Goal: Communication & Community: Share content

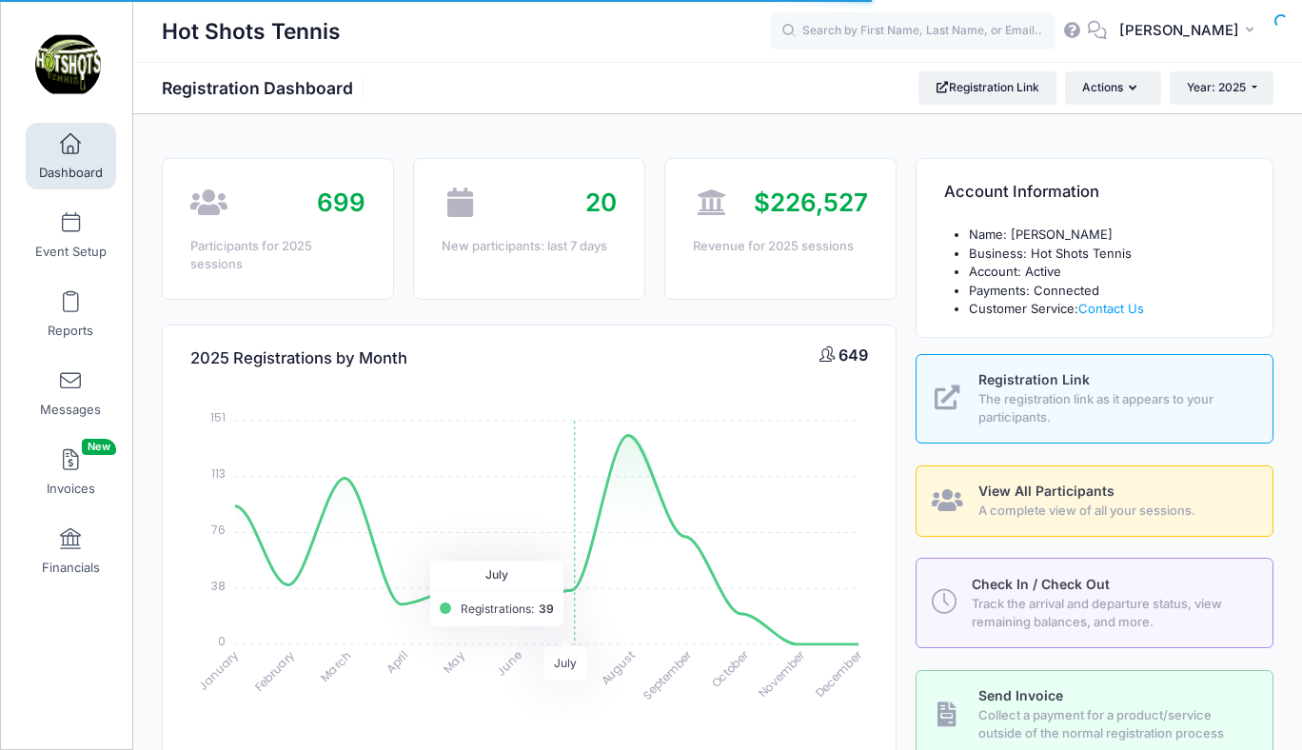
select select
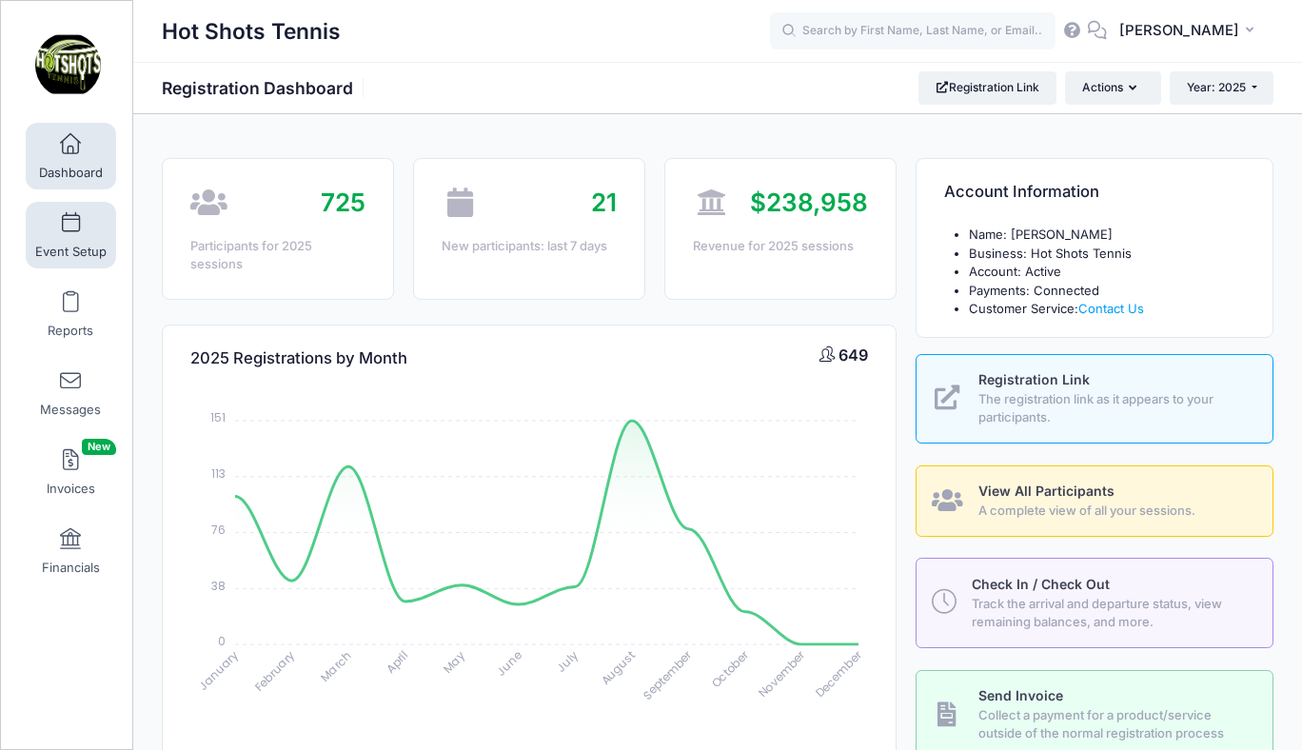
click at [75, 237] on link "Event Setup" at bounding box center [71, 235] width 90 height 67
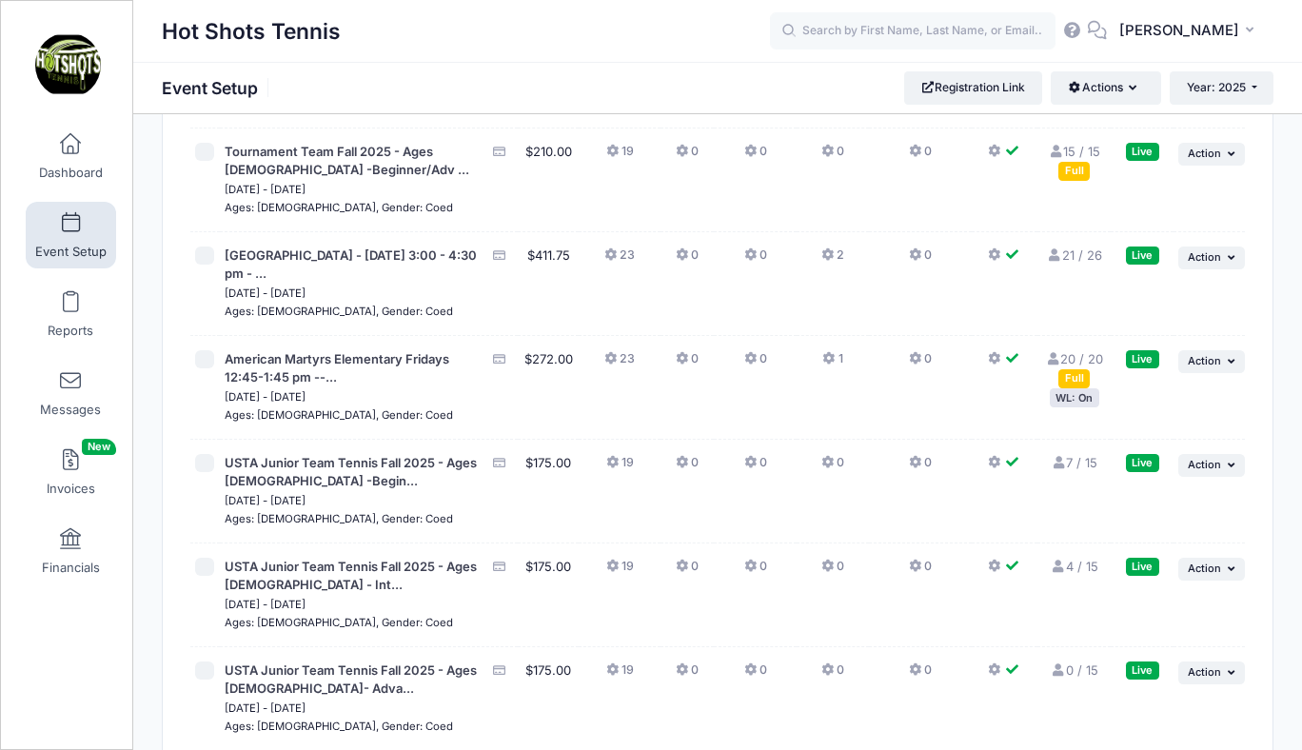
scroll to position [4959, 0]
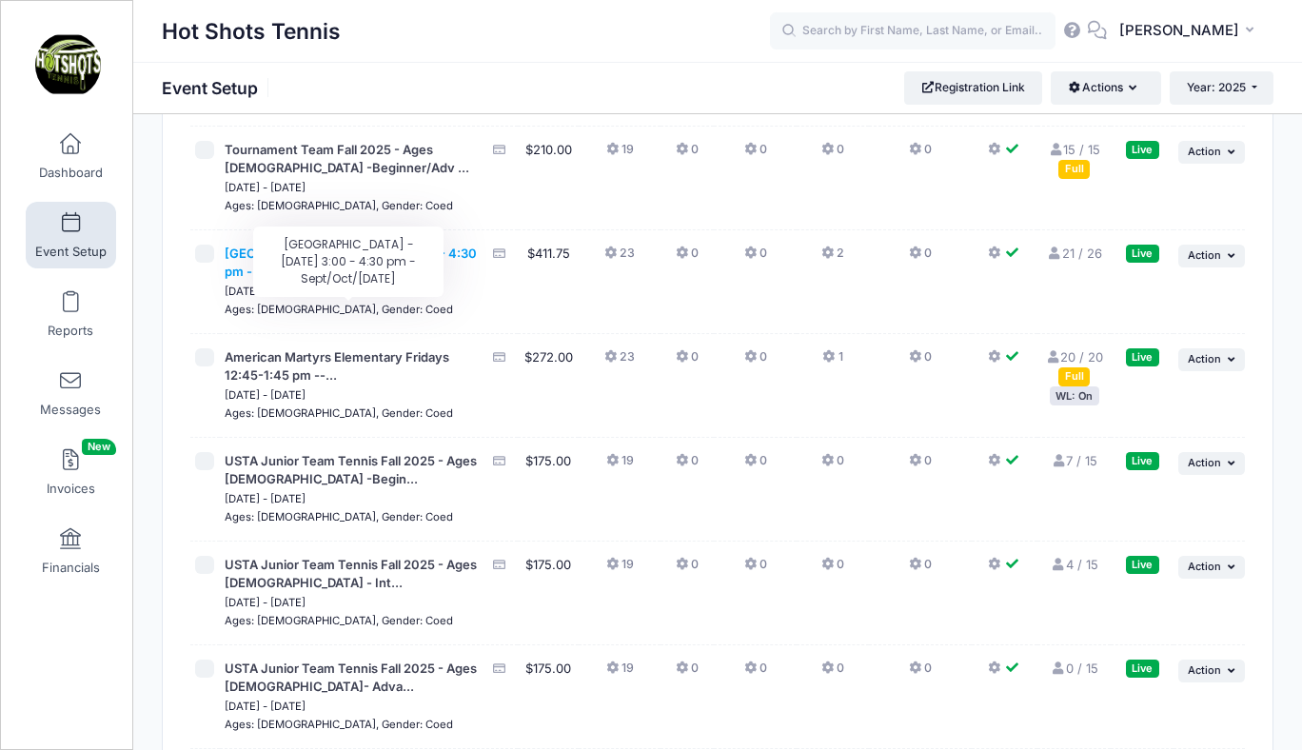
click at [330, 280] on span "[GEOGRAPHIC_DATA] - [DATE] 3:00 - 4:30 pm - ..." at bounding box center [351, 263] width 252 height 34
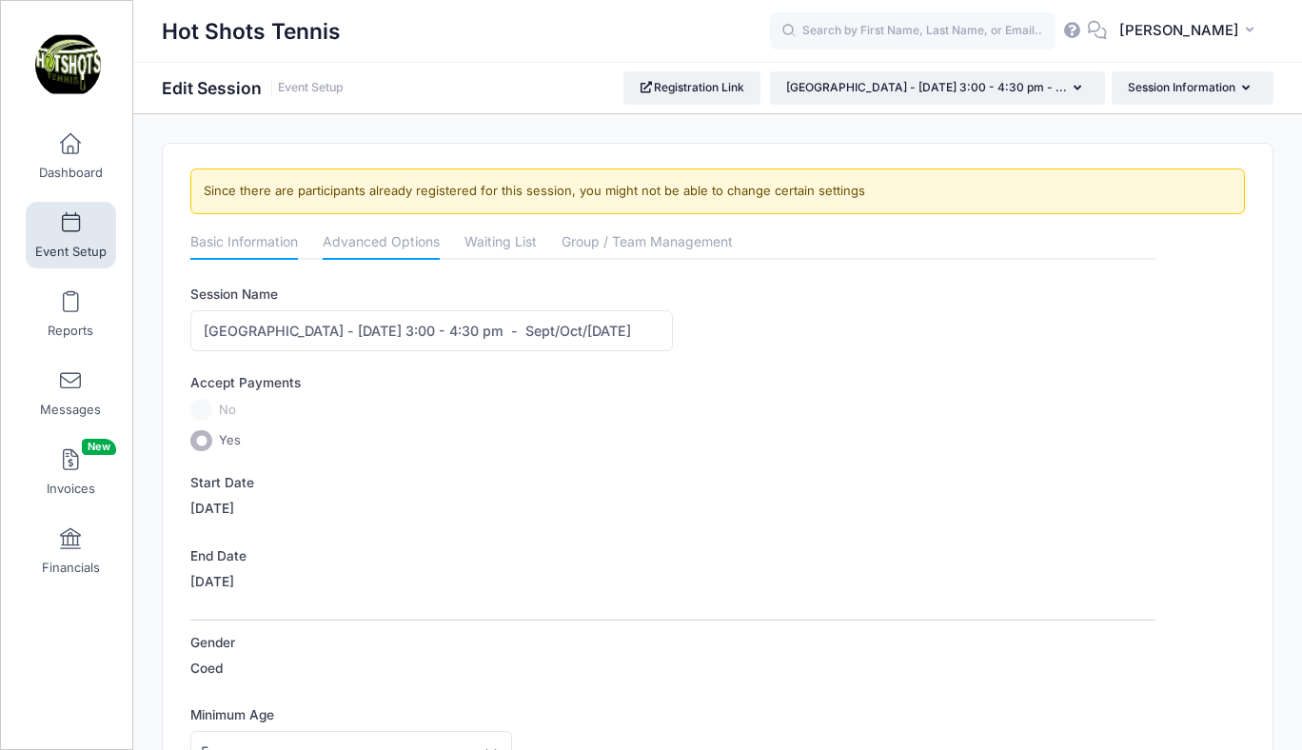
click at [385, 240] on link "Advanced Options" at bounding box center [381, 244] width 117 height 34
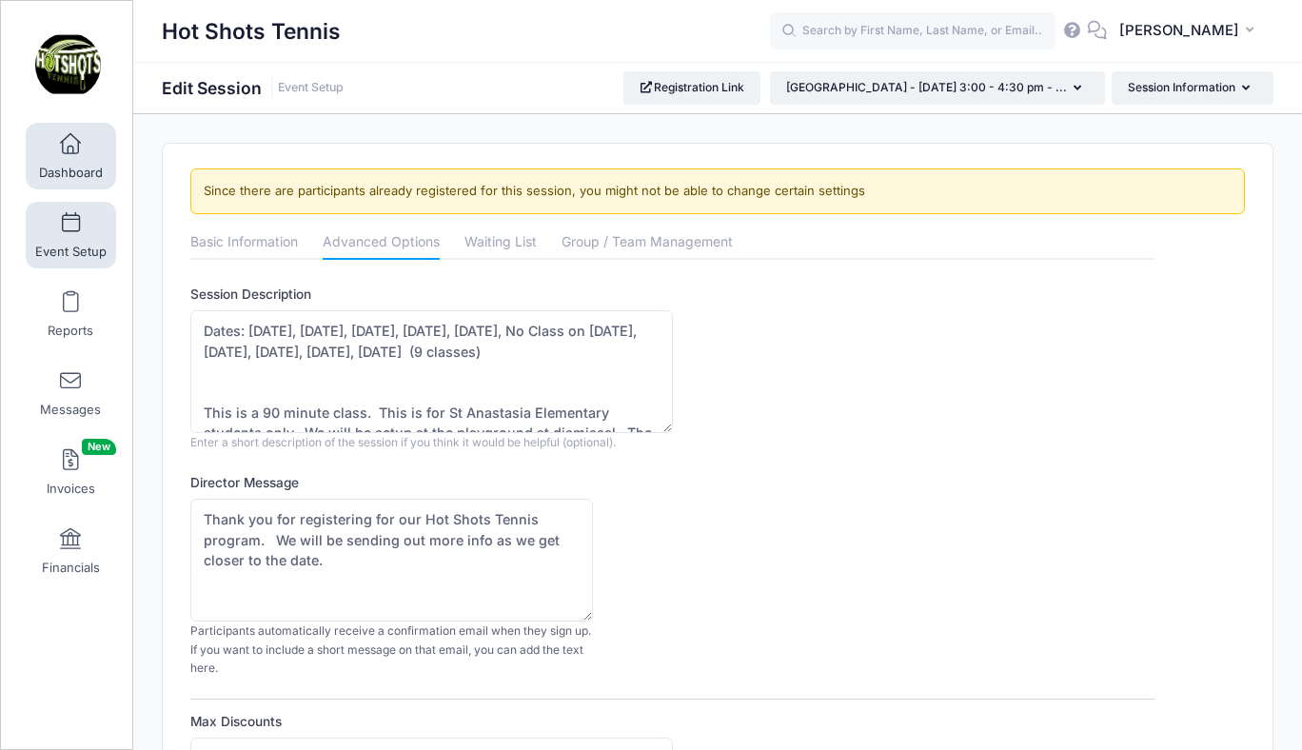
click at [72, 165] on span "Dashboard" at bounding box center [71, 173] width 64 height 16
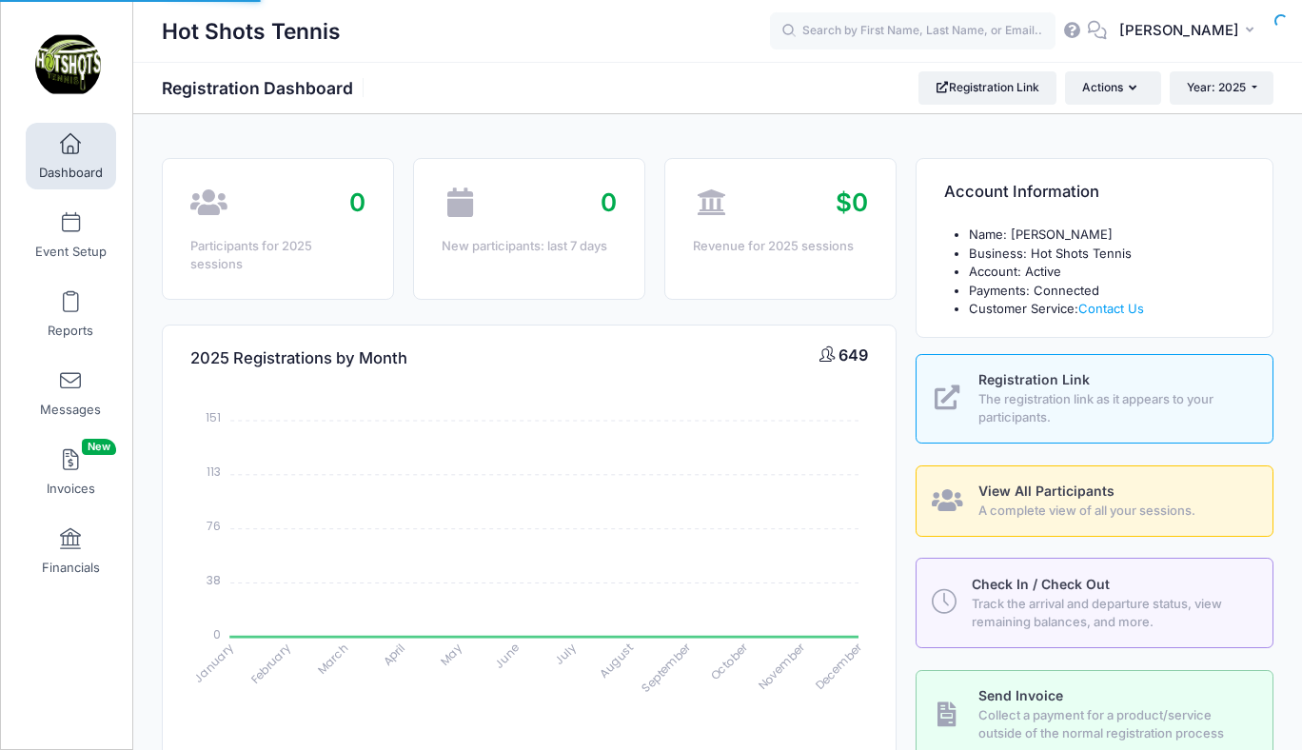
select select
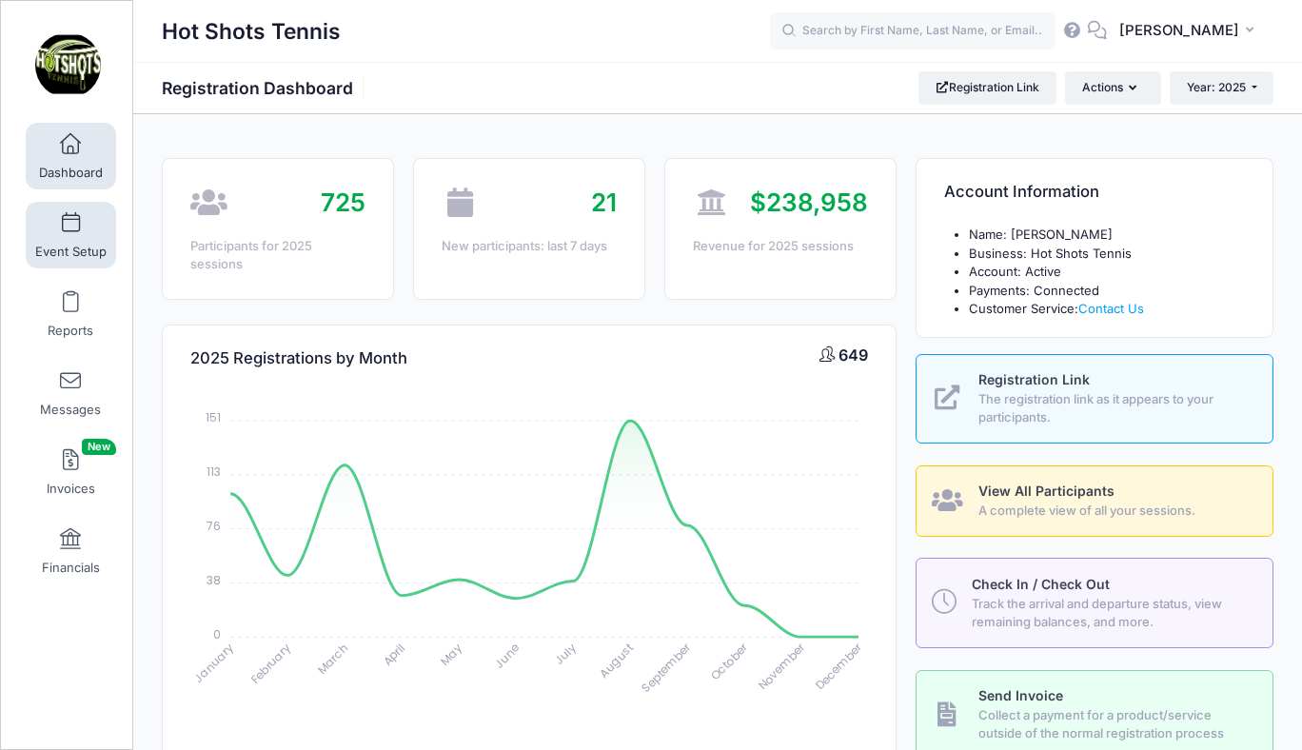
click at [70, 228] on span at bounding box center [70, 223] width 0 height 21
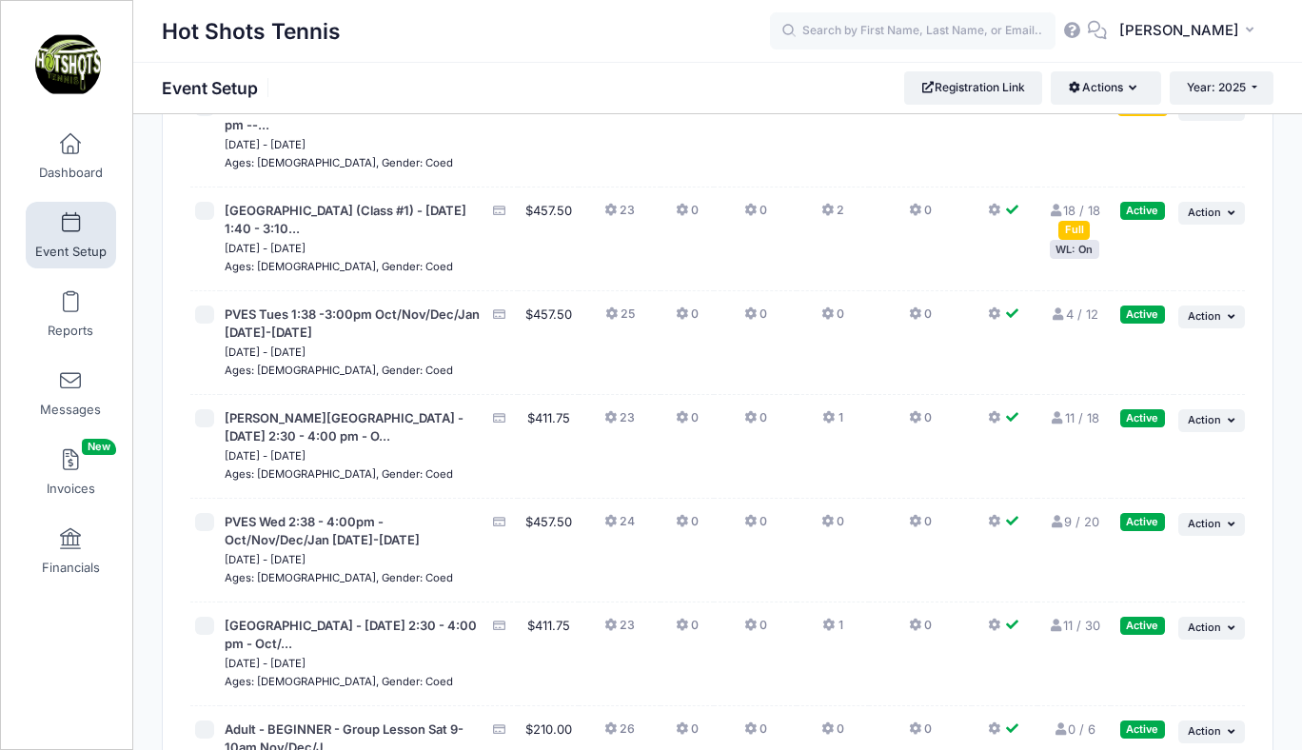
scroll to position [6042, 0]
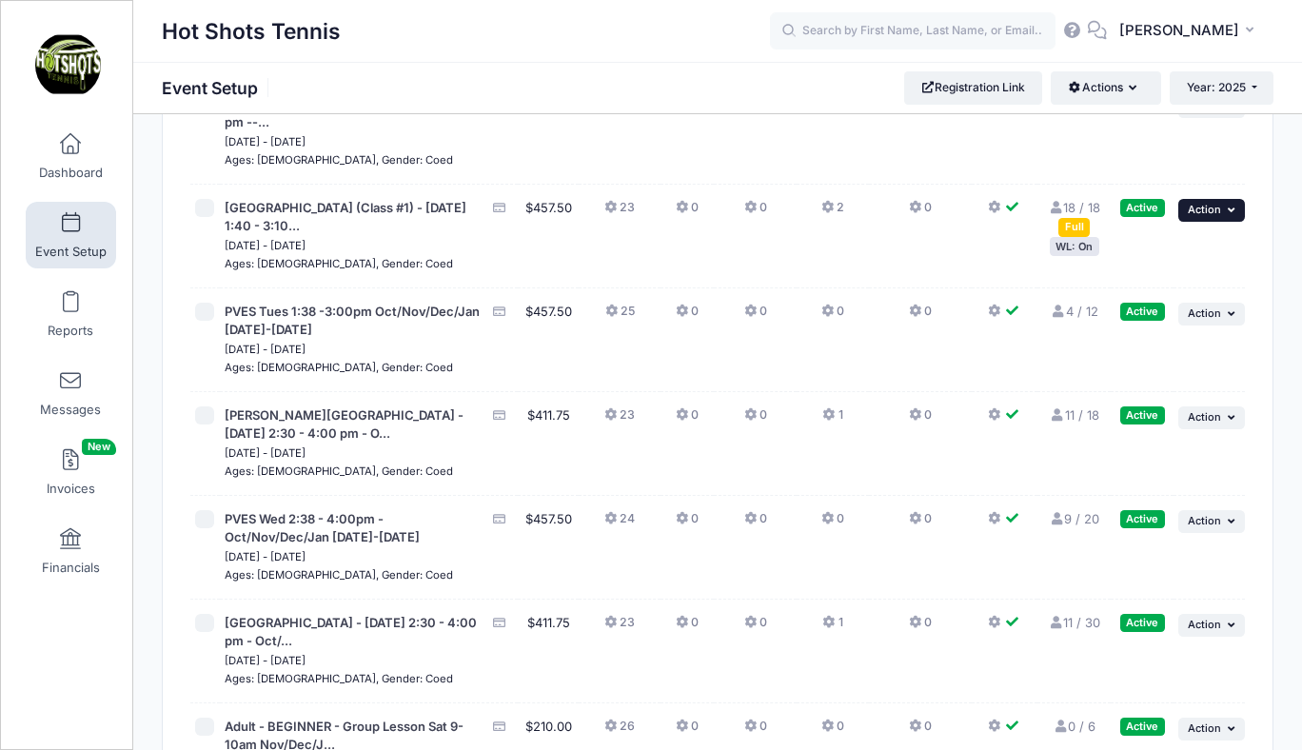
click at [1208, 216] on span "Action" at bounding box center [1204, 209] width 33 height 13
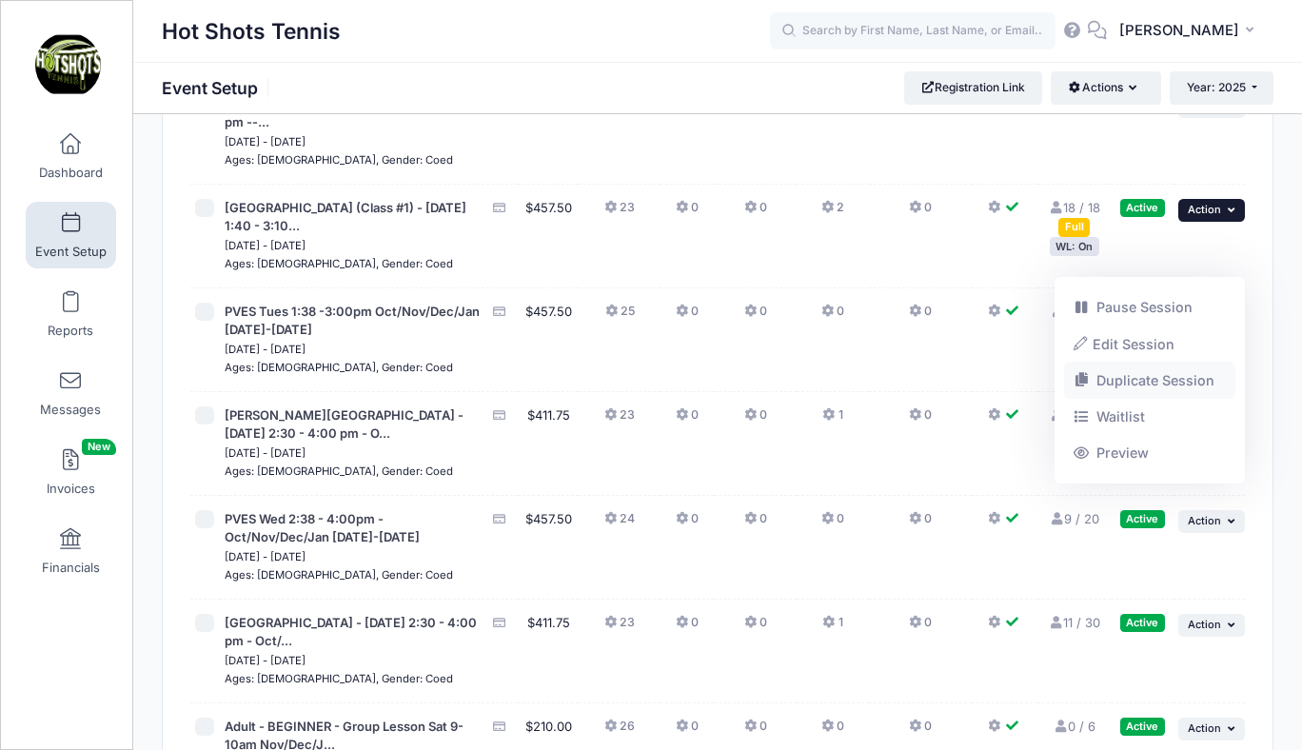
click at [1133, 372] on link "Duplicate Session" at bounding box center [1150, 381] width 172 height 36
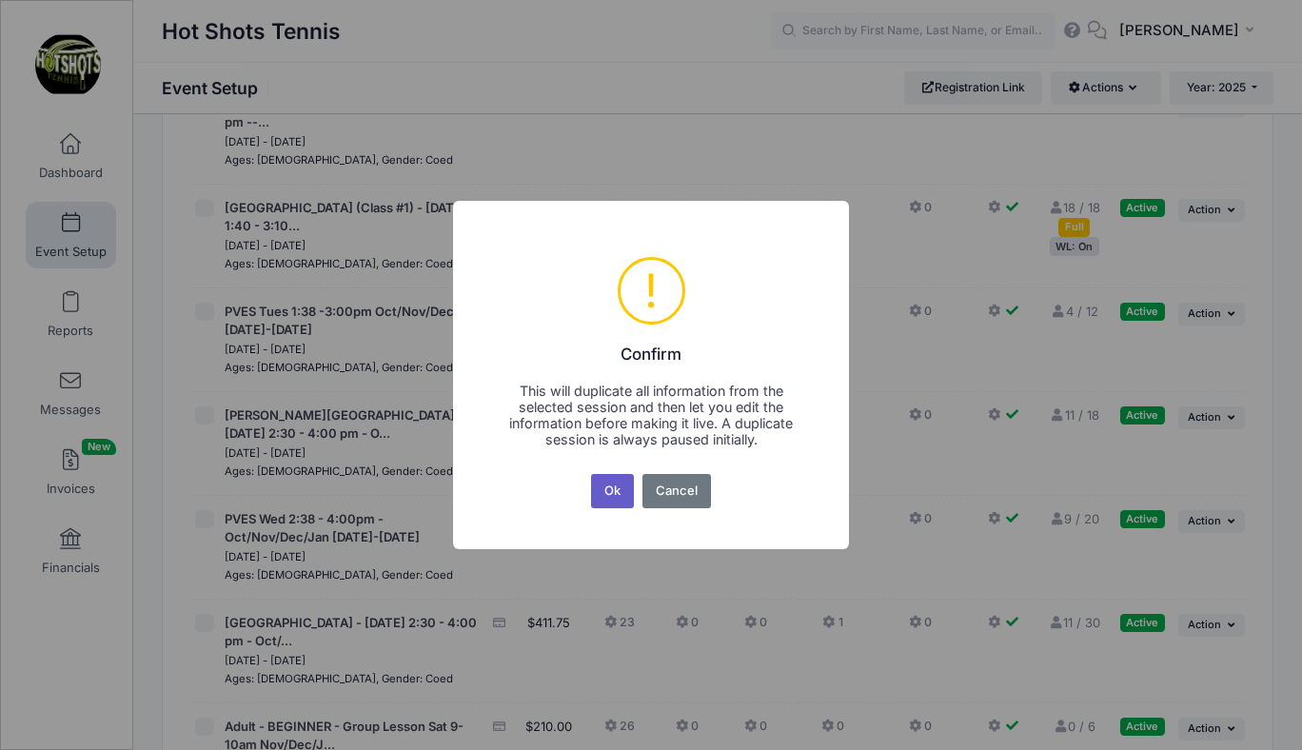
click at [613, 488] on button "Ok" at bounding box center [613, 491] width 44 height 34
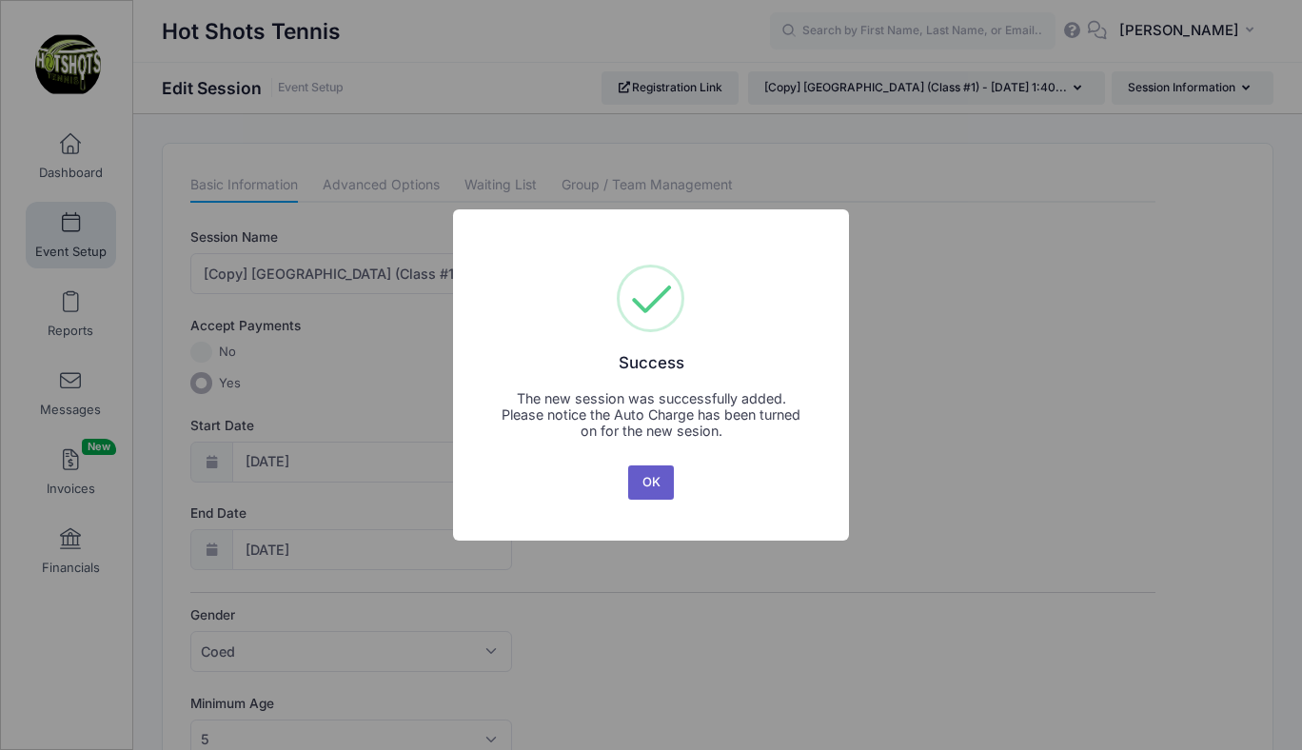
click at [644, 478] on button "OK" at bounding box center [651, 482] width 46 height 34
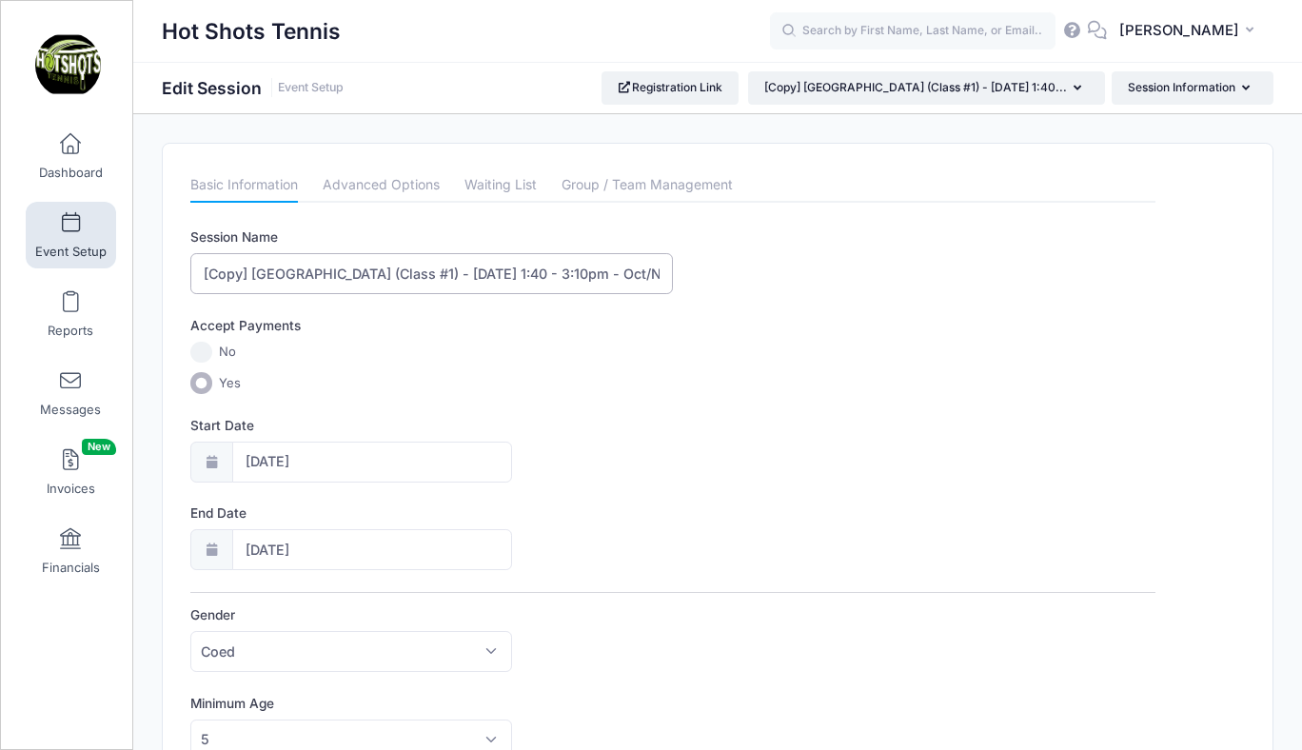
click at [255, 273] on input "[Copy] [GEOGRAPHIC_DATA] (Class #1) - [DATE] 1:40 - 3:10pm - Oct/Nov/Dec/Jan202…" at bounding box center [431, 273] width 483 height 41
click at [410, 272] on input "[GEOGRAPHIC_DATA] (Class #1) - [DATE] 1:40 - 3:10pm - Oct/Nov/Dec/Jan2025-2026" at bounding box center [431, 273] width 483 height 41
drag, startPoint x: 557, startPoint y: 274, endPoint x: 489, endPoint y: 275, distance: 67.6
click at [489, 275] on input "Broadway Elementary (Class #2) - Tuesday 1:40 - 3:10pm - Oct/Nov/Dec/Jan2025-20…" at bounding box center [431, 273] width 483 height 41
type input "Broadway Elementary (Class #2) - Tuesday 315-445pm - Oct/Nov/Dec/Jan2025-2026"
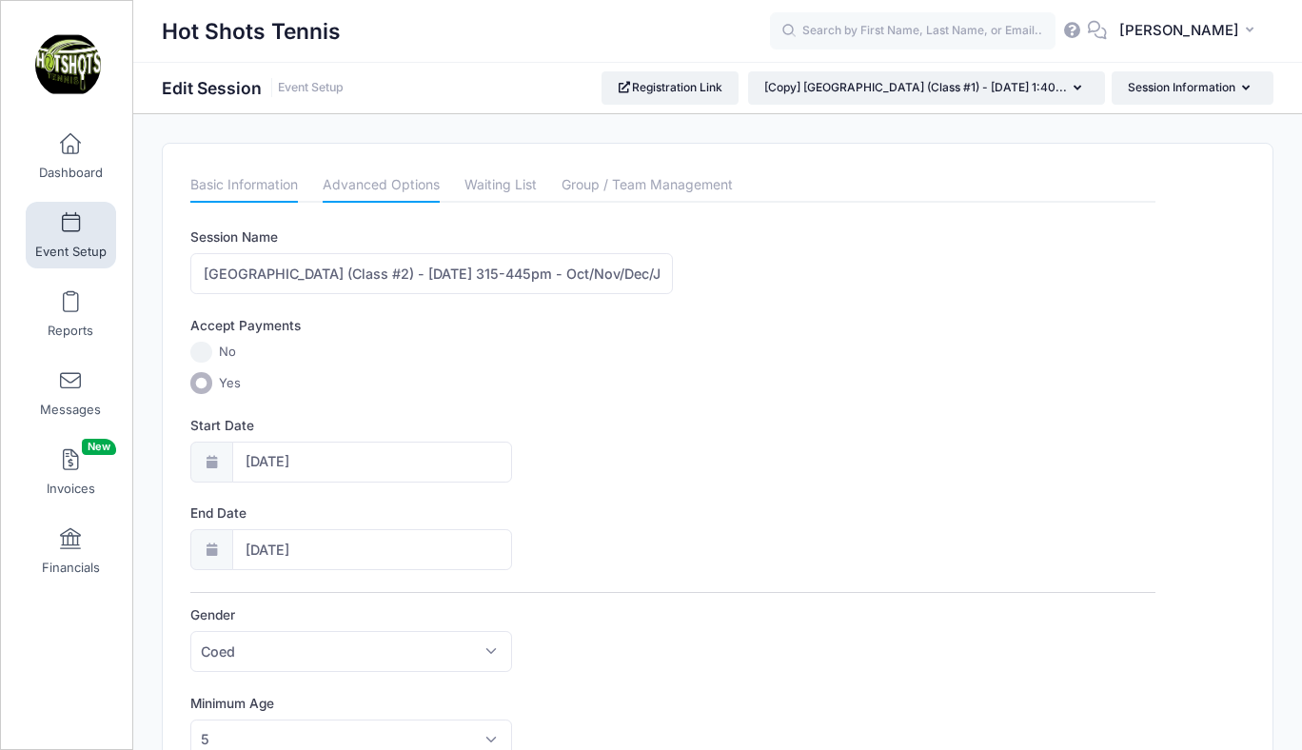
click at [405, 195] on link "Advanced Options" at bounding box center [381, 185] width 117 height 34
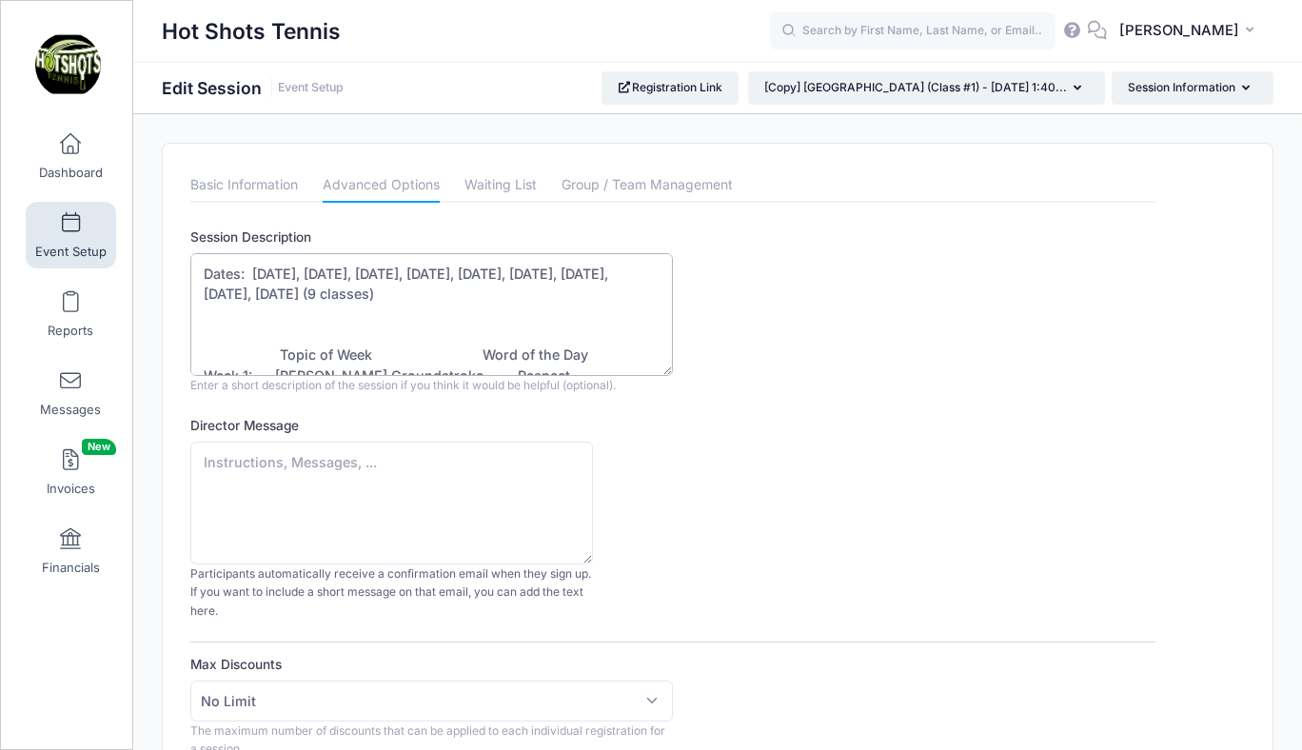
drag, startPoint x: 253, startPoint y: 272, endPoint x: 347, endPoint y: 296, distance: 97.2
click at [347, 296] on textarea "Dates: [DATE], [DATE], [DATE], [DATE], [DATE], [DATE], [DATE], [DATE], [DATE] (…" at bounding box center [431, 314] width 483 height 123
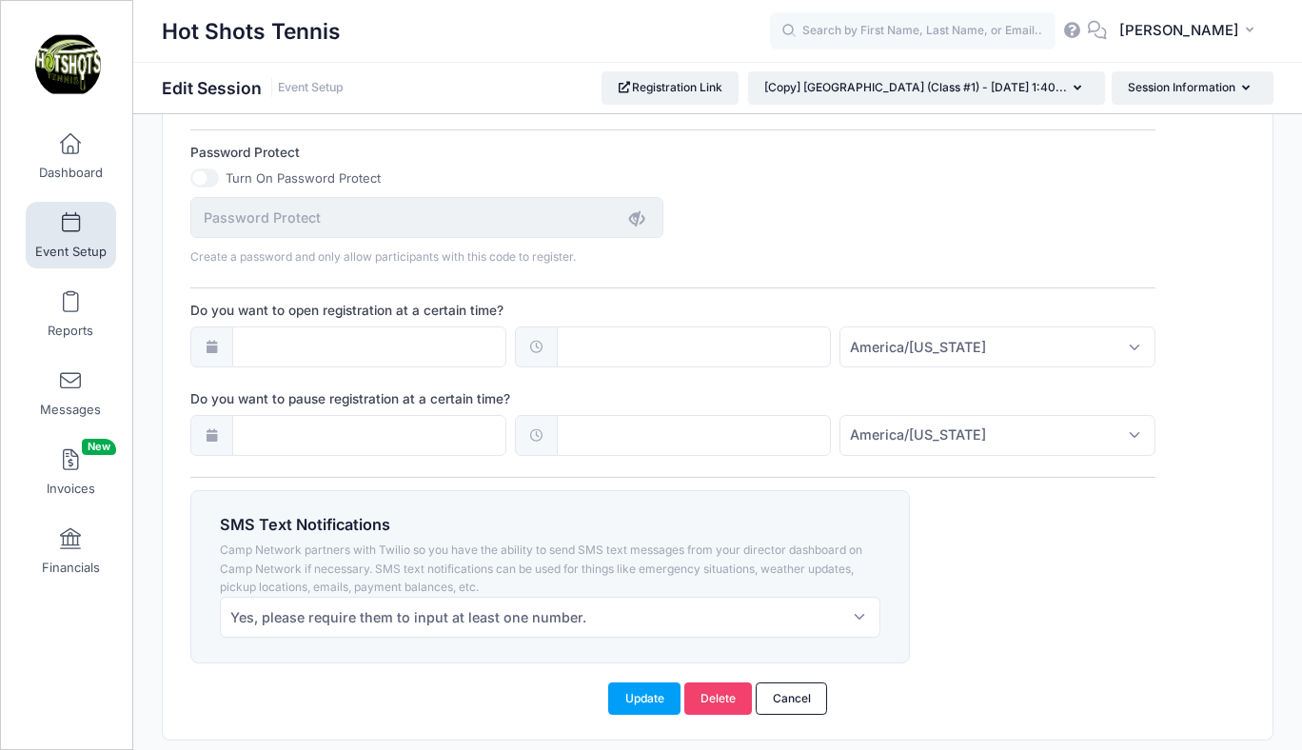
scroll to position [1376, 0]
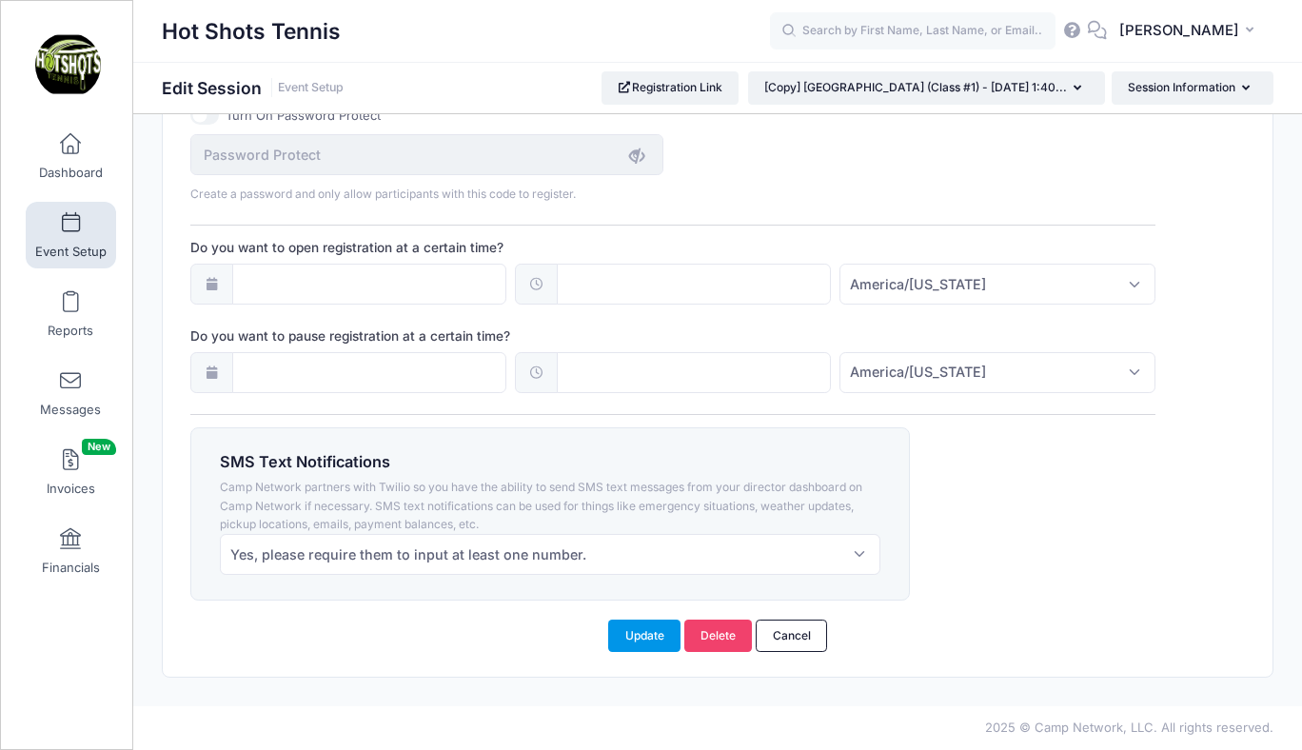
type textarea "Dates: Oct 21, Oct 28, Nov 4, Nov 18, (No Class Nov 25), Dec 2, Dec 9, Dec 16, …"
click at [647, 635] on button "Update" at bounding box center [644, 636] width 72 height 32
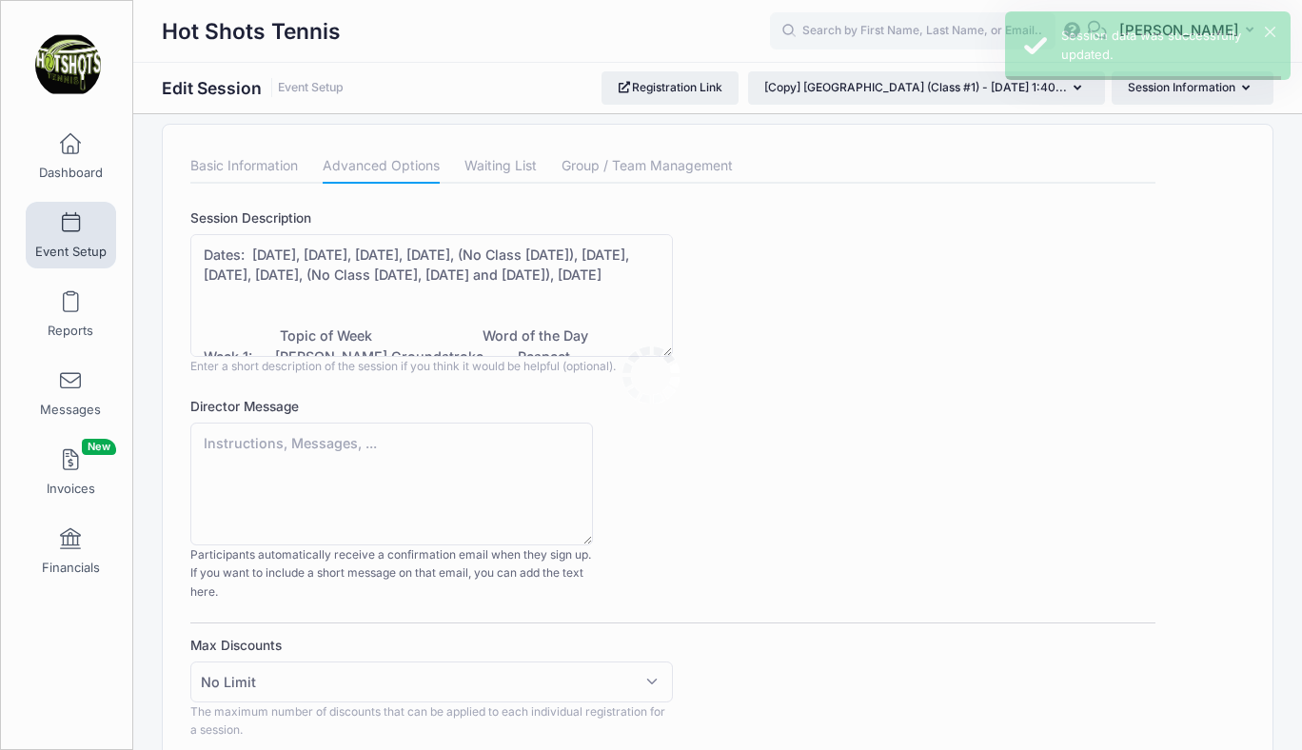
scroll to position [0, 0]
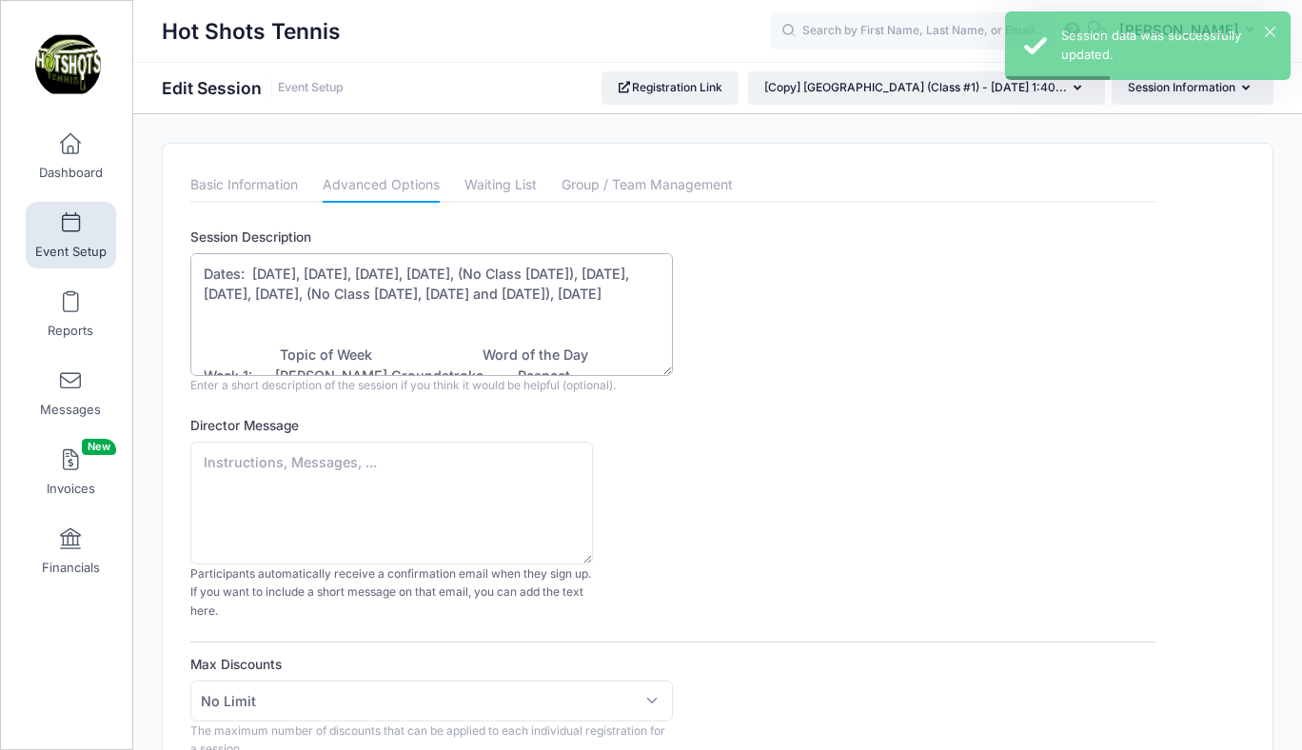
drag, startPoint x: 203, startPoint y: 273, endPoint x: 558, endPoint y: 303, distance: 356.2
click at [558, 303] on textarea "Dates: Aug 19, Aug 26, Sept 2, Sept 9, Sept 16, Sept 23, Sept 30, Oct 7, Oct 14…" at bounding box center [431, 314] width 483 height 123
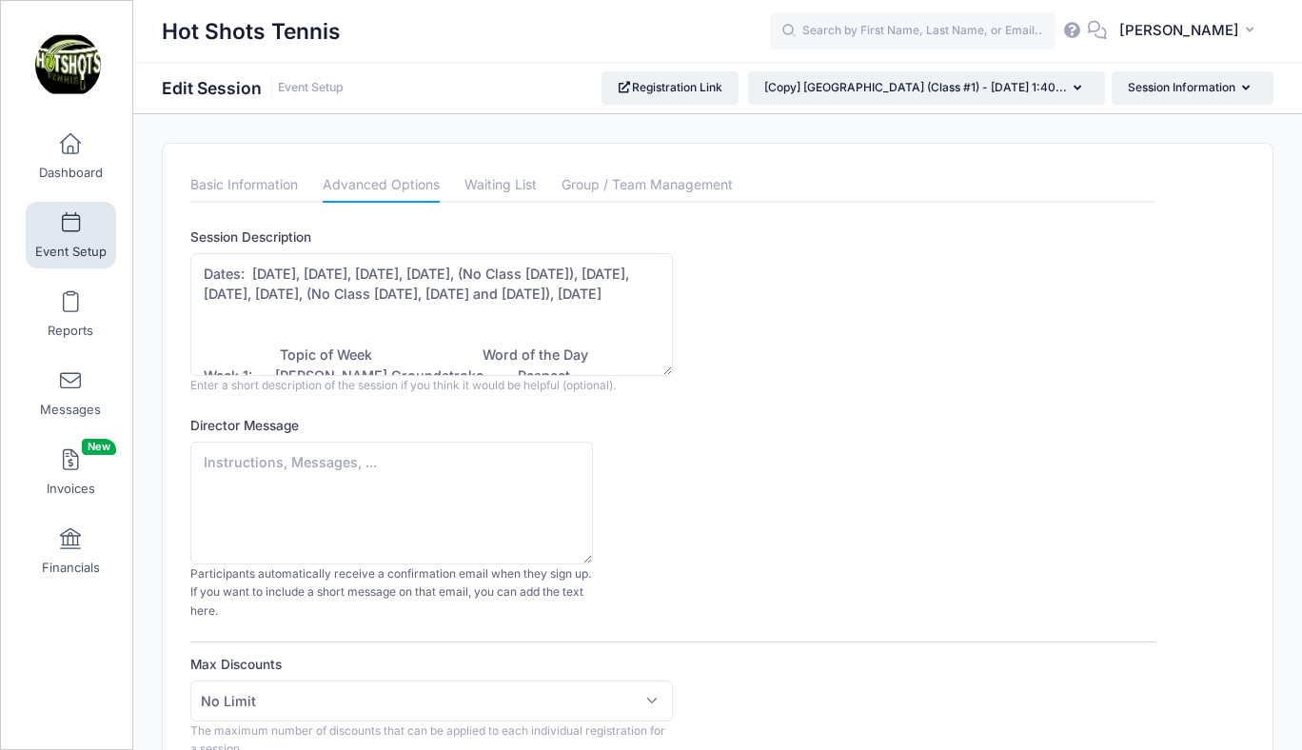
click at [70, 232] on span at bounding box center [70, 223] width 0 height 21
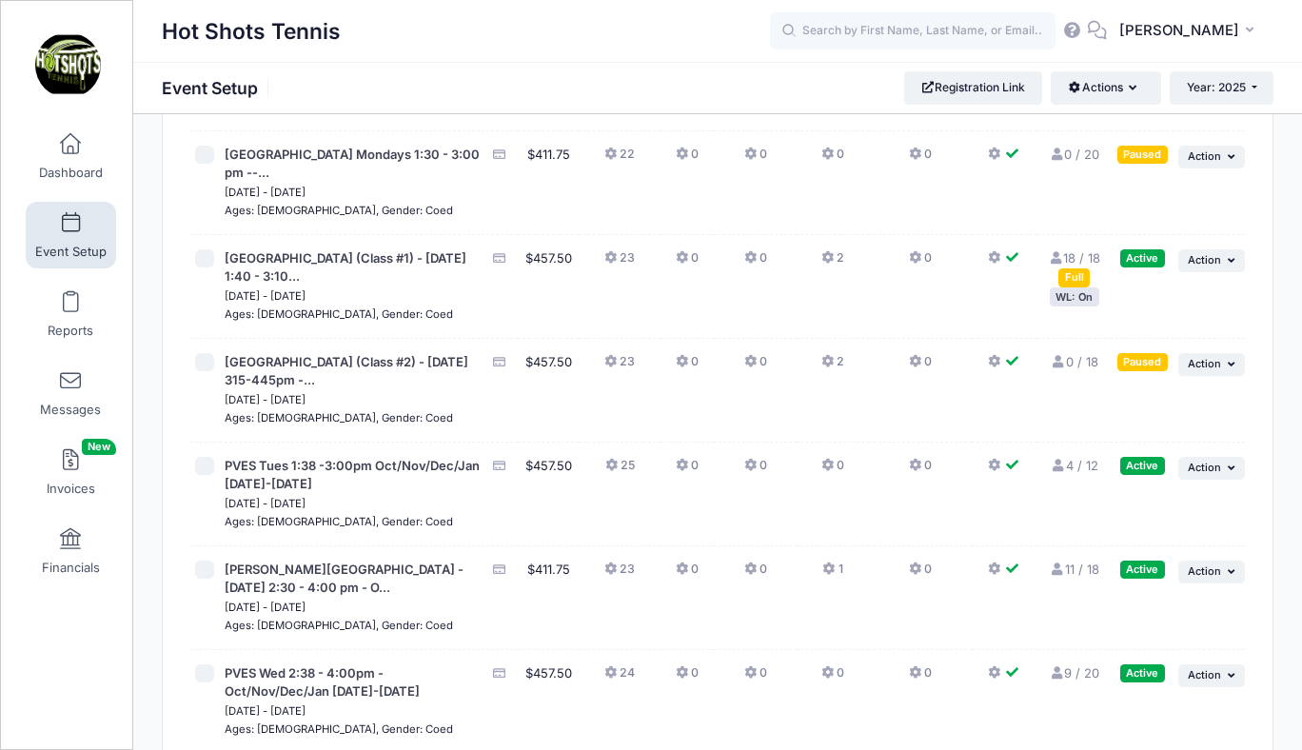
scroll to position [5993, 0]
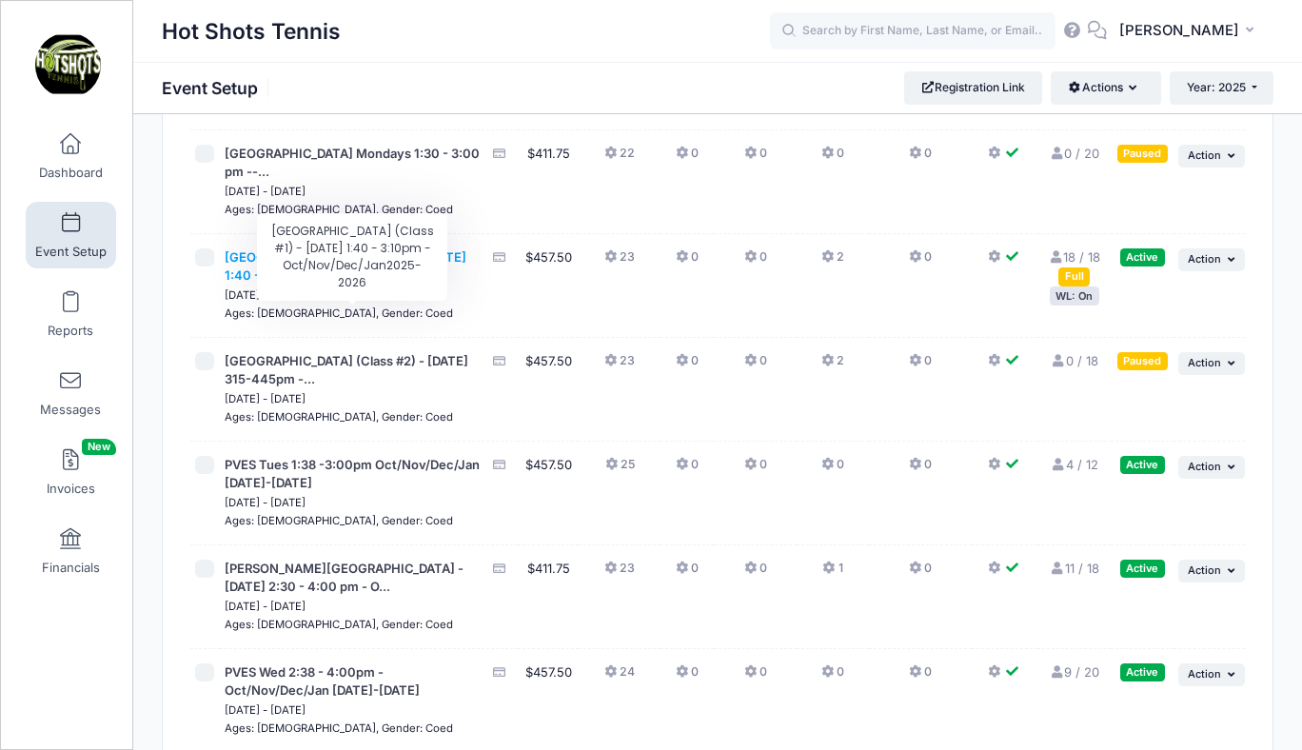
click at [366, 284] on span "Broadway Elementary (Class #1) - Tuesday 1:40 - 3:10..." at bounding box center [346, 266] width 242 height 34
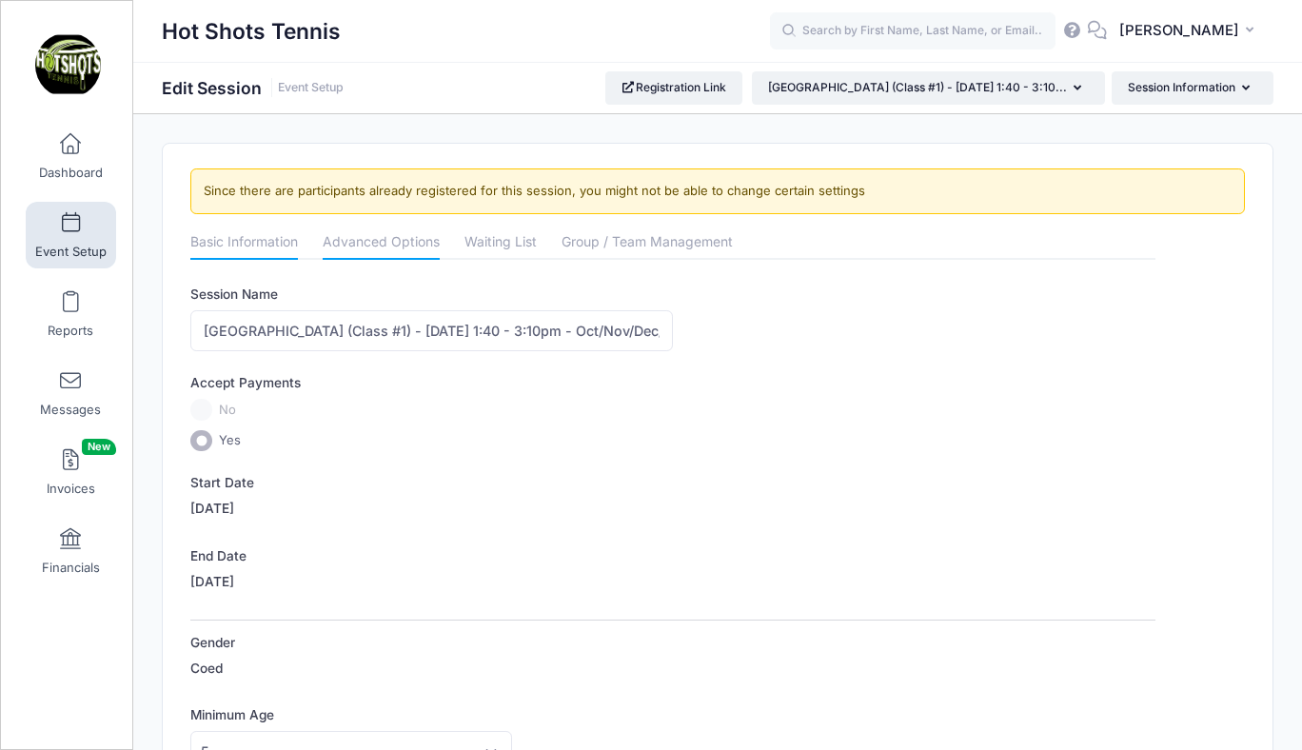
click at [384, 246] on link "Advanced Options" at bounding box center [381, 244] width 117 height 34
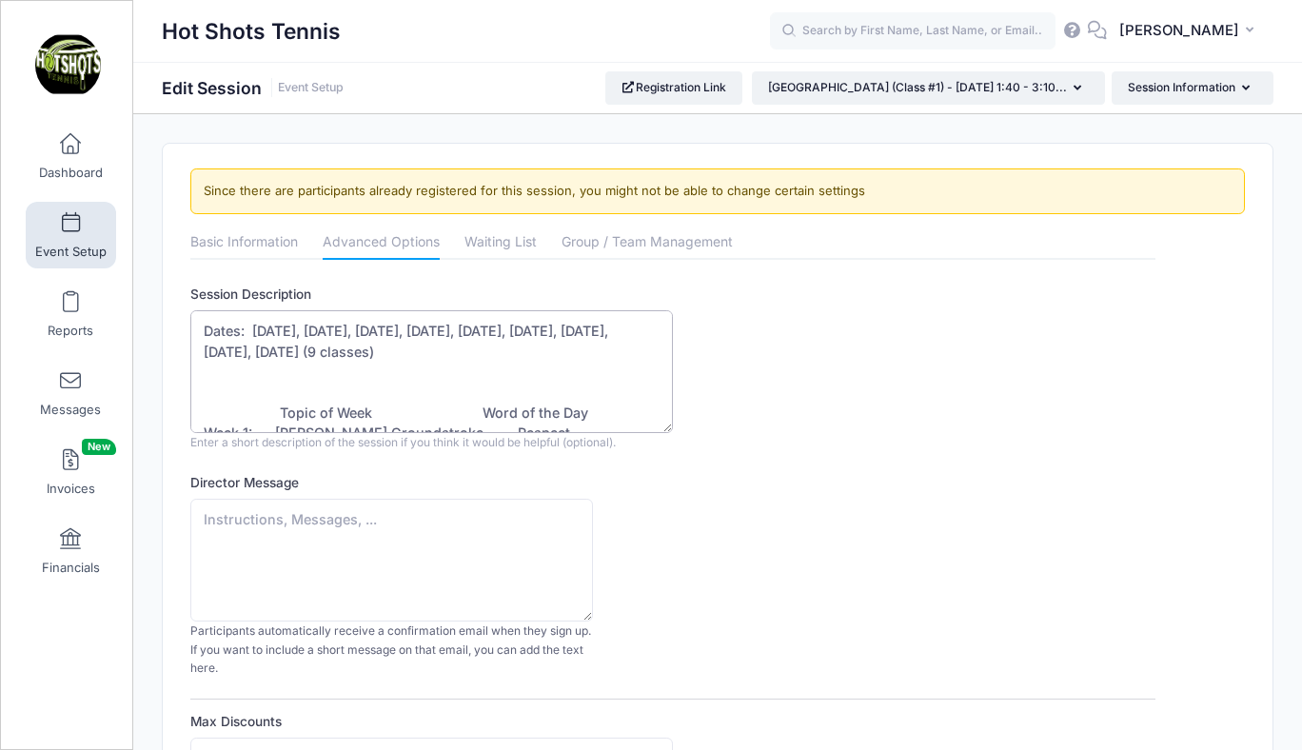
drag, startPoint x: 205, startPoint y: 327, endPoint x: 405, endPoint y: 373, distance: 205.9
click at [405, 373] on textarea "Dates: Aug 19, Aug 26, Sept 2, Sept 9, Sept 16, Sept 23, Sept 30, Oct 7, Oct 14…" at bounding box center [431, 371] width 483 height 123
paste textarea "Oct 21, Oct 28, Nov 4, Nov 18, (No Class Nov 25), Dec 2, Dec 9, Dec 16, (No Cla…"
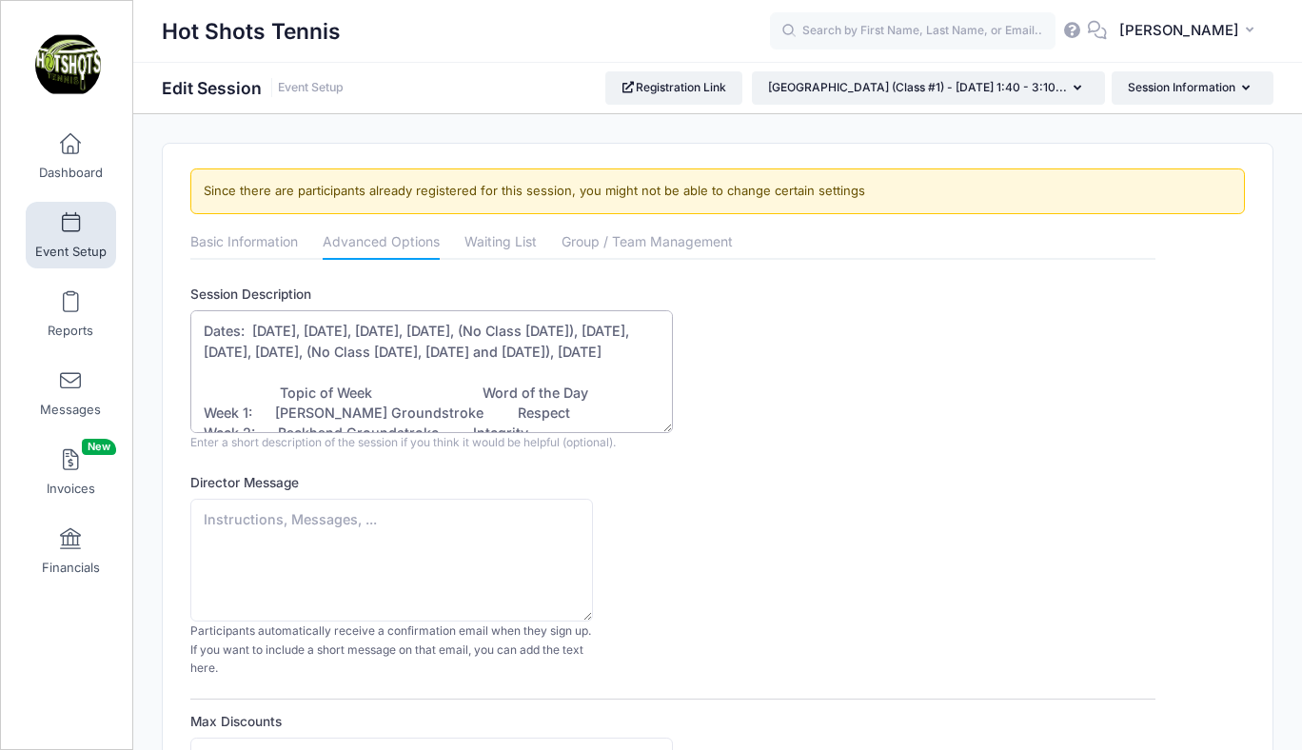
type textarea "Dates: Oct 21, Oct 28, Nov 4, Nov 18, (No Class Nov 25), Dec 2, Dec 9, Dec 16, …"
click at [767, 500] on div "Director Message Participants automatically receive a confirmation email when t…" at bounding box center [672, 575] width 965 height 204
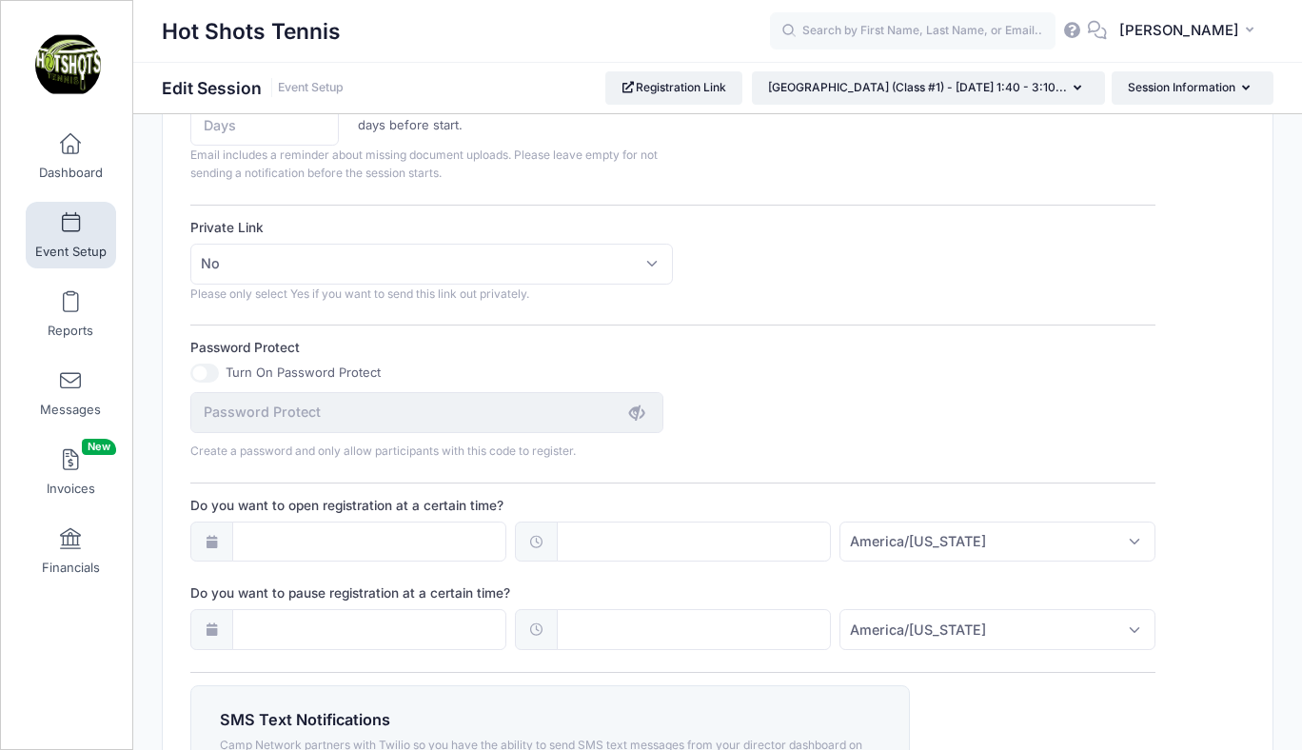
scroll to position [1433, 0]
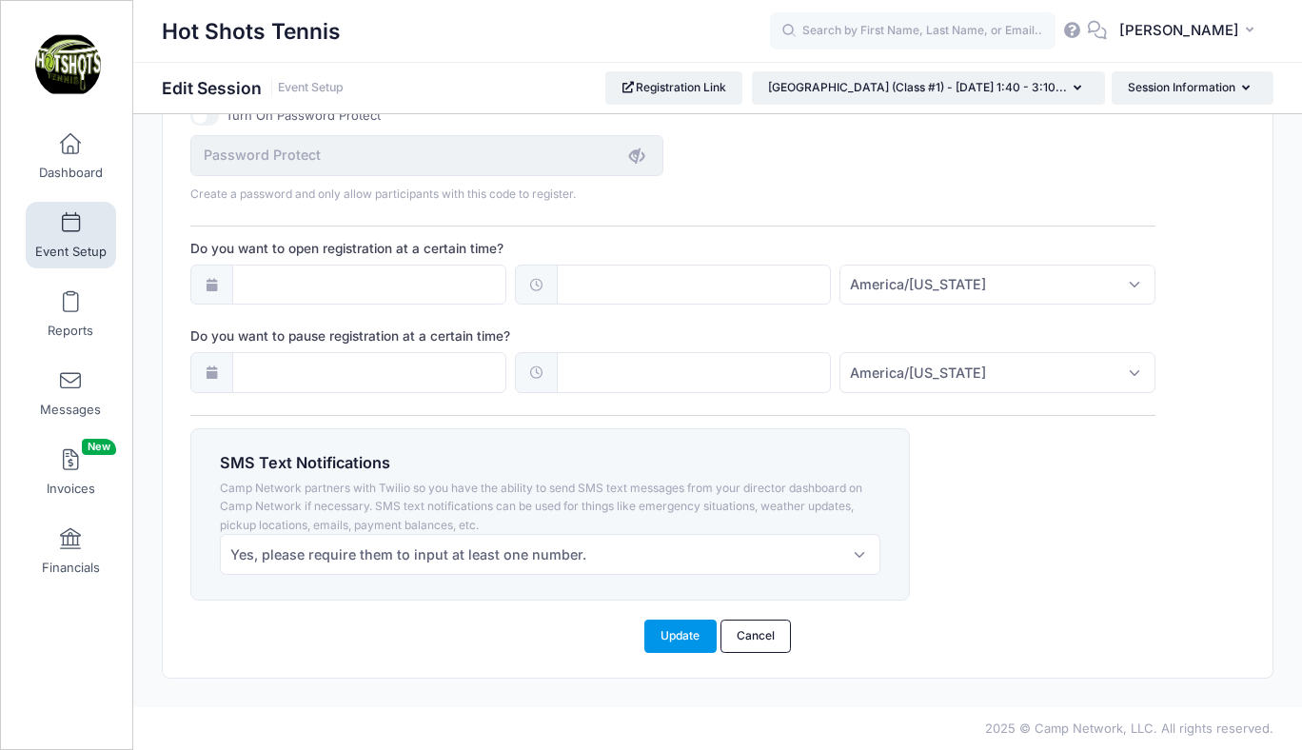
click at [683, 631] on button "Update" at bounding box center [680, 636] width 72 height 32
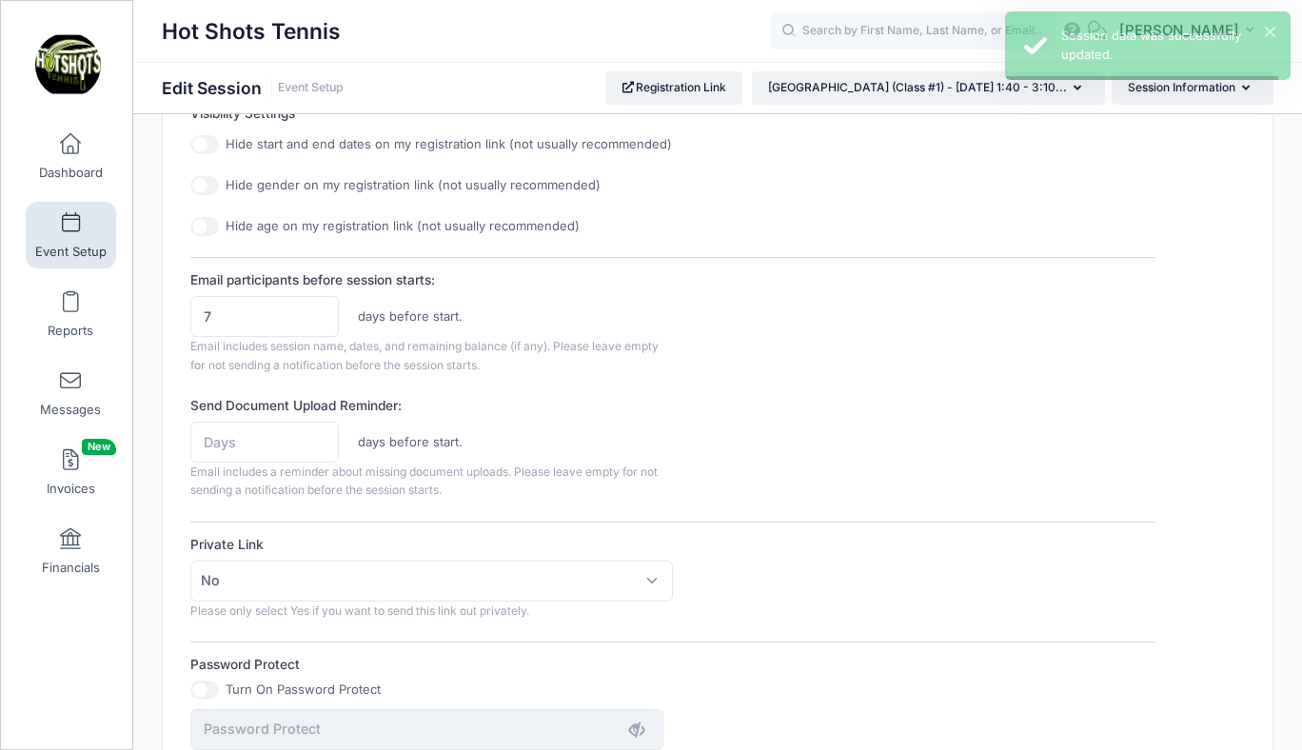
scroll to position [0, 0]
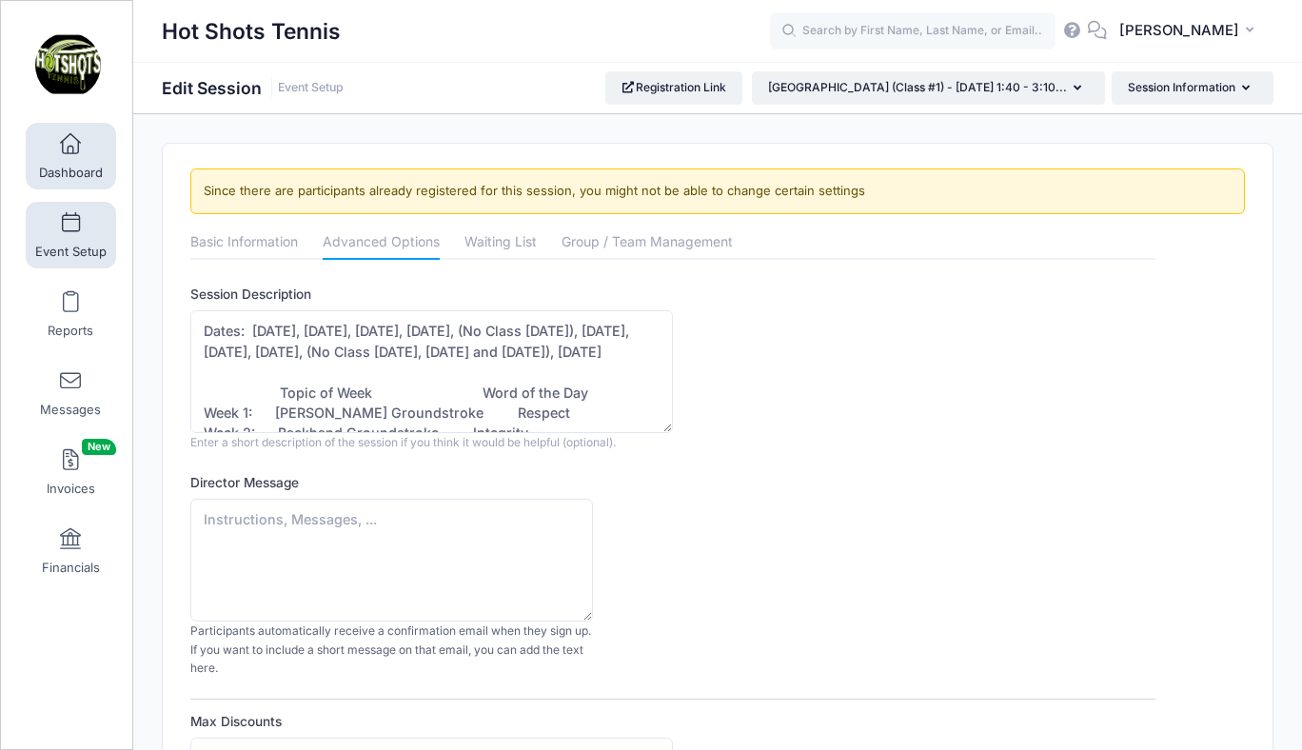
click at [78, 169] on span "Dashboard" at bounding box center [71, 173] width 64 height 16
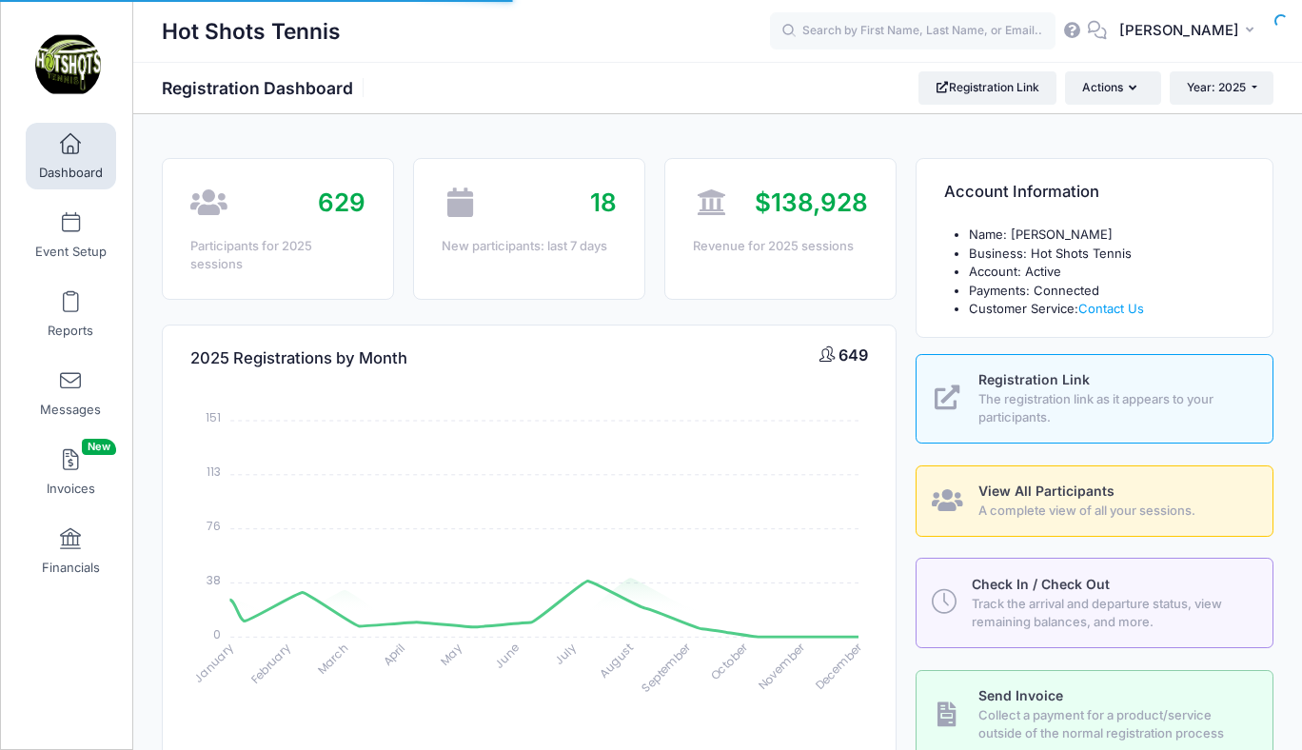
select select
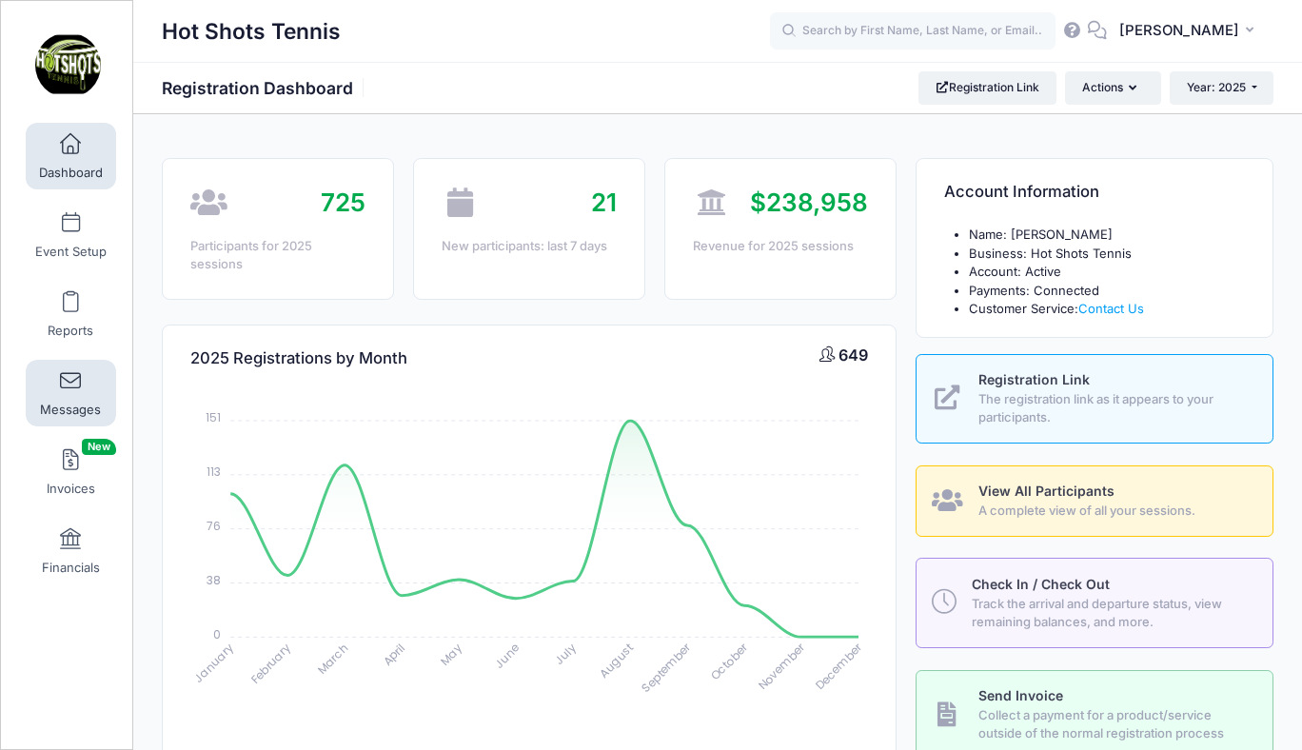
click at [70, 387] on span at bounding box center [70, 381] width 0 height 21
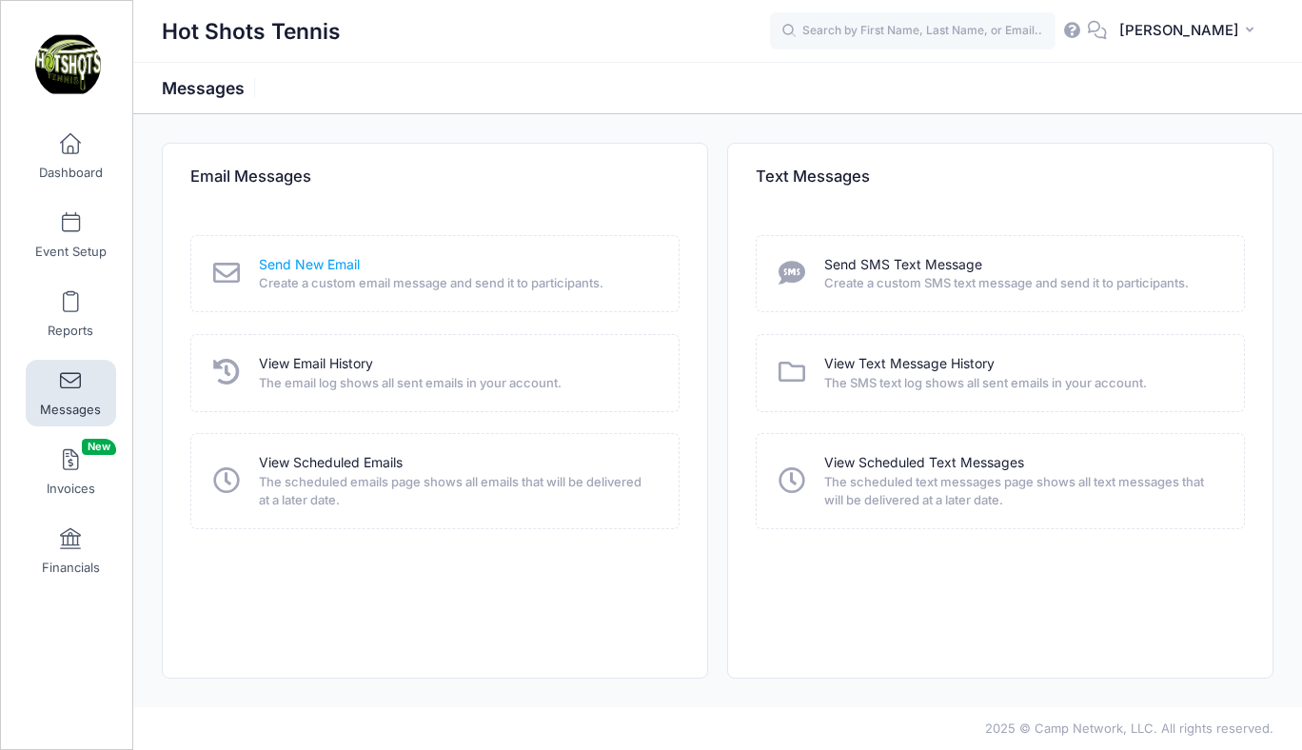
click at [297, 265] on link "Send New Email" at bounding box center [309, 265] width 101 height 20
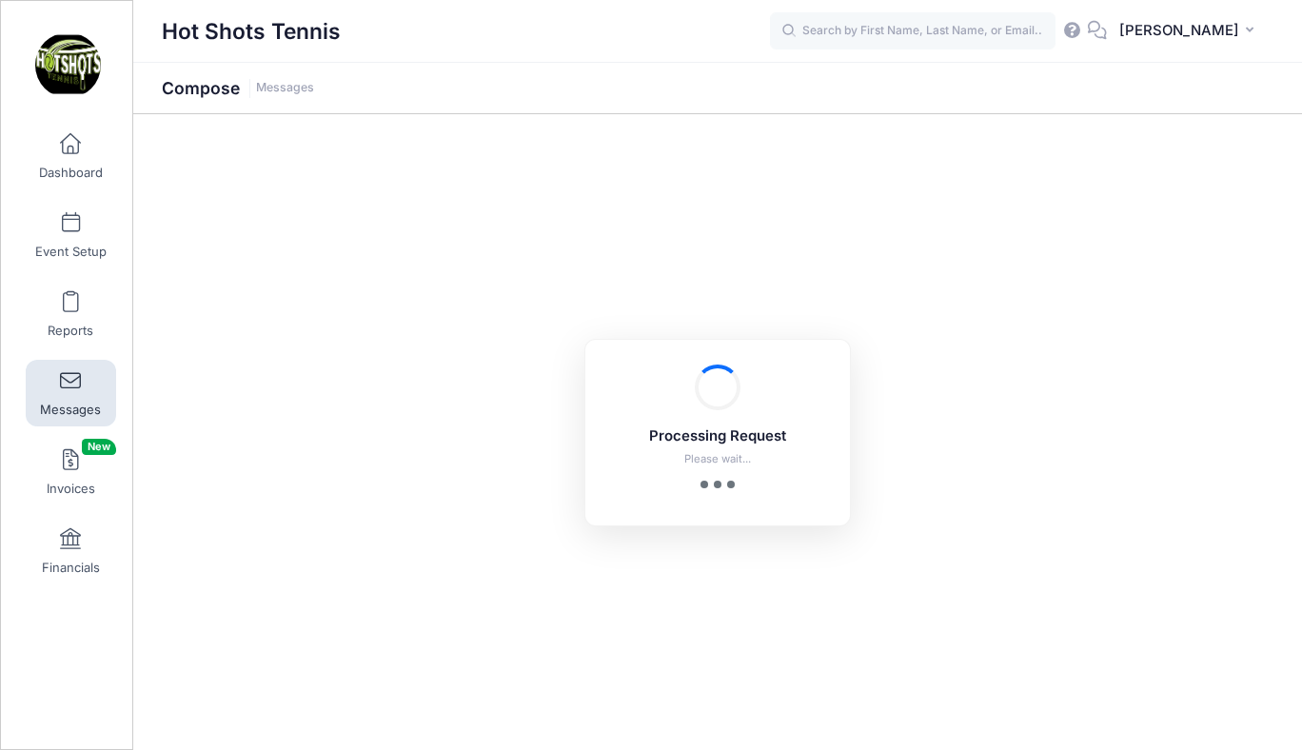
select select "2025"
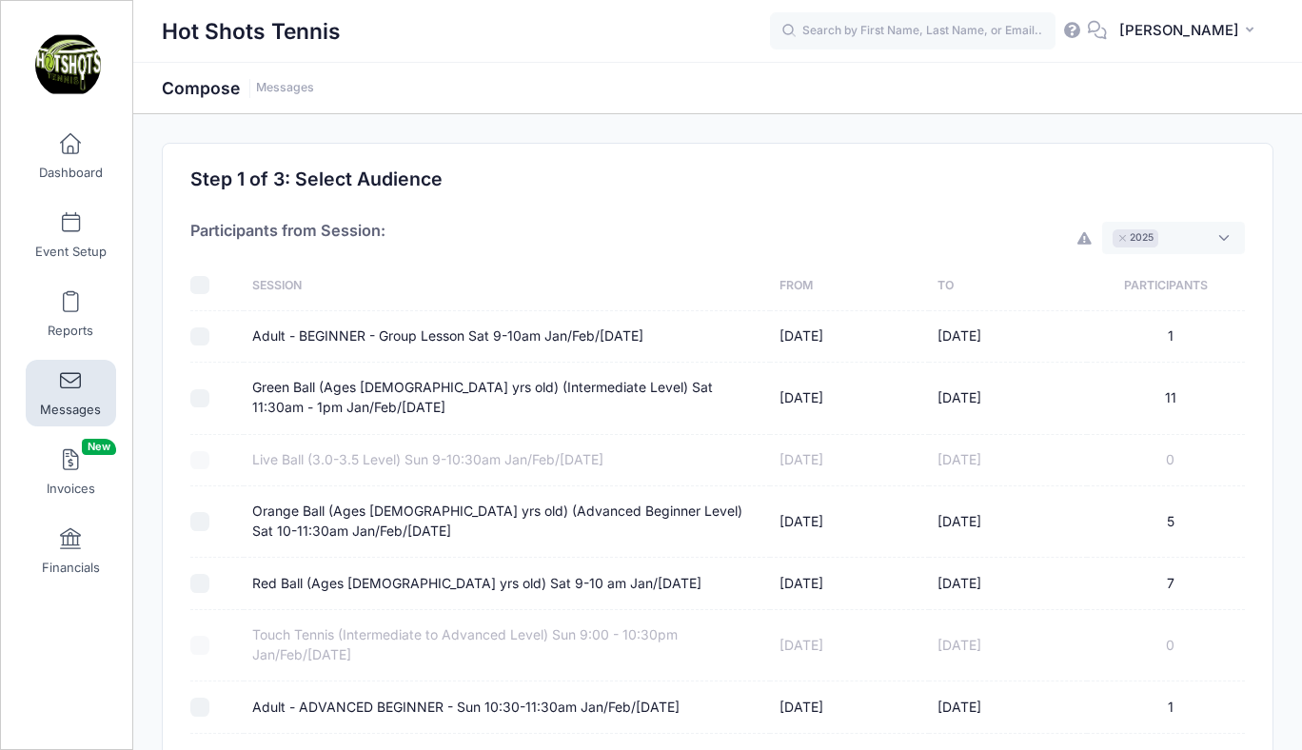
scroll to position [14, 0]
click at [1172, 241] on textarea "Search" at bounding box center [1167, 237] width 9 height 17
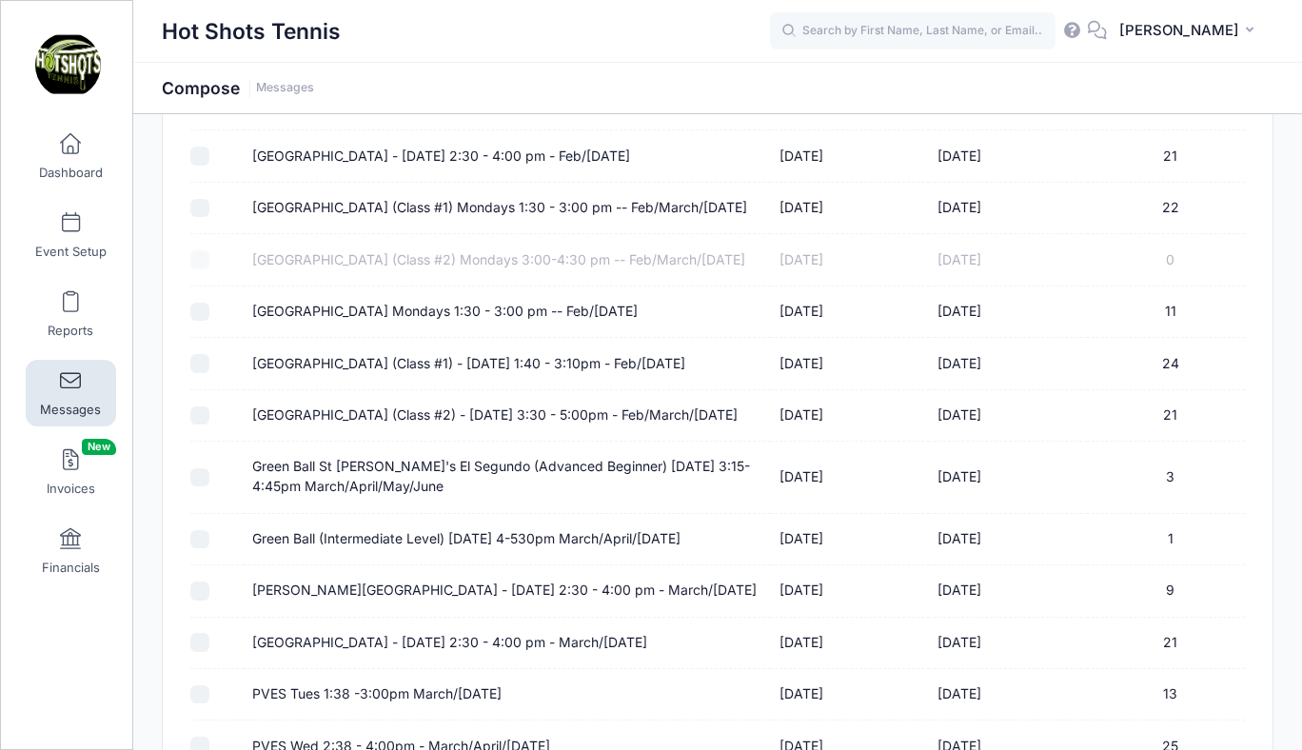
scroll to position [389, 0]
click at [422, 372] on label "Broadway Elementary (Class #1) - Tuesday 1:40 - 3:10pm - Feb/March 2024" at bounding box center [468, 362] width 433 height 20
click at [209, 371] on input "Broadway Elementary (Class #1) - Tuesday 1:40 - 3:10pm - Feb/March 2024" at bounding box center [199, 361] width 19 height 19
checkbox input "true"
click at [404, 423] on label "Broadway Elementary (Class #2) - Tuesday 3:30 - 5:00pm - Feb/March/April 2024" at bounding box center [494, 414] width 485 height 20
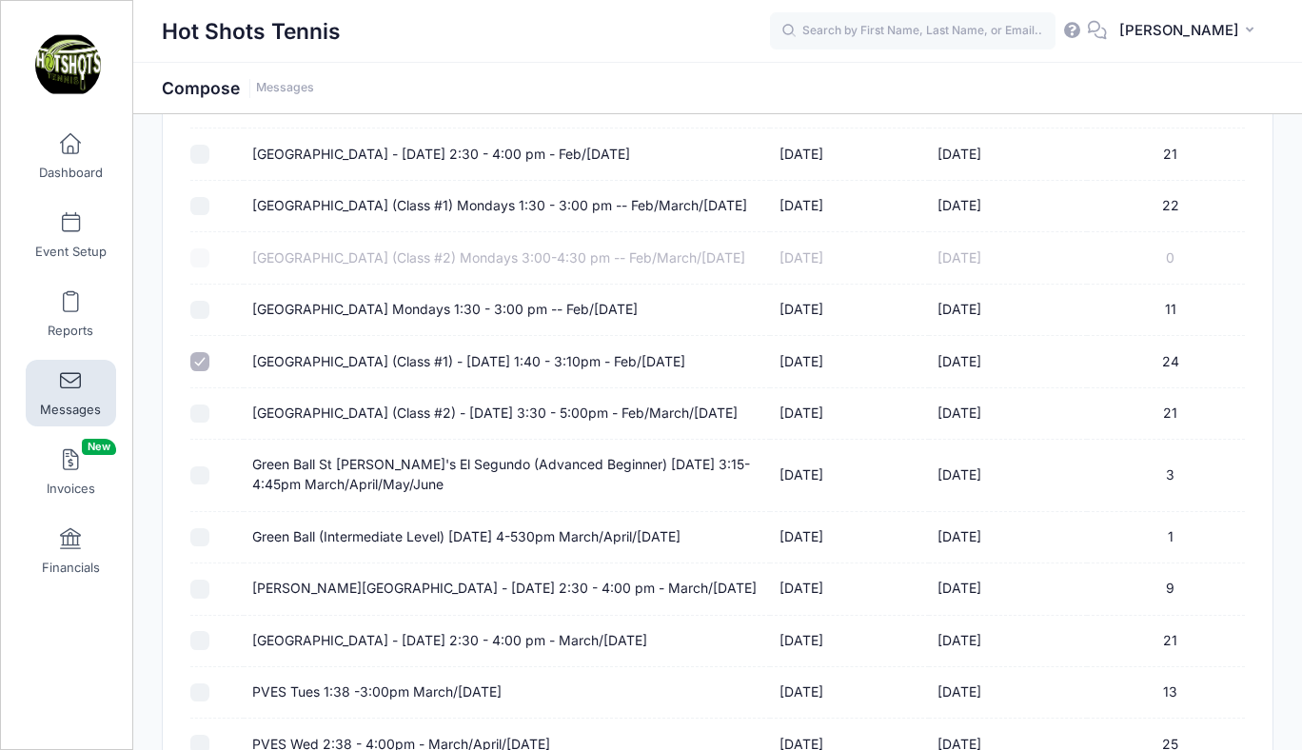
click at [209, 423] on input "Broadway Elementary (Class #2) - Tuesday 3:30 - 5:00pm - Feb/March/April 2024" at bounding box center [199, 413] width 19 height 19
checkbox input "true"
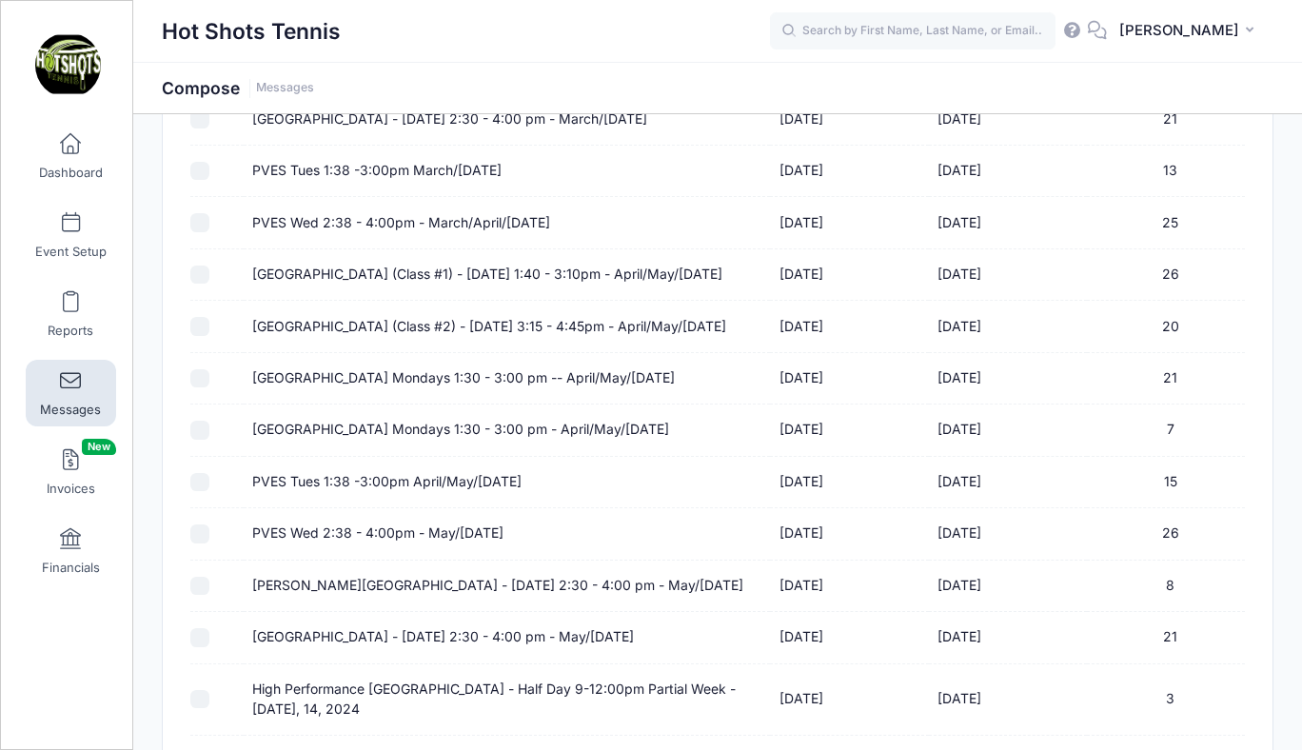
scroll to position [914, 0]
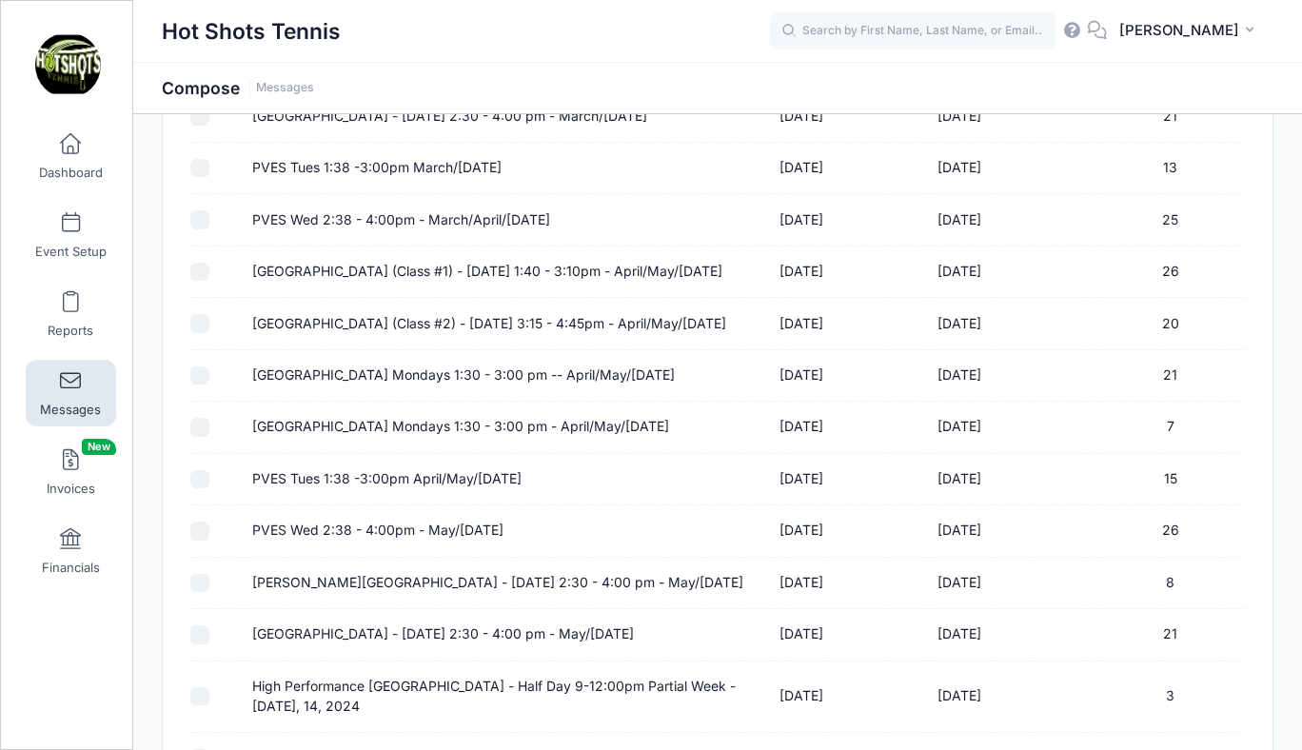
click at [451, 282] on label "Broadway Elementary (Class #1) - Tuesday 1:40 - 3:10pm - April/May/June 2024" at bounding box center [487, 272] width 470 height 20
click at [209, 282] on input "Broadway Elementary (Class #1) - Tuesday 1:40 - 3:10pm - April/May/June 2024" at bounding box center [199, 272] width 19 height 19
checkbox input "true"
click at [439, 334] on label "[GEOGRAPHIC_DATA] (Class #2) - [DATE] 3:15 - 4:45pm - April/May/[DATE]" at bounding box center [489, 324] width 474 height 20
click at [209, 333] on input "[GEOGRAPHIC_DATA] (Class #2) - [DATE] 3:15 - 4:45pm - April/May/[DATE]" at bounding box center [199, 323] width 19 height 19
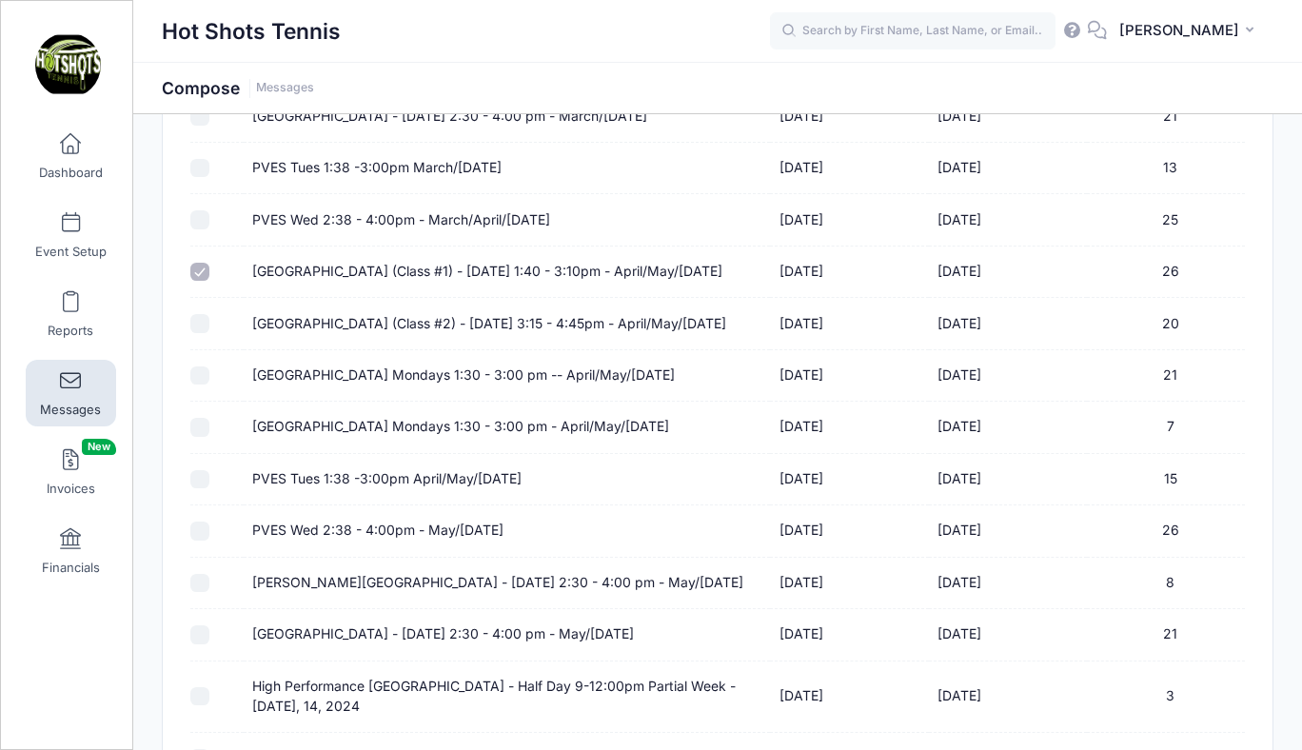
checkbox input "true"
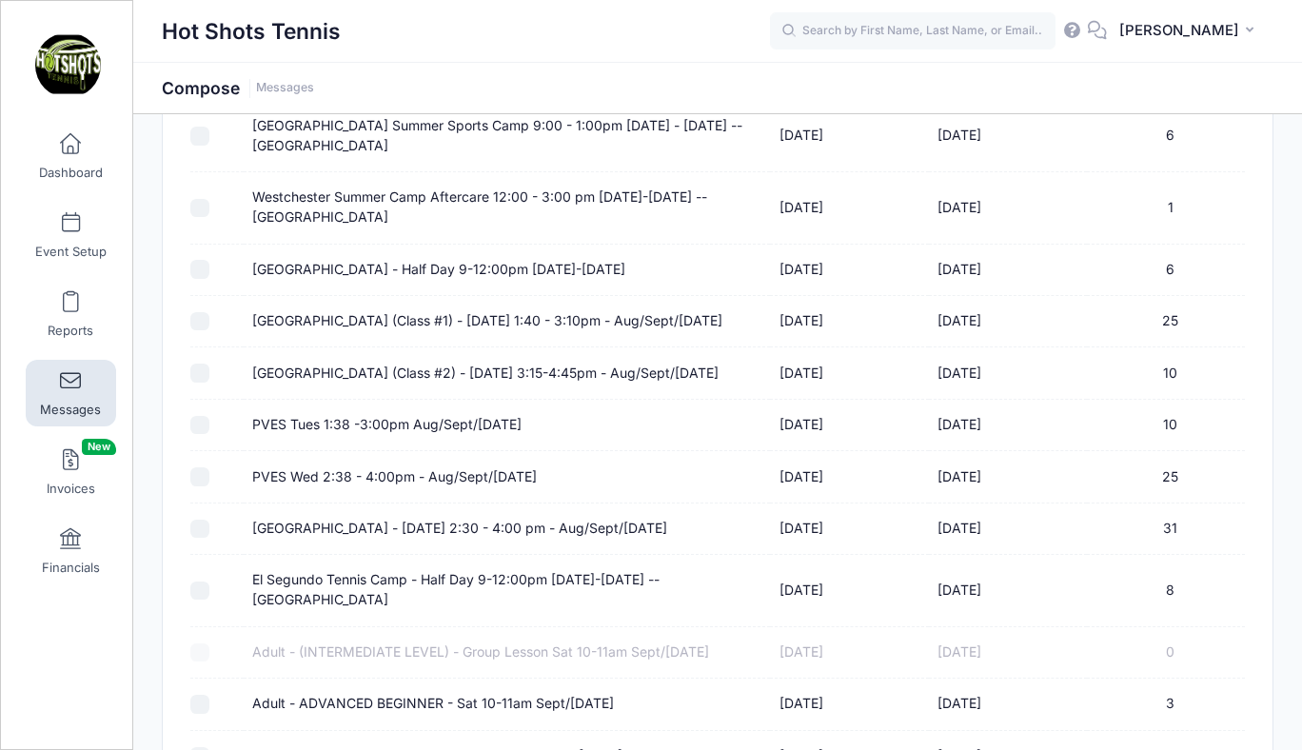
scroll to position [2626, 0]
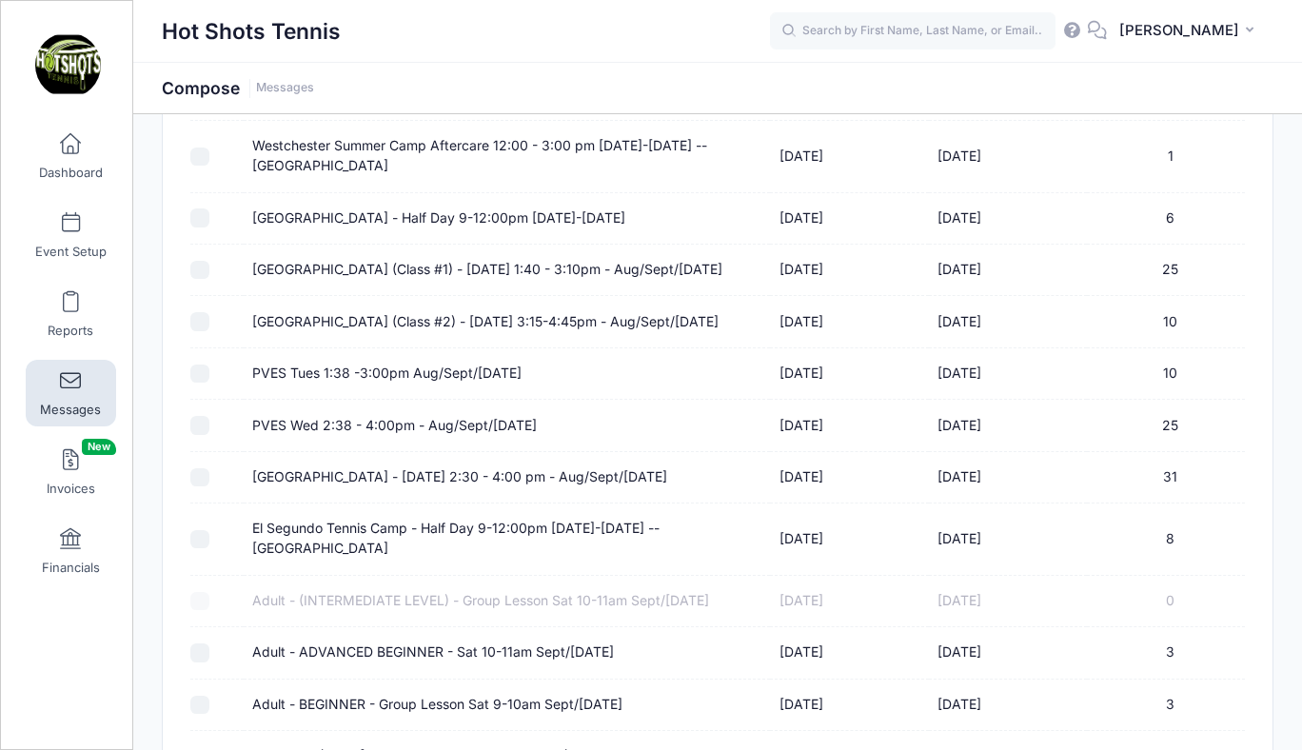
click at [501, 280] on label "[GEOGRAPHIC_DATA] (Class #1) - [DATE] 1:40 - 3:10pm - Aug/Sept/[DATE]" at bounding box center [487, 270] width 470 height 20
click at [209, 280] on input "[GEOGRAPHIC_DATA] (Class #1) - [DATE] 1:40 - 3:10pm - Aug/Sept/[DATE]" at bounding box center [199, 270] width 19 height 19
checkbox input "true"
click at [484, 332] on label "[GEOGRAPHIC_DATA] (Class #2) - [DATE] 3:15-4:45pm - Aug/Sept/[DATE]" at bounding box center [485, 322] width 466 height 20
click at [209, 331] on input "[GEOGRAPHIC_DATA] (Class #2) - [DATE] 3:15-4:45pm - Aug/Sept/[DATE]" at bounding box center [199, 321] width 19 height 19
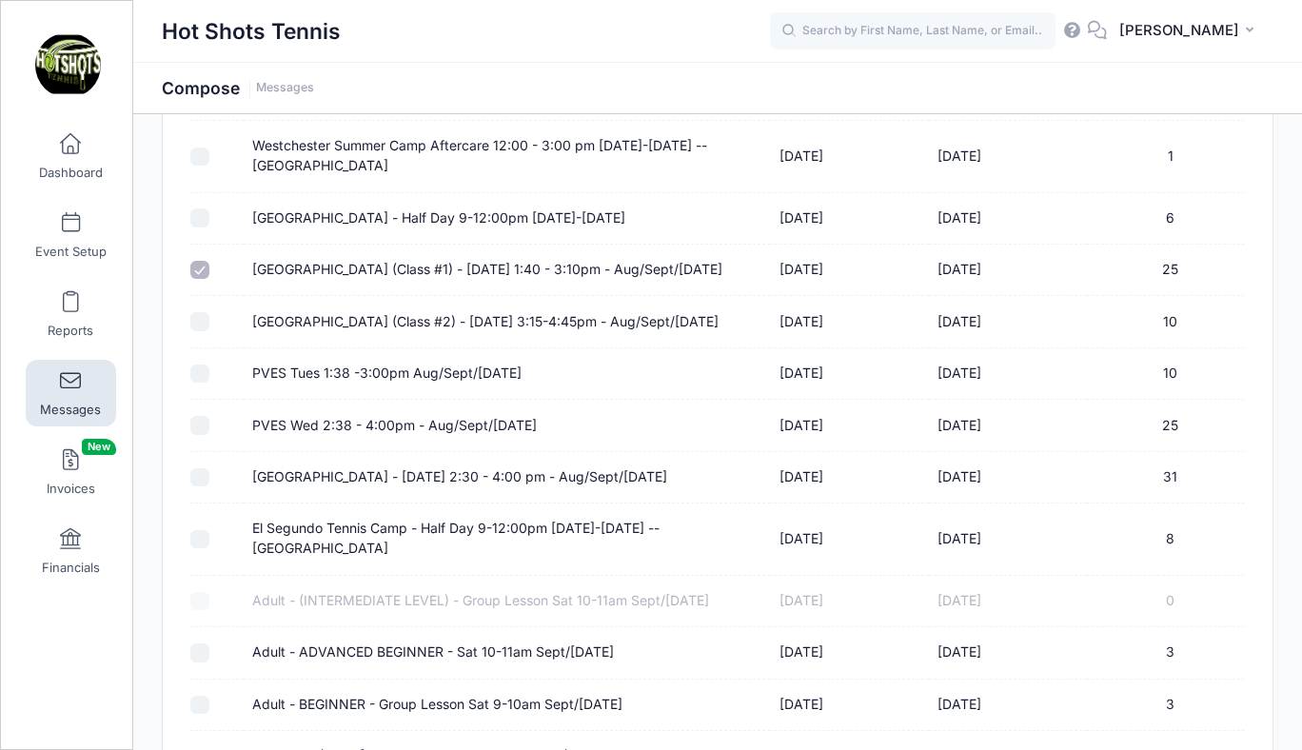
checkbox input "true"
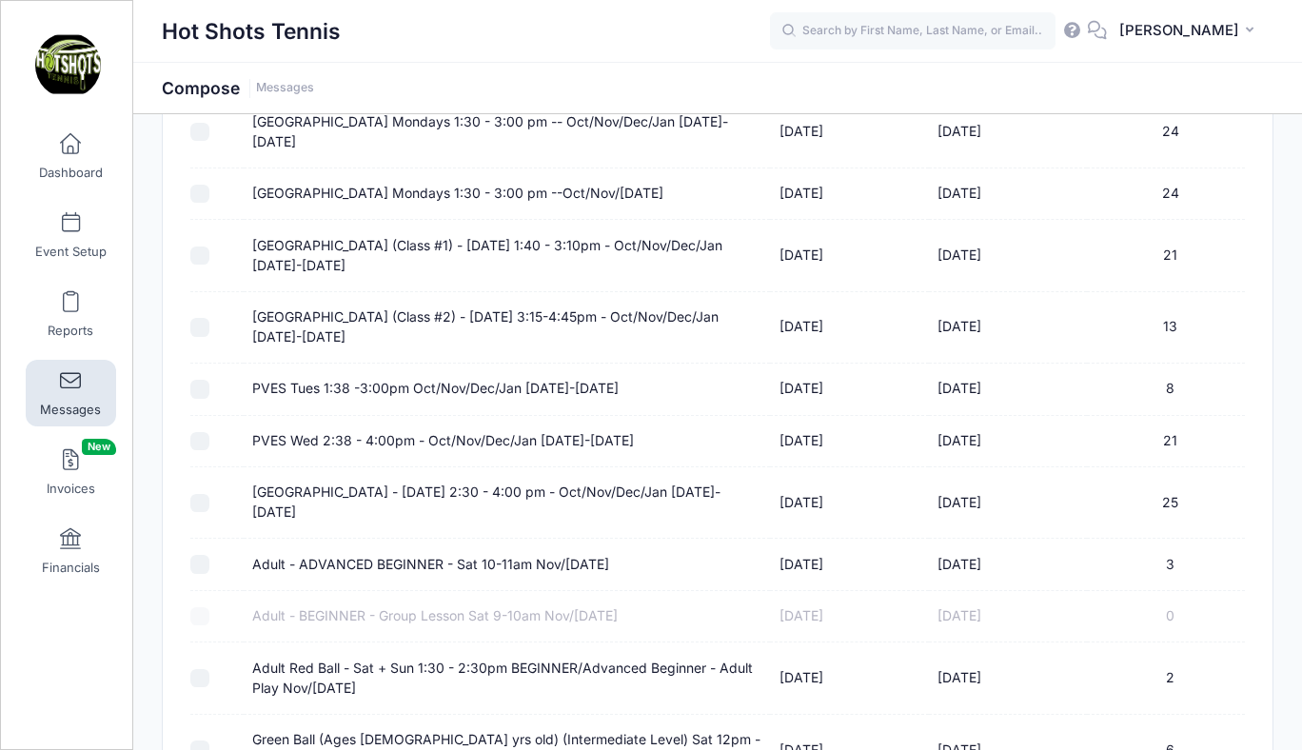
scroll to position [4222, 0]
click at [538, 275] on label "[GEOGRAPHIC_DATA] (Class #1) - [DATE] 1:40 - 3:10pm - Oct/Nov/Dec/Jan [DATE]-[D…" at bounding box center [506, 255] width 508 height 40
click at [209, 265] on input "[GEOGRAPHIC_DATA] (Class #1) - [DATE] 1:40 - 3:10pm - Oct/Nov/Dec/Jan [DATE]-[D…" at bounding box center [199, 255] width 19 height 19
checkbox input "true"
click at [521, 346] on label "Broadway Elementary (Class #2) - Tuesday 3:15-4:45pm - Oct/Nov/Dec/Jan 2024-2025" at bounding box center [506, 326] width 508 height 40
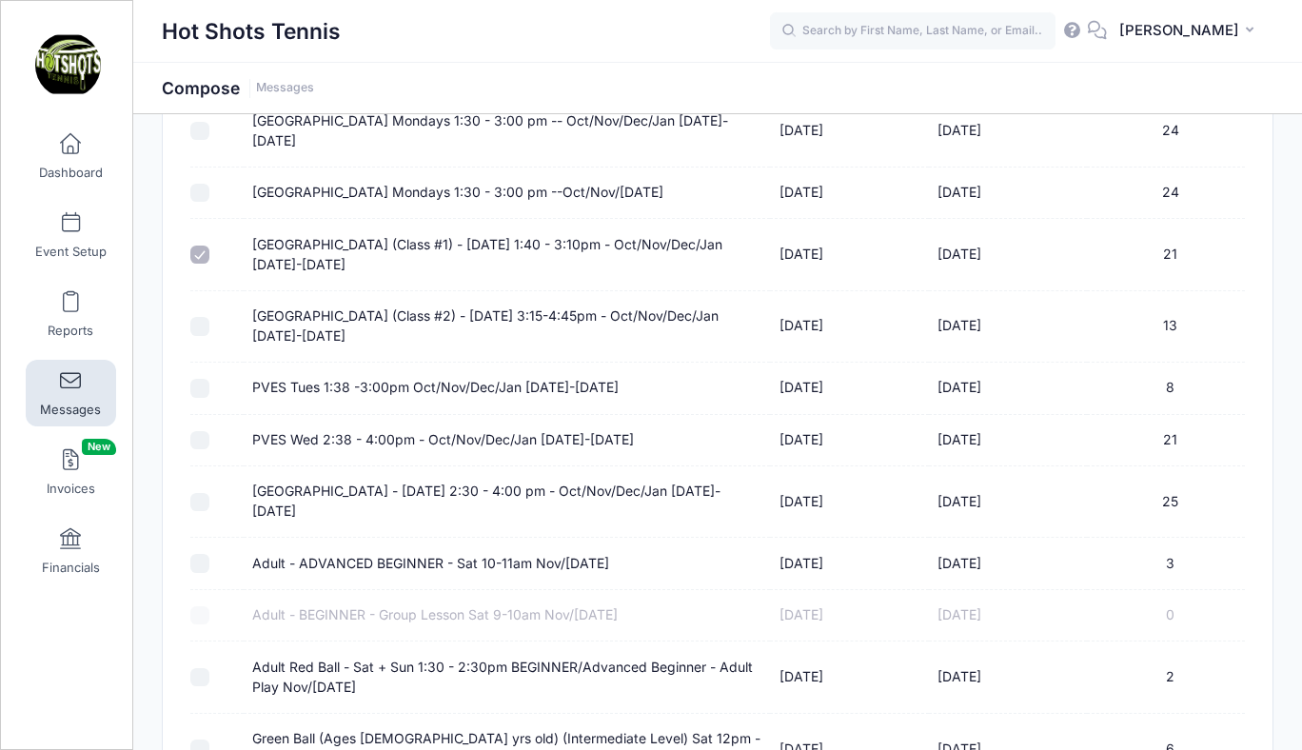
click at [209, 336] on input "Broadway Elementary (Class #2) - Tuesday 3:15-4:45pm - Oct/Nov/Dec/Jan 2024-2025" at bounding box center [199, 326] width 19 height 19
checkbox input "true"
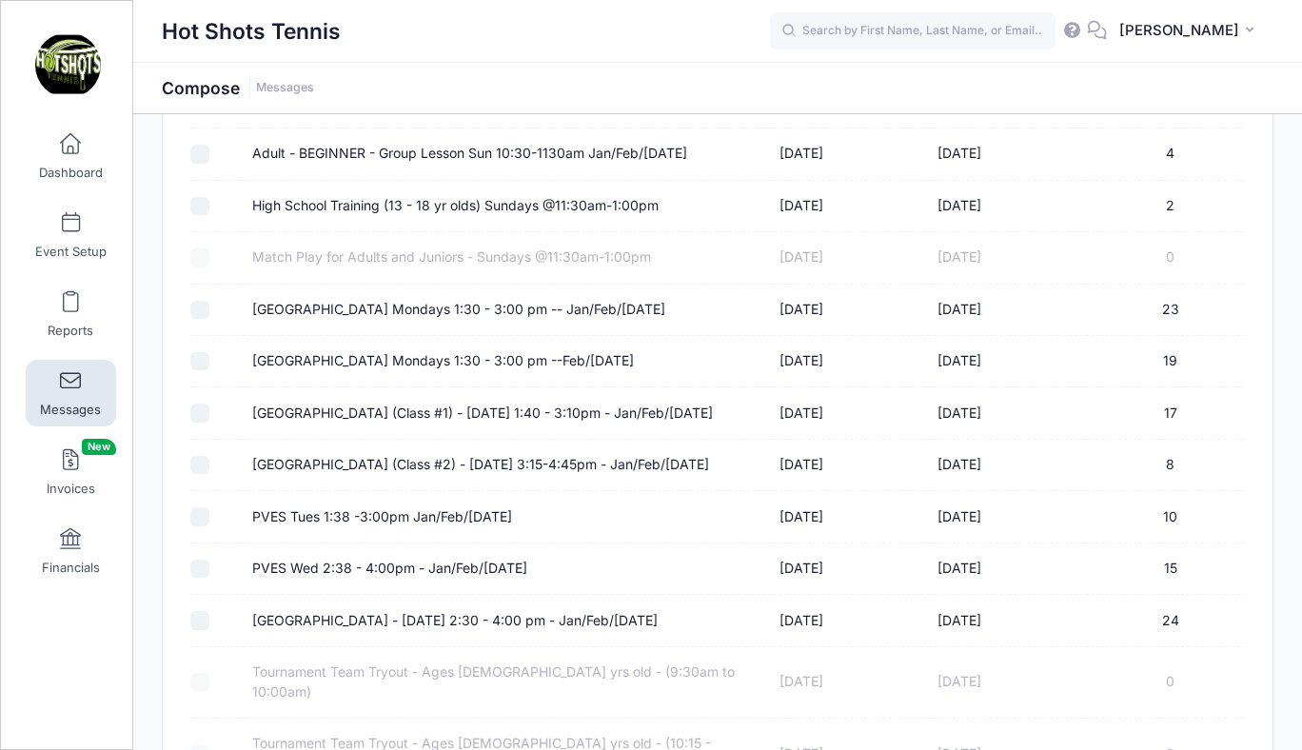
scroll to position [5875, 0]
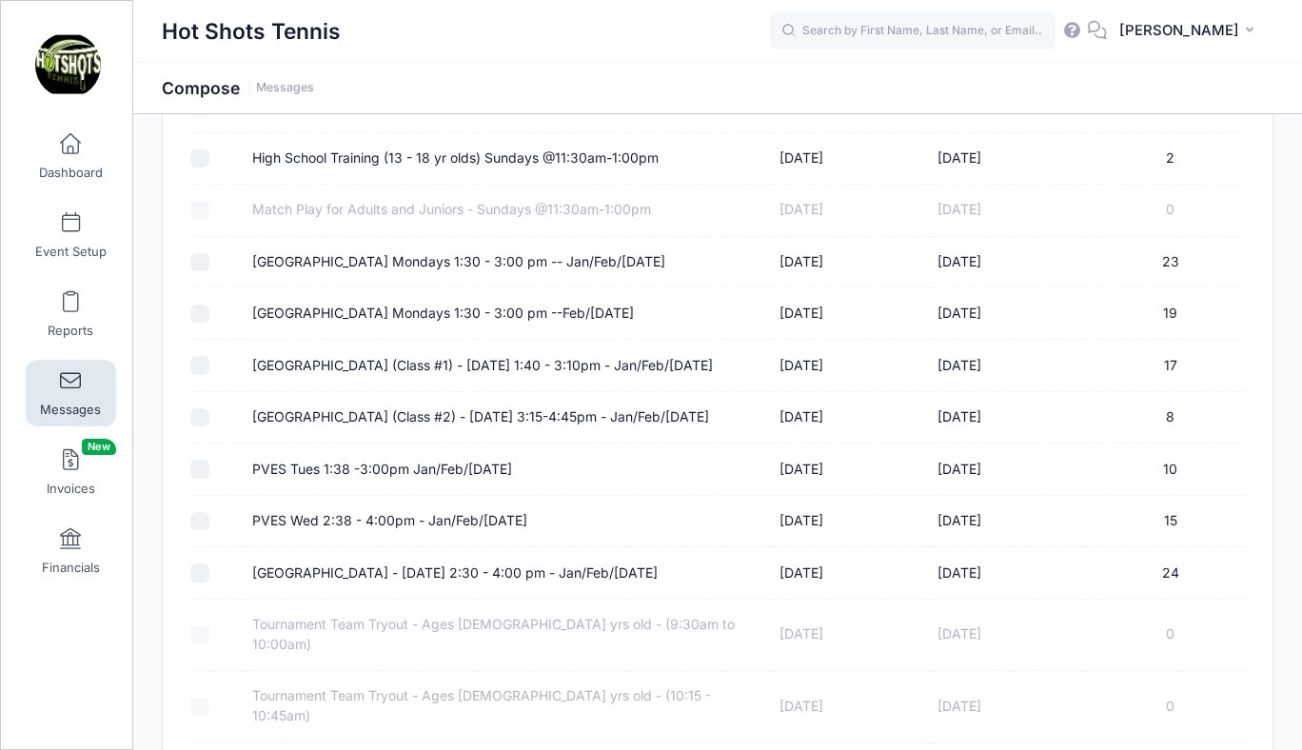
click at [561, 376] on label "Broadway Elementary (Class #1) - Tuesday 1:40 - 3:10pm - Jan/Feb/March 2025" at bounding box center [482, 366] width 461 height 20
click at [209, 375] on input "Broadway Elementary (Class #1) - Tuesday 1:40 - 3:10pm - Jan/Feb/March 2025" at bounding box center [199, 365] width 19 height 19
checkbox input "true"
click at [535, 427] on label "Broadway Elementary (Class #2) - Tuesday 3:15-4:45pm - Jan/Feb/March2025" at bounding box center [480, 417] width 457 height 20
click at [209, 427] on input "Broadway Elementary (Class #2) - Tuesday 3:15-4:45pm - Jan/Feb/March2025" at bounding box center [199, 417] width 19 height 19
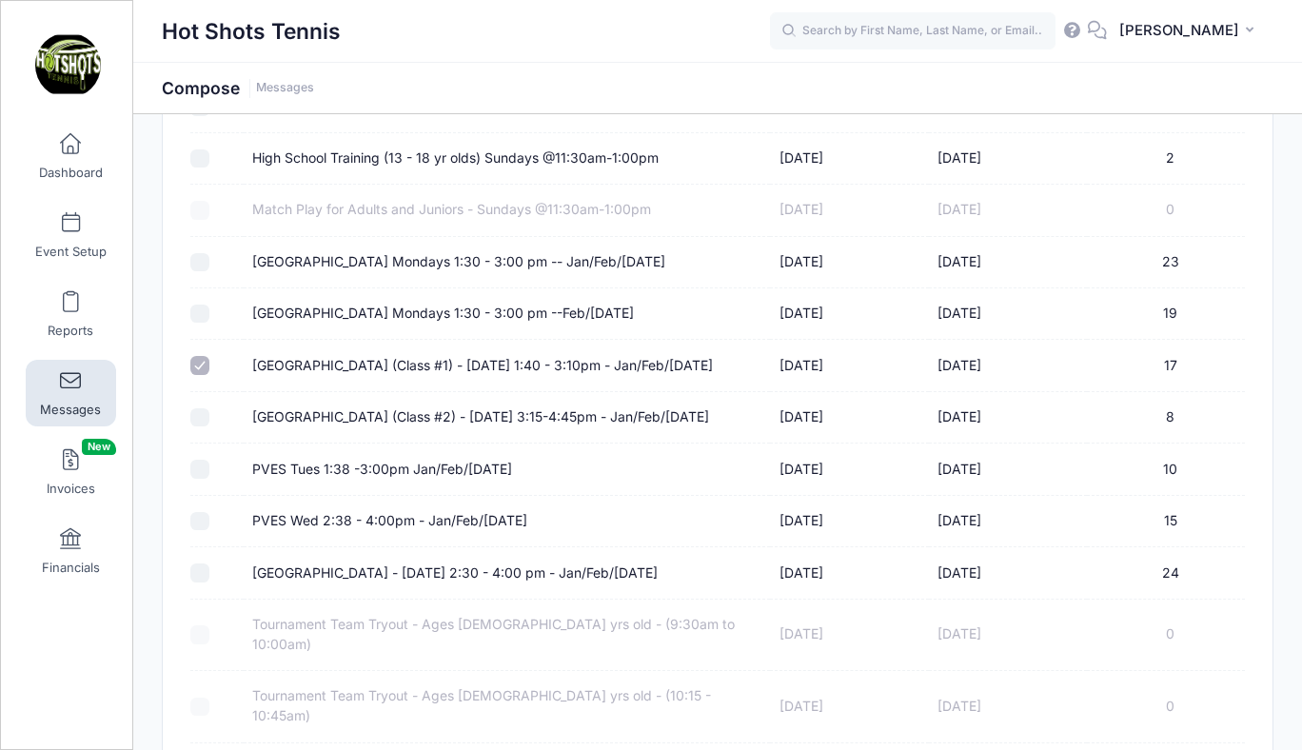
checkbox input "true"
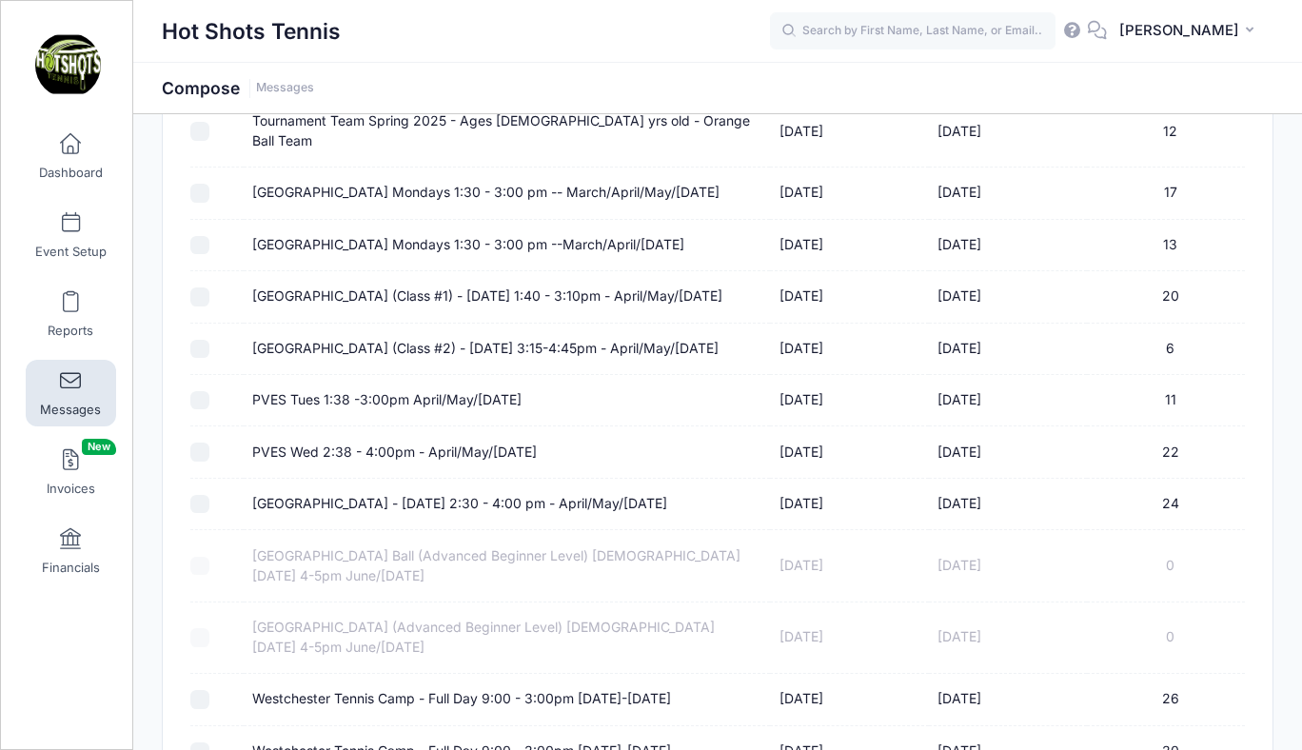
scroll to position [6718, 0]
click at [479, 305] on label "Broadway Elementary (Class #1) - Tuesday 1:40 - 3:10pm - April/May/June 2025" at bounding box center [487, 296] width 470 height 20
click at [209, 305] on input "Broadway Elementary (Class #1) - Tuesday 1:40 - 3:10pm - April/May/June 2025" at bounding box center [199, 295] width 19 height 19
checkbox input "true"
click at [473, 358] on label "Broadway Elementary (Class #2) - Tuesday 3:15-4:45pm - April/May/June 2025" at bounding box center [485, 348] width 466 height 20
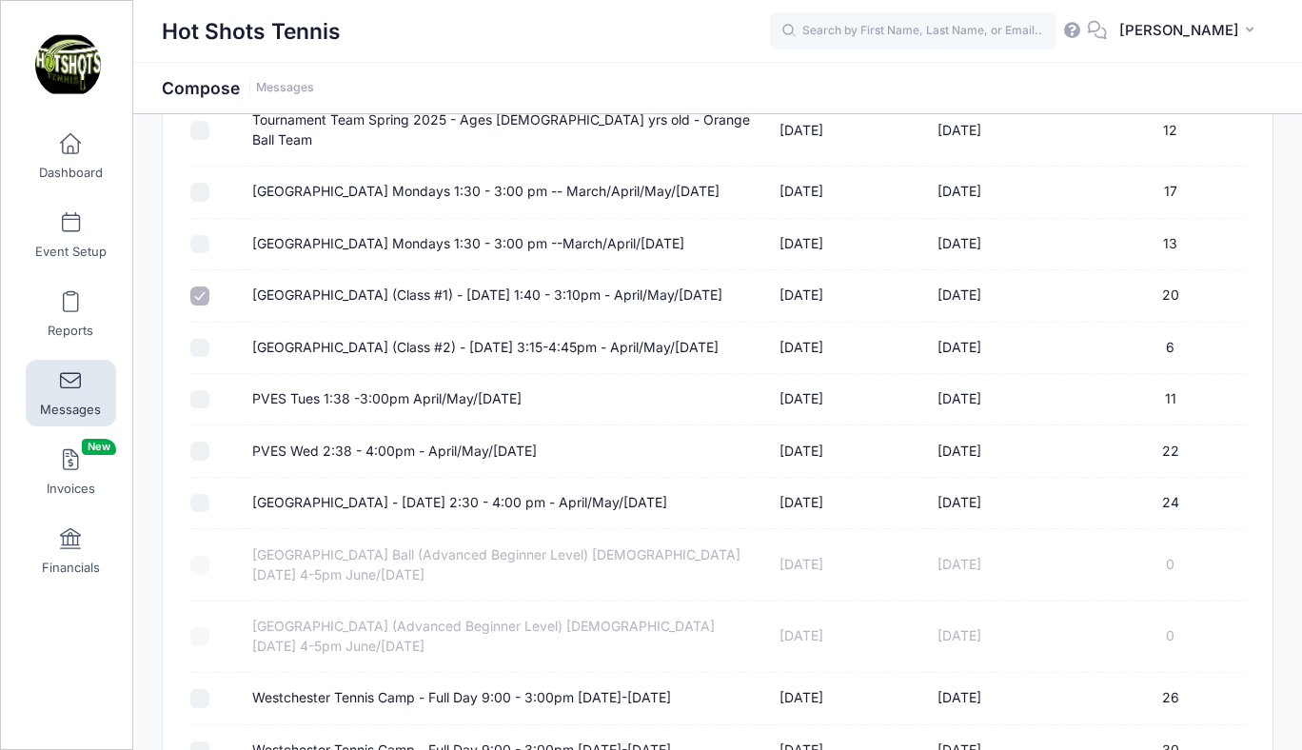
click at [209, 358] on input "Broadway Elementary (Class #2) - Tuesday 3:15-4:45pm - April/May/June 2025" at bounding box center [199, 348] width 19 height 19
checkbox input "true"
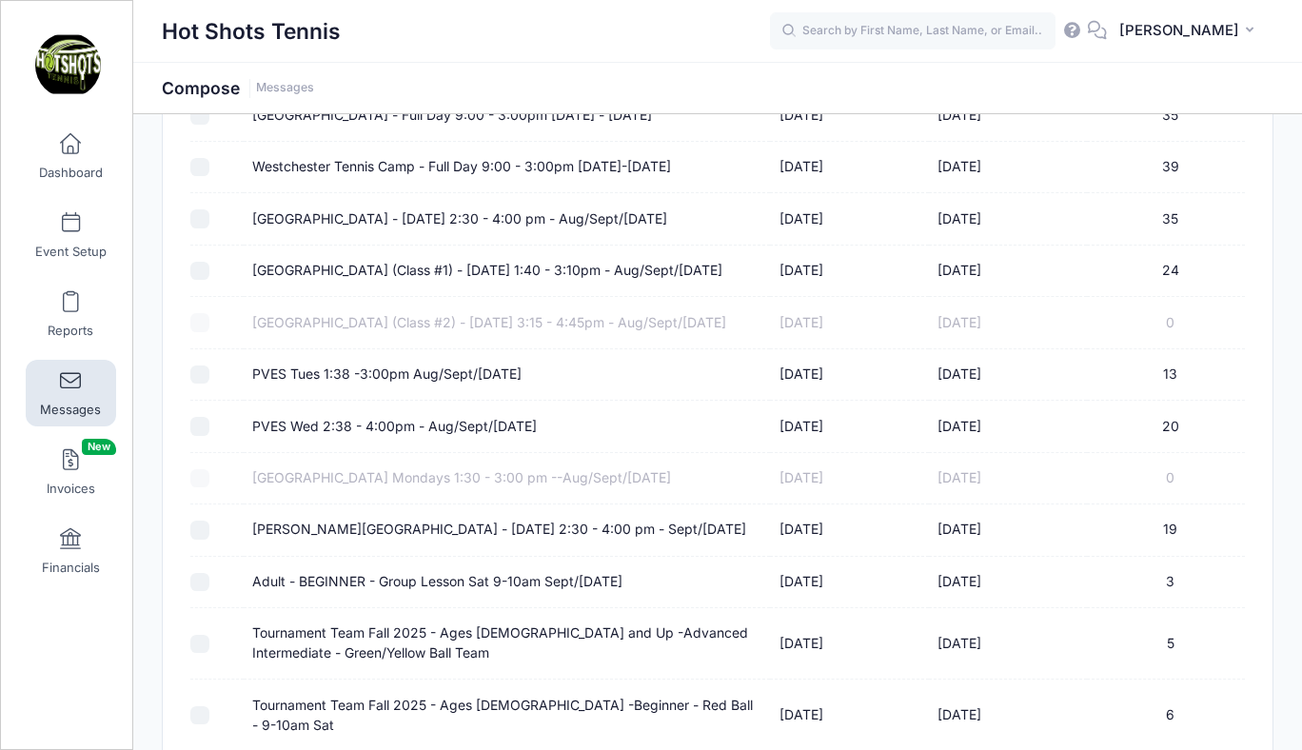
scroll to position [7458, 0]
click at [507, 279] on label "Broadway Elementary (Class #1) - Tuesday 1:40 - 3:10pm - Aug/Sept/Oct 2025" at bounding box center [487, 269] width 470 height 20
click at [209, 279] on input "Broadway Elementary (Class #1) - Tuesday 1:40 - 3:10pm - Aug/Sept/Oct 2025" at bounding box center [199, 269] width 19 height 19
checkbox input "true"
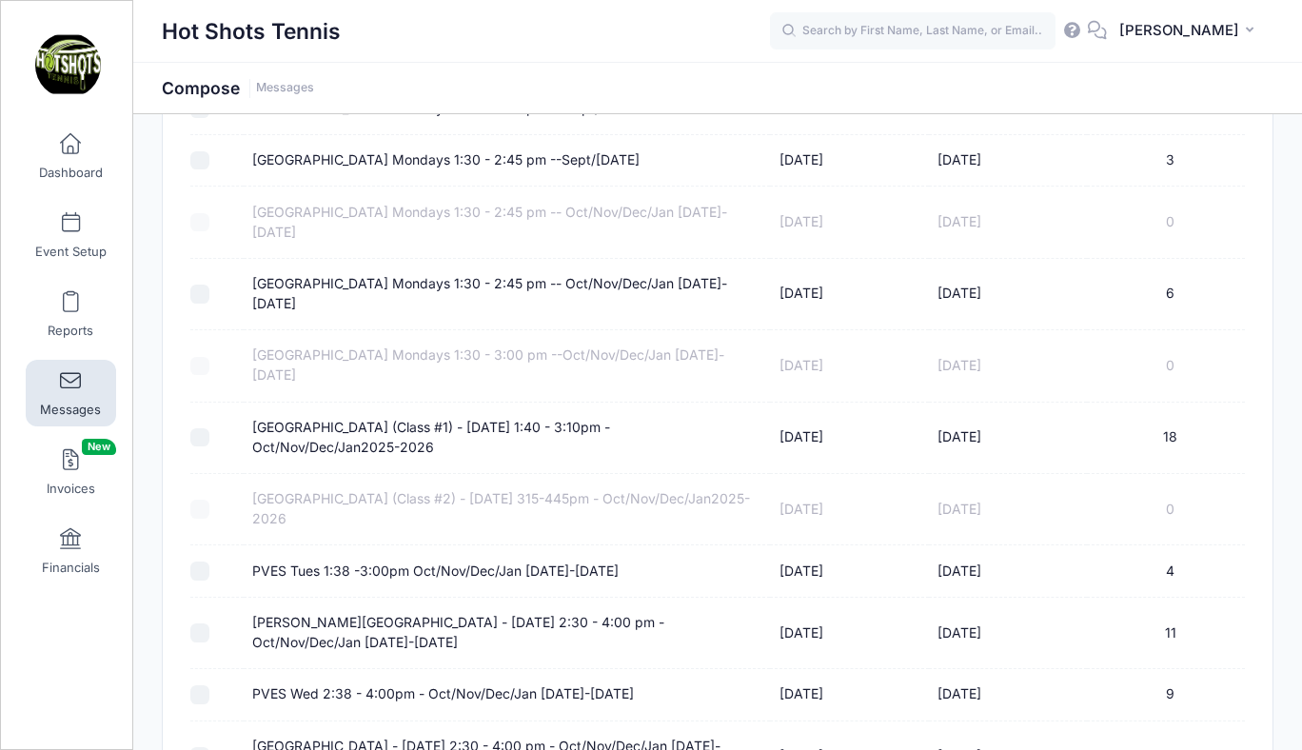
scroll to position [8543, 0]
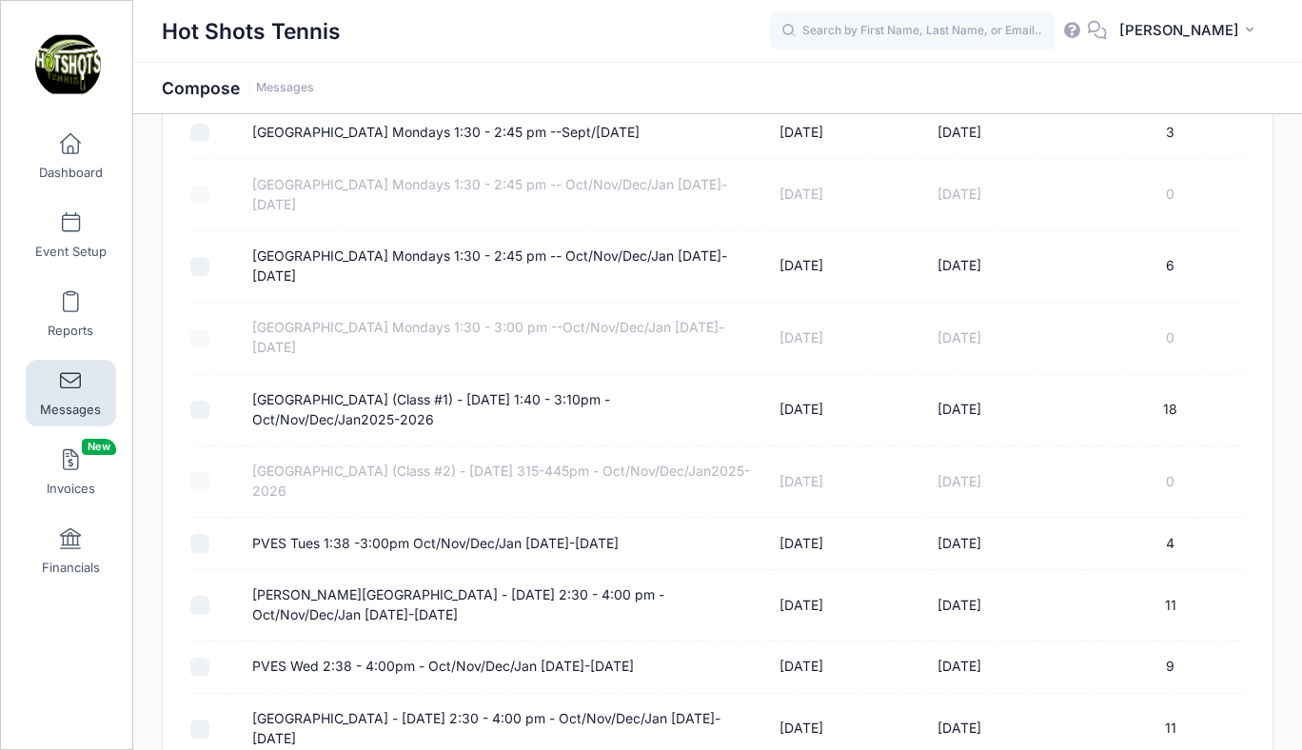
click at [545, 394] on label "[GEOGRAPHIC_DATA] (Class #1) - [DATE] 1:40 - 3:10pm - Oct/Nov/Dec/Jan2025-2026" at bounding box center [506, 410] width 508 height 40
click at [209, 401] on input "Broadway Elementary (Class #1) - Tuesday 1:40 - 3:10pm - Oct/Nov/Dec/Jan2025-20…" at bounding box center [199, 410] width 19 height 19
checkbox input "true"
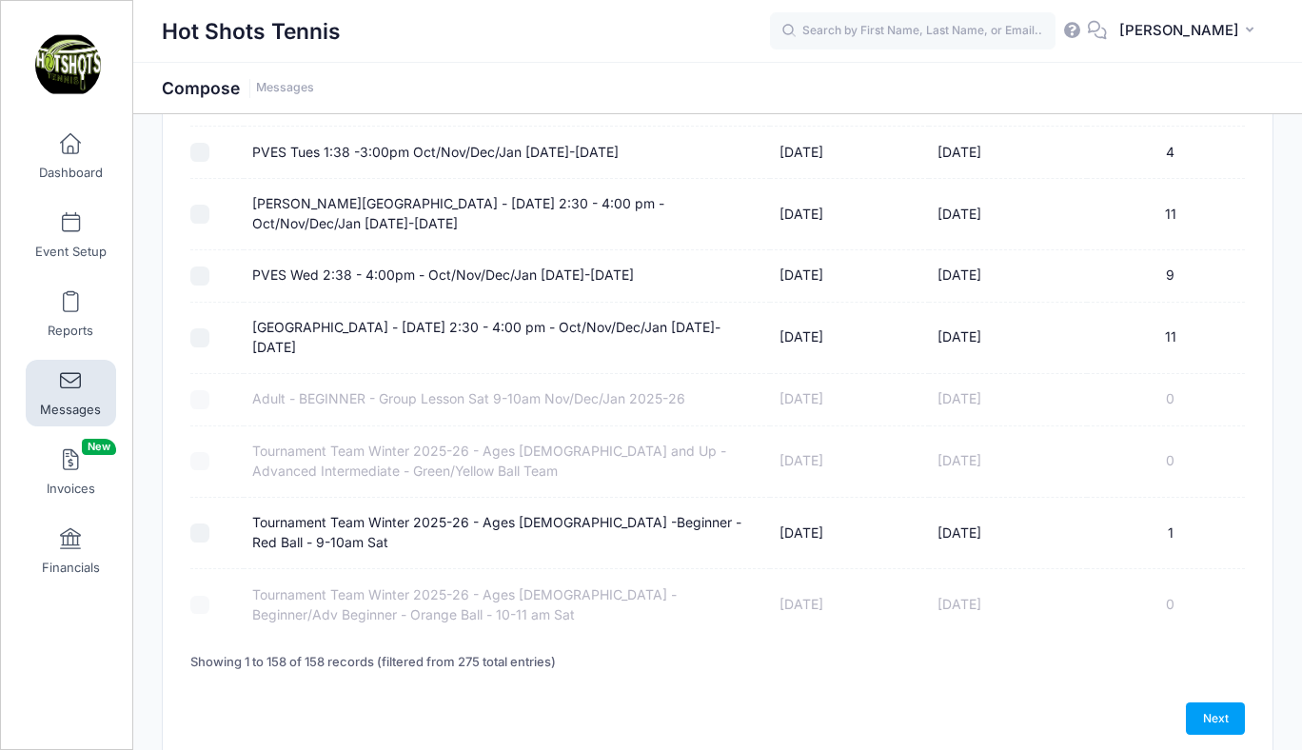
scroll to position [8965, 0]
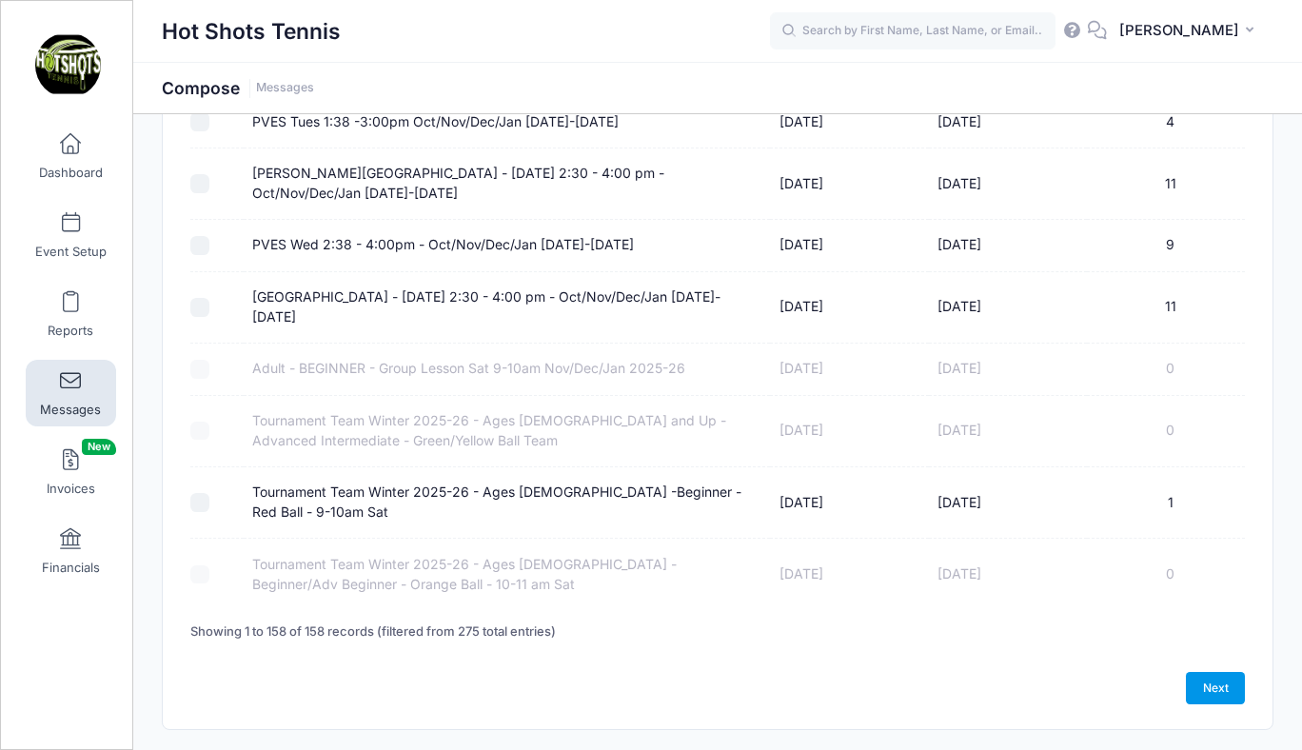
click at [1218, 672] on link "Next" at bounding box center [1215, 688] width 59 height 32
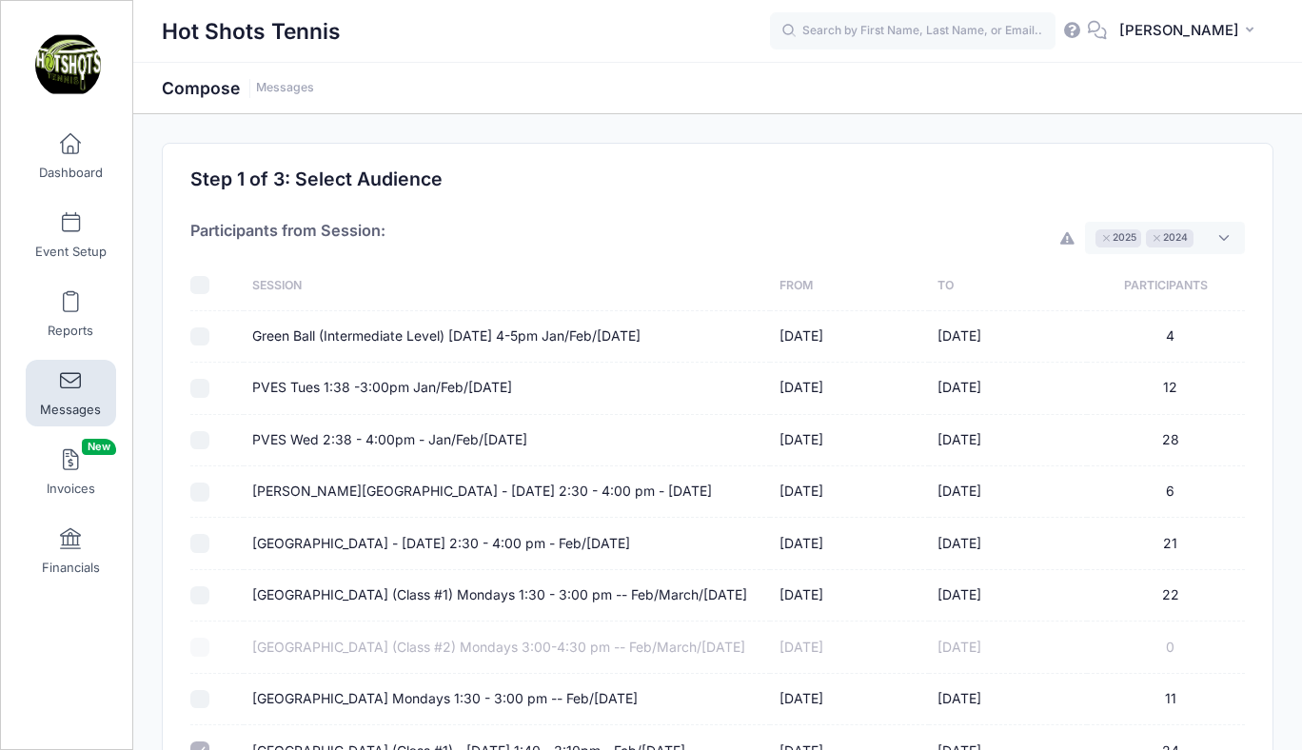
select select "50"
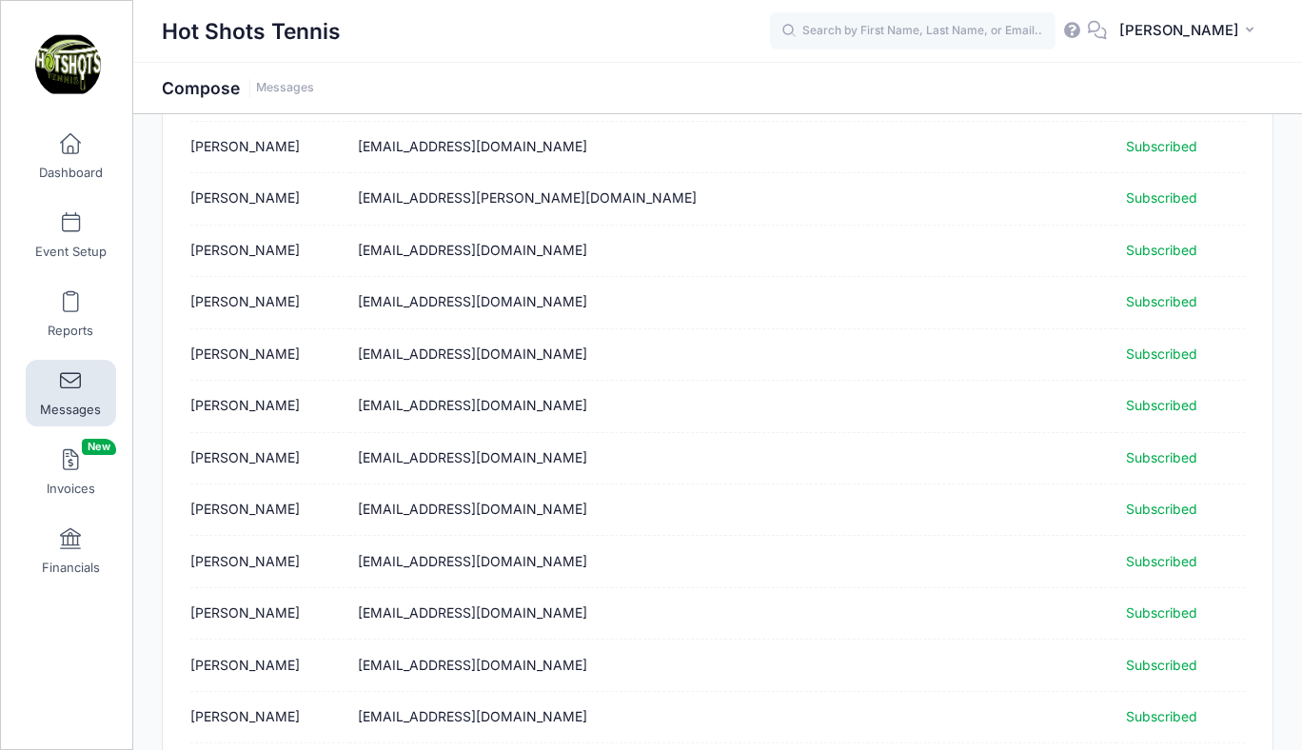
scroll to position [2334, 0]
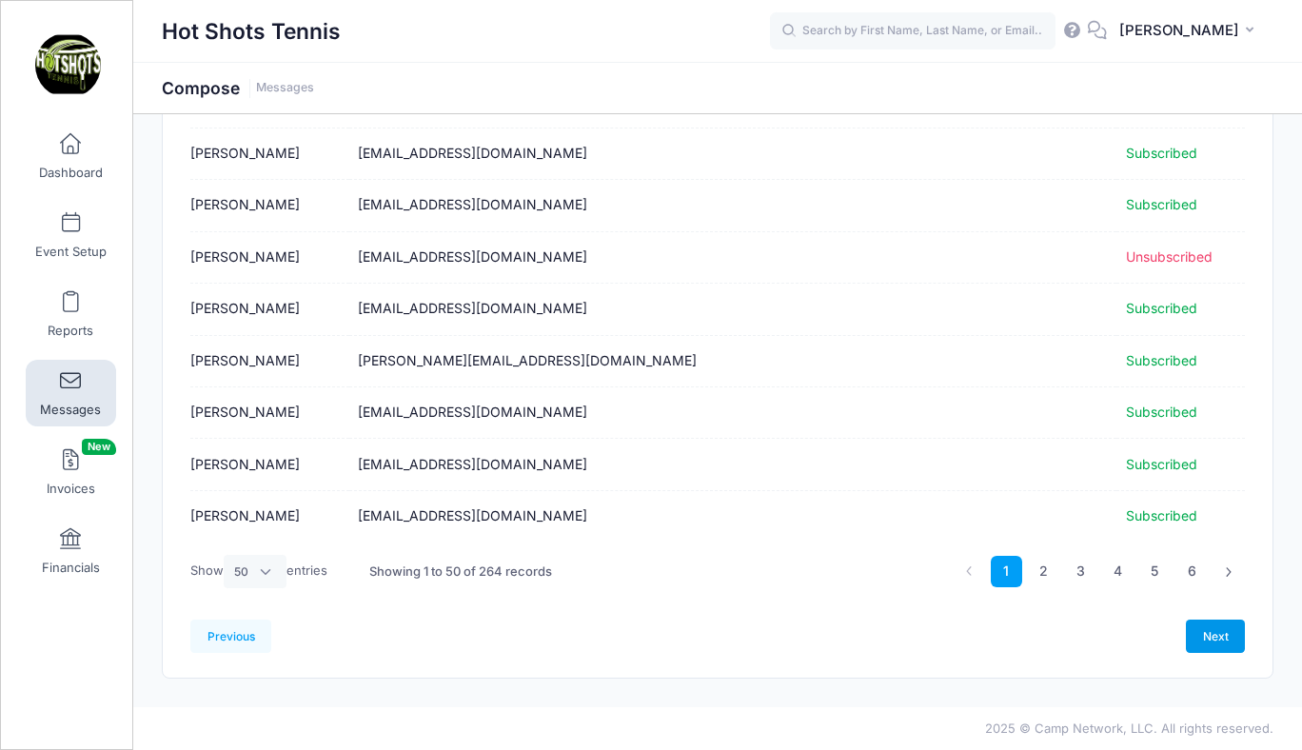
click at [1214, 629] on link "Next" at bounding box center [1215, 636] width 59 height 32
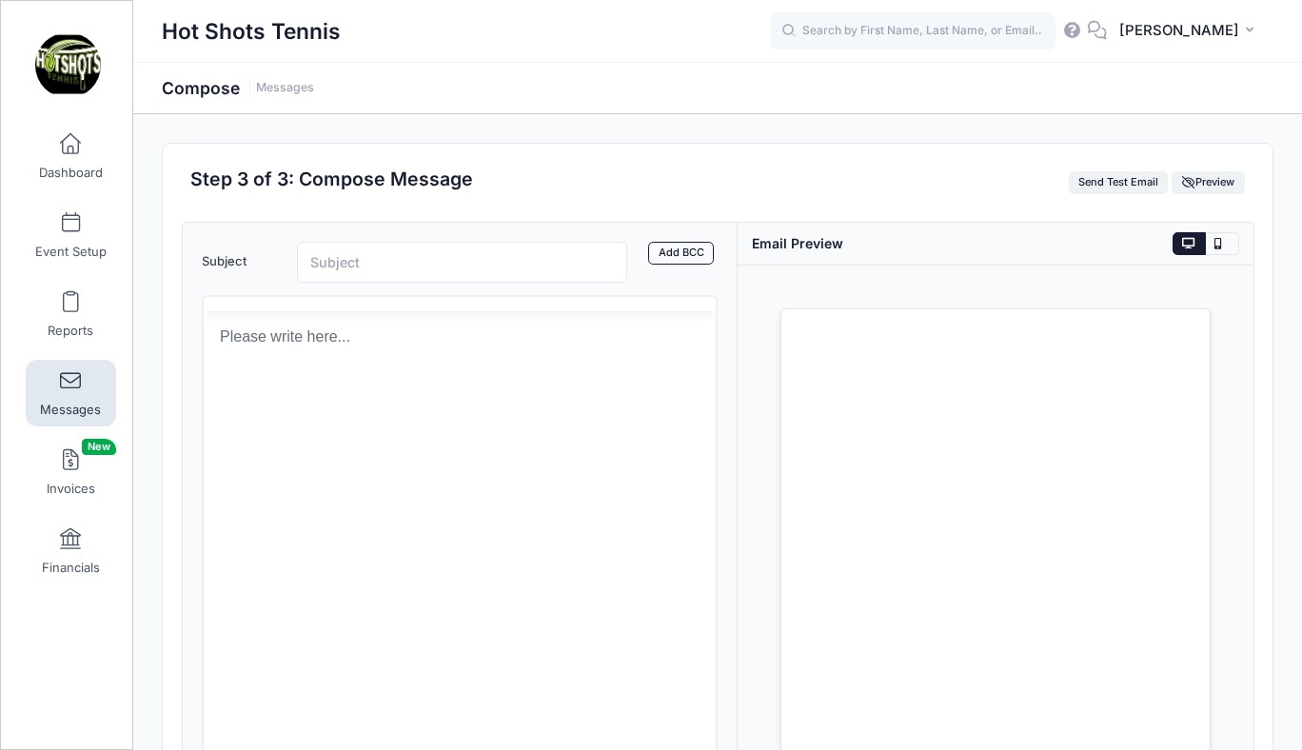
scroll to position [0, 0]
click at [376, 431] on html at bounding box center [459, 405] width 512 height 51
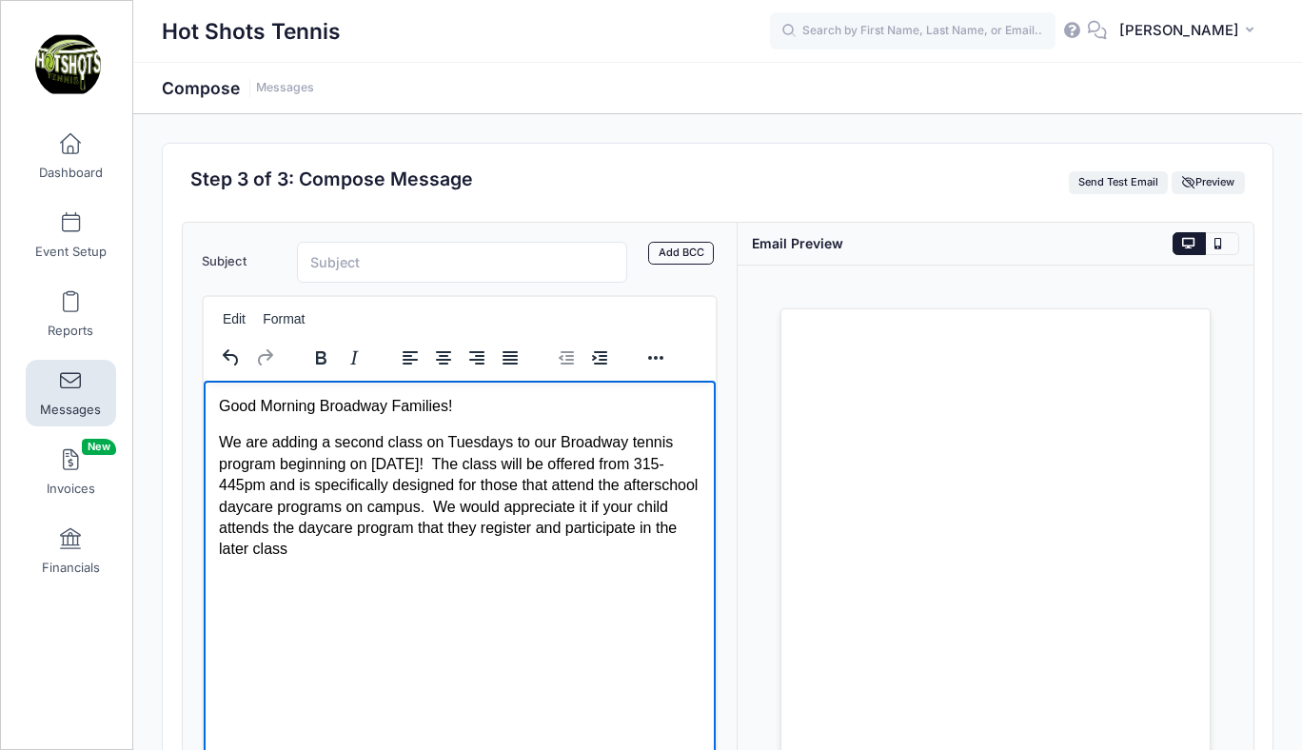
click at [227, 483] on p "We are adding a second class on Tuesdays to our Broadway tennis program beginni…" at bounding box center [459, 495] width 482 height 128
click at [263, 487] on p "We are adding a second class on Tuesdays to our Broadway tennis program beginni…" at bounding box center [459, 495] width 482 height 128
click at [426, 554] on p "We are adding a second class on Tuesdays to our Broadway tennis program beginni…" at bounding box center [459, 495] width 482 height 128
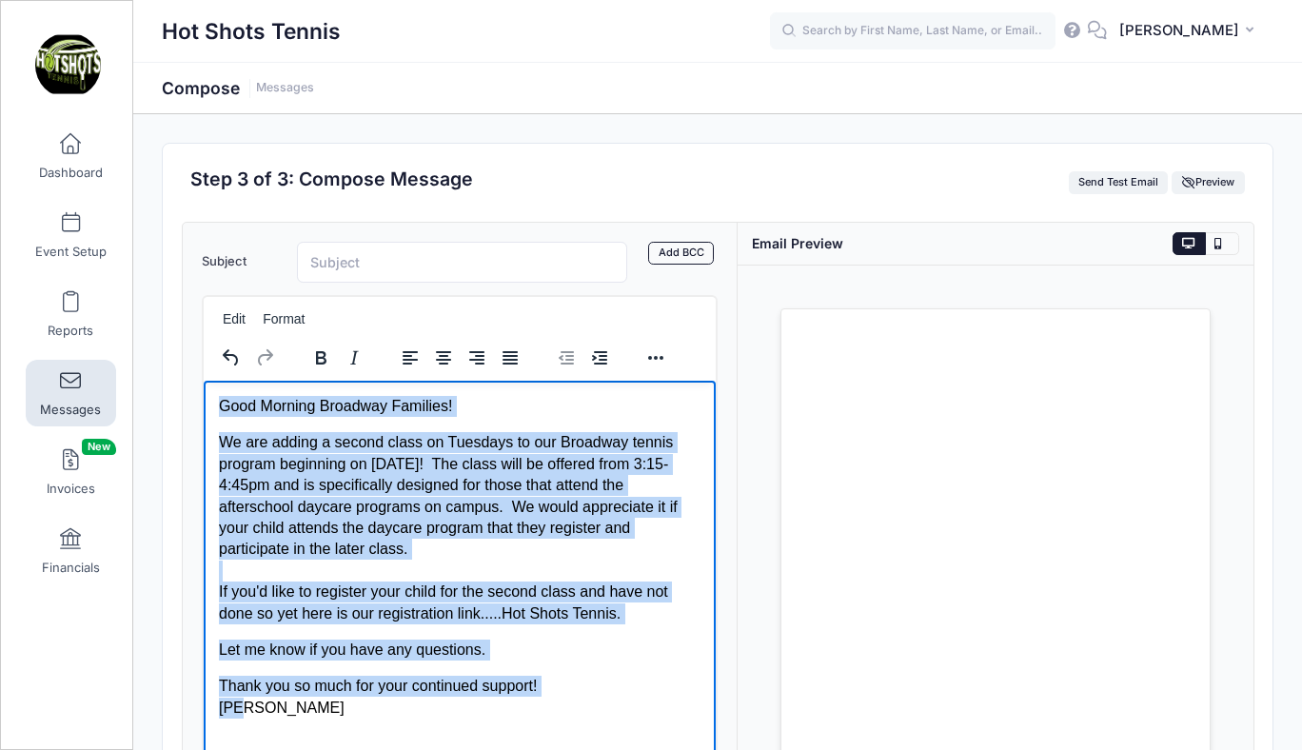
drag, startPoint x: 218, startPoint y: 404, endPoint x: 434, endPoint y: 703, distance: 369.5
click at [434, 703] on body "Good Morning Broadway Families! We are adding a second class on Tuesdays to our…" at bounding box center [459, 556] width 482 height 323
copy body "Good Morning Broadway Families! We are adding a second class on Tuesdays to our…"
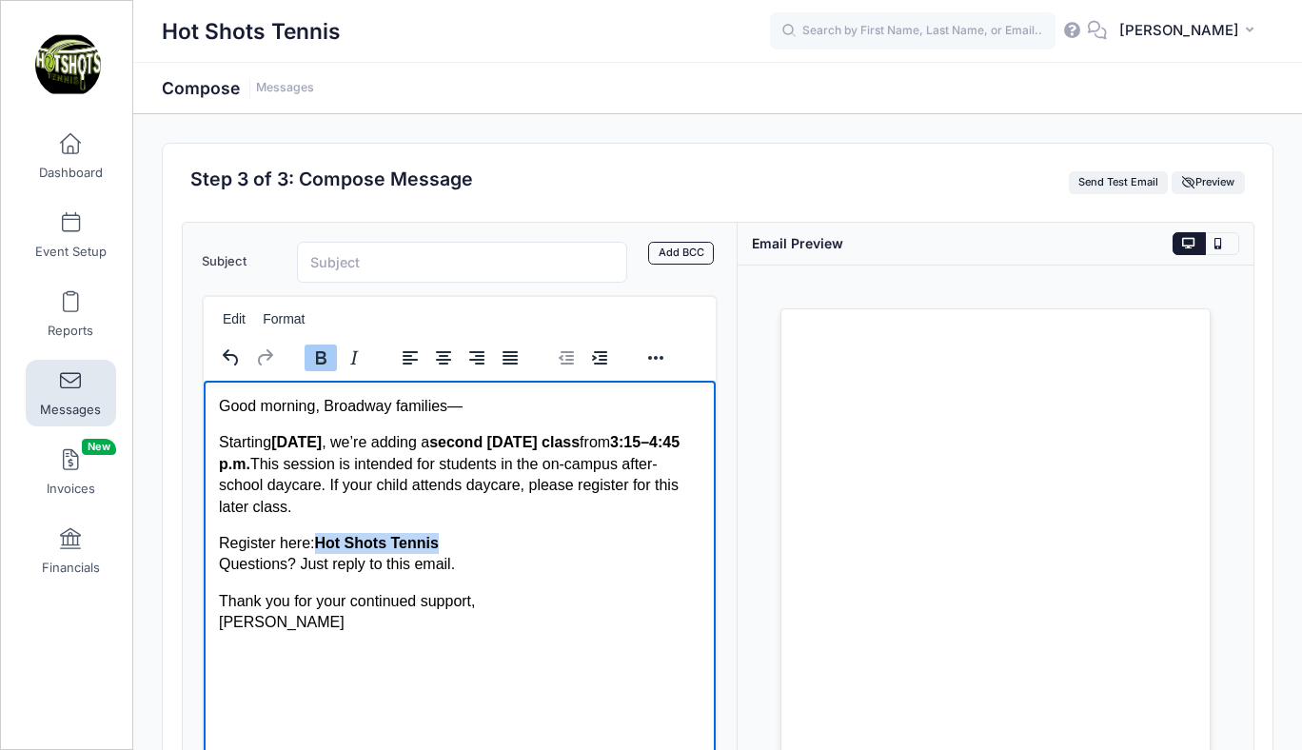
drag, startPoint x: 320, startPoint y: 540, endPoint x: 485, endPoint y: 539, distance: 165.6
click at [485, 539] on p "Register here: Hot Shots Tennis Questions? Just reply to this email." at bounding box center [459, 553] width 482 height 43
click at [654, 352] on button "Reveal or hide additional toolbar items" at bounding box center [656, 358] width 32 height 27
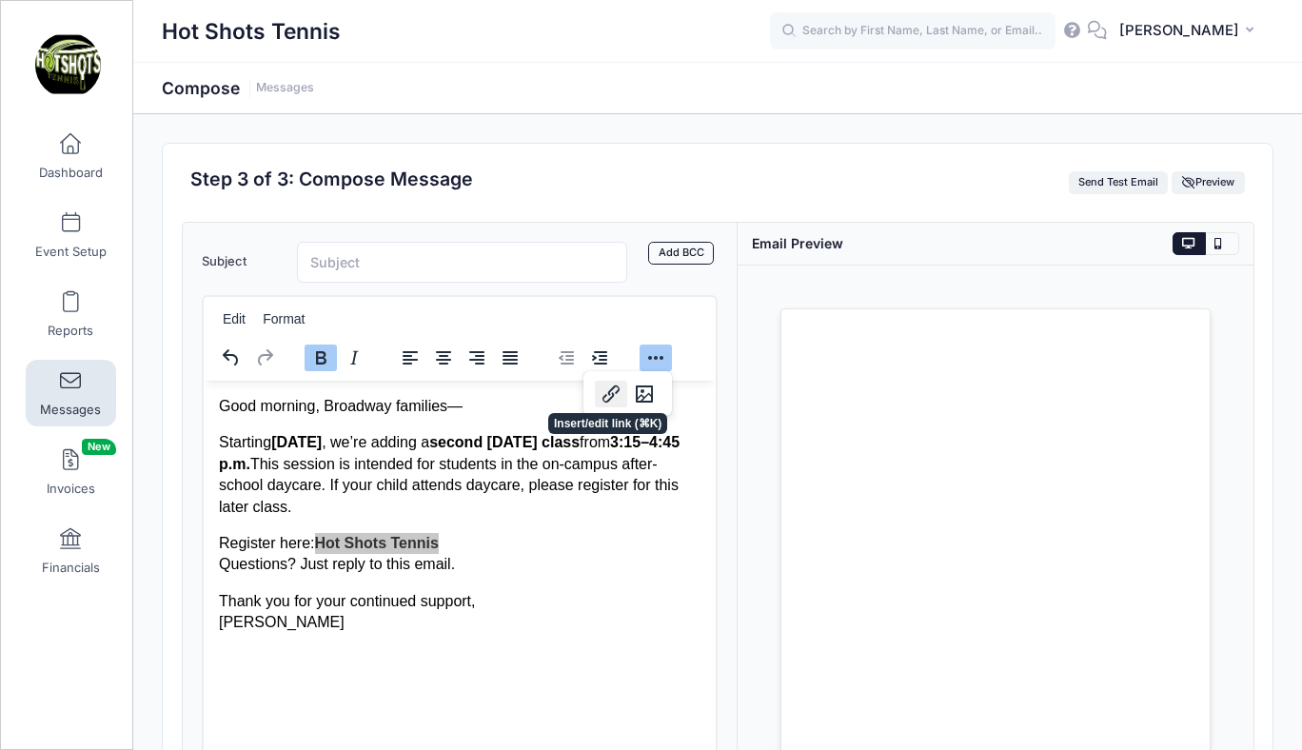
click at [606, 391] on button "Insert/edit link" at bounding box center [611, 394] width 32 height 27
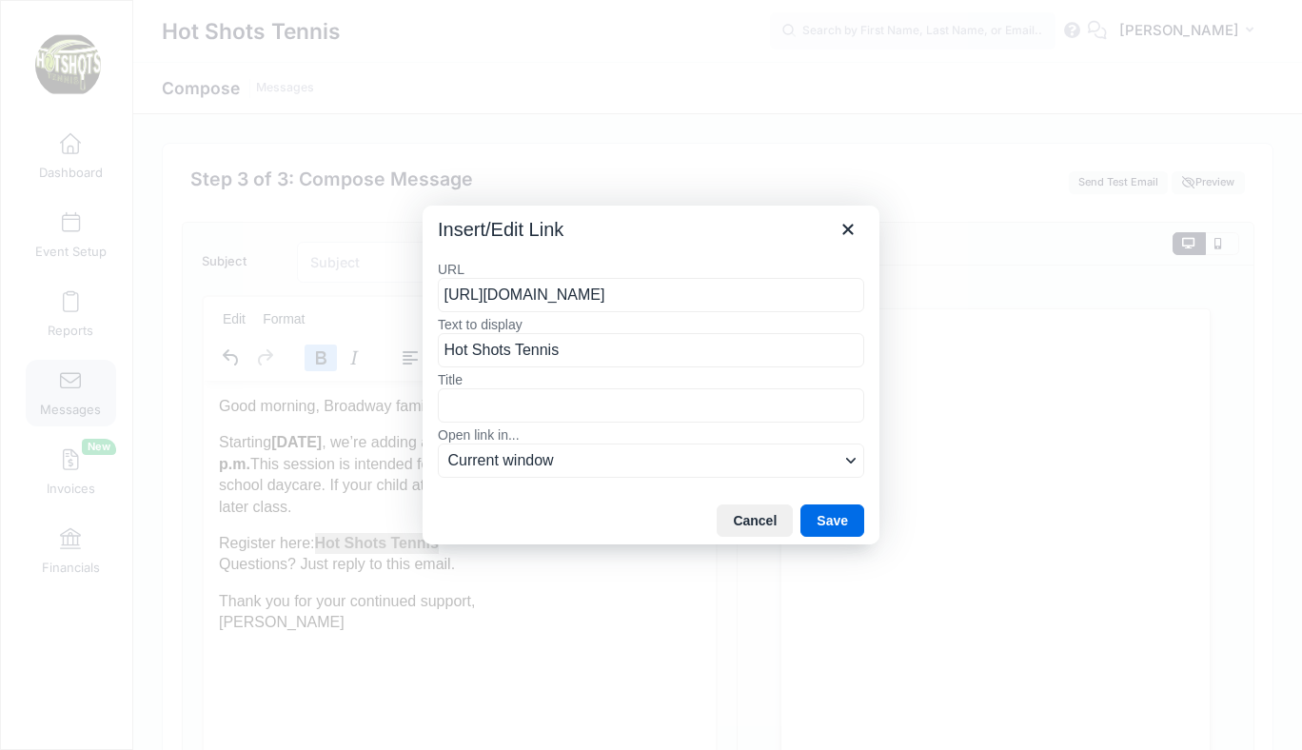
scroll to position [0, 88]
type input "https://portal.campnetwork.com/Register/Register.php?camp_id=397395"
click at [824, 517] on button "Save" at bounding box center [832, 520] width 64 height 32
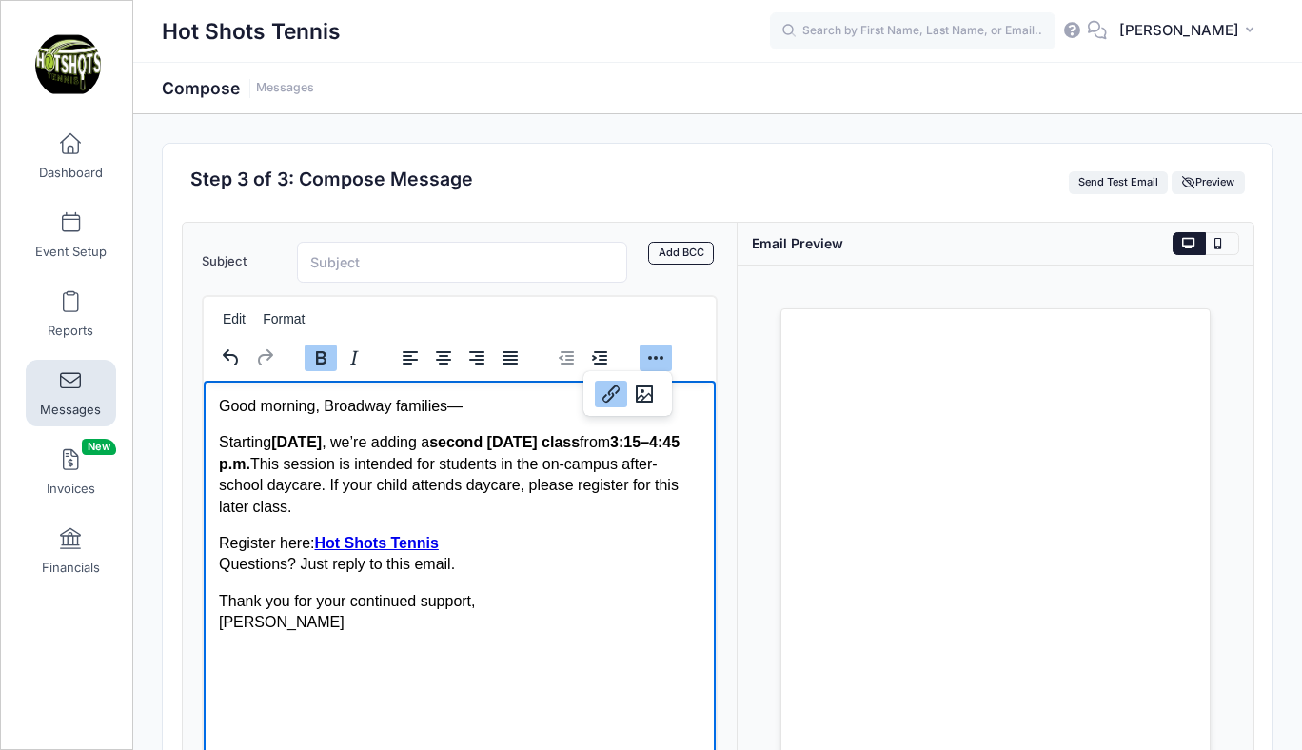
click at [514, 573] on p "Register here: Hot Shots Tennis Questions? Just reply to this email." at bounding box center [459, 553] width 482 height 43
click at [379, 264] on input "Subject" at bounding box center [462, 262] width 330 height 41
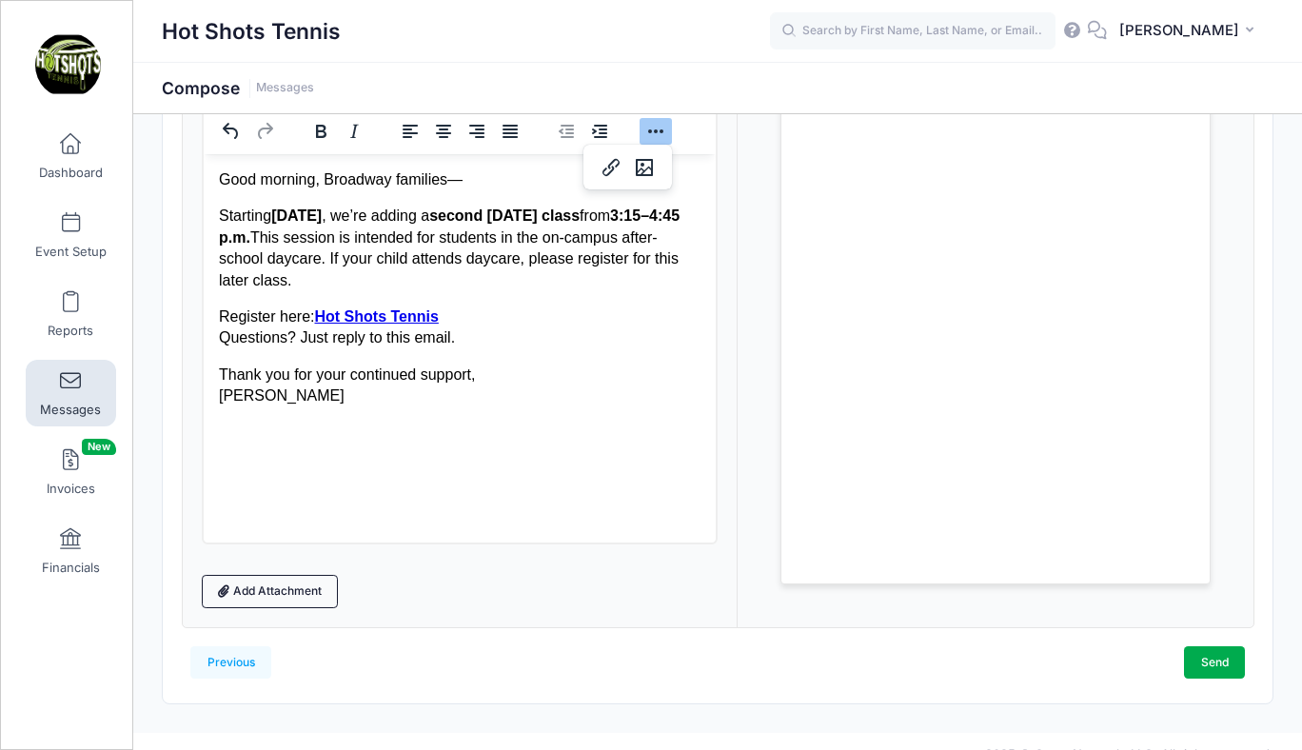
scroll to position [253, 0]
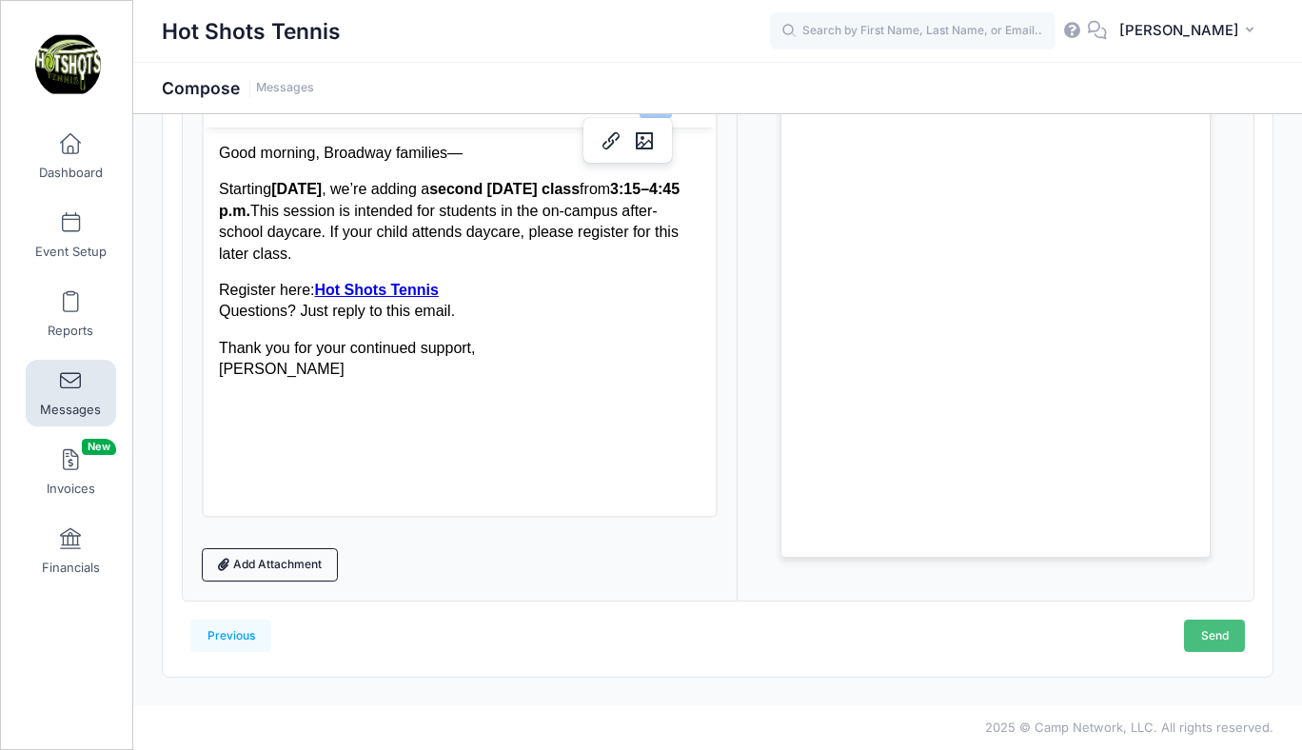
type input "Broadway Tennis"
click at [1207, 637] on link "Send" at bounding box center [1214, 636] width 61 height 32
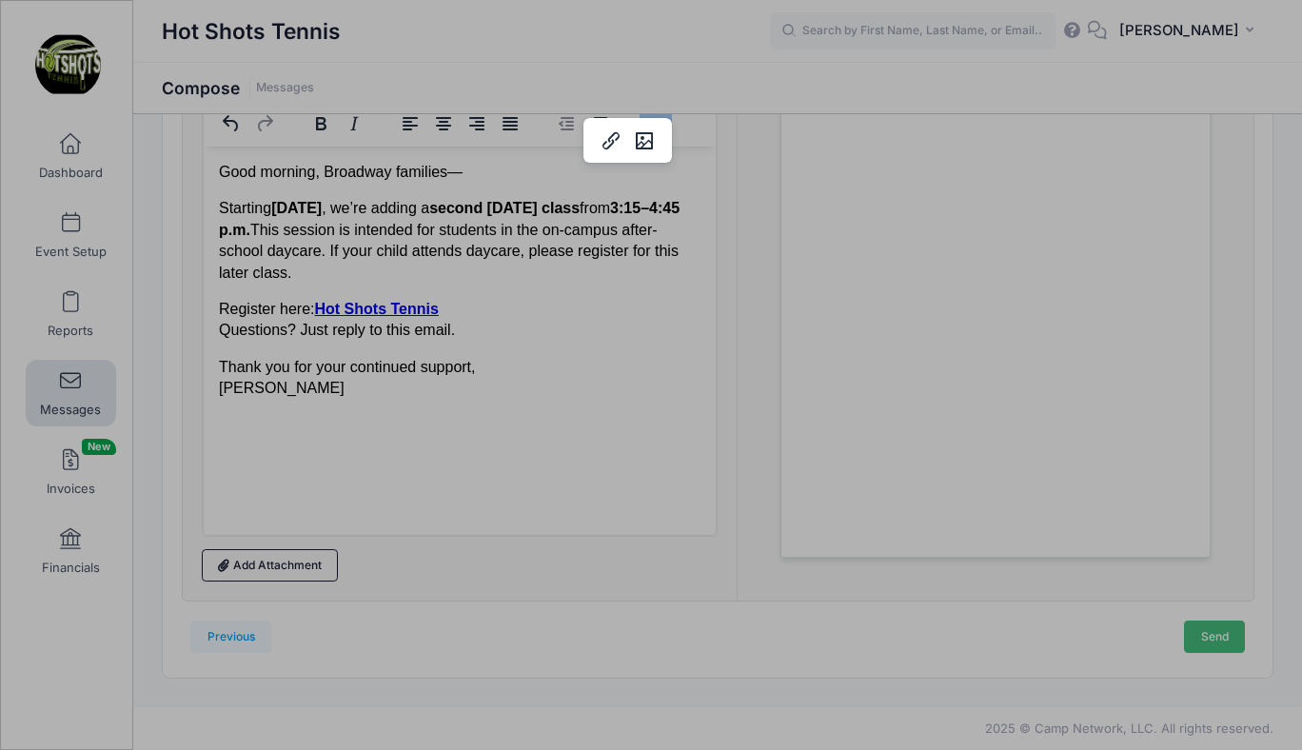
scroll to position [0, 0]
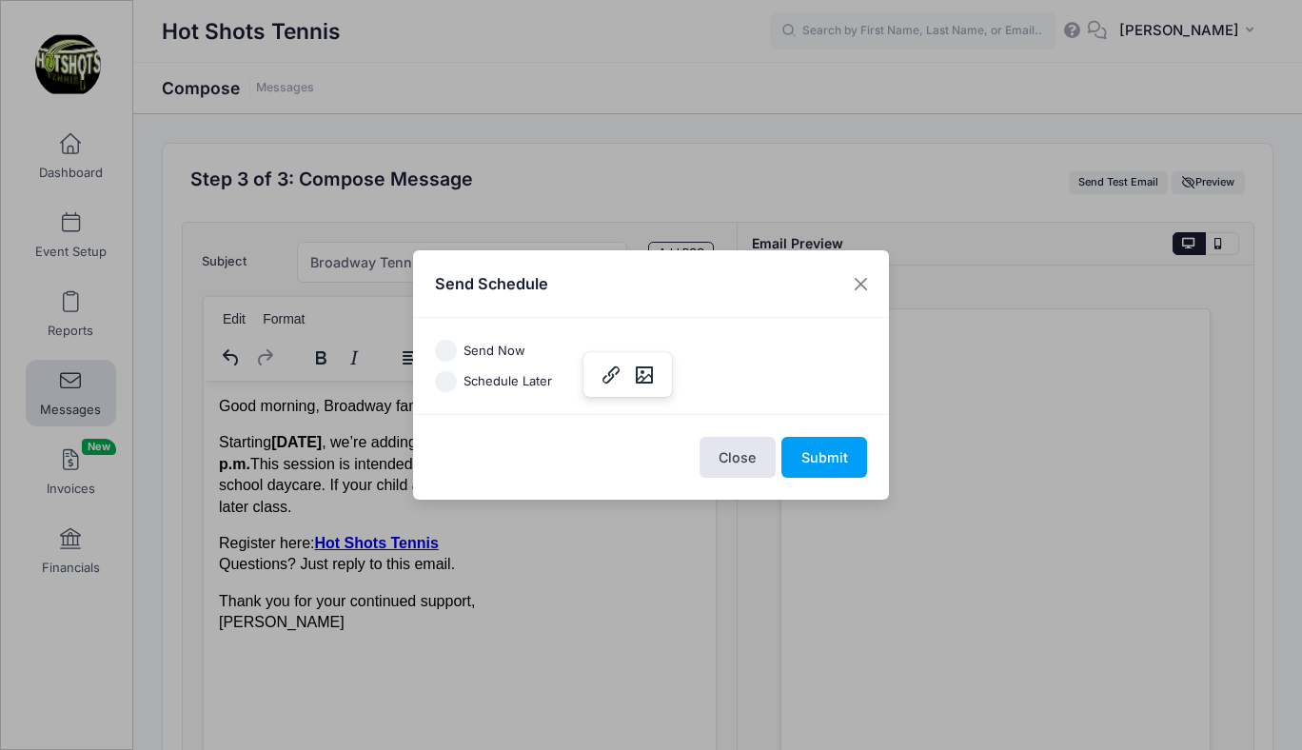
click at [446, 347] on input "Send Now" at bounding box center [446, 351] width 22 height 22
radio input "true"
click at [811, 450] on button "Submit" at bounding box center [824, 457] width 86 height 41
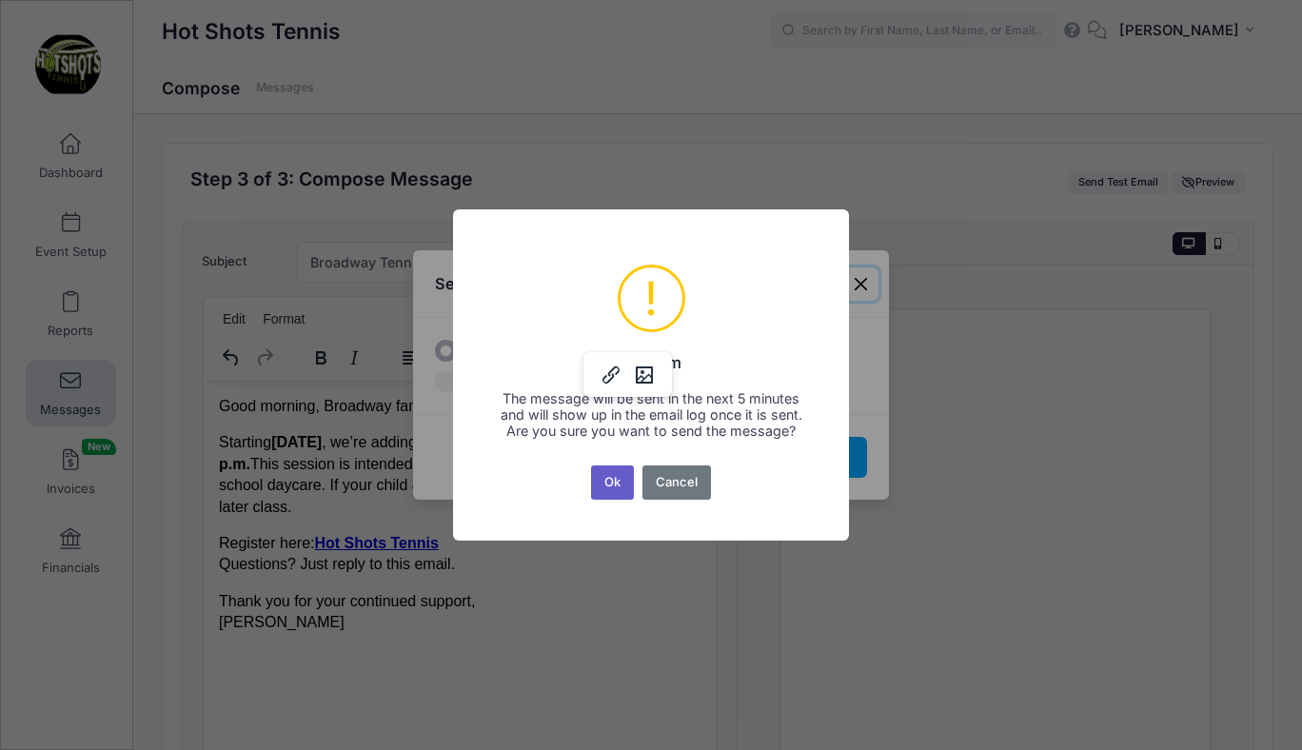
click at [615, 489] on button "Ok" at bounding box center [613, 482] width 44 height 34
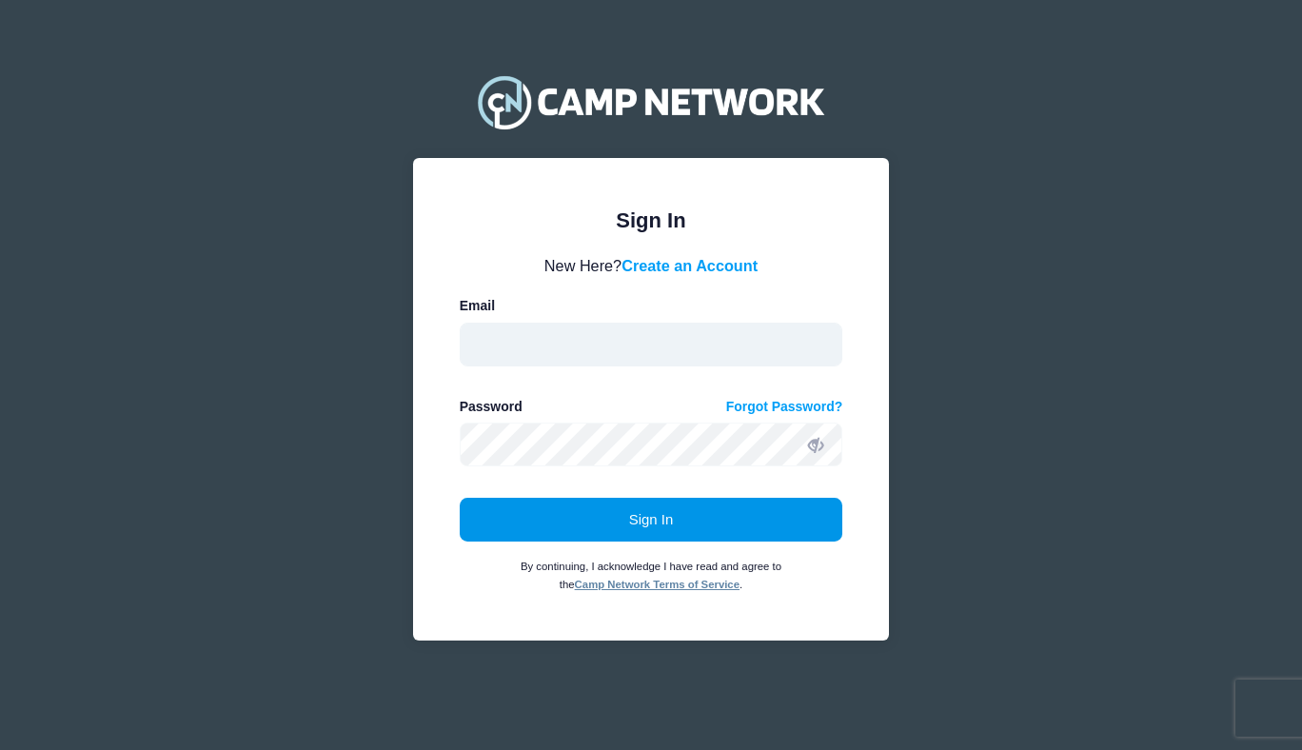
type input "[EMAIL_ADDRESS][DOMAIN_NAME]"
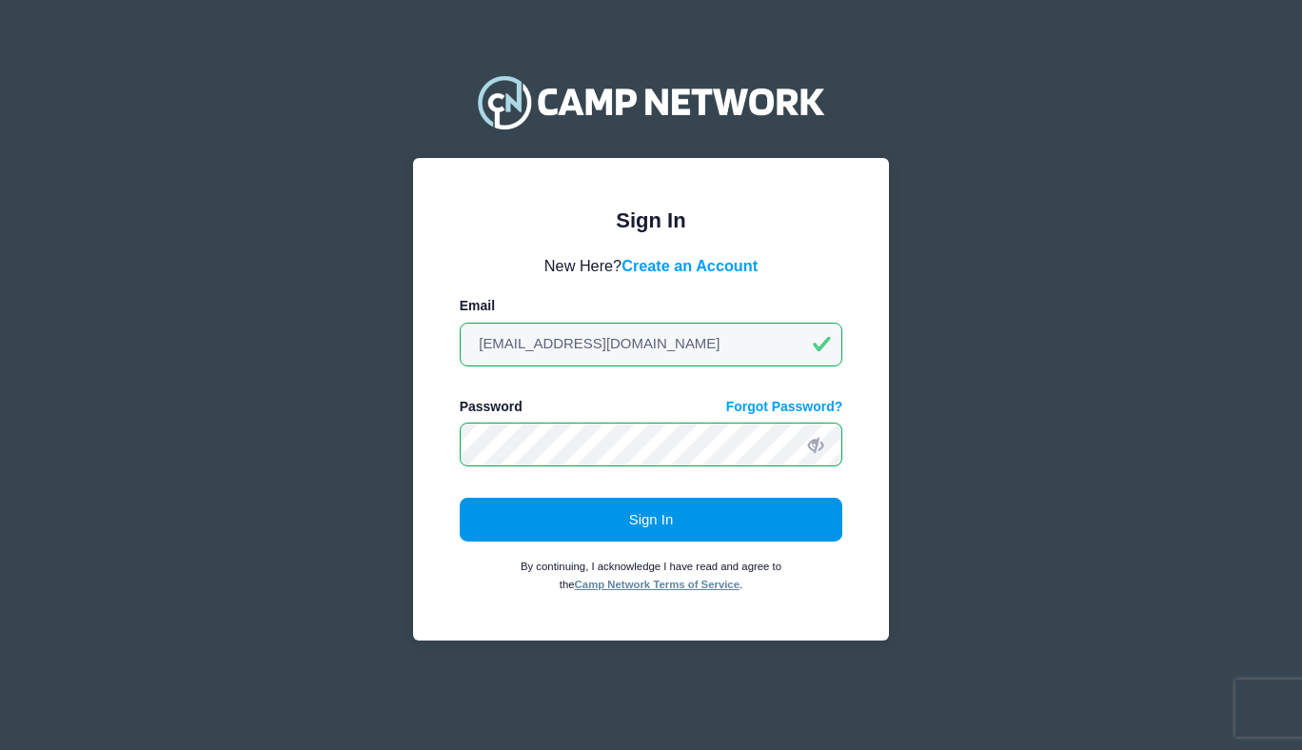
click at [640, 519] on button "Sign In" at bounding box center [652, 520] width 384 height 44
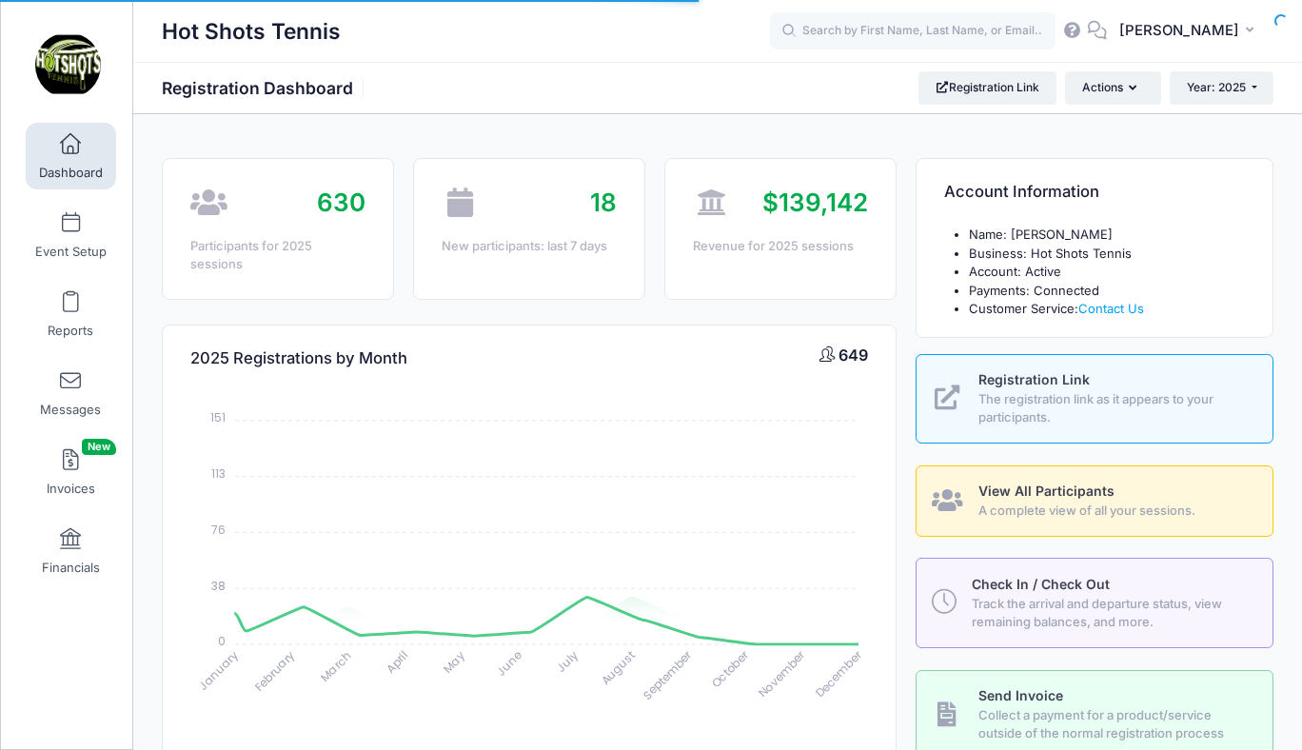
select select
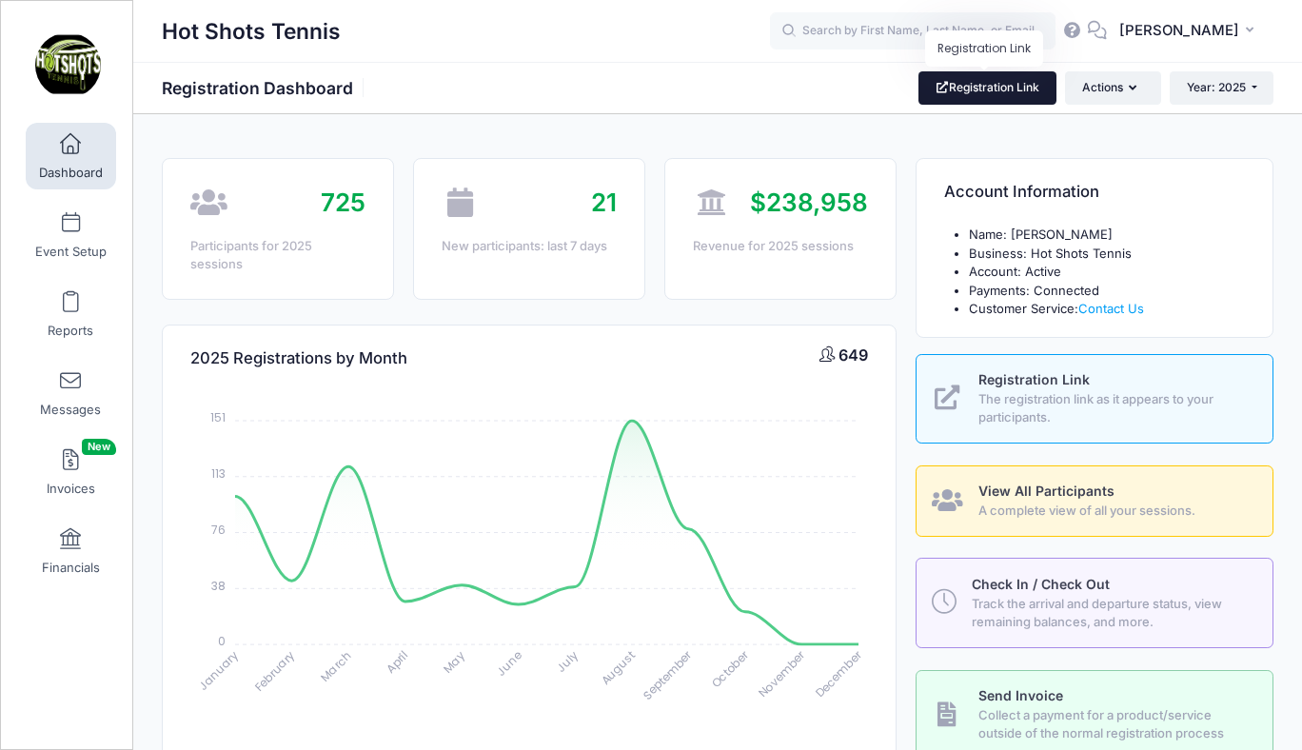
click at [981, 89] on link "Registration Link" at bounding box center [987, 87] width 138 height 32
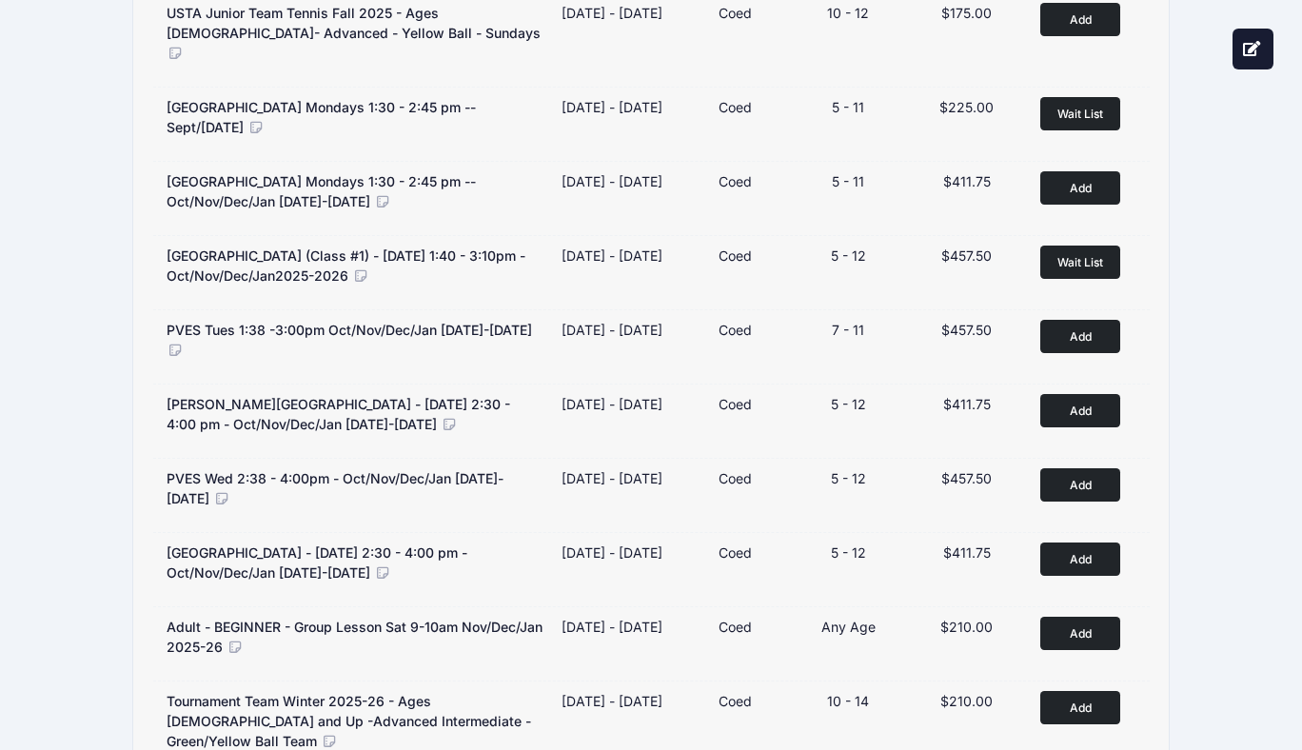
scroll to position [1282, 0]
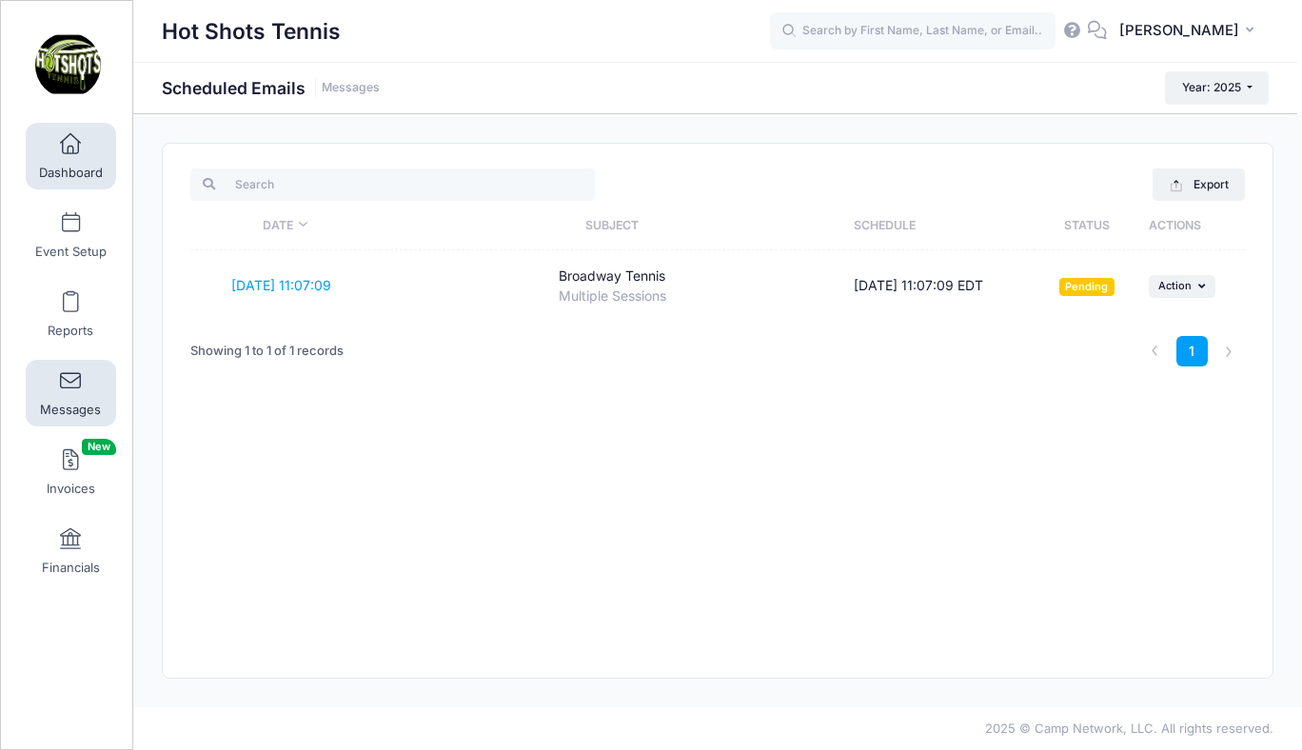
click at [70, 148] on span at bounding box center [70, 144] width 0 height 21
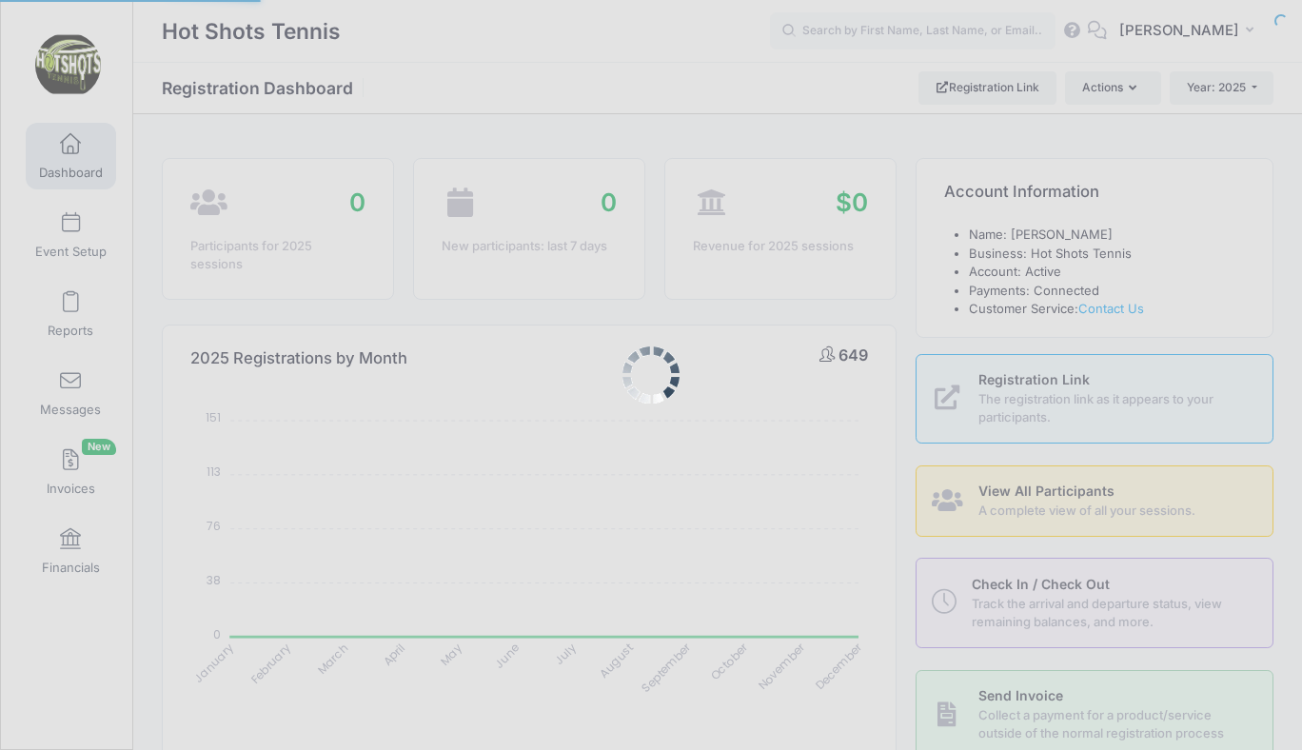
select select
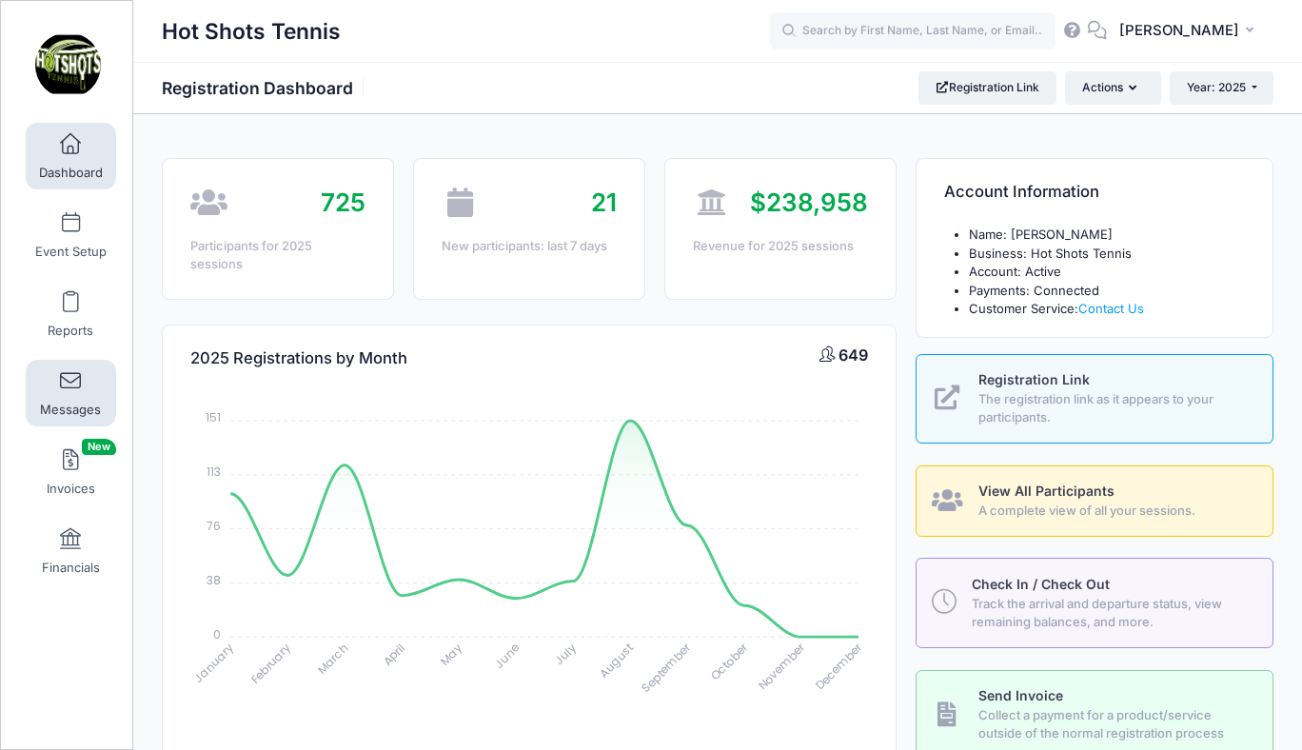
click at [70, 384] on span at bounding box center [70, 381] width 0 height 21
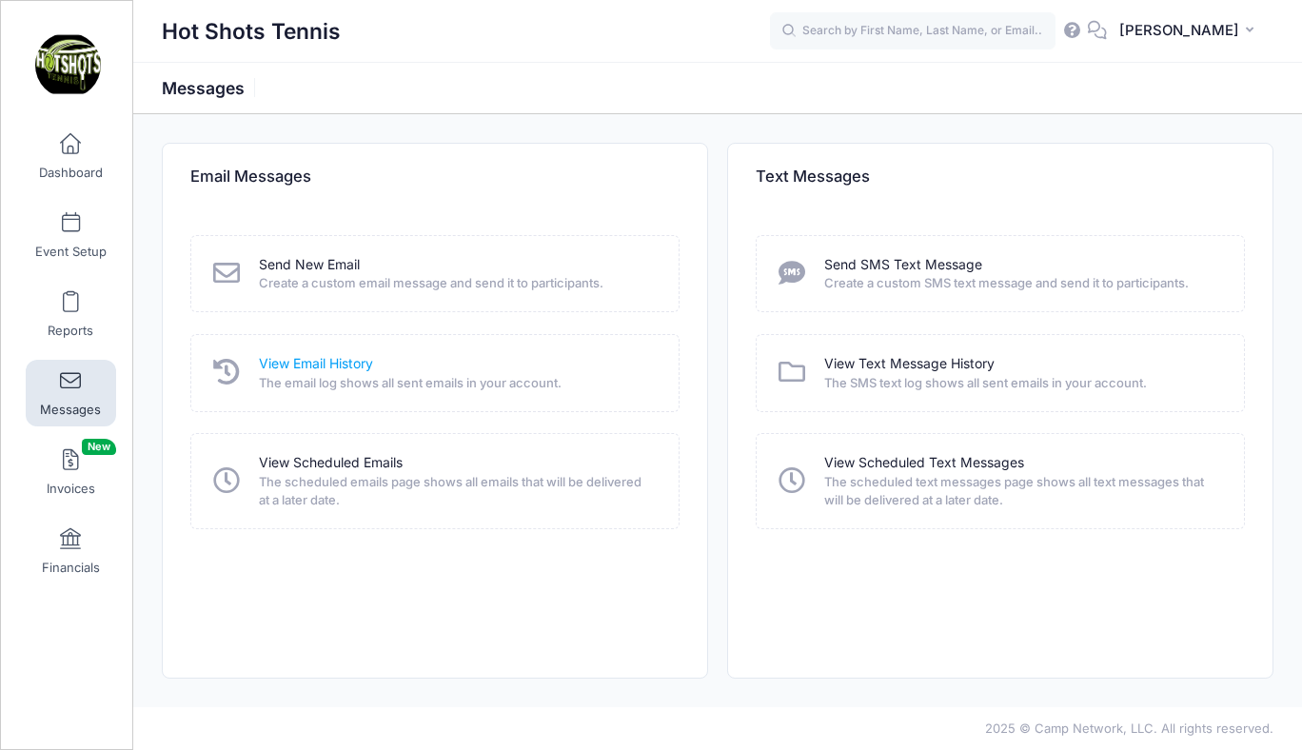
click at [331, 362] on link "View Email History" at bounding box center [316, 364] width 114 height 20
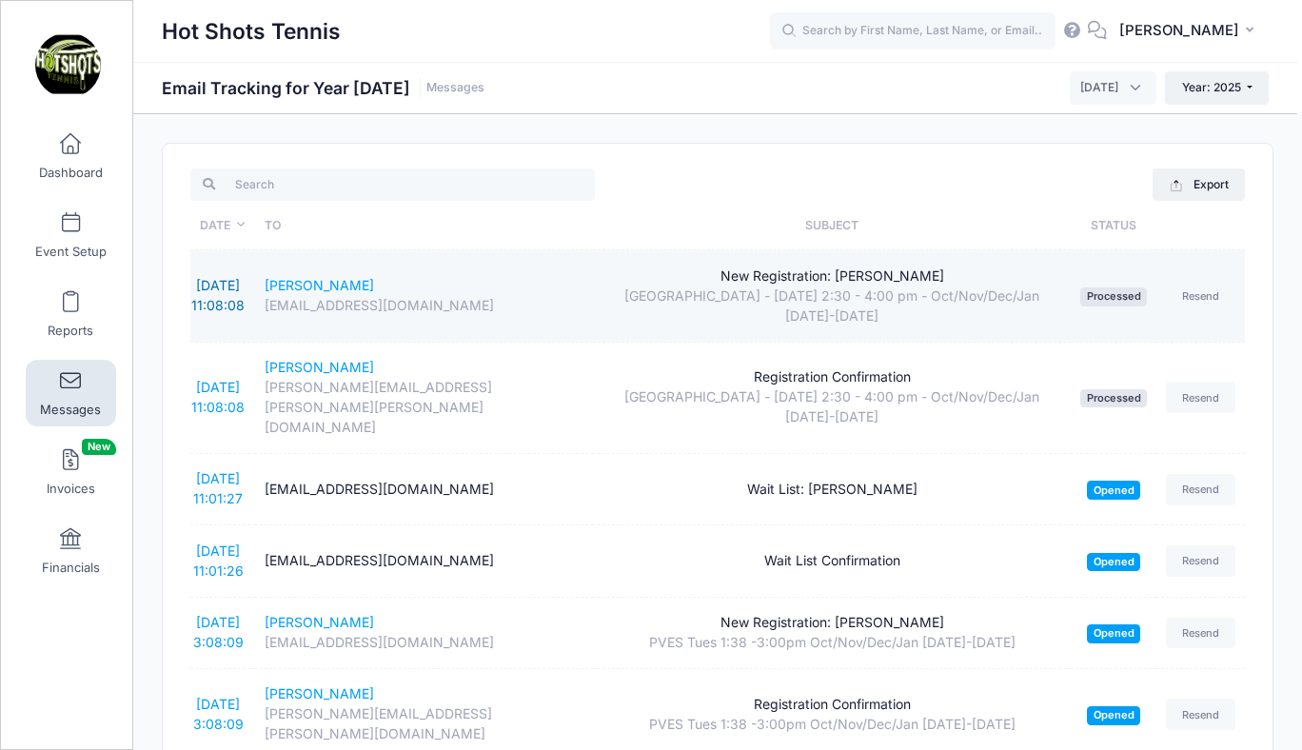
click at [235, 284] on link "10/10/2025 11:08:08" at bounding box center [217, 295] width 53 height 36
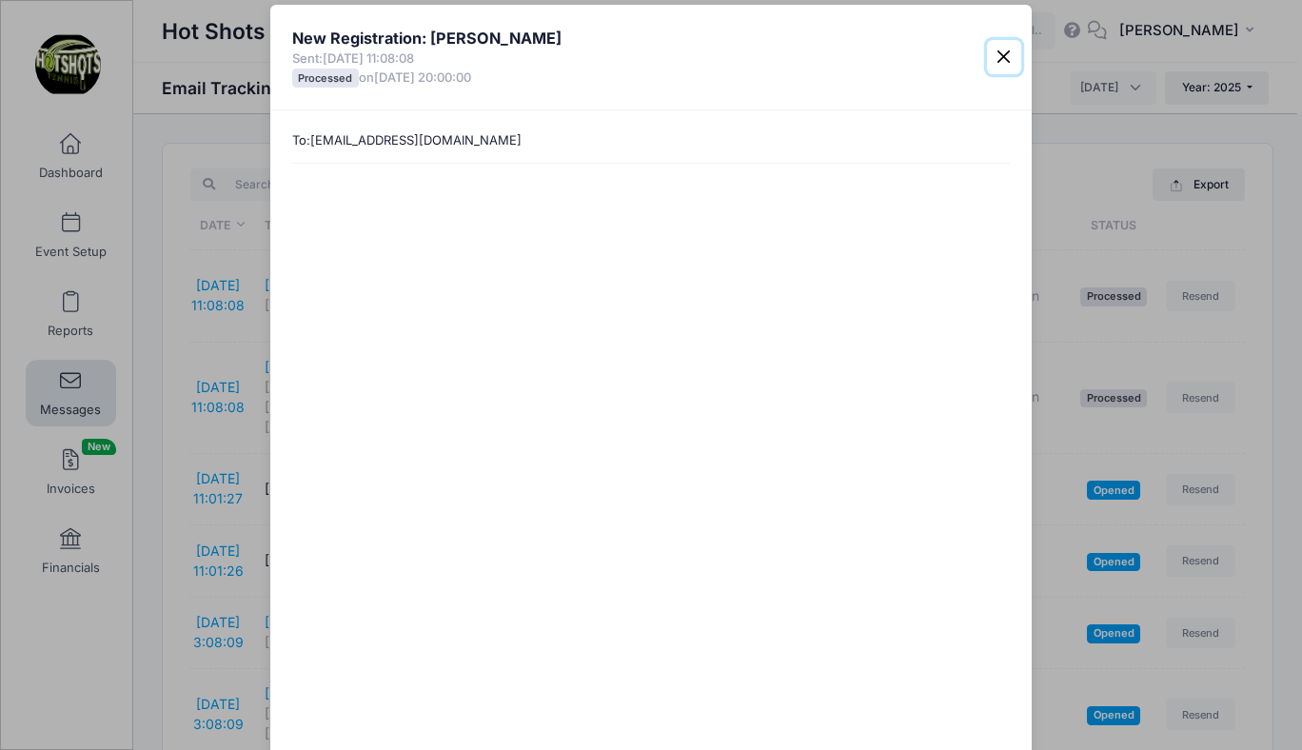
click at [1002, 56] on button "Close" at bounding box center [1004, 57] width 34 height 34
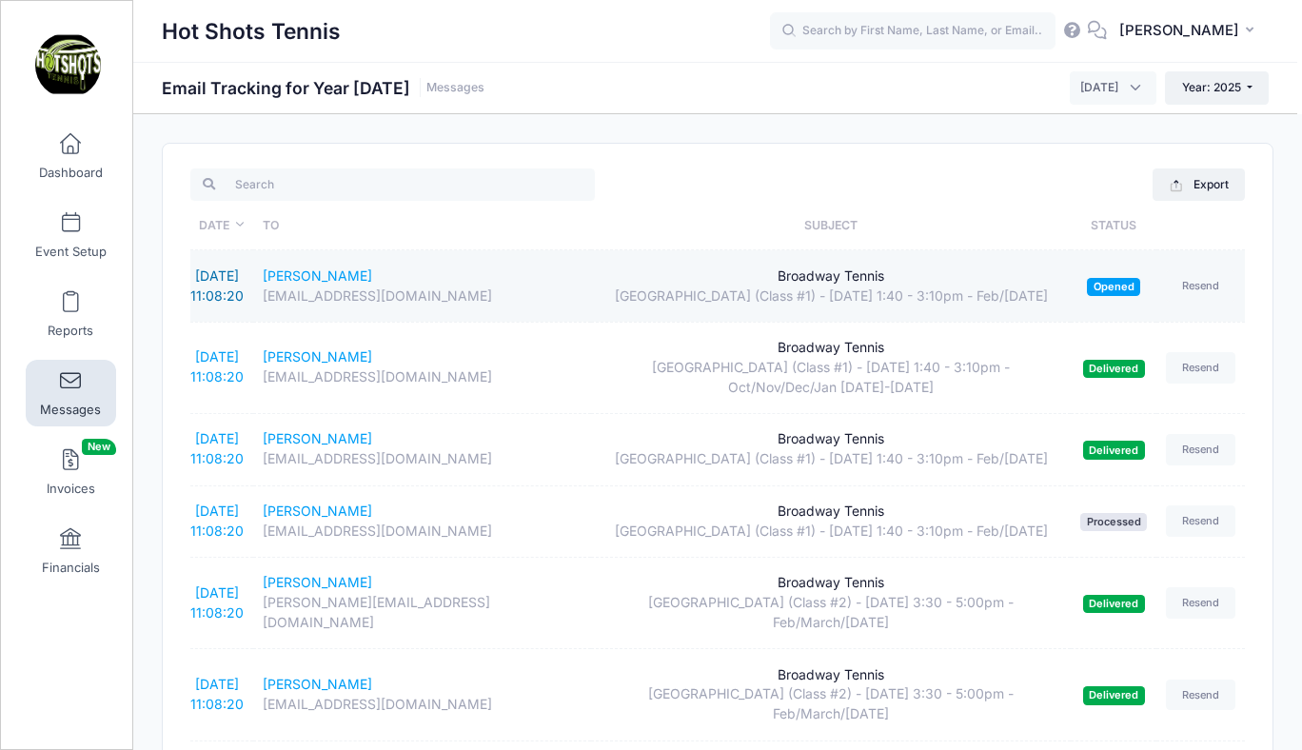
click at [226, 304] on link "[DATE] 11:08:20" at bounding box center [216, 285] width 53 height 36
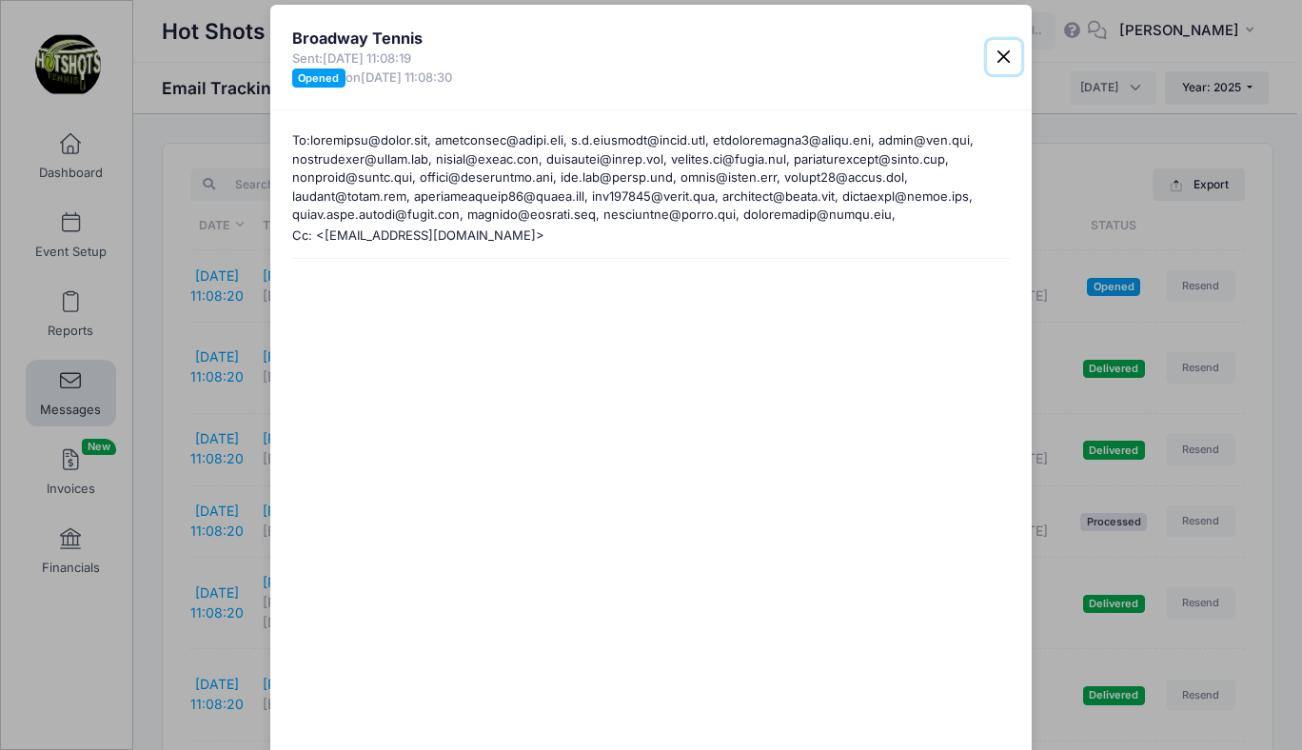
click at [1006, 50] on button "Close" at bounding box center [1004, 57] width 34 height 34
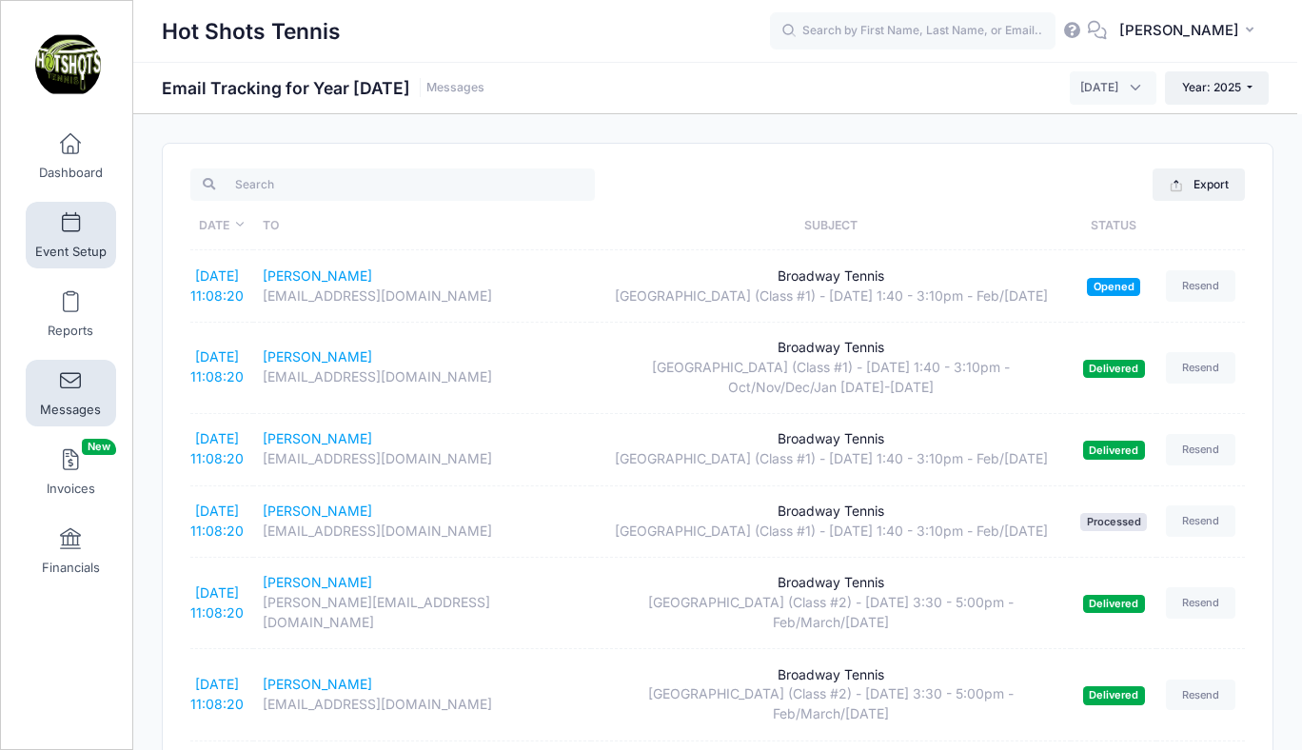
click at [70, 233] on span at bounding box center [70, 223] width 0 height 21
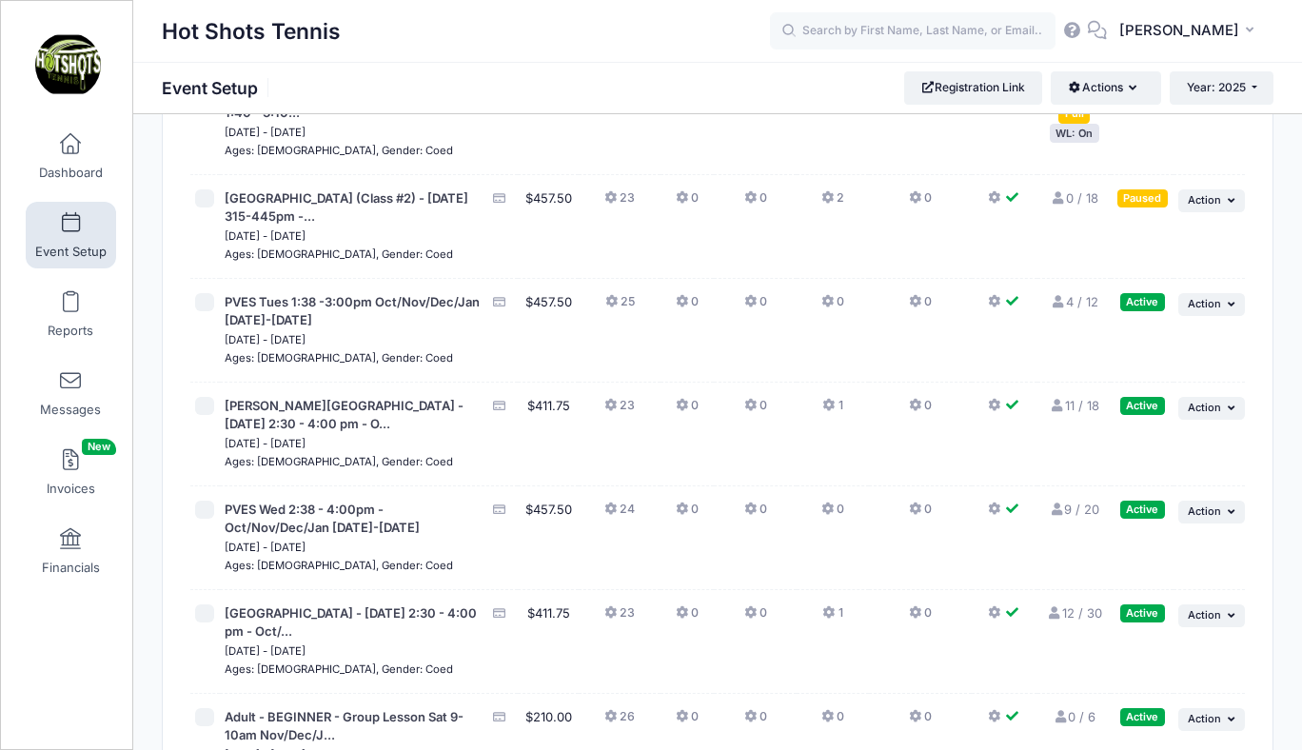
scroll to position [6134, 0]
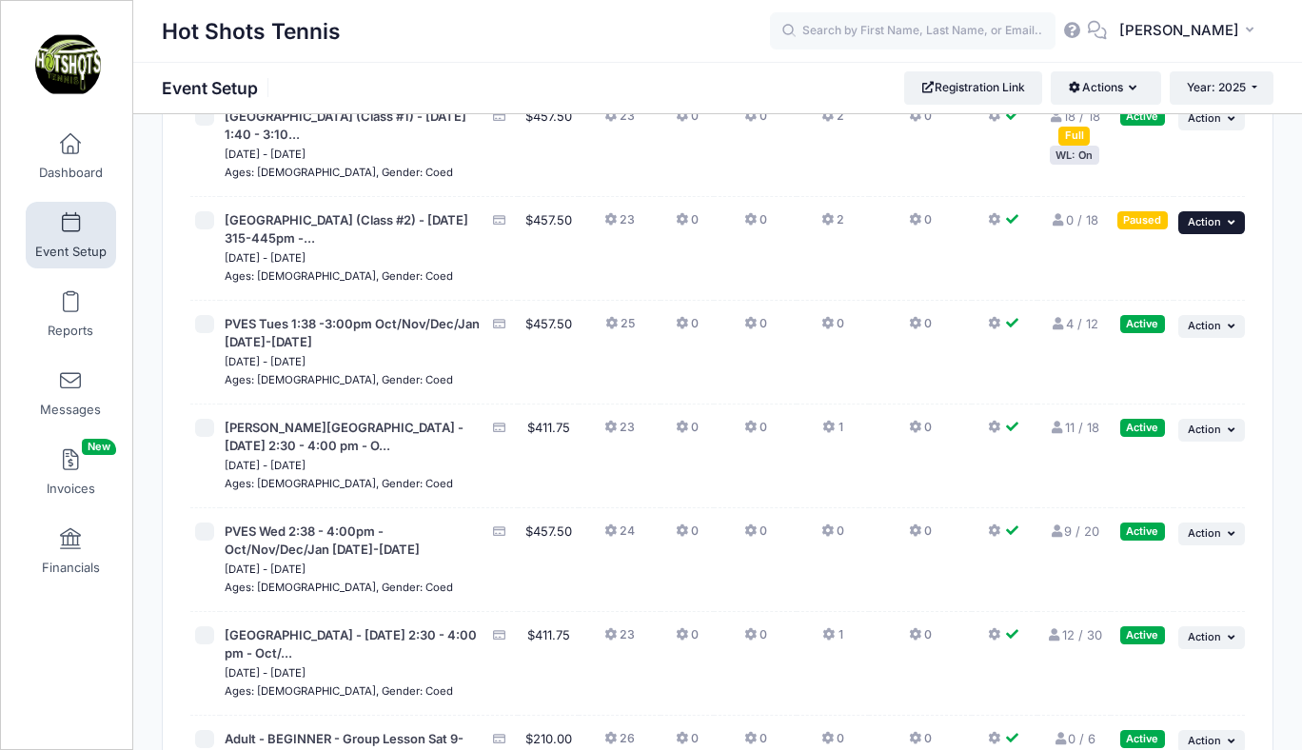
click at [1202, 228] on span "Action" at bounding box center [1204, 221] width 33 height 13
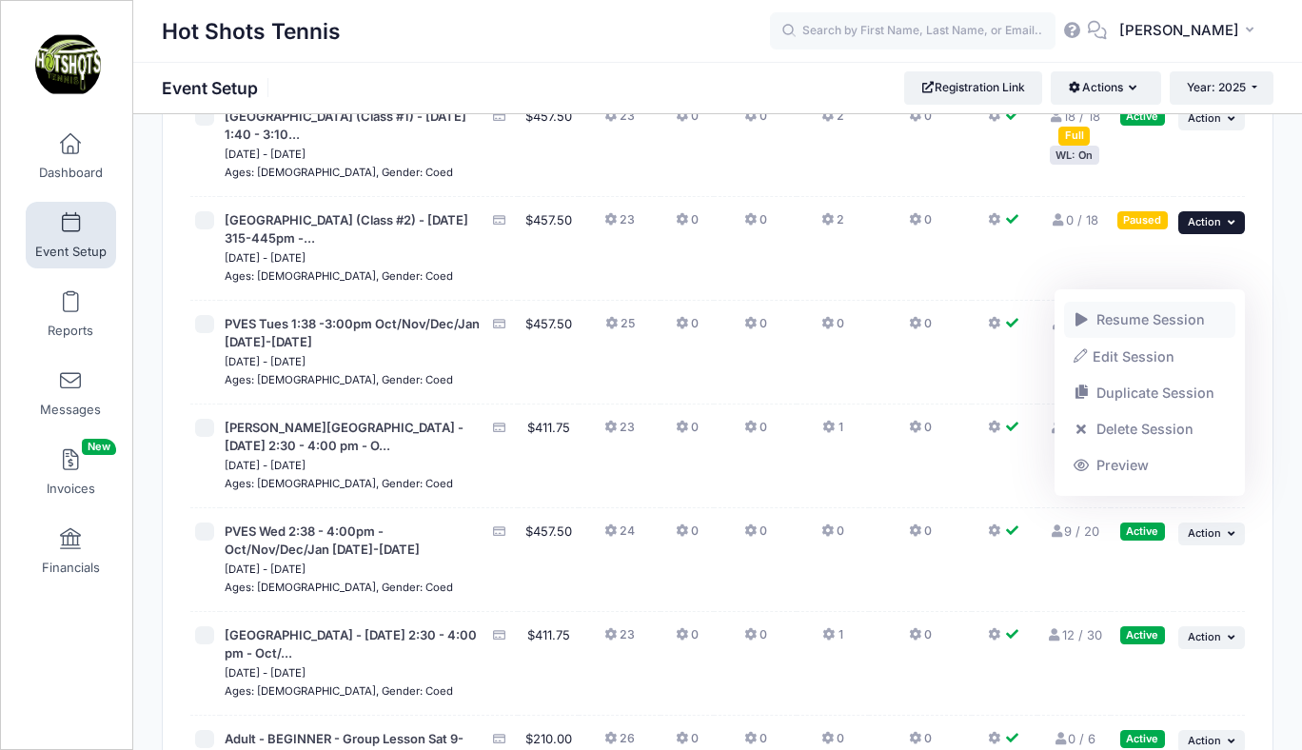
click at [1185, 321] on link "Resume Session" at bounding box center [1150, 320] width 172 height 36
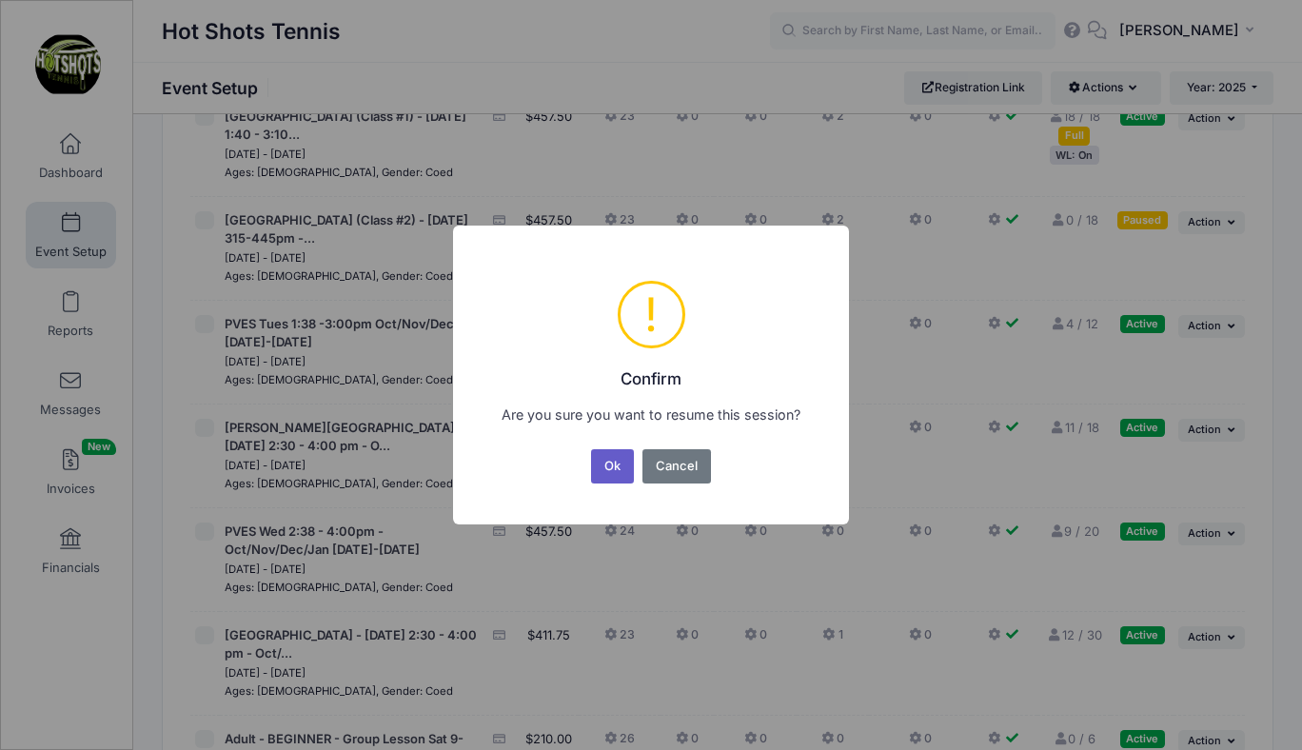
click at [615, 463] on button "Ok" at bounding box center [613, 466] width 44 height 34
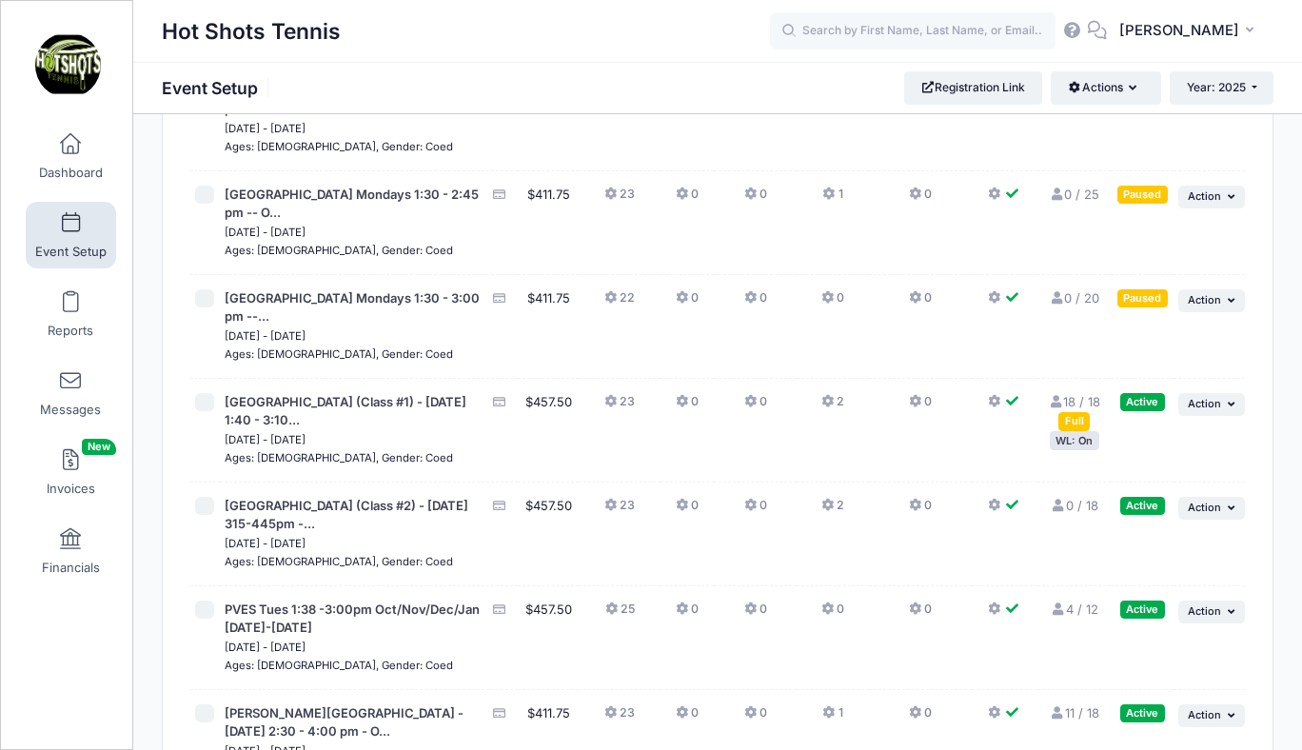
scroll to position [5845, 0]
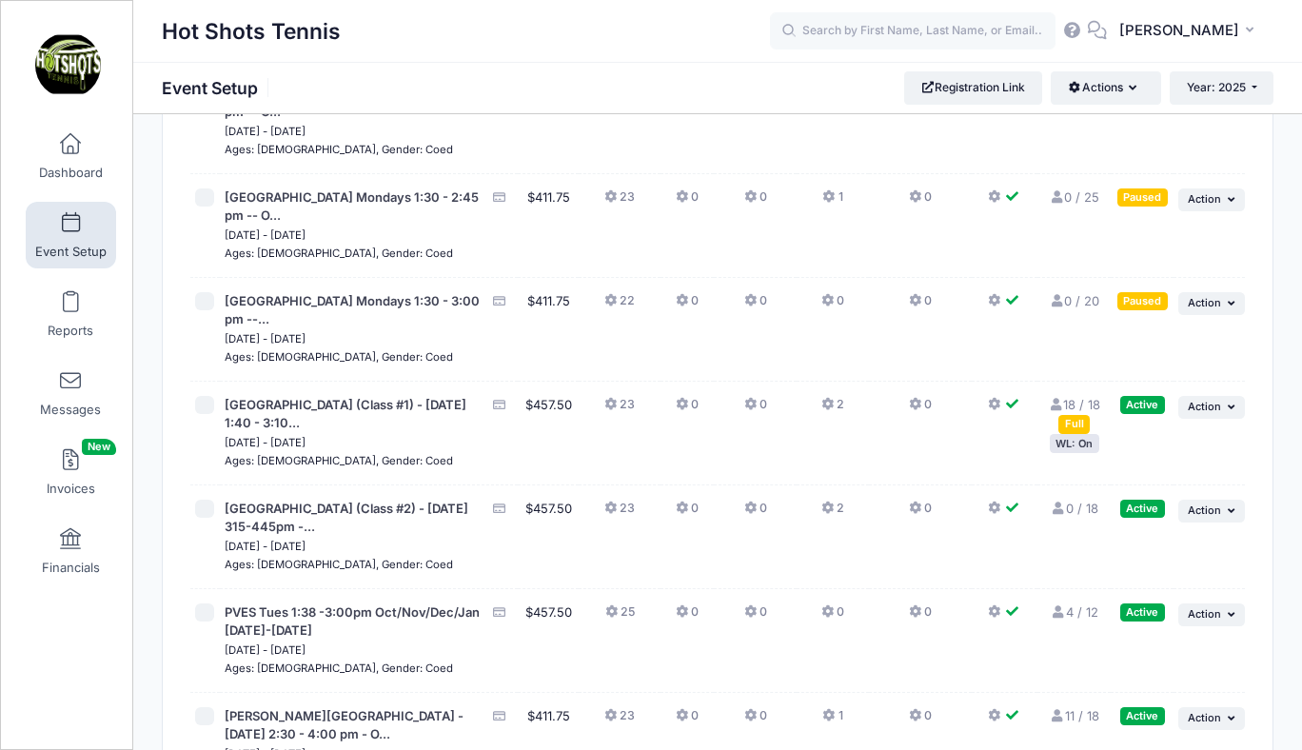
click at [1096, 431] on link "18 / 18 Full" at bounding box center [1074, 414] width 52 height 34
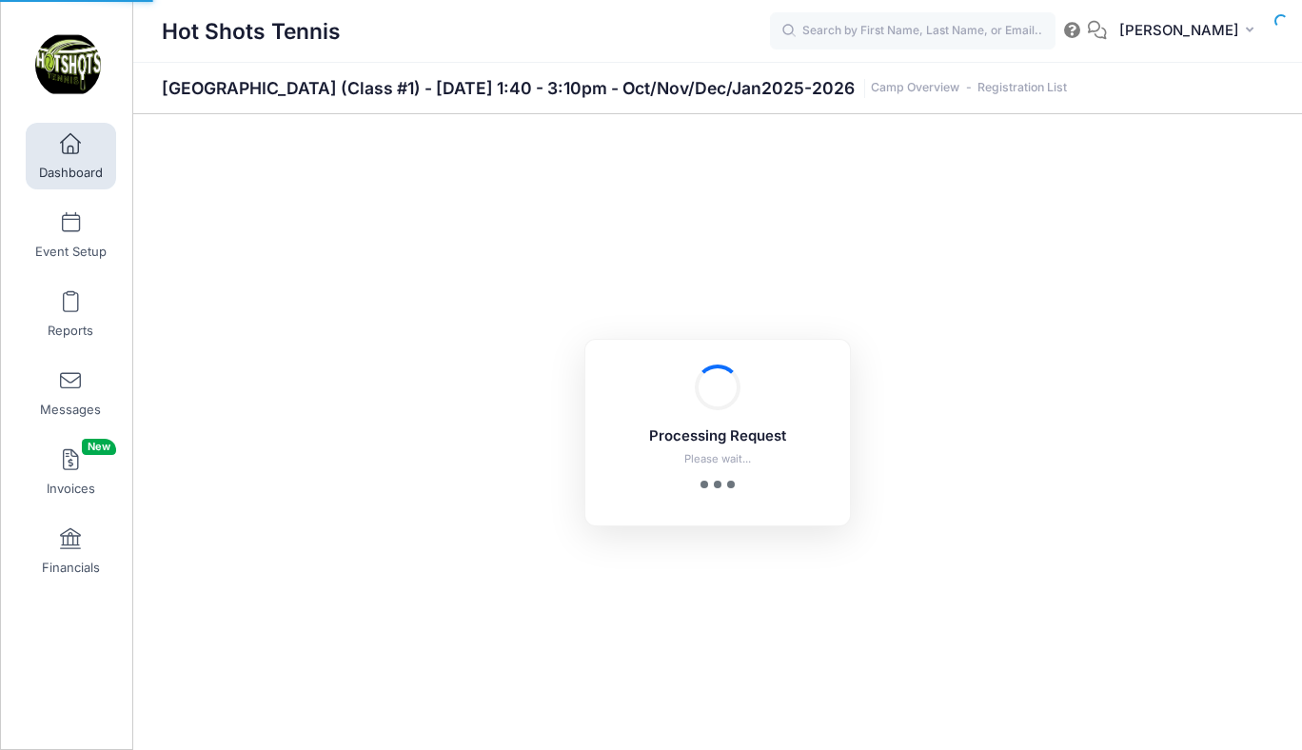
select select "10"
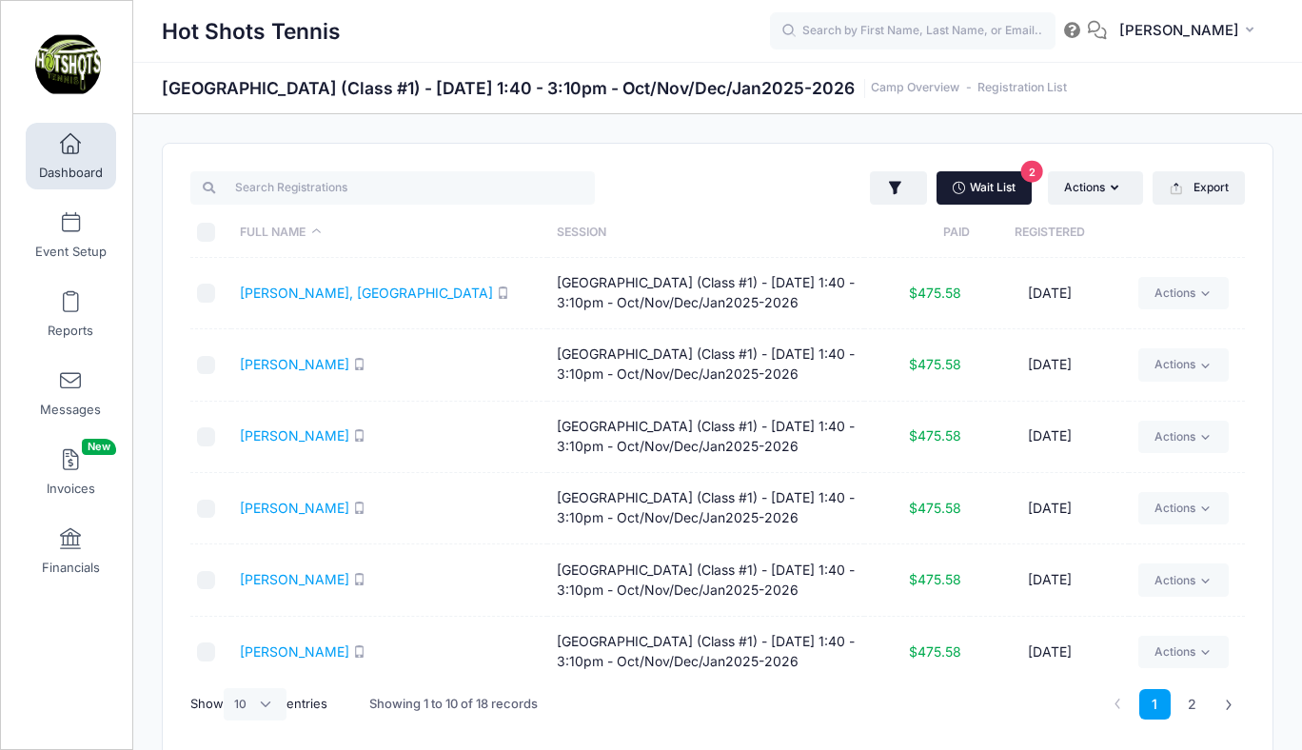
click at [974, 194] on link "Wait List 2" at bounding box center [983, 187] width 95 height 32
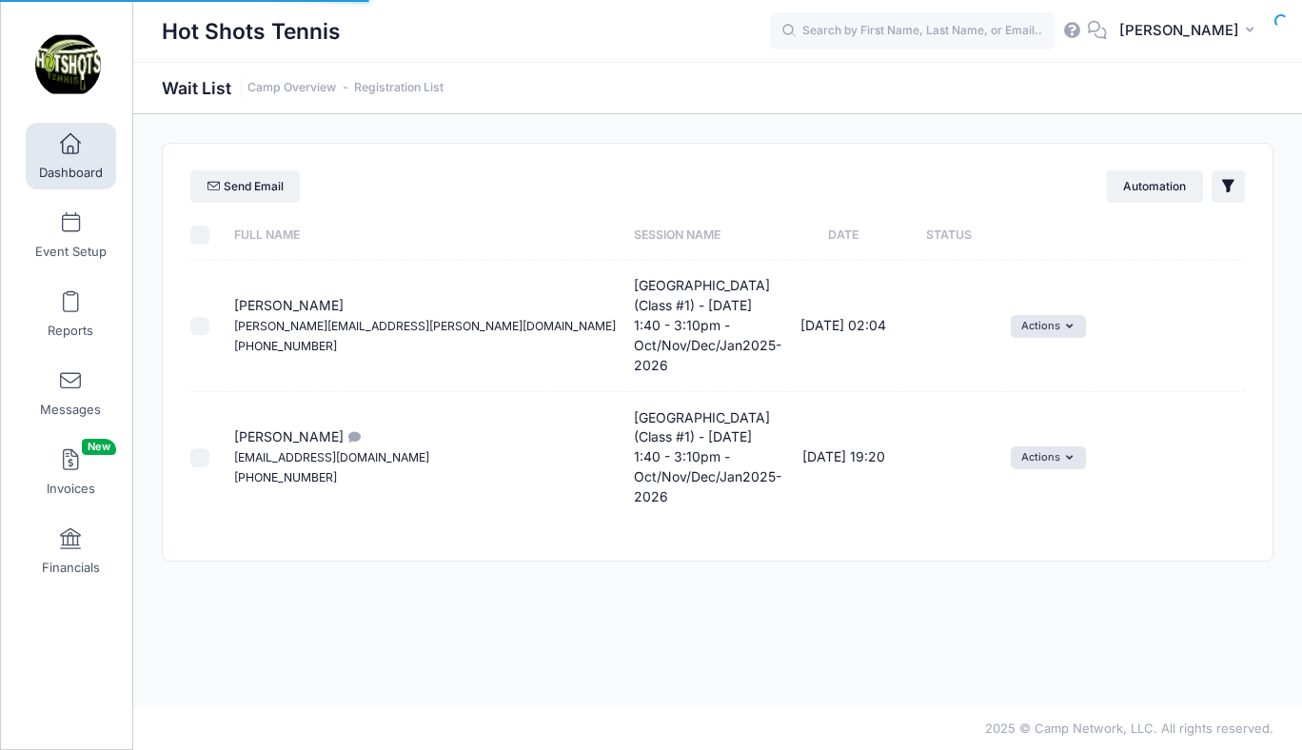
select select "50"
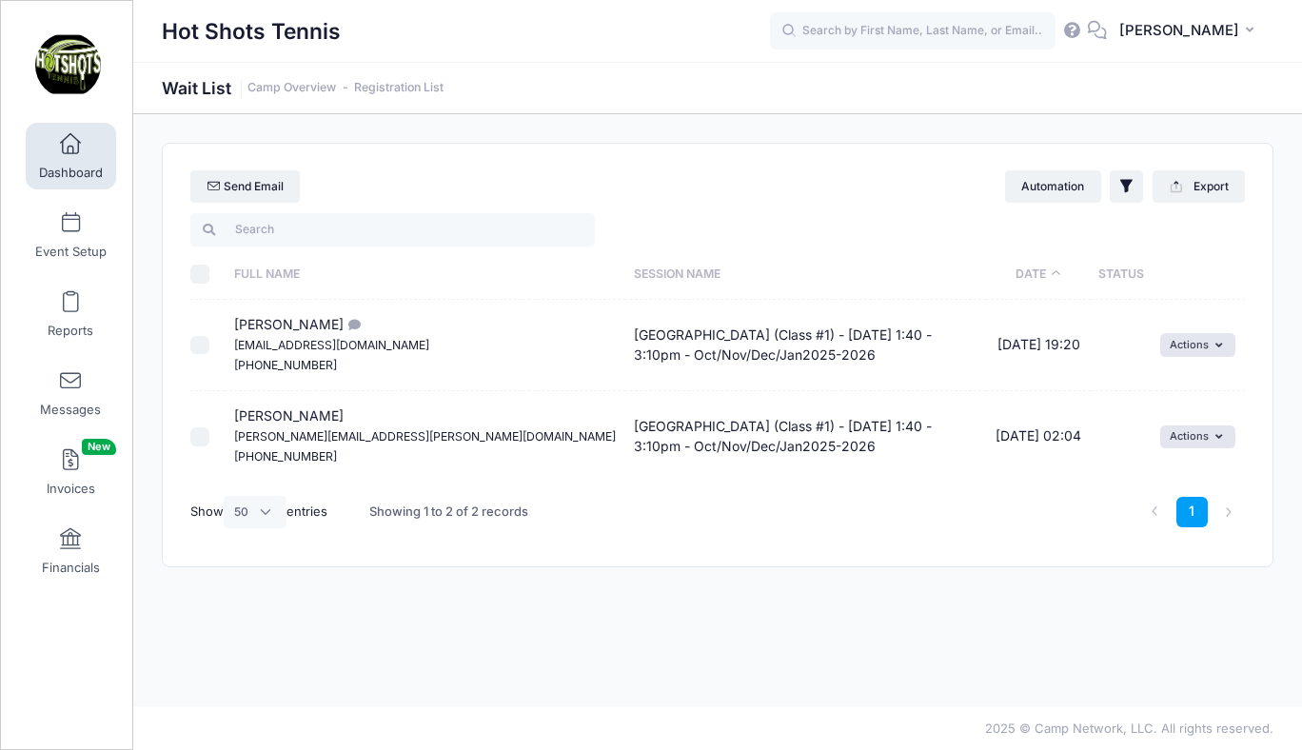
click at [202, 270] on input "\a \a \a \a" at bounding box center [199, 274] width 19 height 19
checkbox input "true"
click at [260, 179] on link "Send Email" at bounding box center [244, 186] width 109 height 32
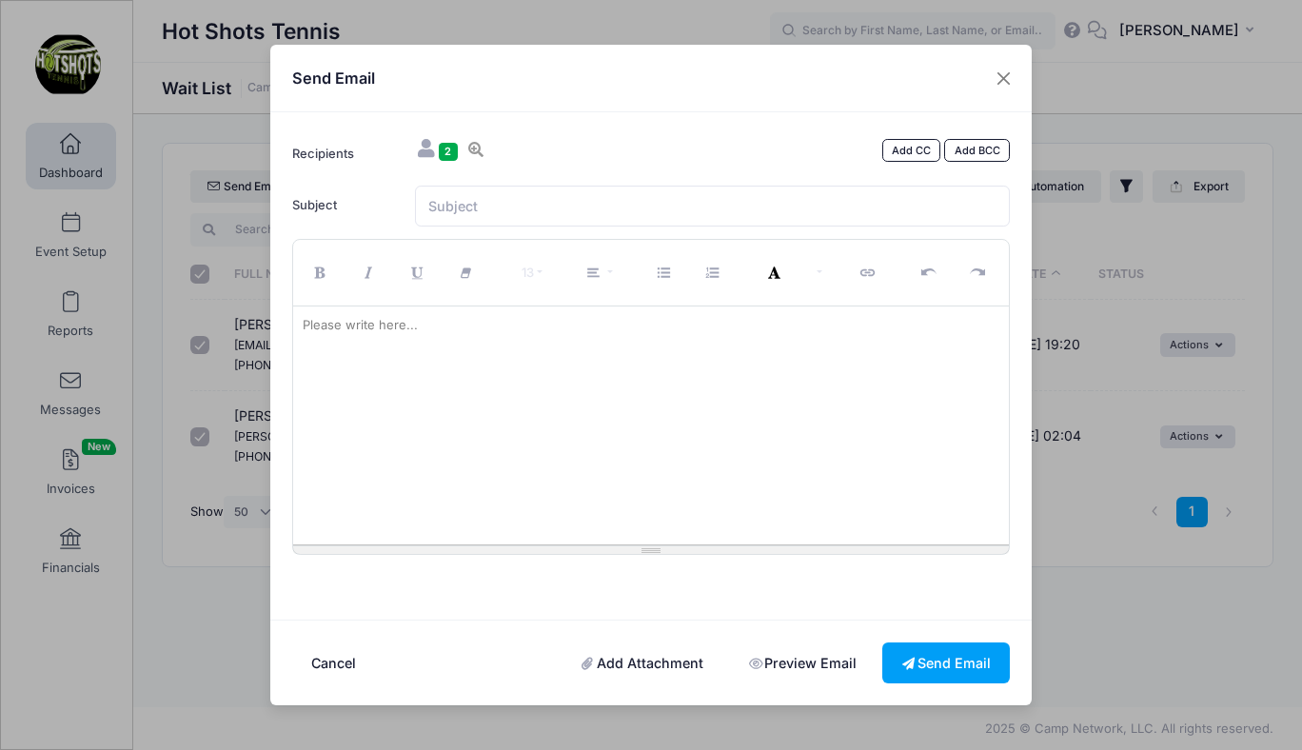
click at [424, 349] on div at bounding box center [651, 425] width 717 height 238
paste div
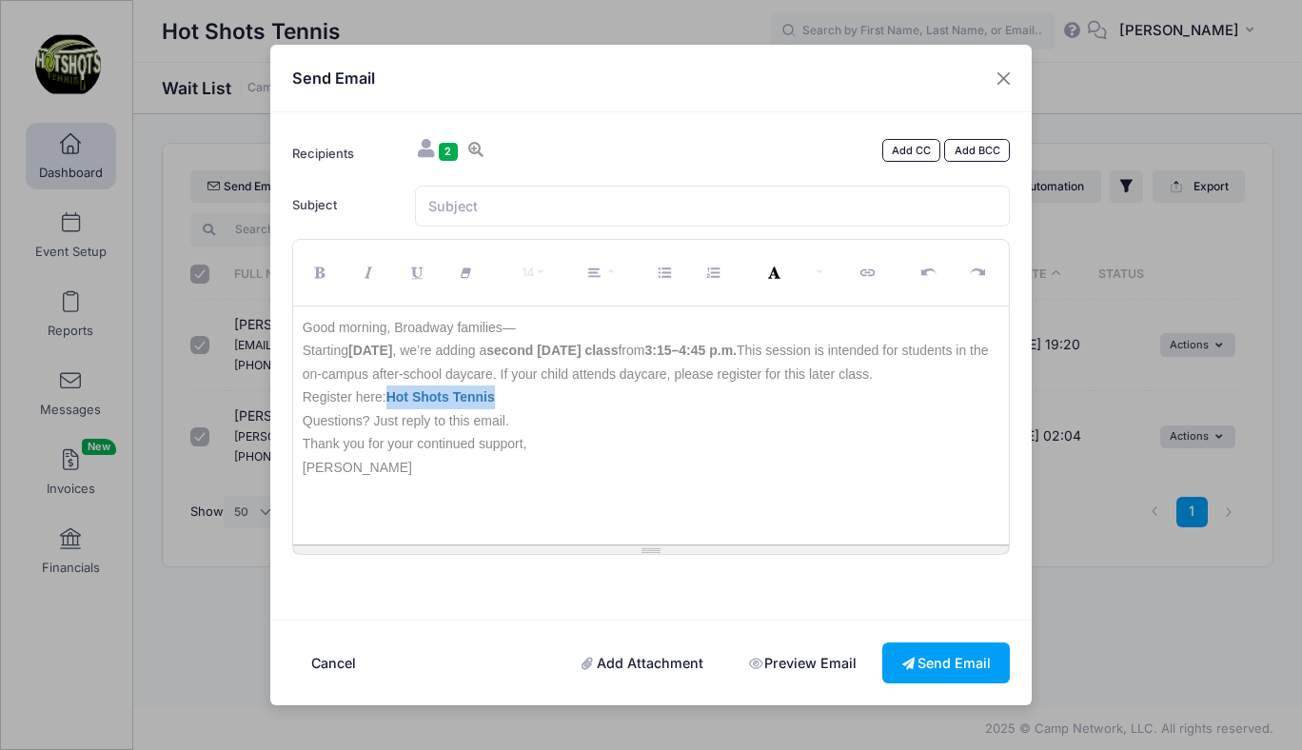
drag, startPoint x: 499, startPoint y: 397, endPoint x: 394, endPoint y: 400, distance: 104.7
click at [394, 400] on p "Register here: Hot Shots Tennis Questions? Just reply to this email." at bounding box center [652, 408] width 698 height 47
drag, startPoint x: 392, startPoint y: 396, endPoint x: 509, endPoint y: 401, distance: 117.2
click at [509, 401] on p "Register here: Hot Shots Tennis Questions? Just reply to this email." at bounding box center [652, 408] width 698 height 47
click at [868, 273] on icon "Link (⌘+K)" at bounding box center [869, 273] width 17 height 0
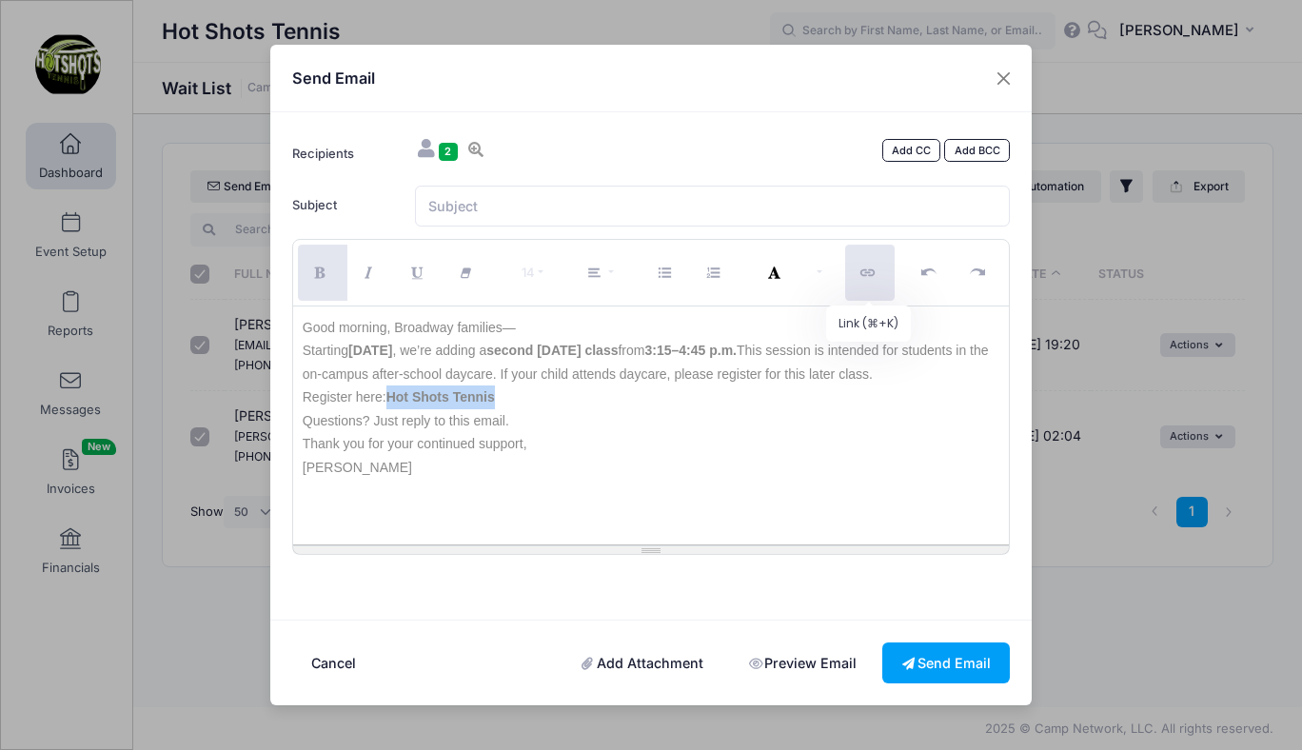
type input "Hot Shots Tennis"
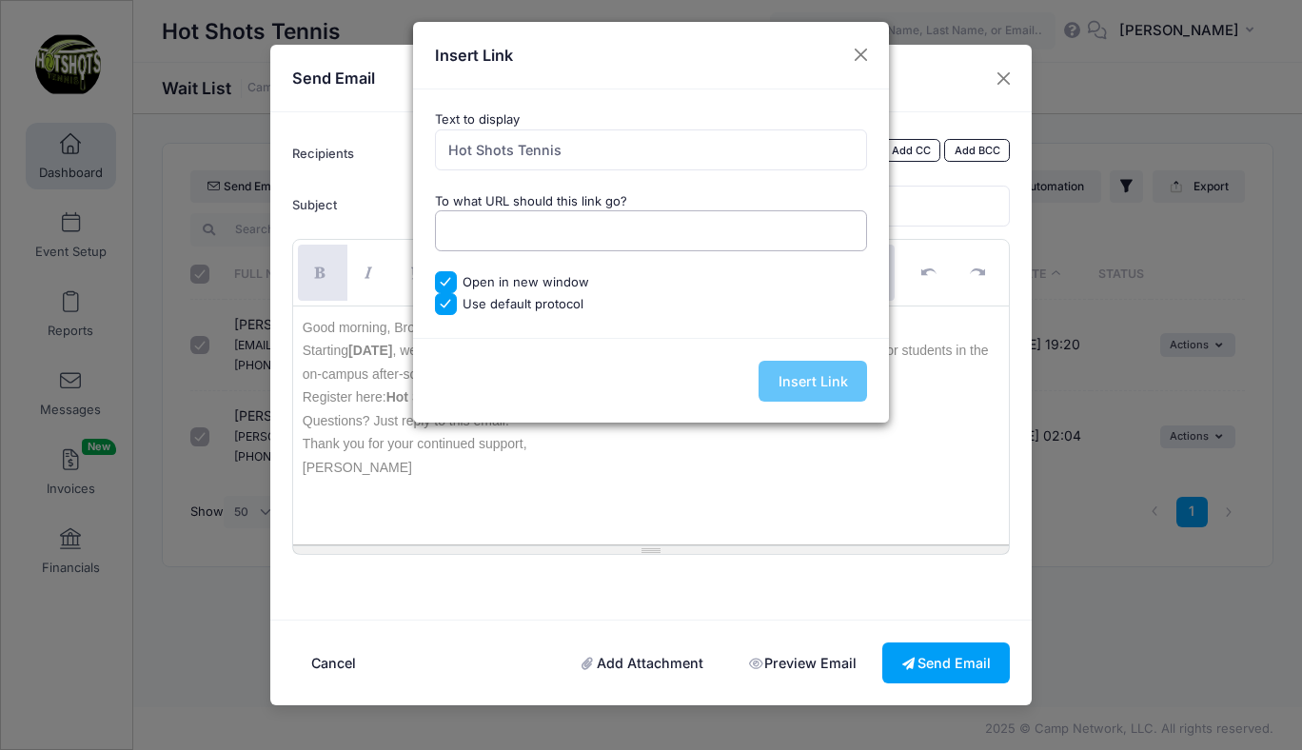
paste input "https://portal.campnetwork.com/Register/Register.php?camp_id=397395"
type input "https://portal.campnetwork.com/Register/Register.php?camp_id=397395"
click at [810, 377] on input "Insert Link" at bounding box center [812, 381] width 108 height 41
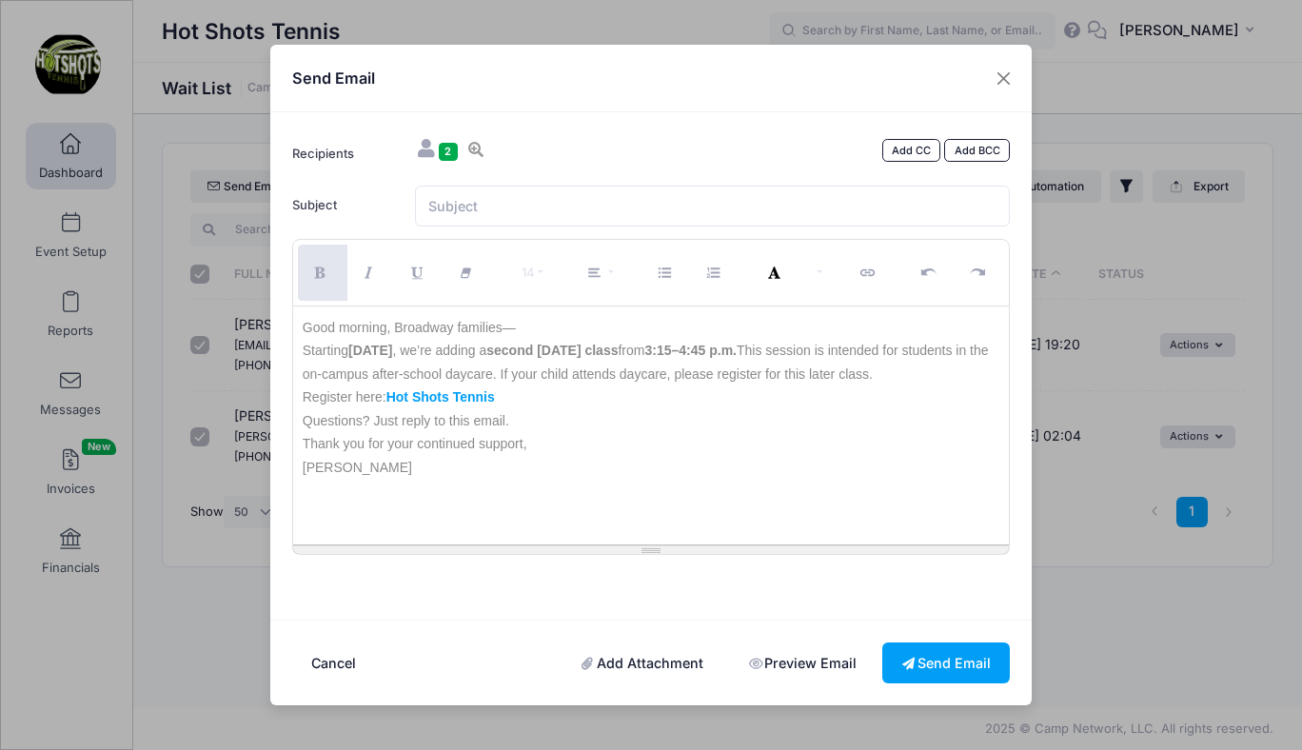
click at [730, 471] on p "Thank you for your continued support, Rob" at bounding box center [652, 455] width 698 height 47
click at [576, 207] on input "Subject" at bounding box center [713, 206] width 596 height 41
type input "Broadway Tennis"
click at [924, 661] on button "Send Email" at bounding box center [946, 662] width 128 height 41
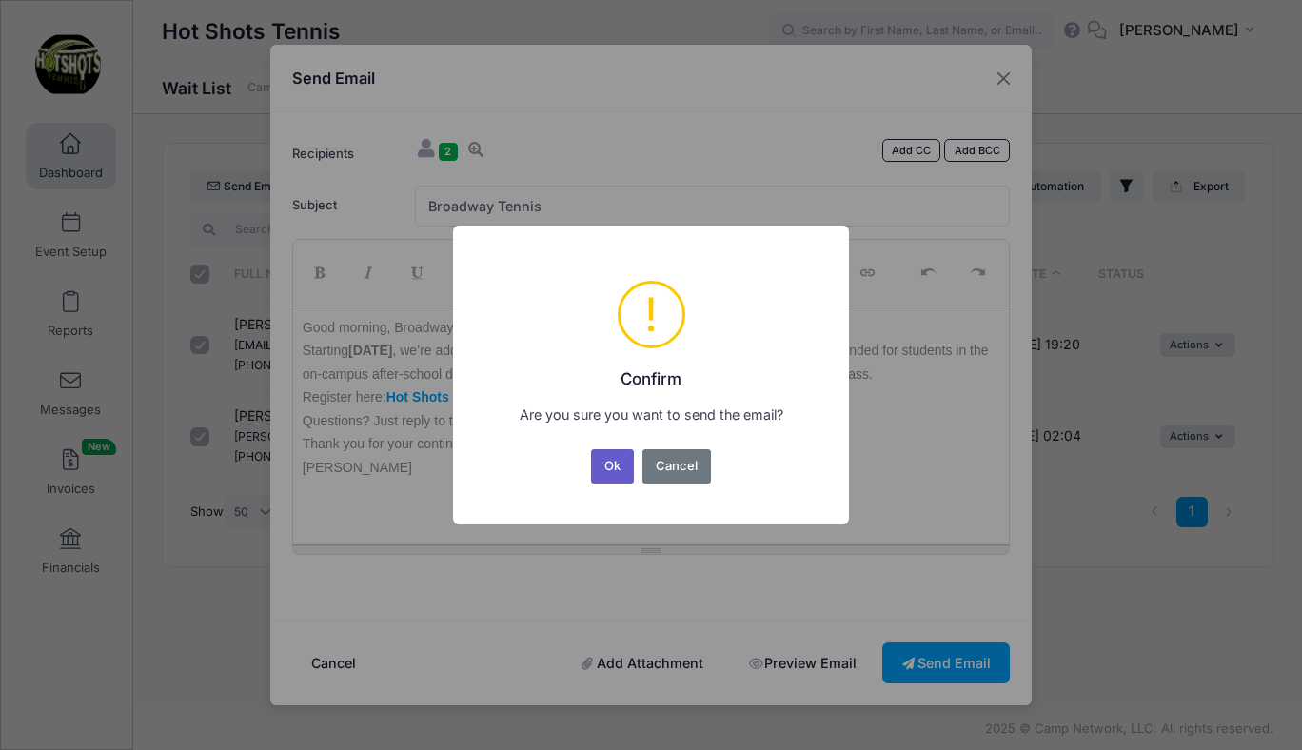
click at [608, 459] on button "Ok" at bounding box center [613, 466] width 44 height 34
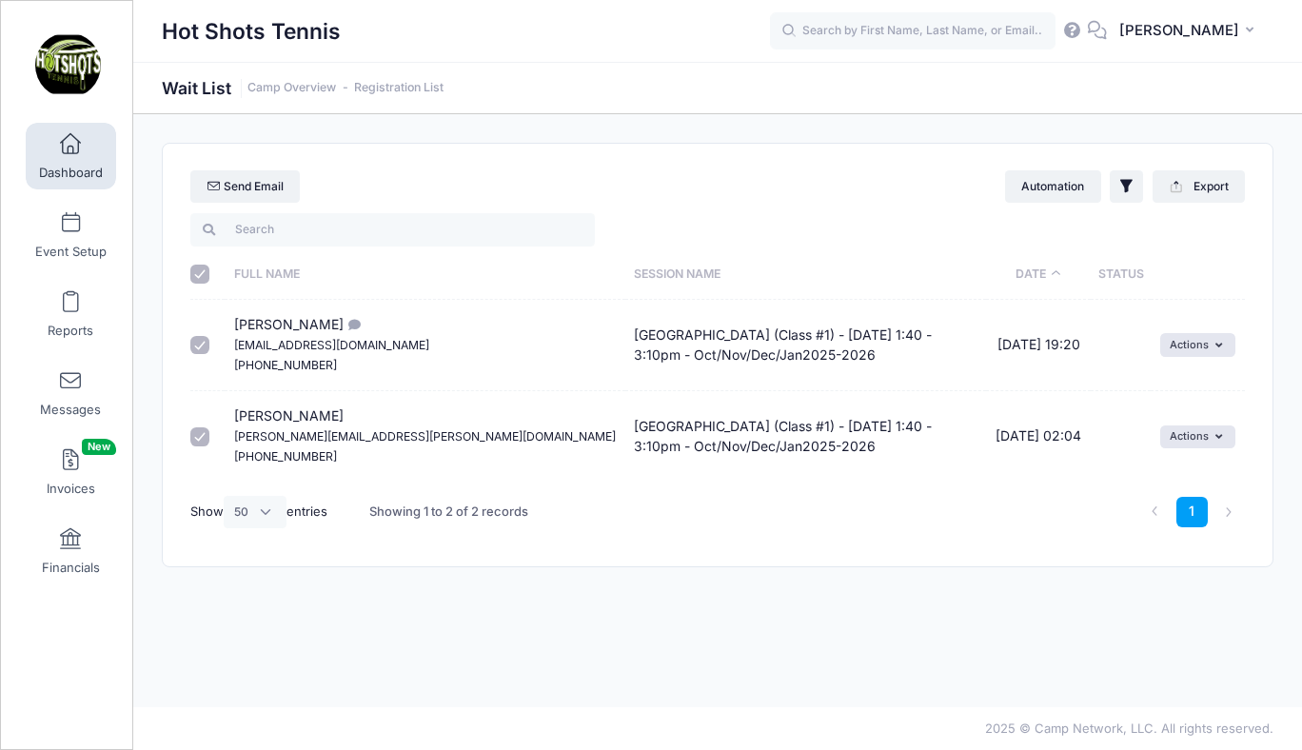
click at [70, 147] on span at bounding box center [70, 144] width 0 height 21
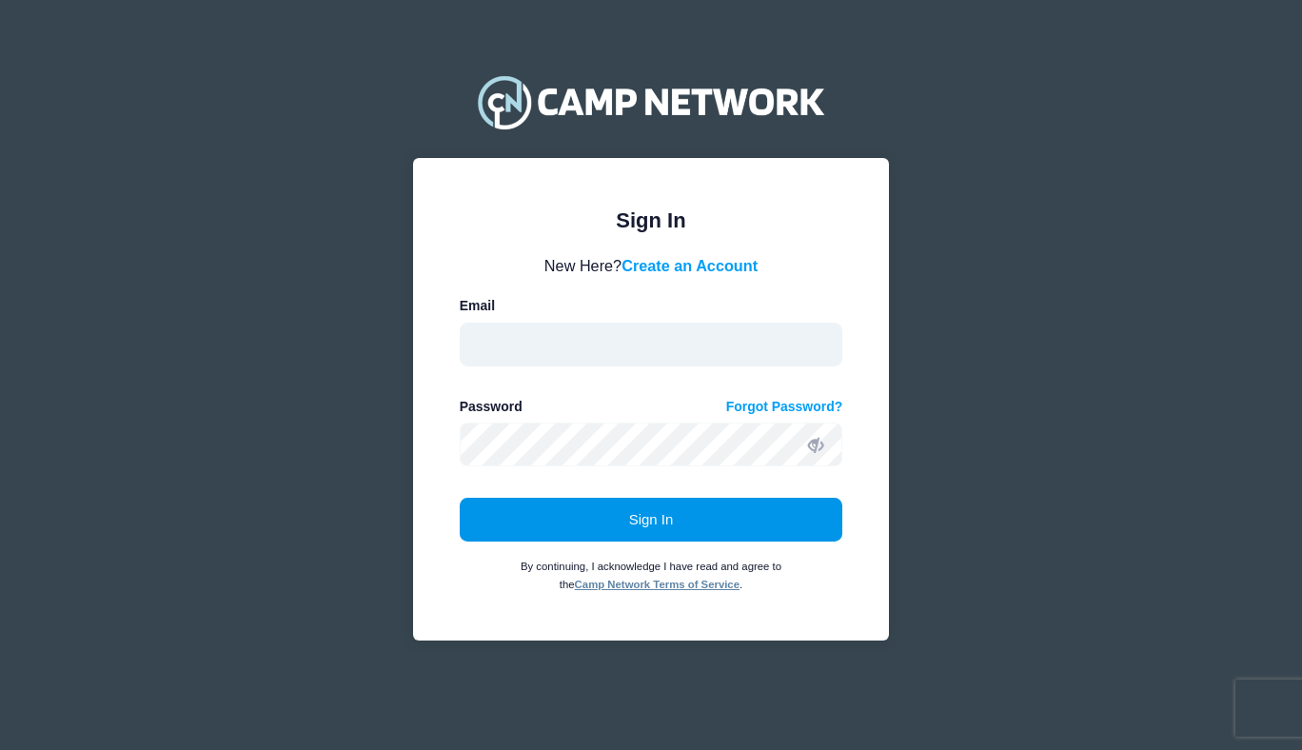
type input "[EMAIL_ADDRESS][DOMAIN_NAME]"
click at [643, 509] on button "Sign In" at bounding box center [652, 520] width 384 height 44
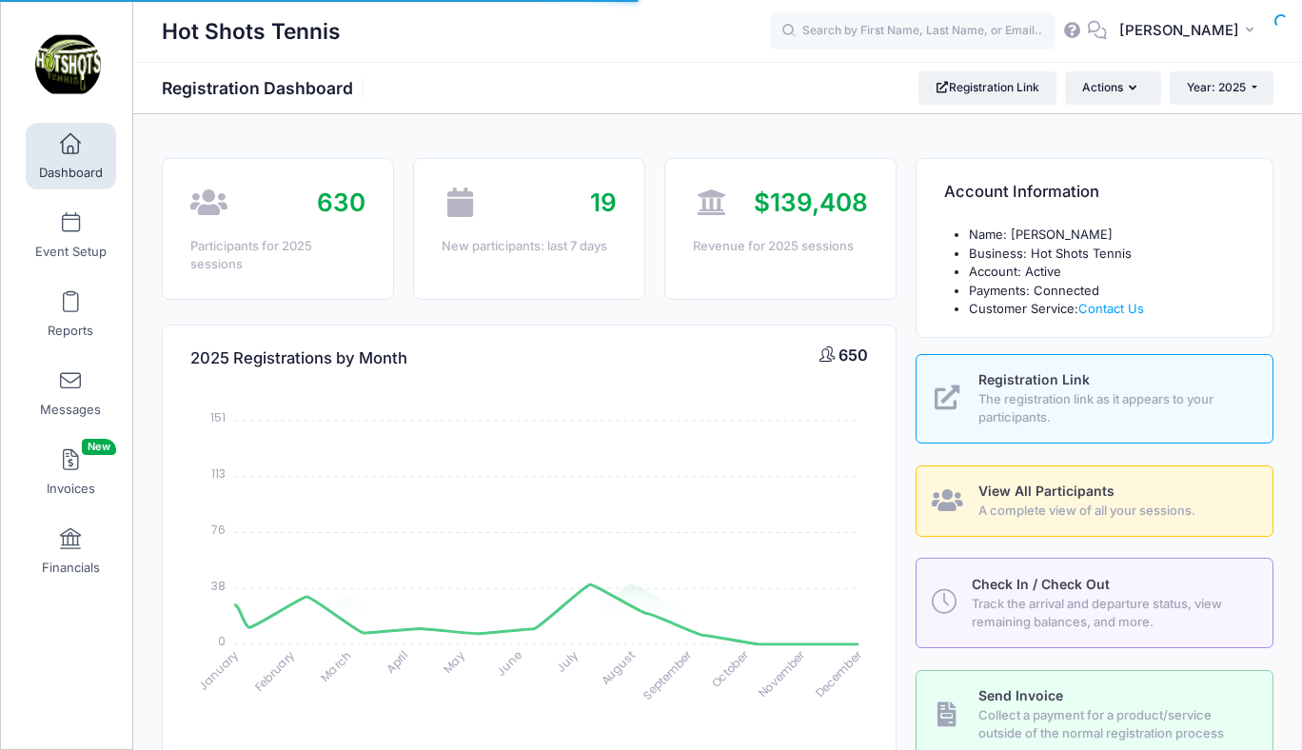
select select
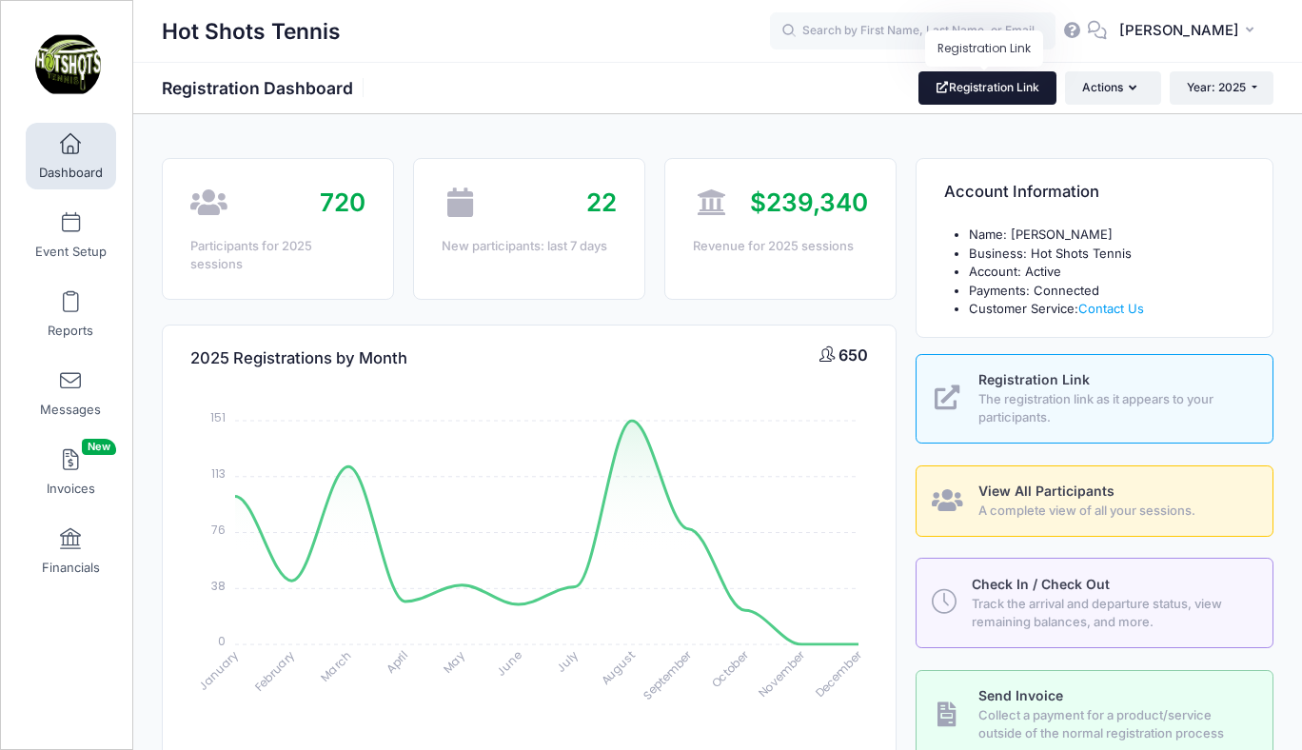
click at [995, 89] on link "Registration Link" at bounding box center [987, 87] width 138 height 32
click at [978, 89] on link "Registration Link" at bounding box center [987, 87] width 138 height 32
click at [989, 89] on link "Registration Link" at bounding box center [987, 87] width 138 height 32
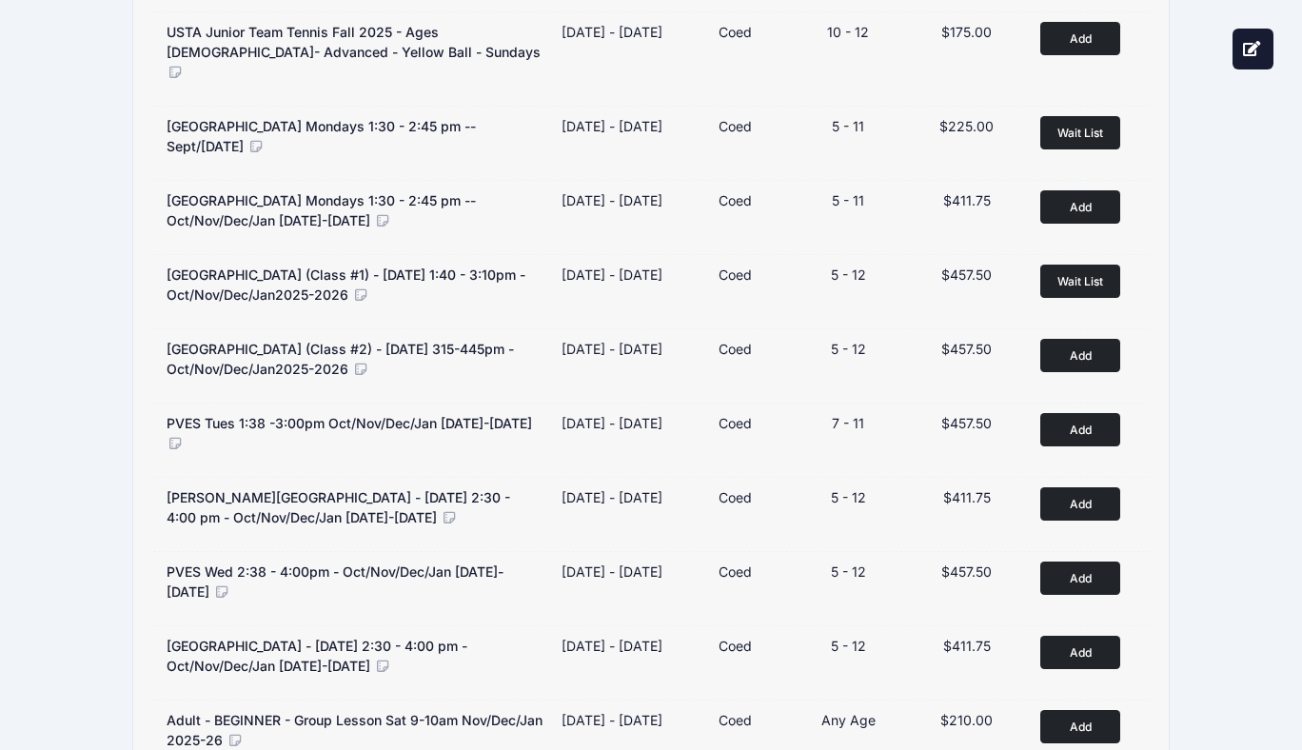
scroll to position [1275, 0]
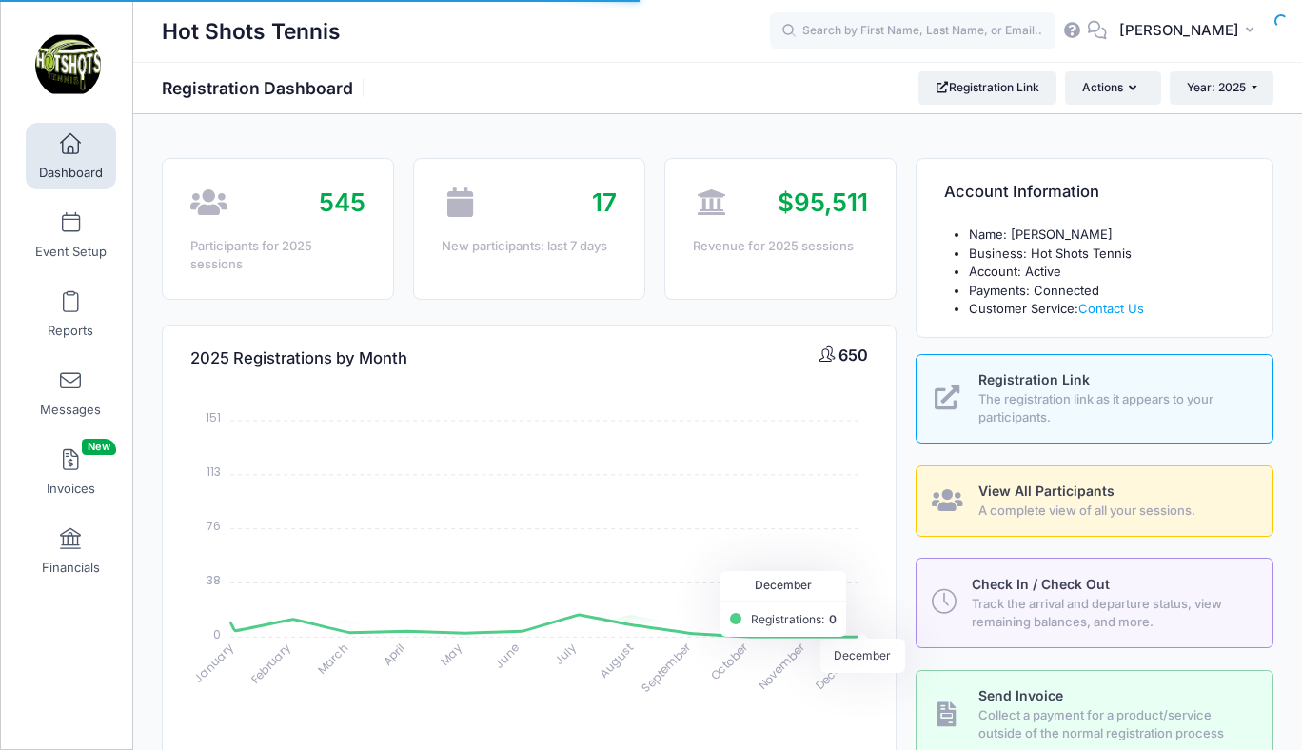
select select
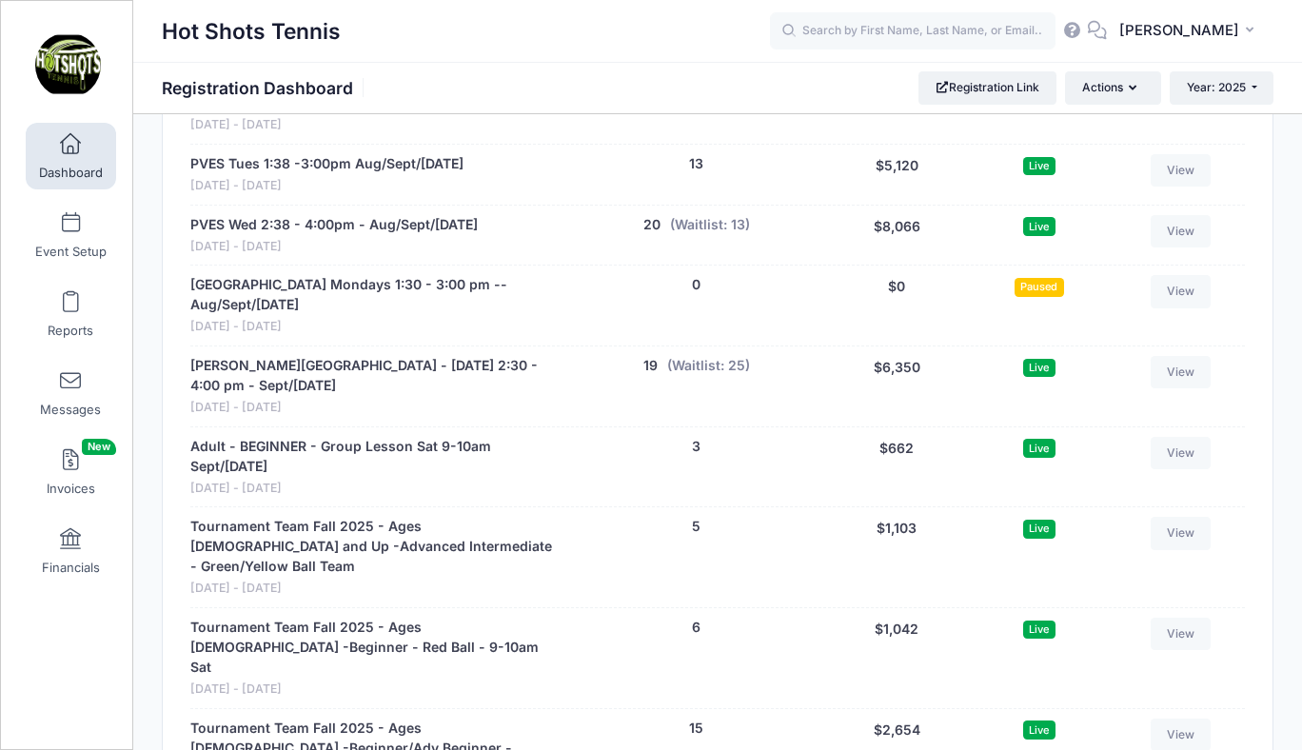
scroll to position [4005, 0]
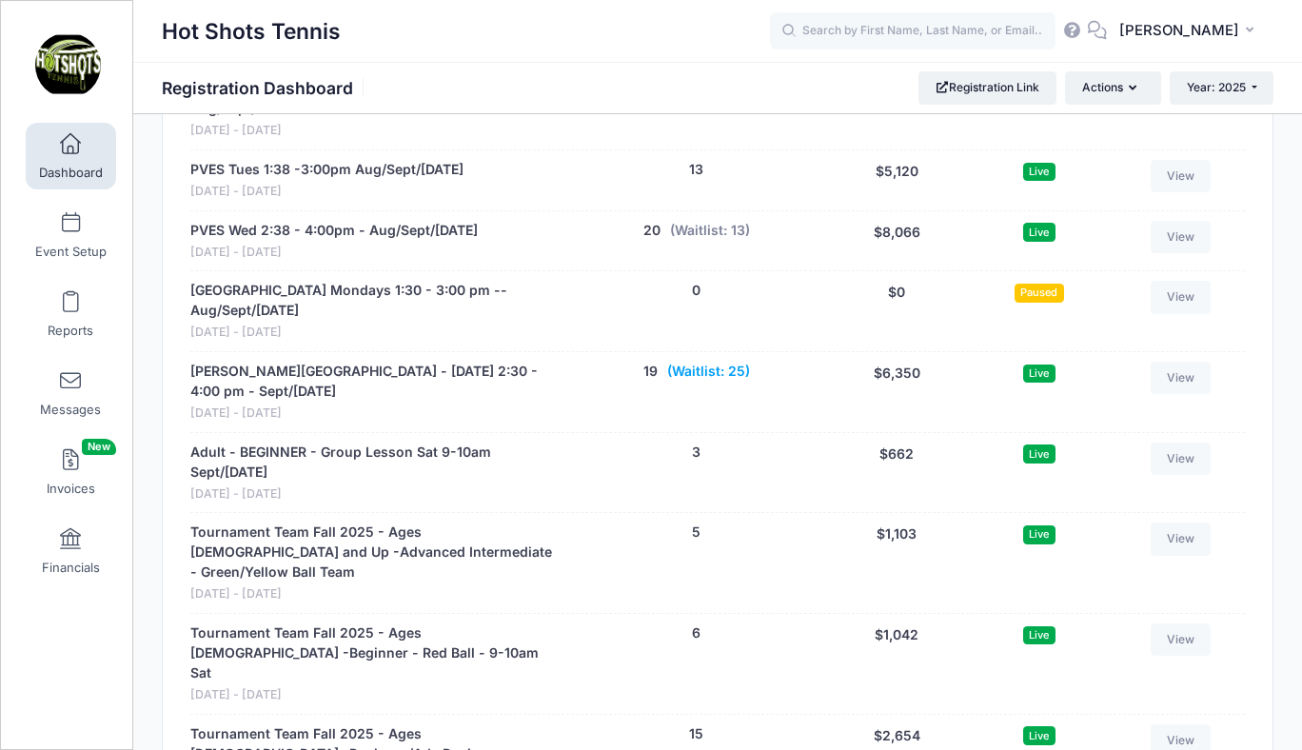
click at [726, 362] on button "(Waitlist: 25)" at bounding box center [708, 372] width 83 height 20
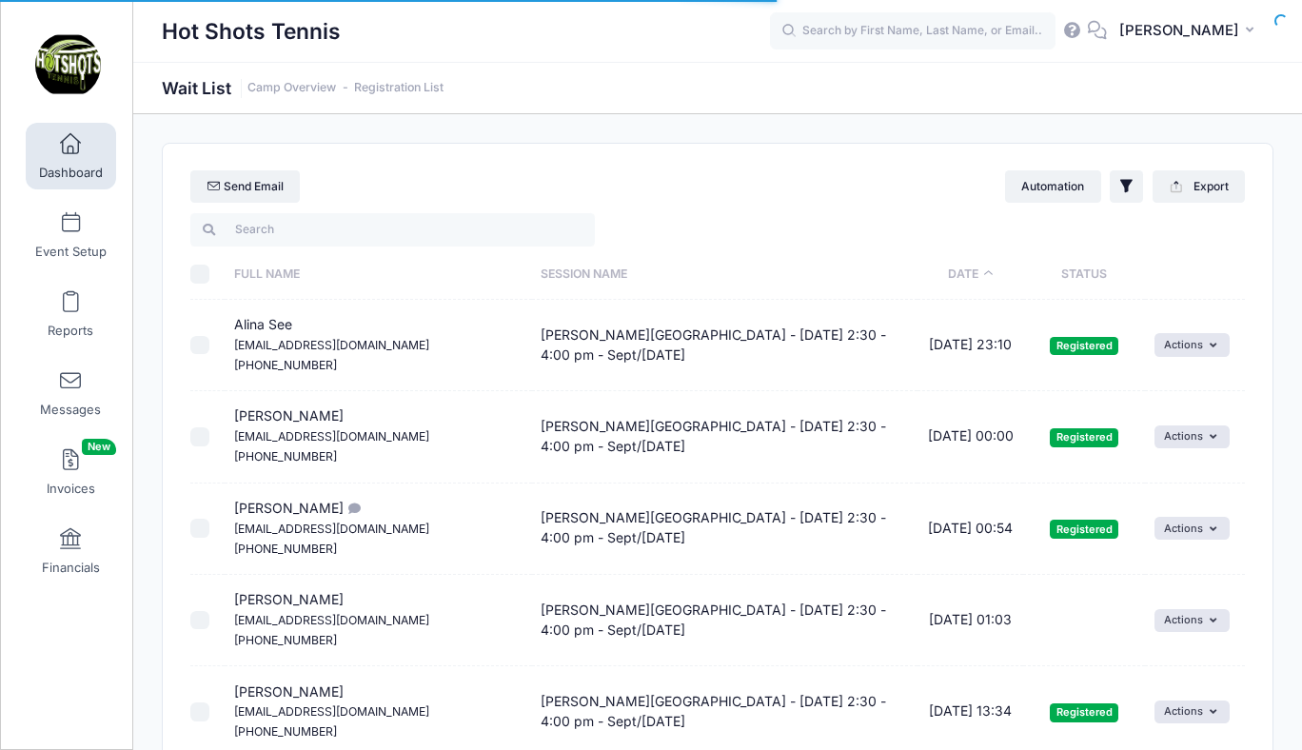
select select "50"
click at [70, 146] on span at bounding box center [70, 144] width 0 height 21
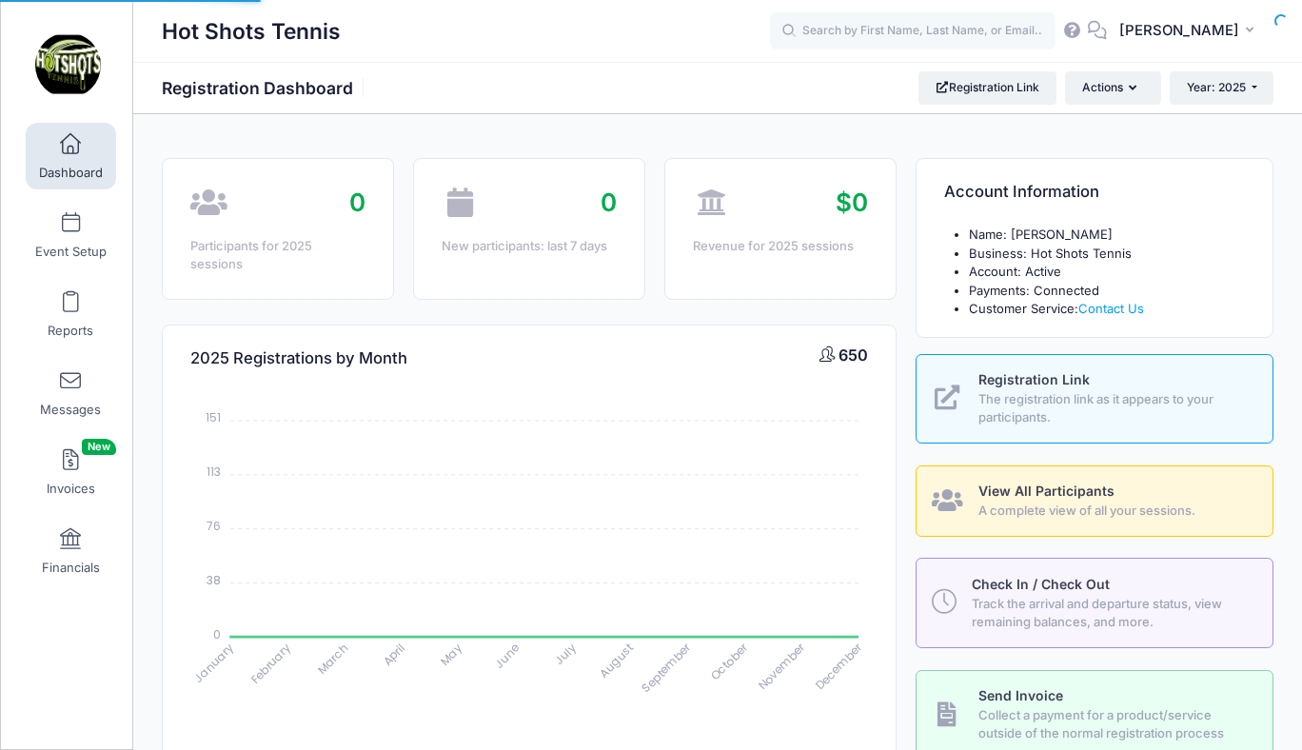
select select
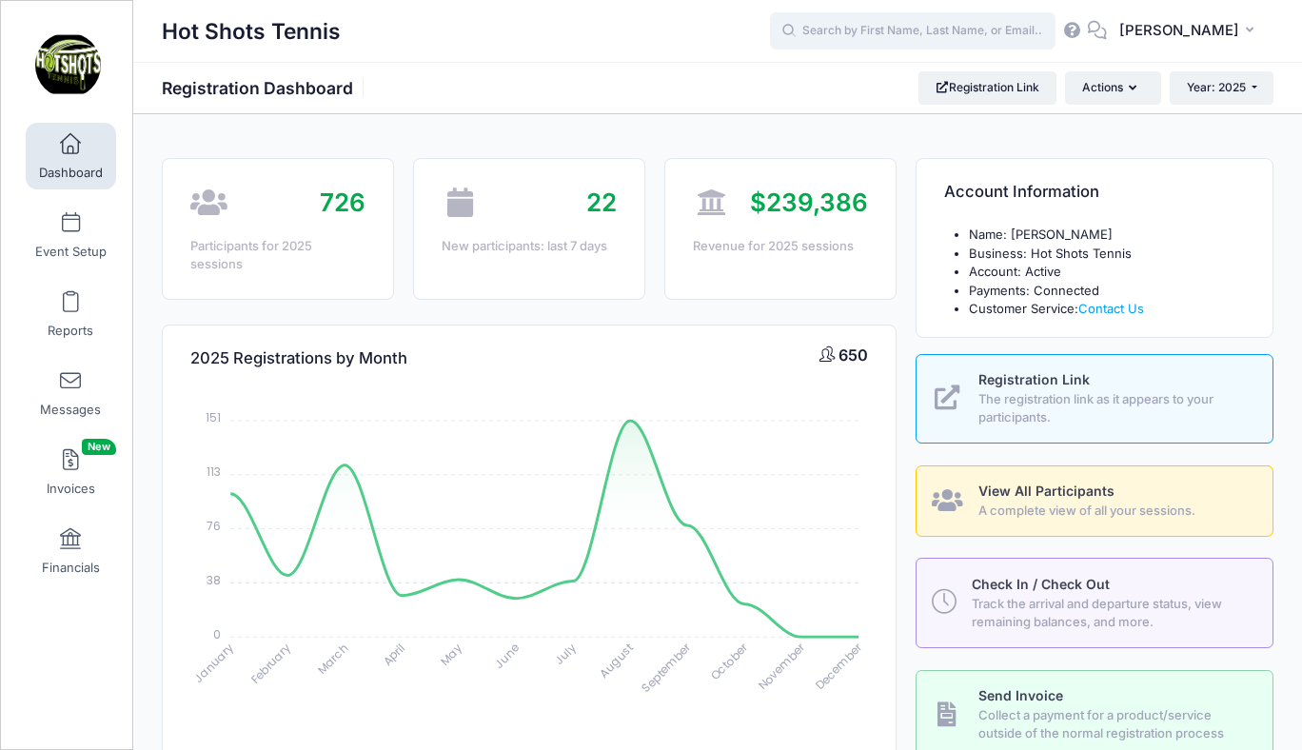
click at [881, 33] on input "text" at bounding box center [913, 31] width 286 height 38
type input "alina"
click at [70, 148] on span at bounding box center [70, 144] width 0 height 21
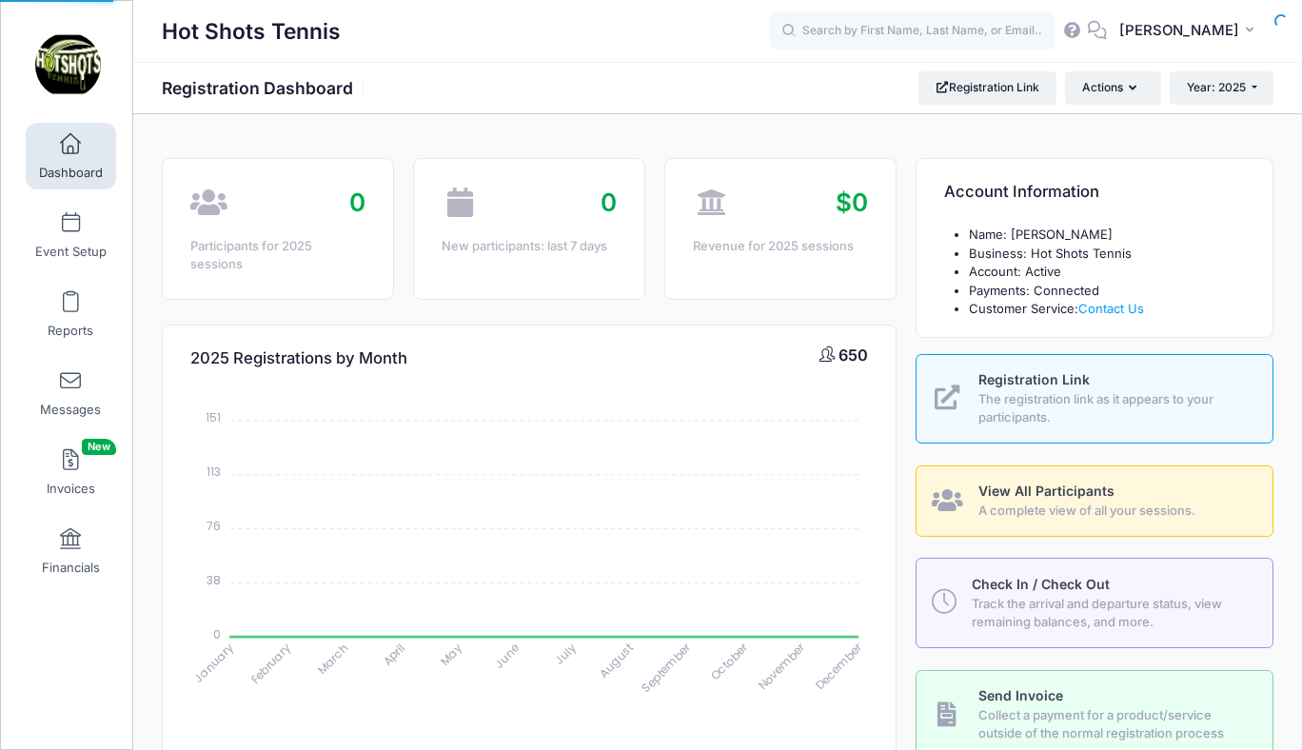
select select
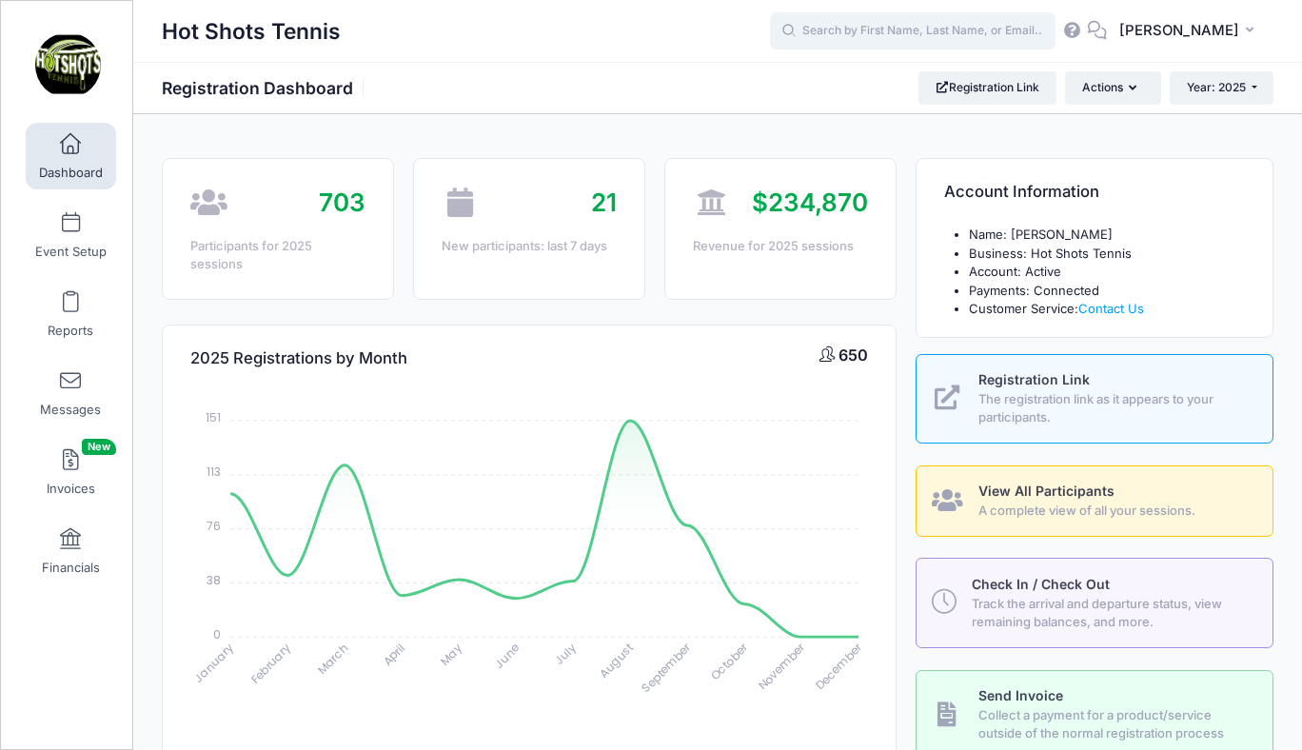
click at [887, 31] on input "text" at bounding box center [913, 31] width 286 height 38
click at [868, 79] on p "Alina See" at bounding box center [949, 81] width 314 height 20
type input "Alina See (Braddock Elementary - Wednesday 2:30 - 4:00 pm - Sept/Oct 2025, Sep-…"
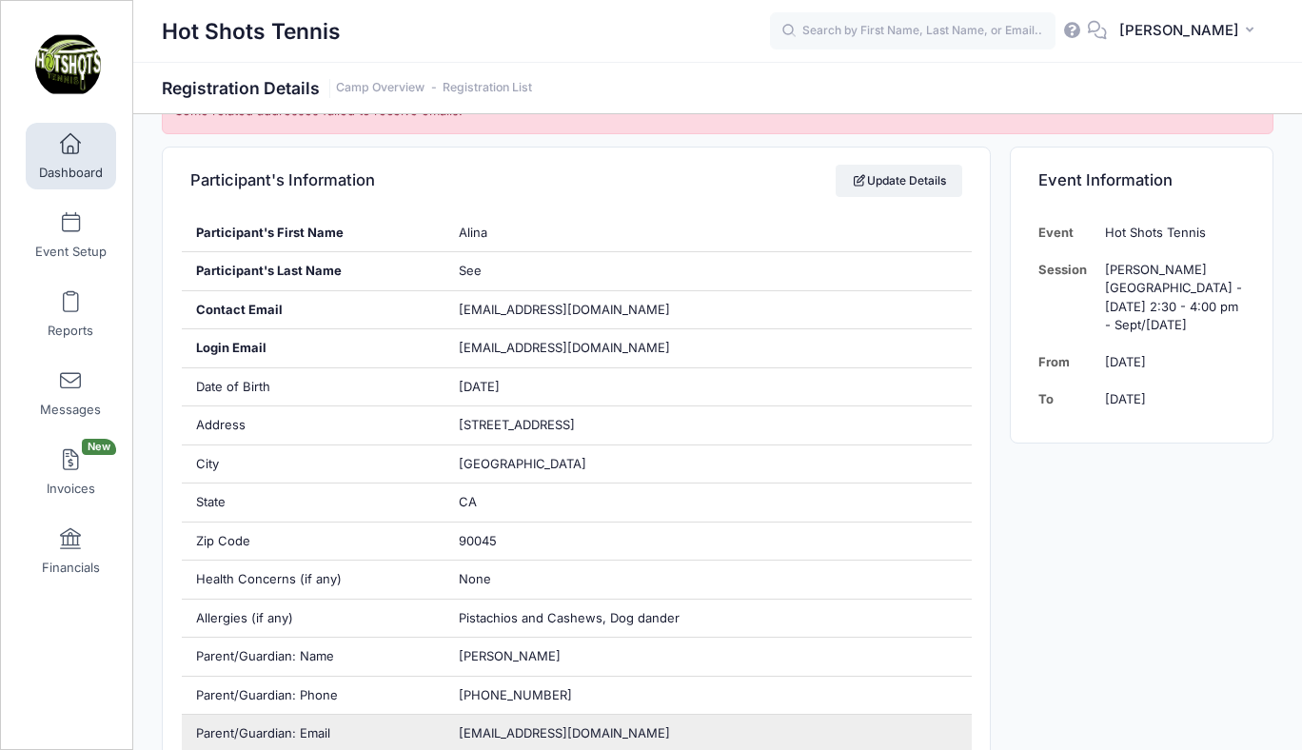
scroll to position [352, 0]
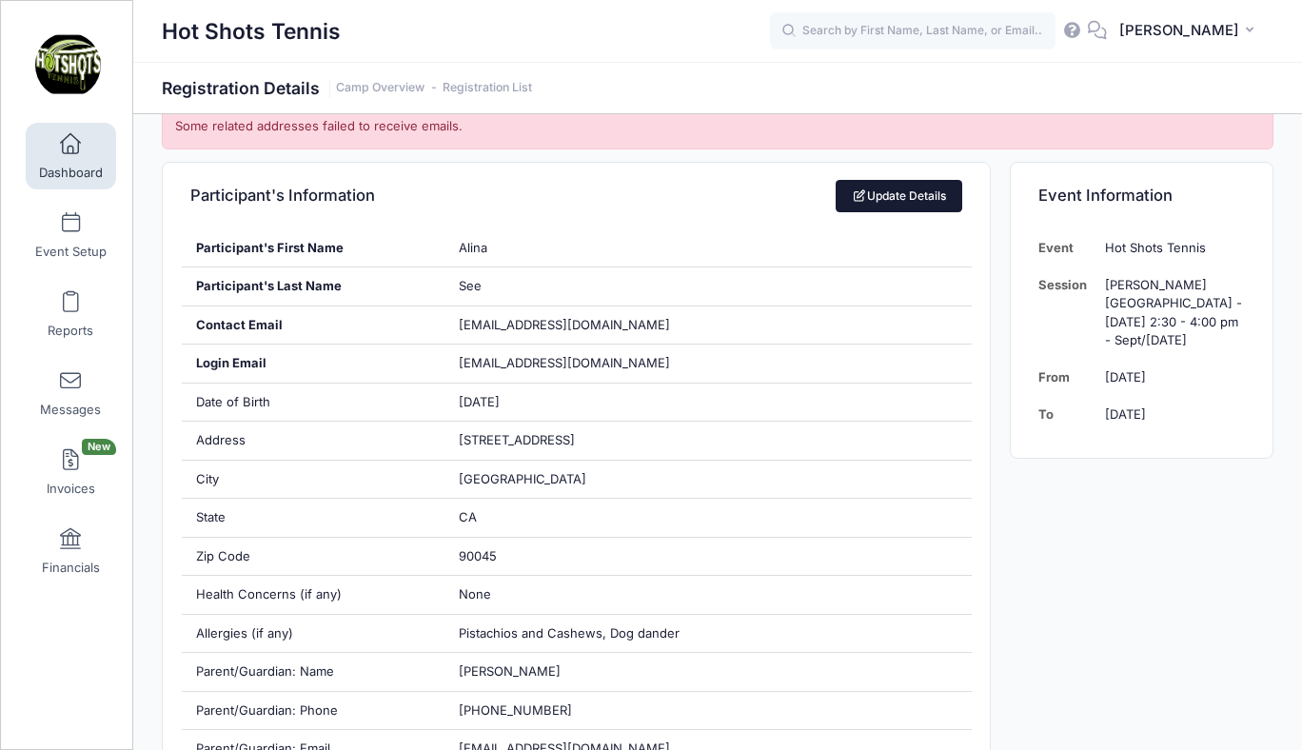
click at [912, 184] on link "Update Details" at bounding box center [899, 196] width 127 height 32
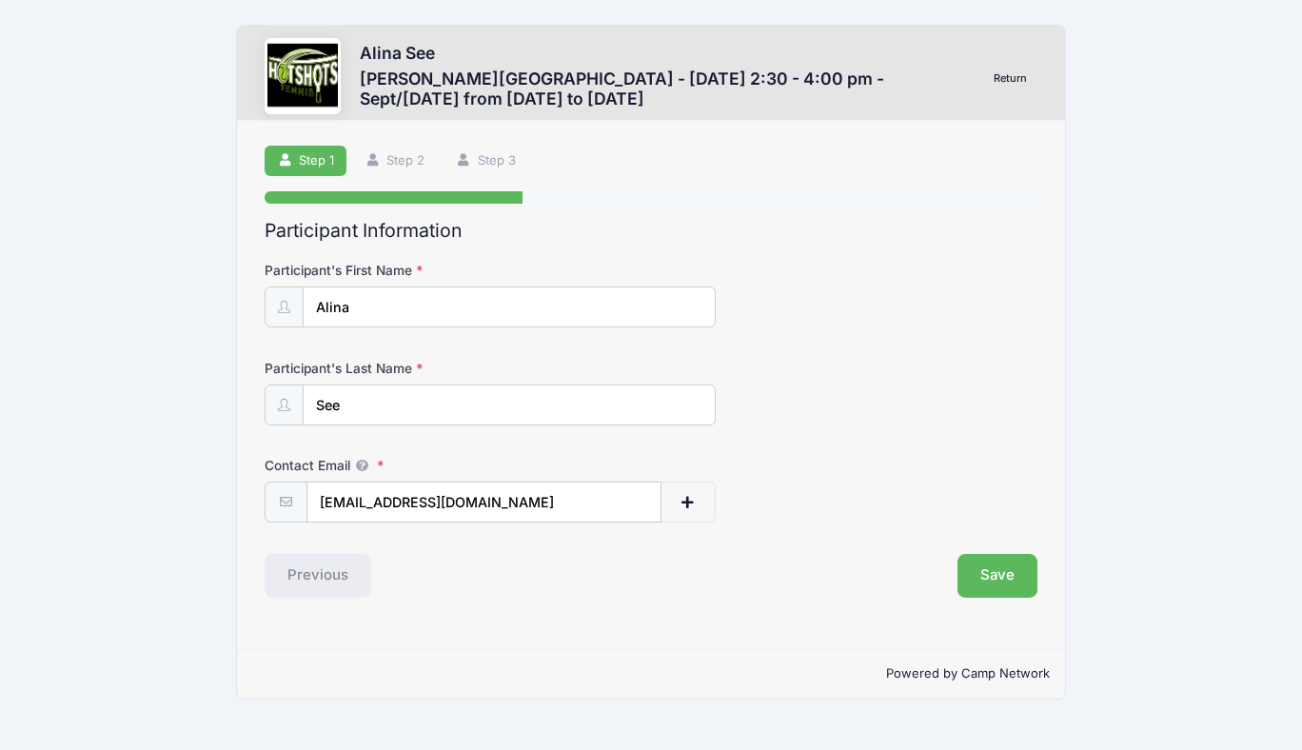
drag, startPoint x: 472, startPoint y: 508, endPoint x: 317, endPoint y: 505, distance: 155.2
click at [317, 505] on input "[EMAIL_ADDRESS][DOMAIN_NAME]" at bounding box center [483, 502] width 355 height 41
paste input "minama7788"
type input "[EMAIL_ADDRESS][DOMAIN_NAME]"
click at [989, 570] on button "Save" at bounding box center [997, 576] width 80 height 44
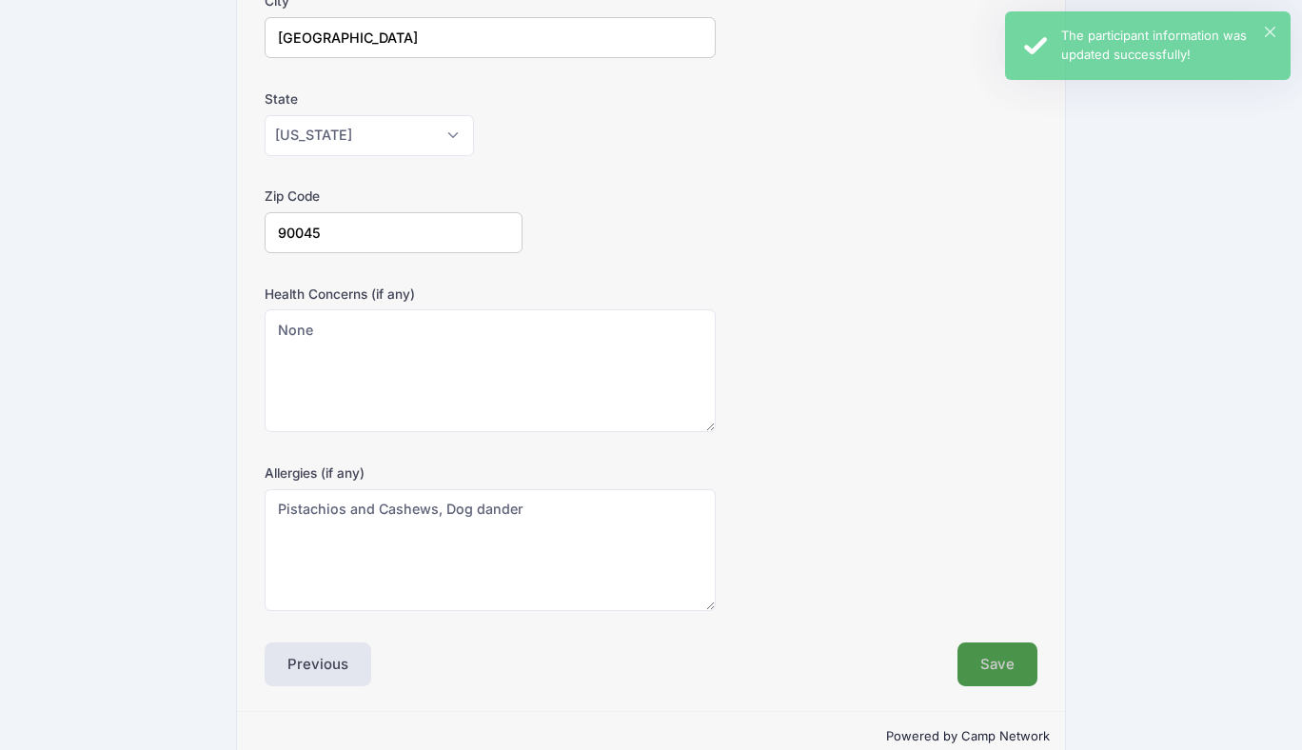
scroll to position [501, 0]
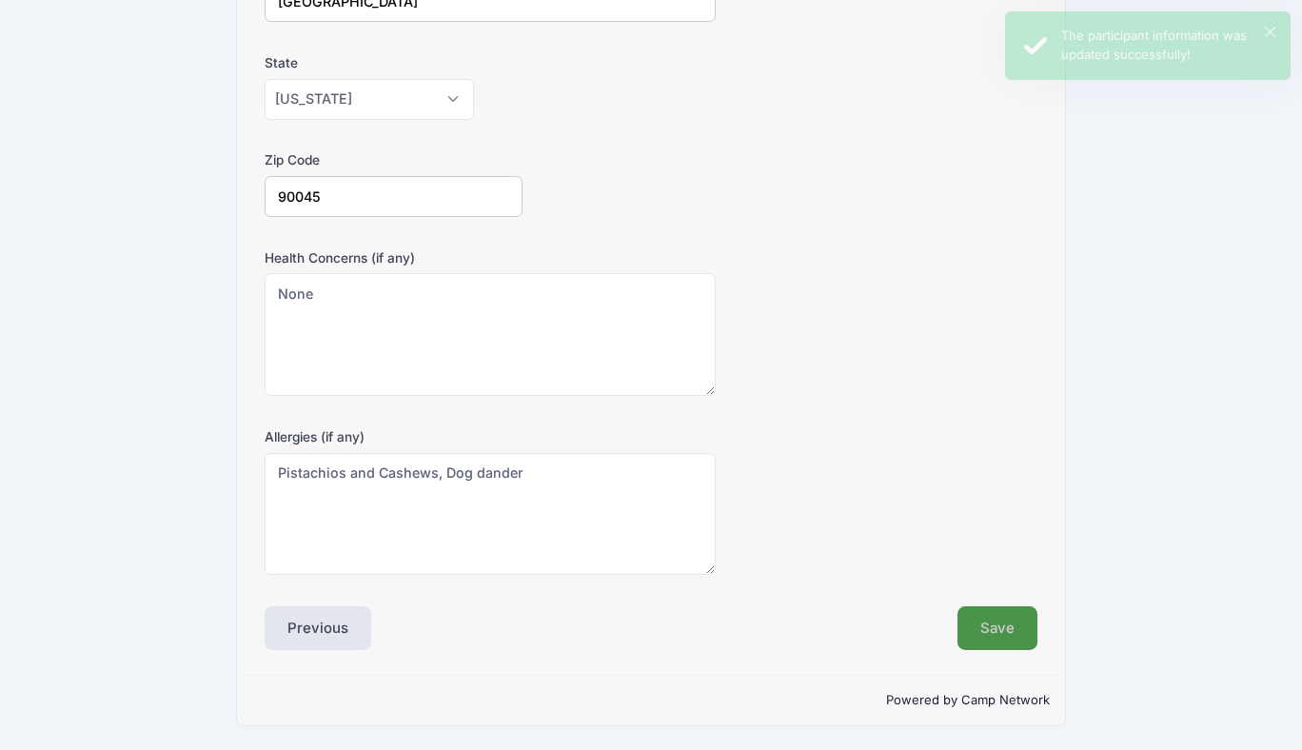
click at [989, 628] on button "Save" at bounding box center [997, 628] width 80 height 44
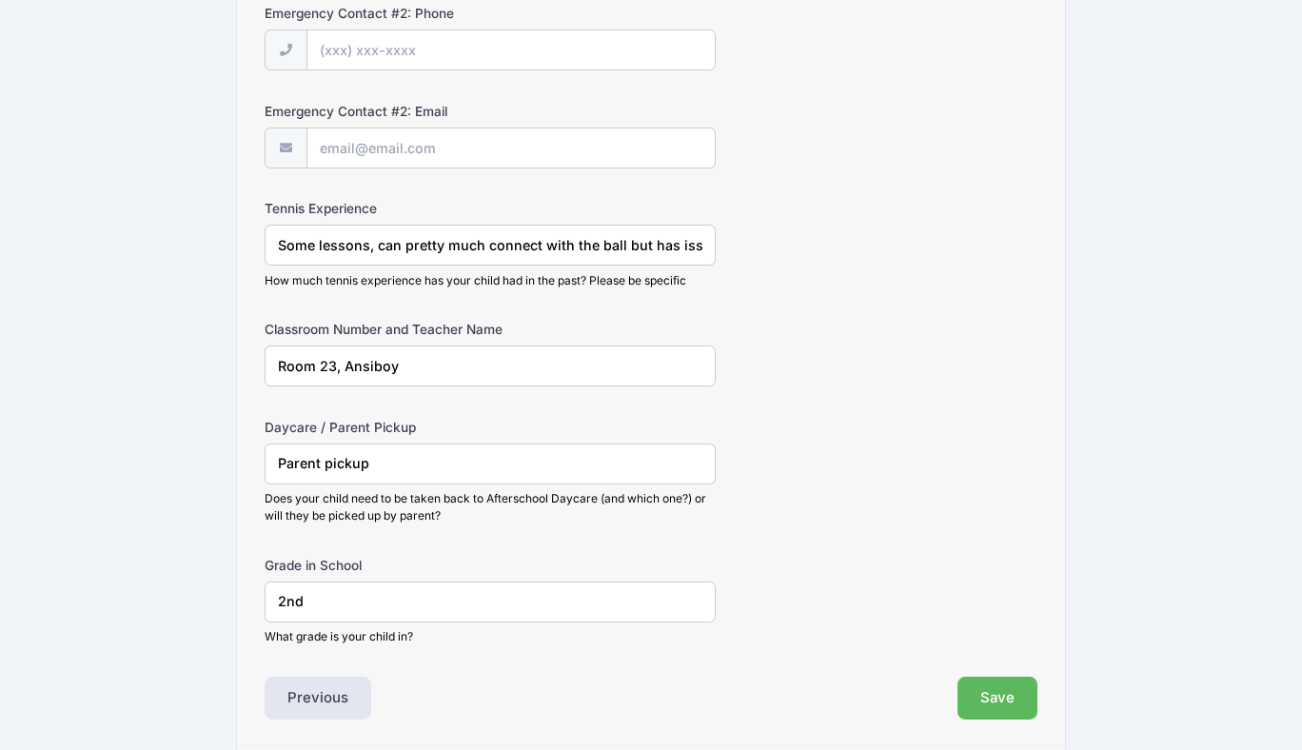
scroll to position [1010, 0]
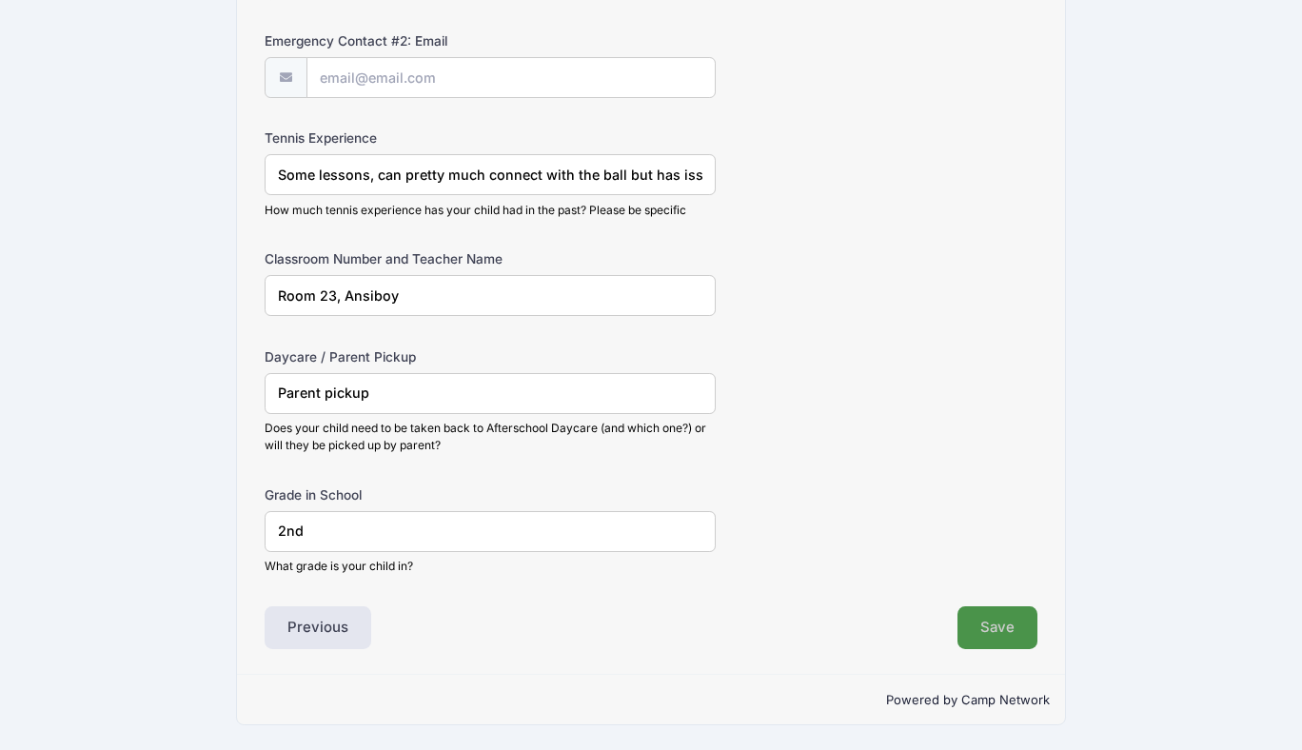
click at [991, 617] on button "Save" at bounding box center [997, 628] width 80 height 44
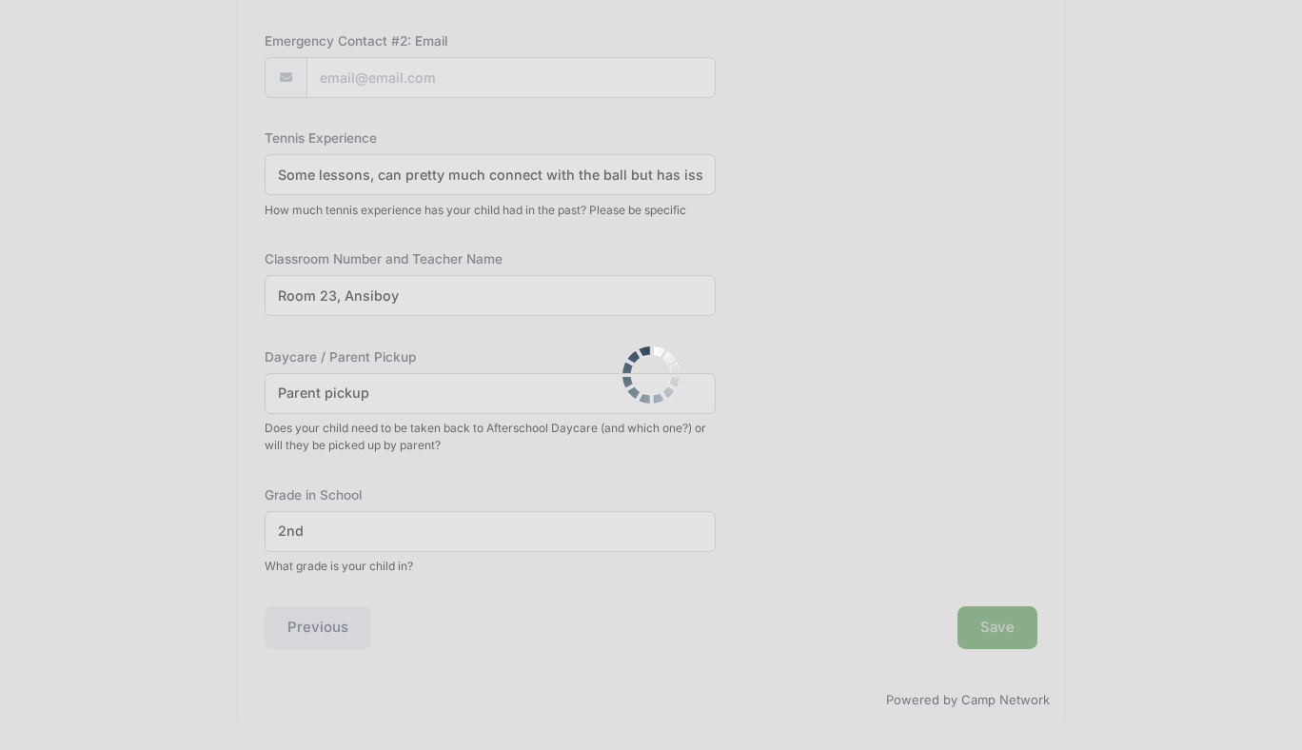
scroll to position [0, 0]
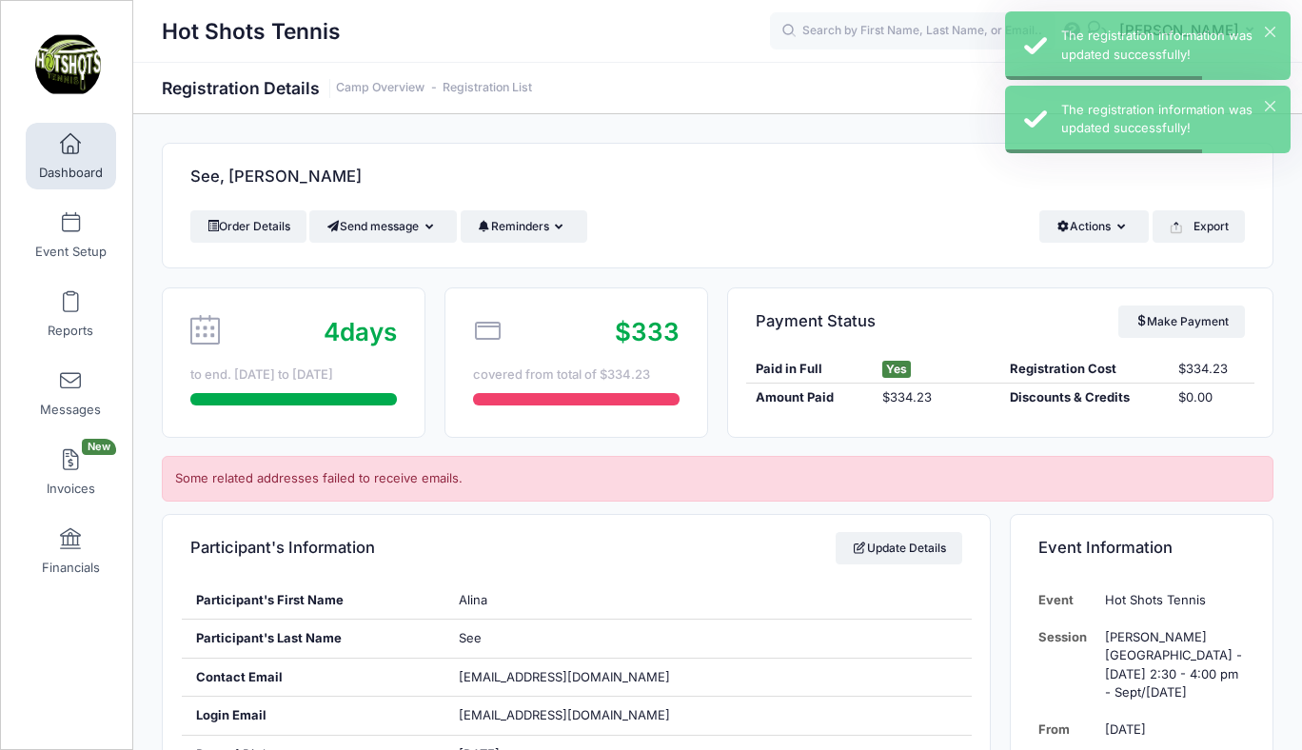
click at [70, 143] on span at bounding box center [70, 144] width 0 height 21
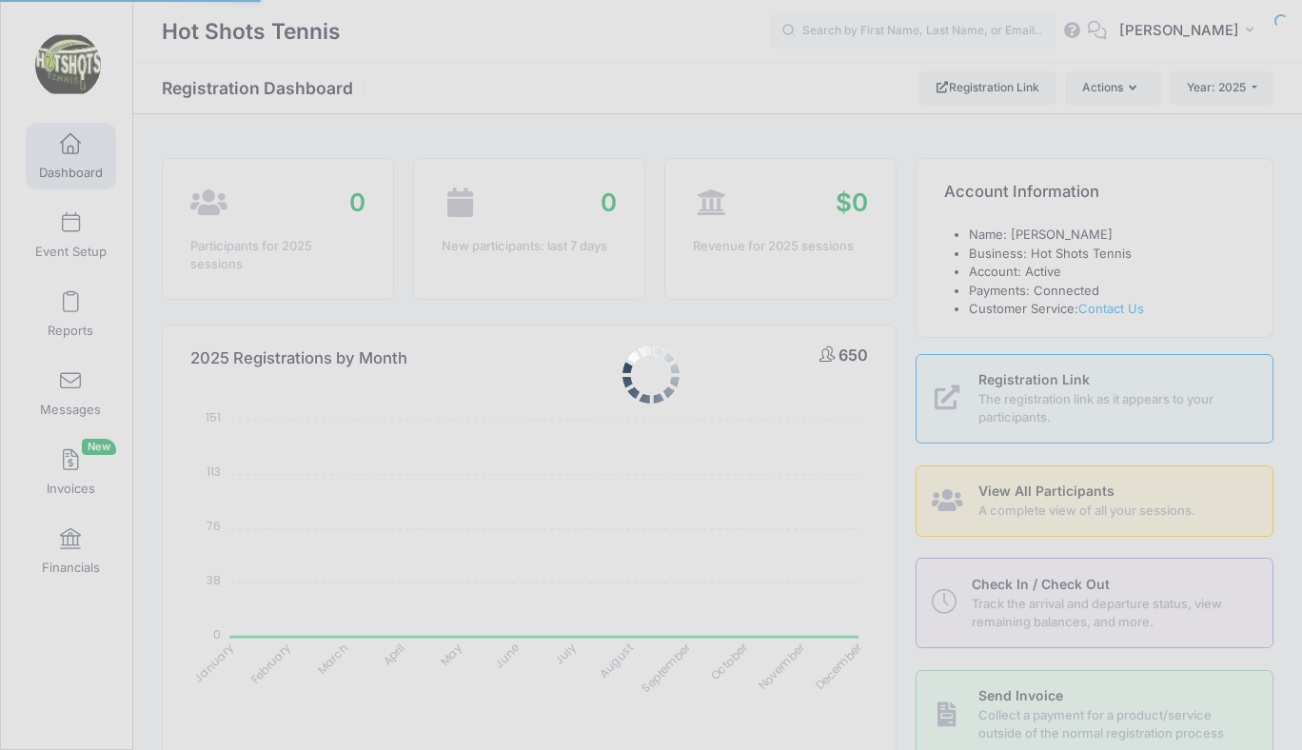
select select
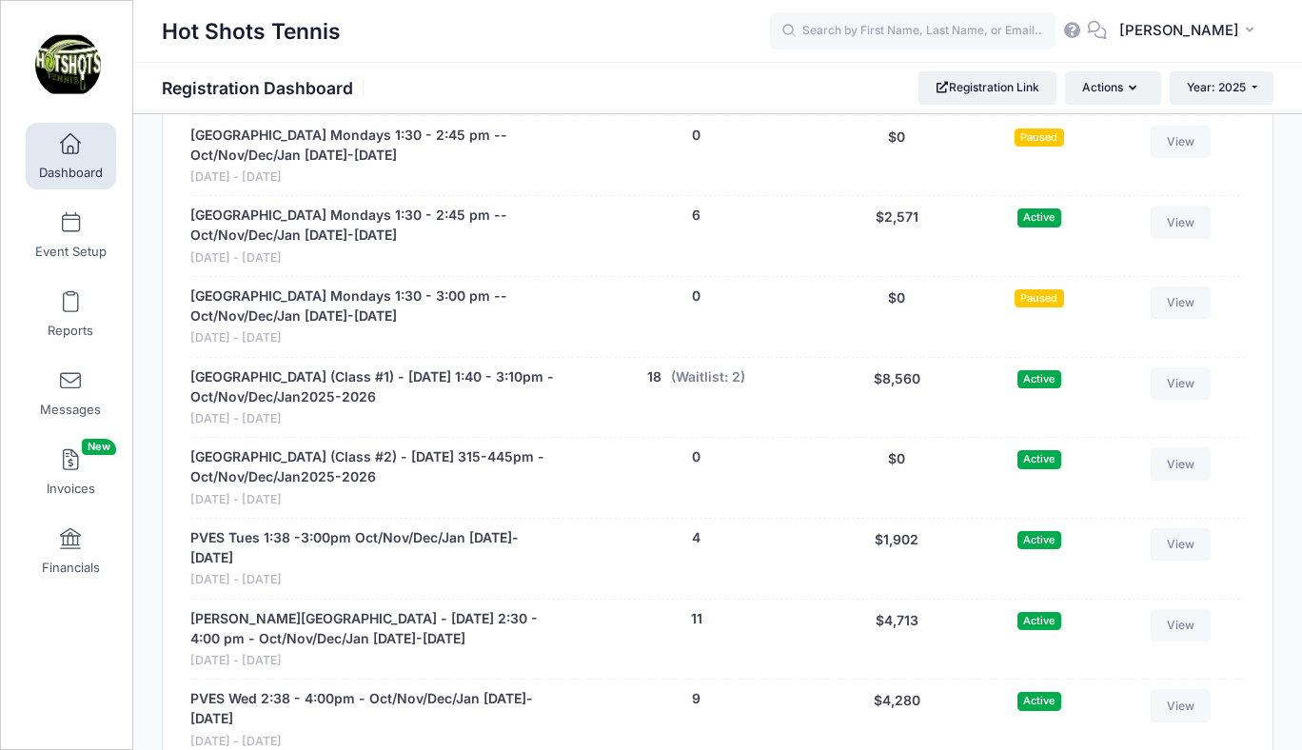
scroll to position [5326, 0]
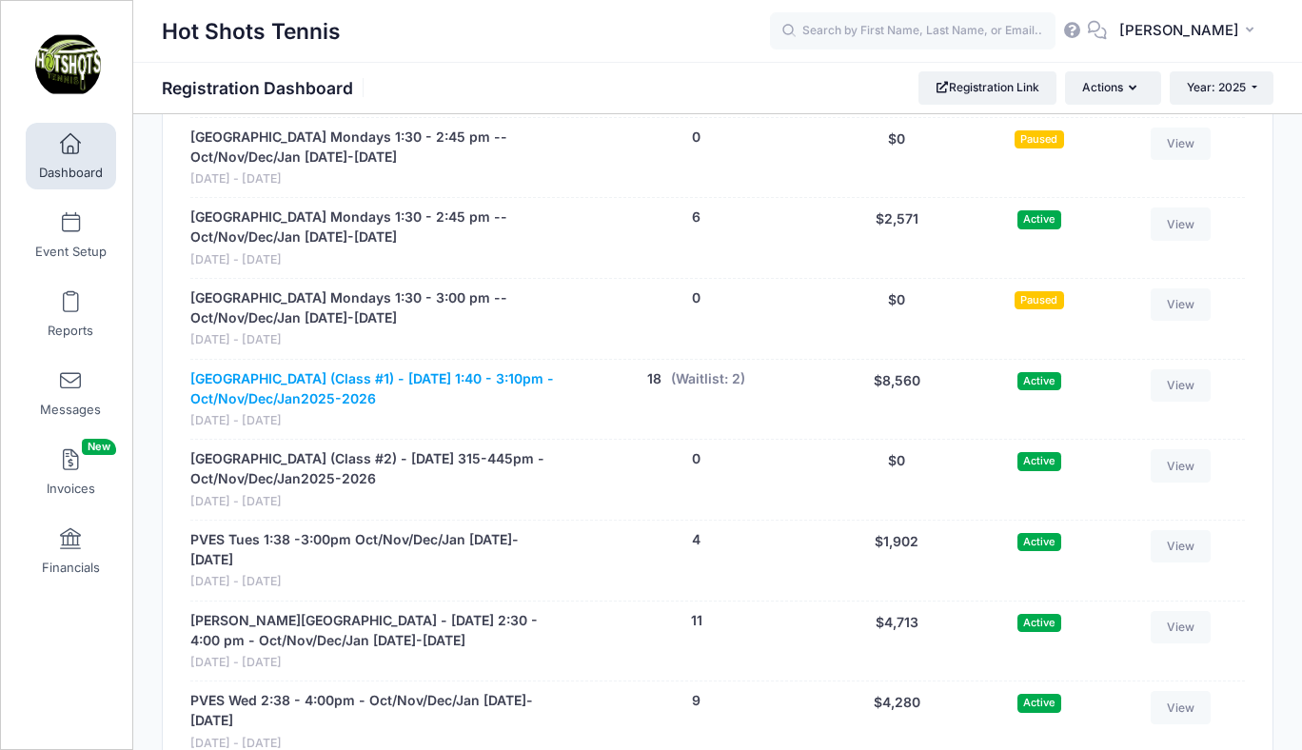
click at [336, 369] on link "[GEOGRAPHIC_DATA] (Class #1) - [DATE] 1:40 - 3:10pm - Oct/Nov/Dec/Jan2025-2026" at bounding box center [375, 389] width 370 height 40
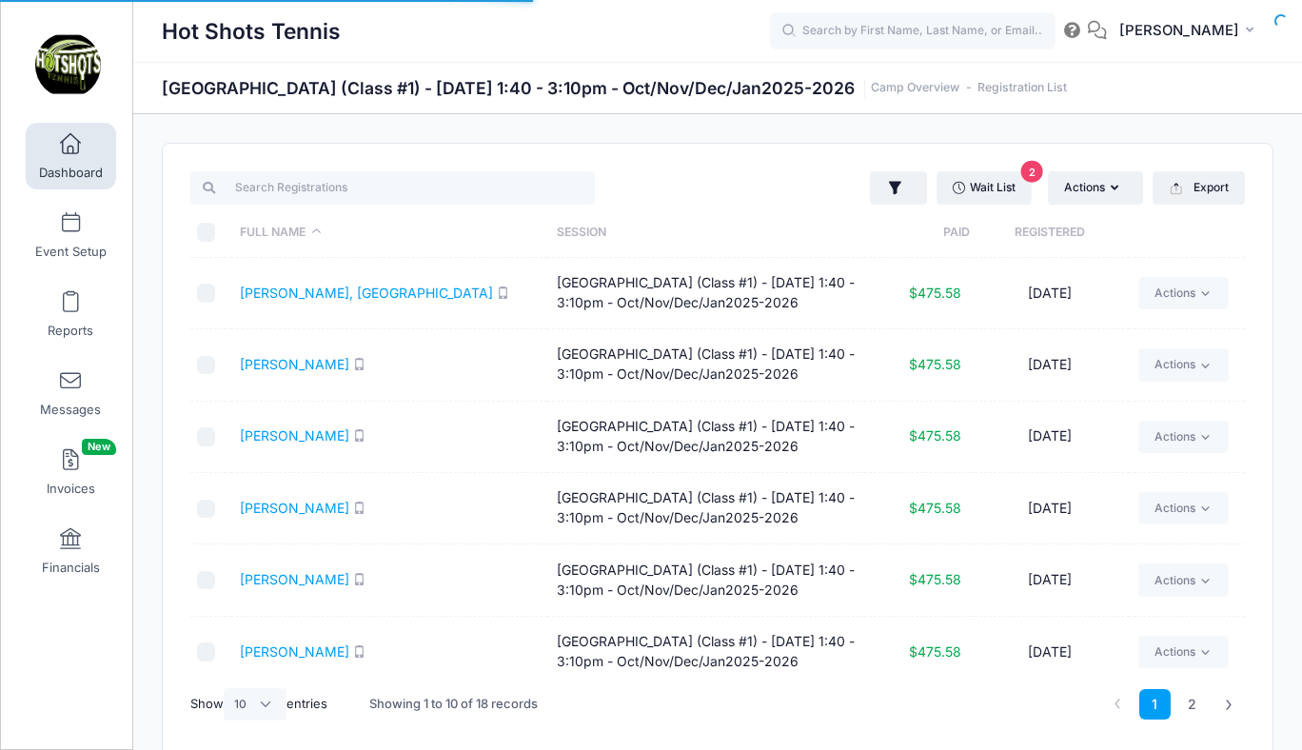
select select "10"
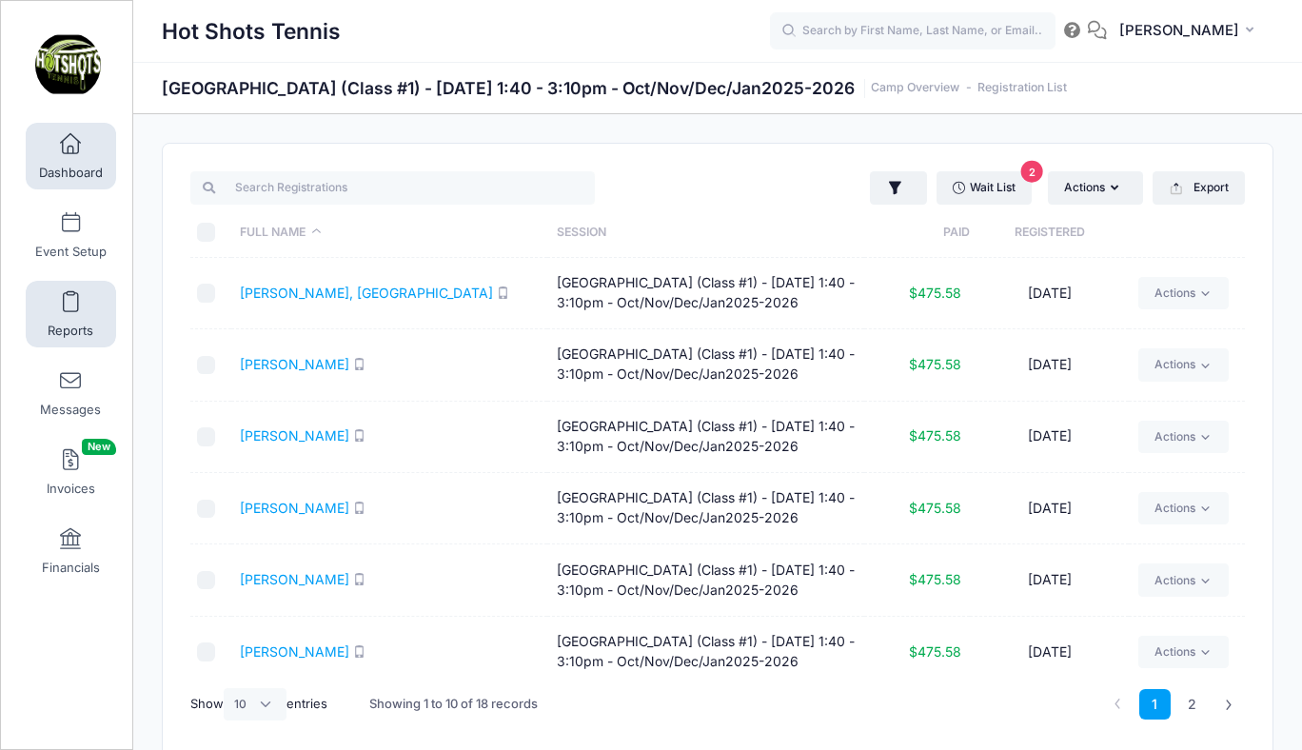
click at [69, 318] on link "Reports" at bounding box center [71, 314] width 90 height 67
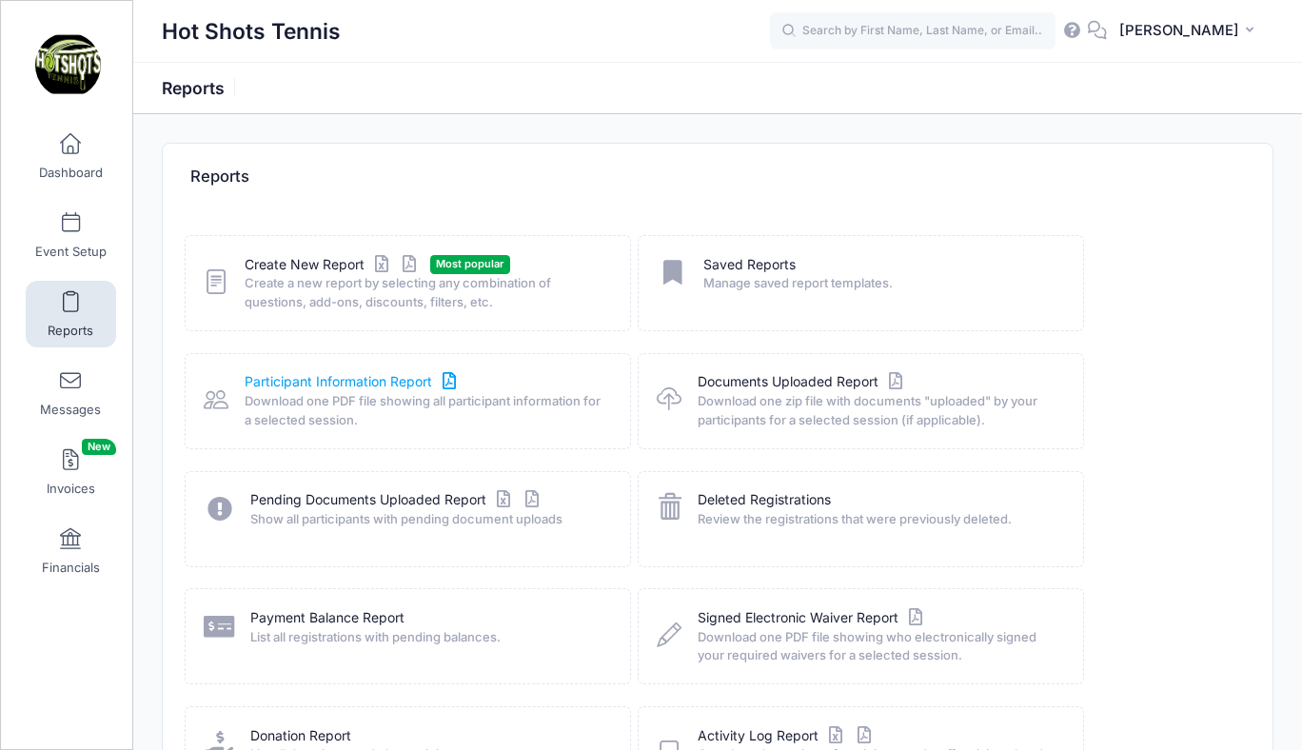
click at [321, 376] on link "Participant Information Report" at bounding box center [353, 382] width 216 height 20
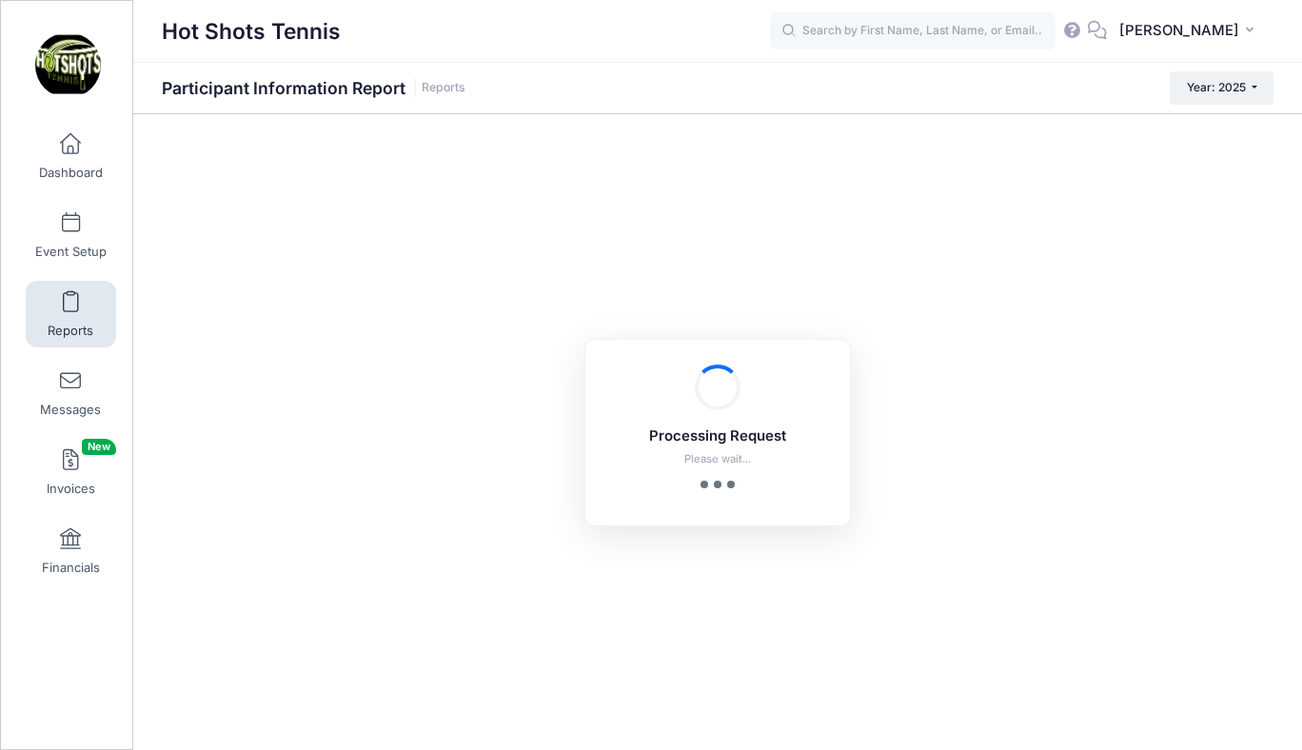
checkbox input "true"
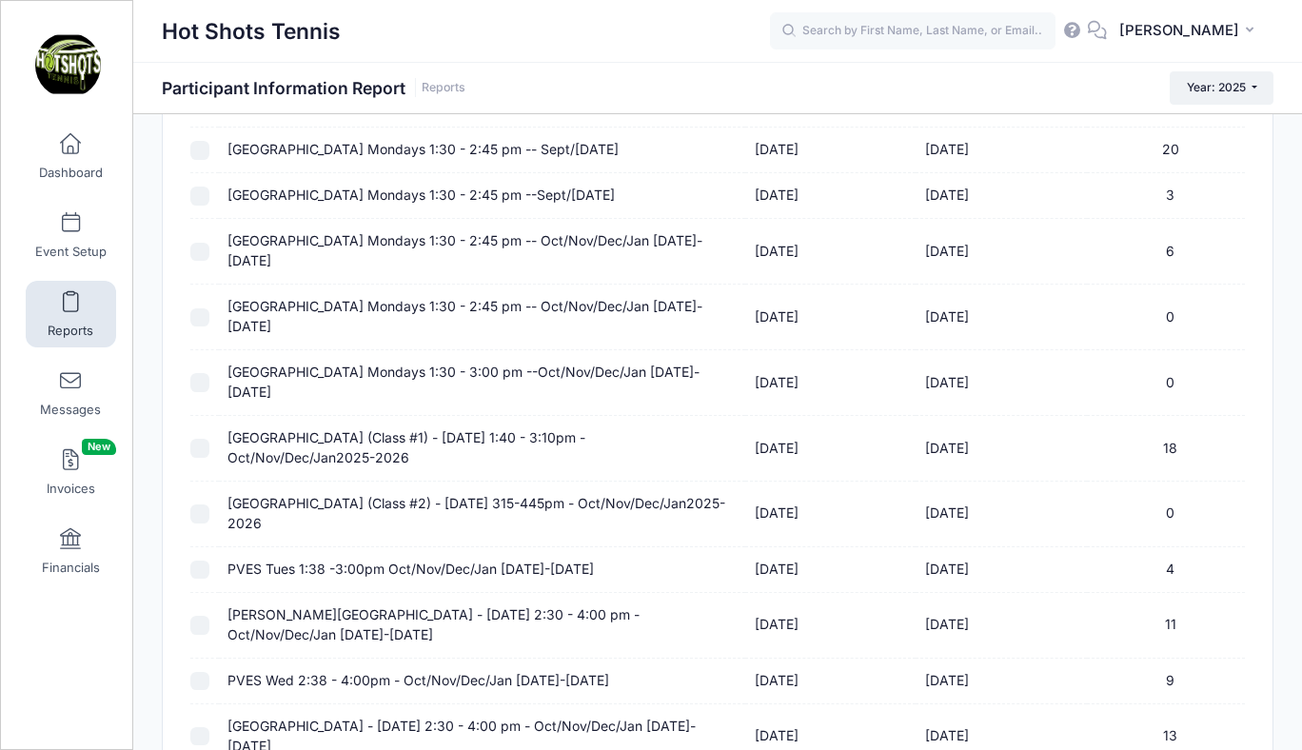
scroll to position [2977, 0]
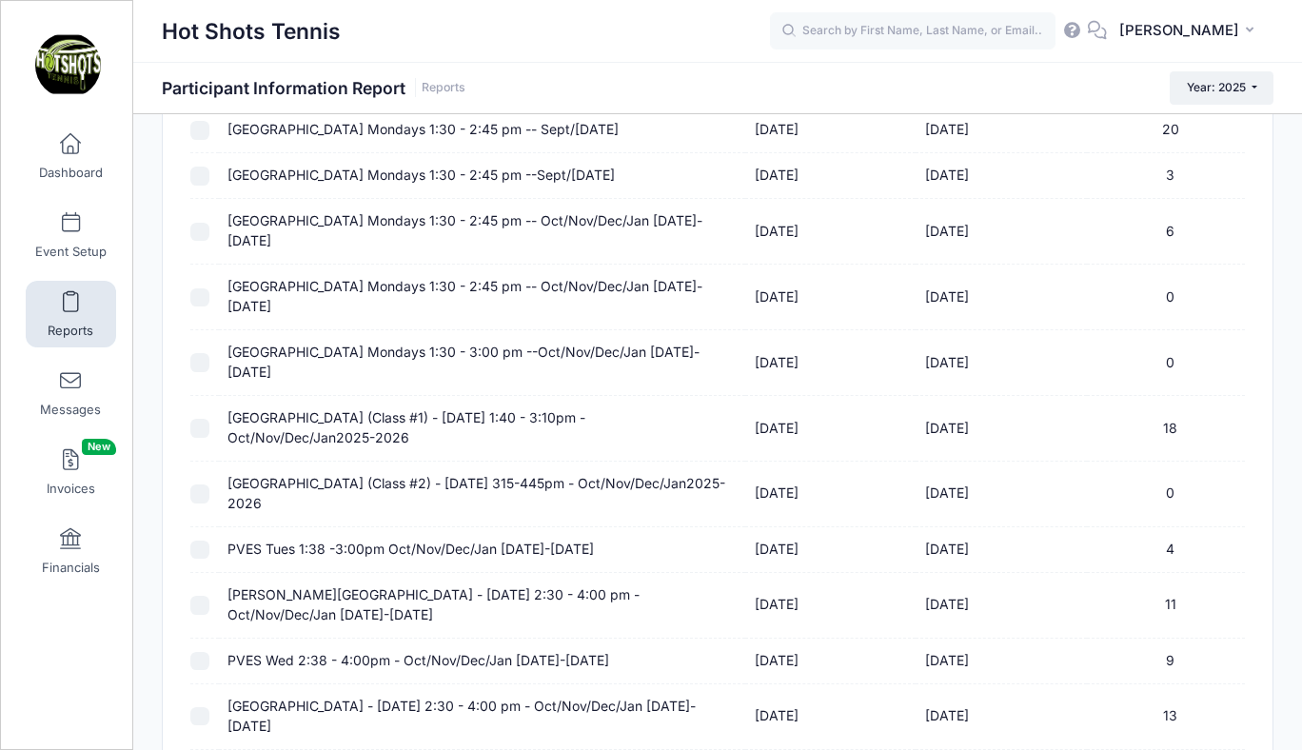
click at [383, 396] on td "[GEOGRAPHIC_DATA] (Class #1) - [DATE] 1:40 - 3:10pm - Oct/Nov/Dec/Jan2025-2026" at bounding box center [482, 429] width 527 height 66
checkbox input "true"
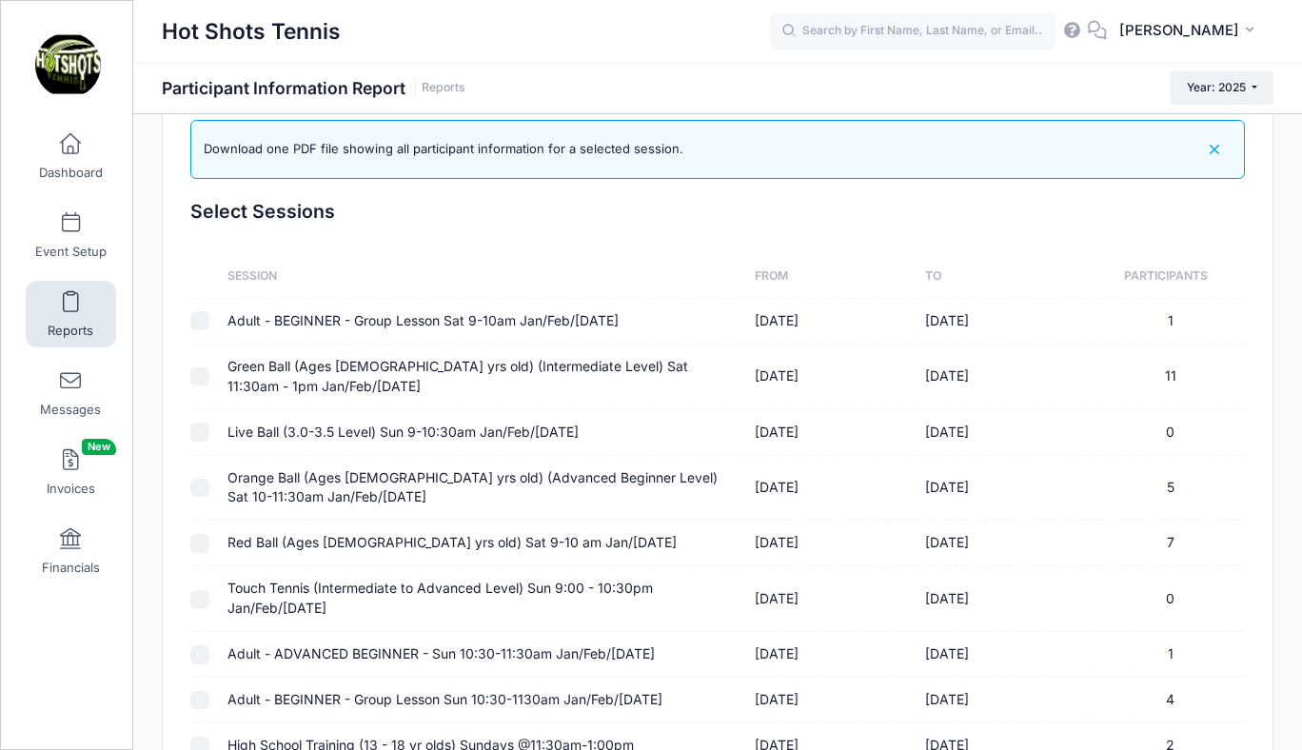
scroll to position [0, 0]
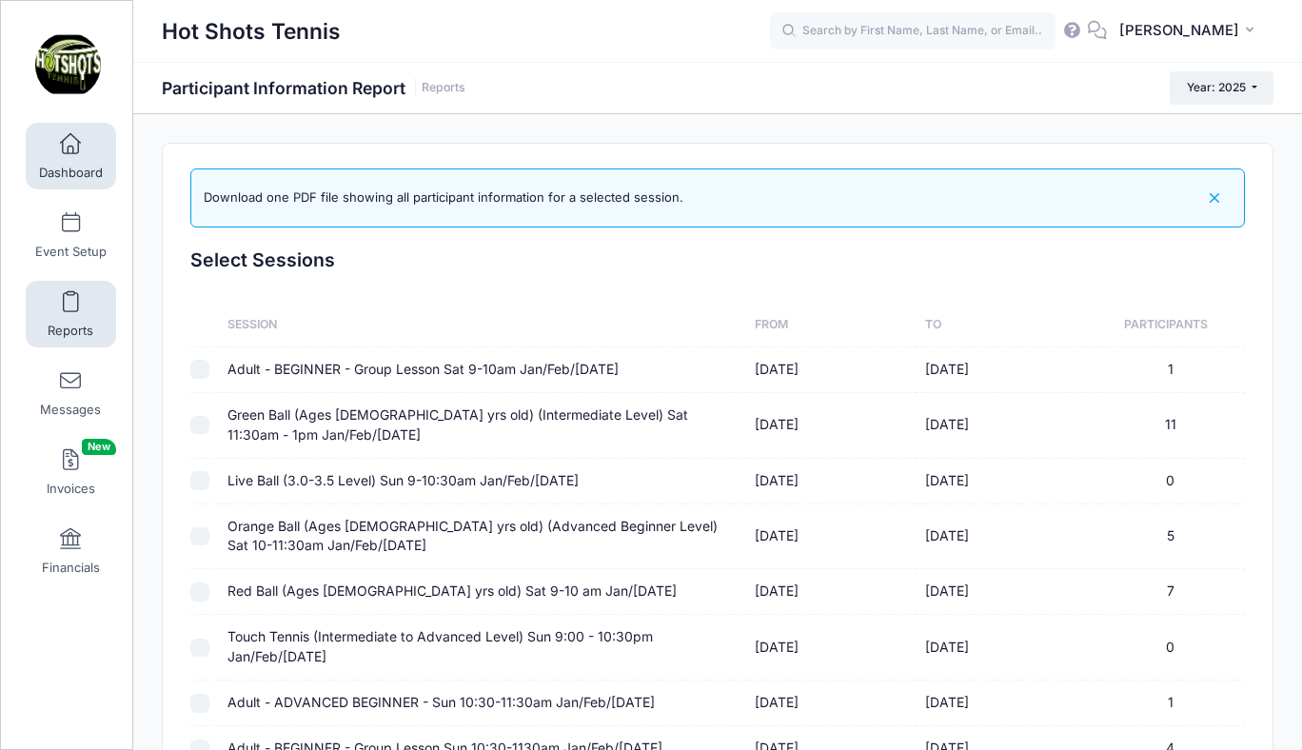
click at [54, 154] on link "Dashboard" at bounding box center [71, 156] width 90 height 67
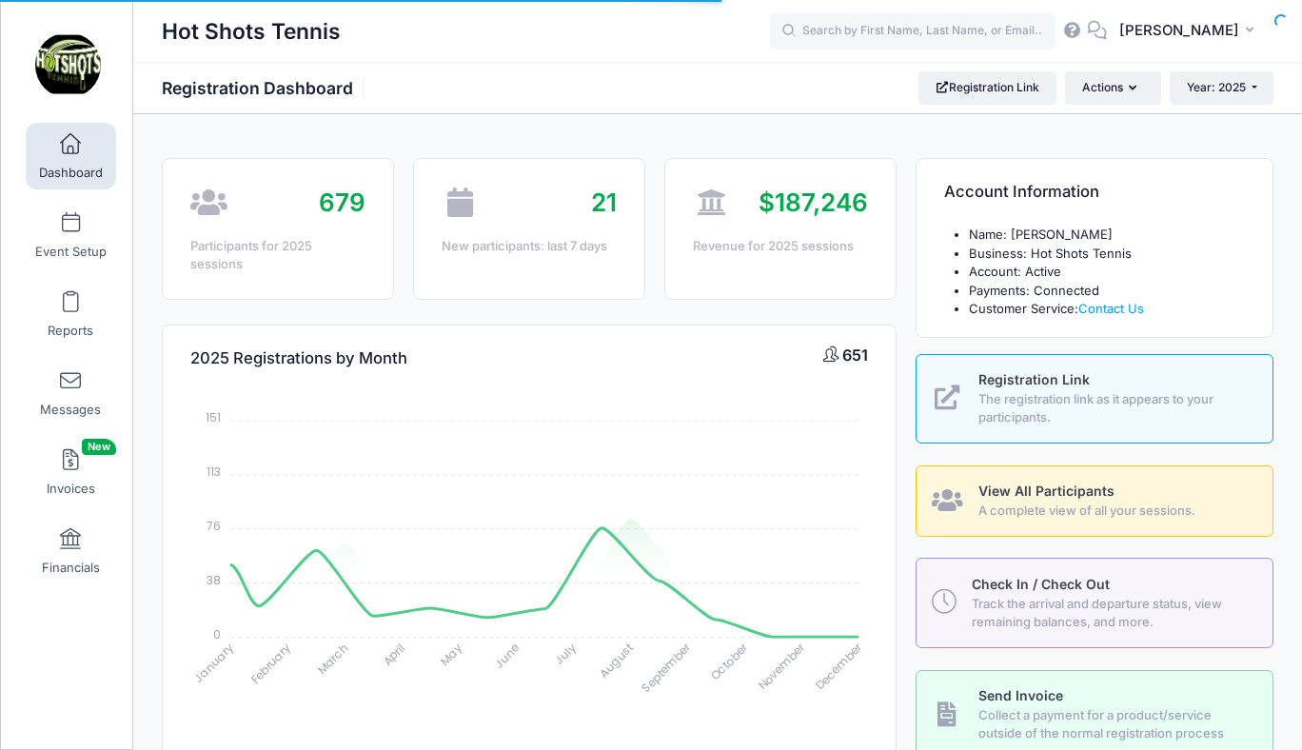
select select
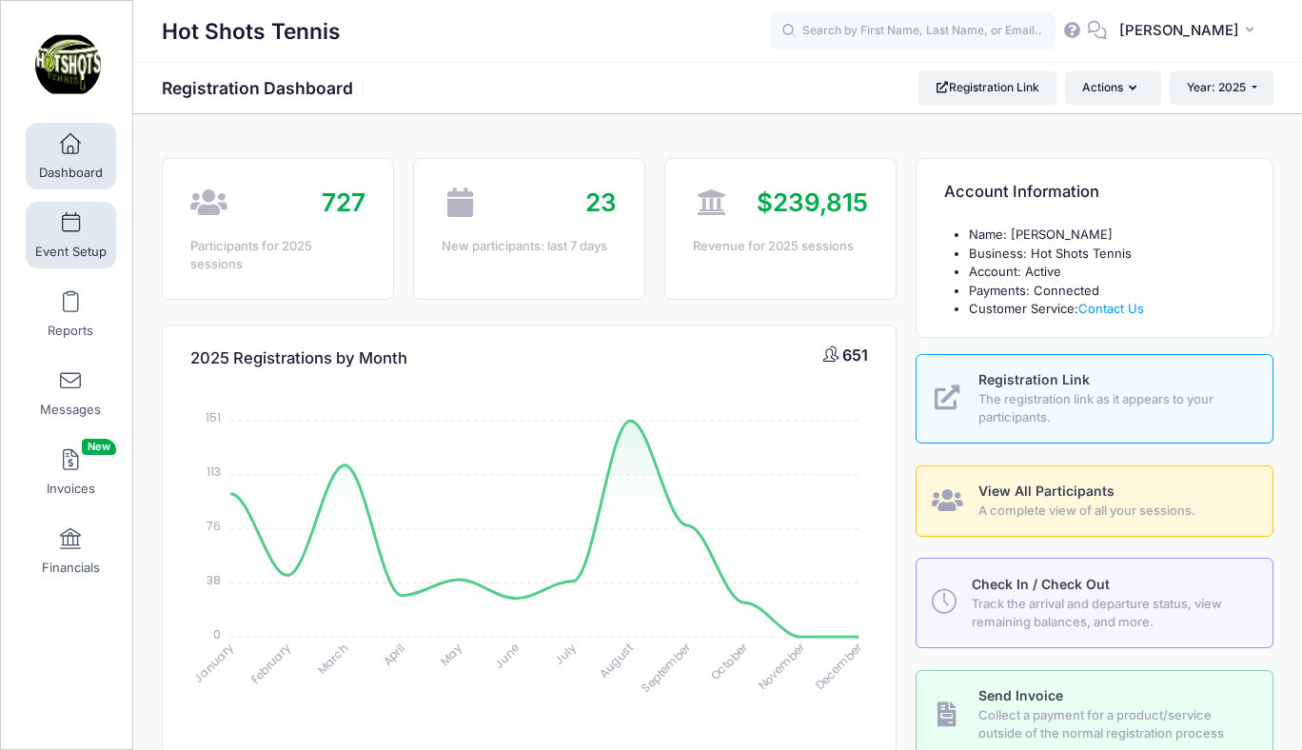
click at [70, 231] on span at bounding box center [70, 223] width 0 height 21
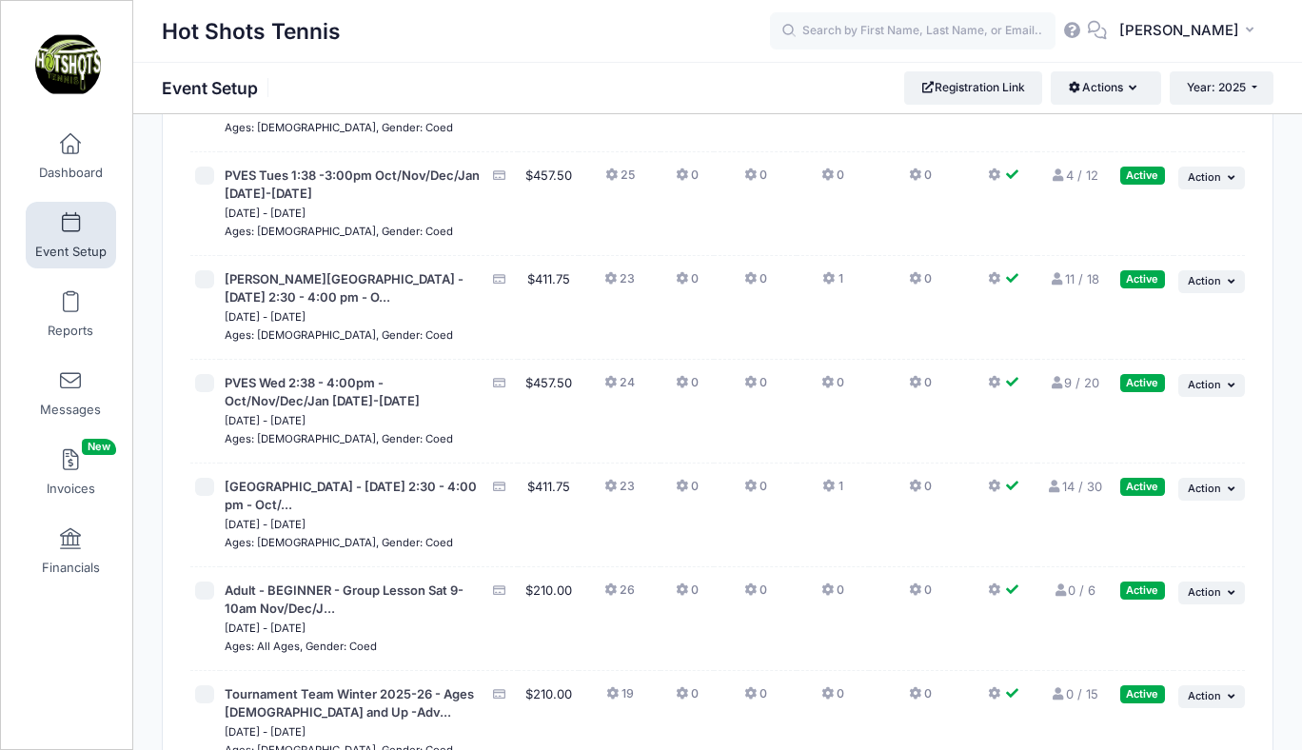
scroll to position [6286, 0]
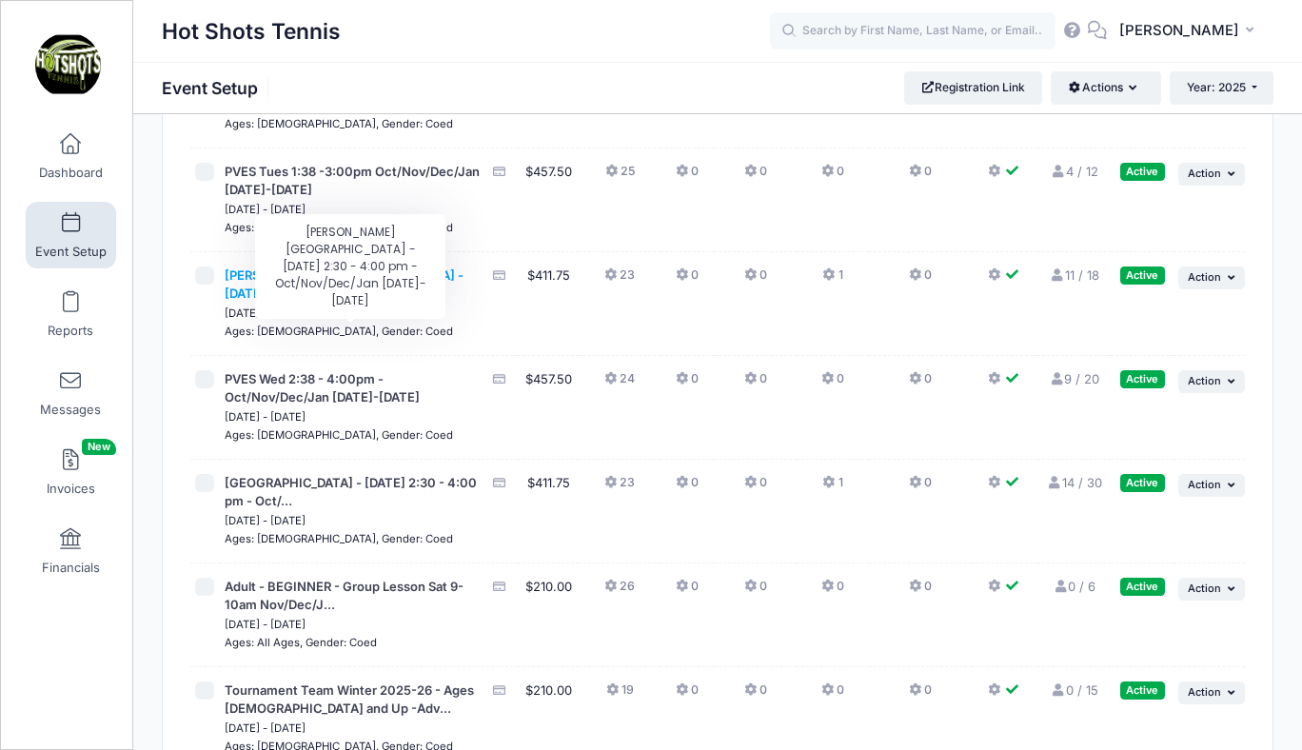
click at [370, 302] on span "[PERSON_NAME][GEOGRAPHIC_DATA] - [DATE] 2:30 - 4:00 pm - O..." at bounding box center [344, 284] width 239 height 34
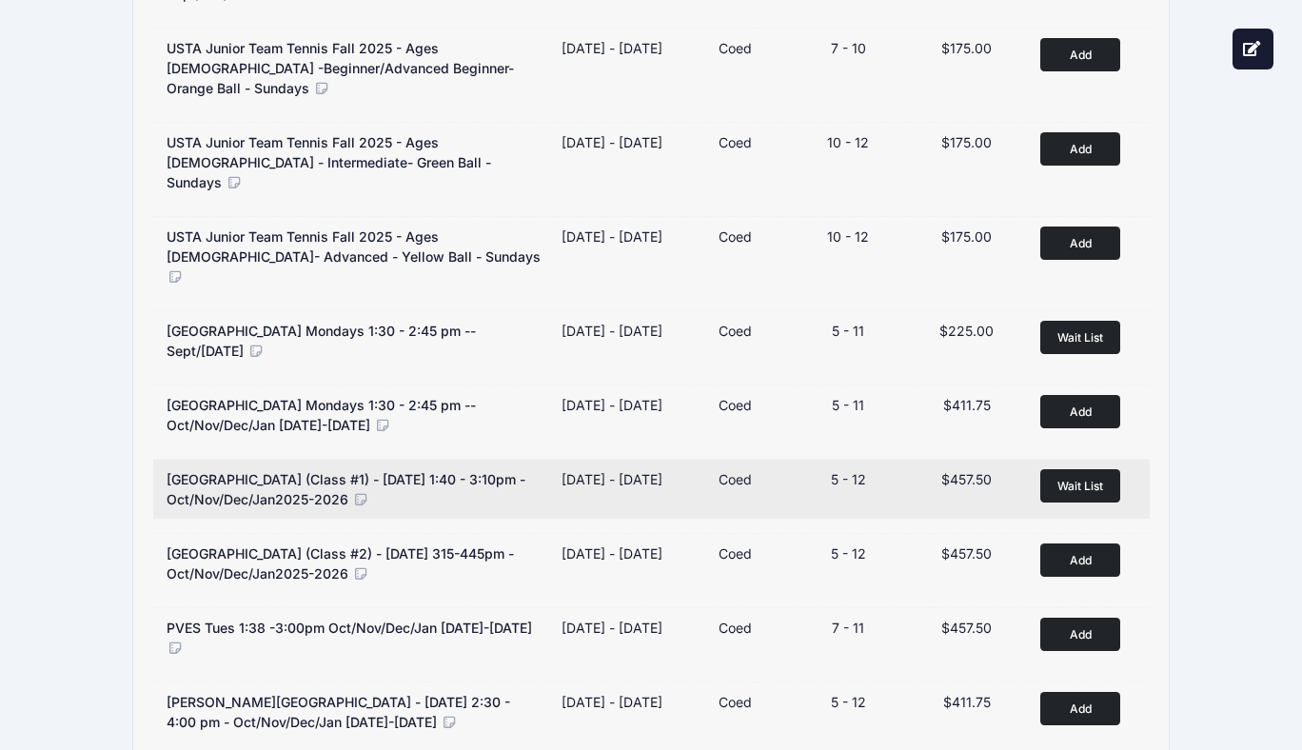
scroll to position [1059, 0]
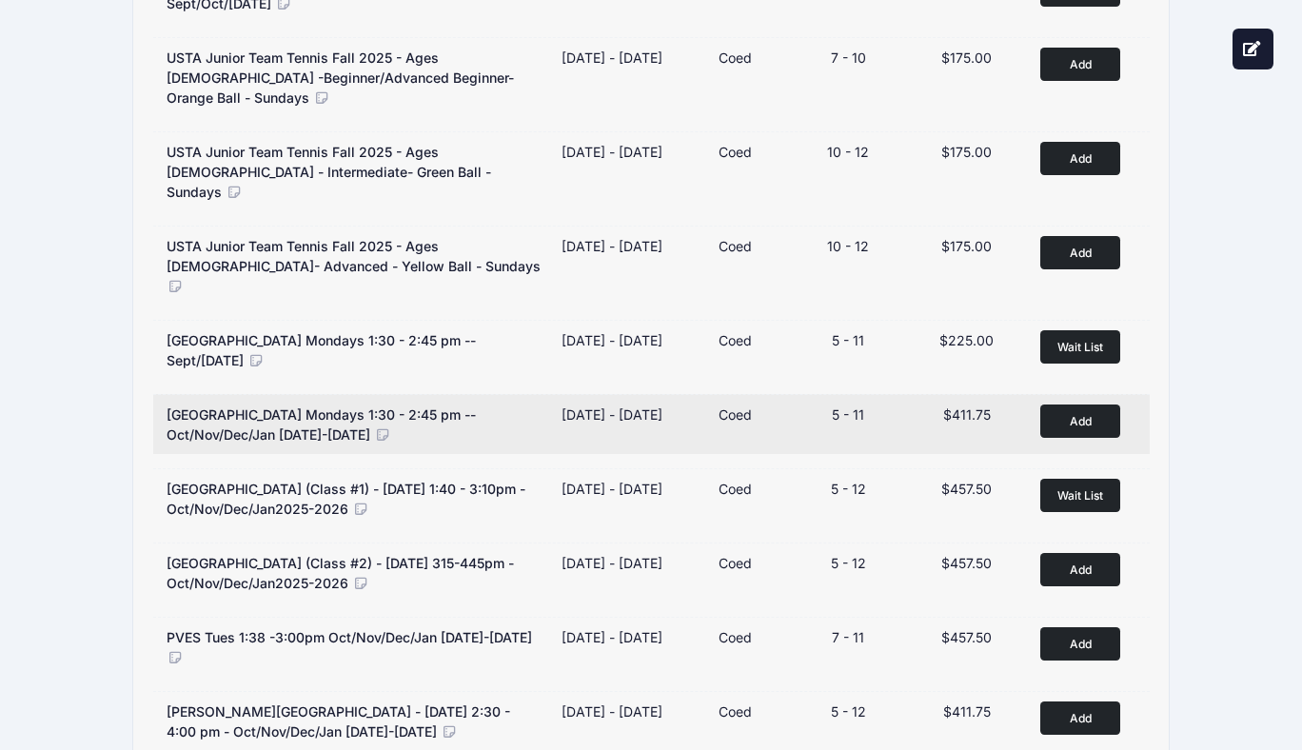
click at [374, 428] on icon at bounding box center [382, 434] width 17 height 13
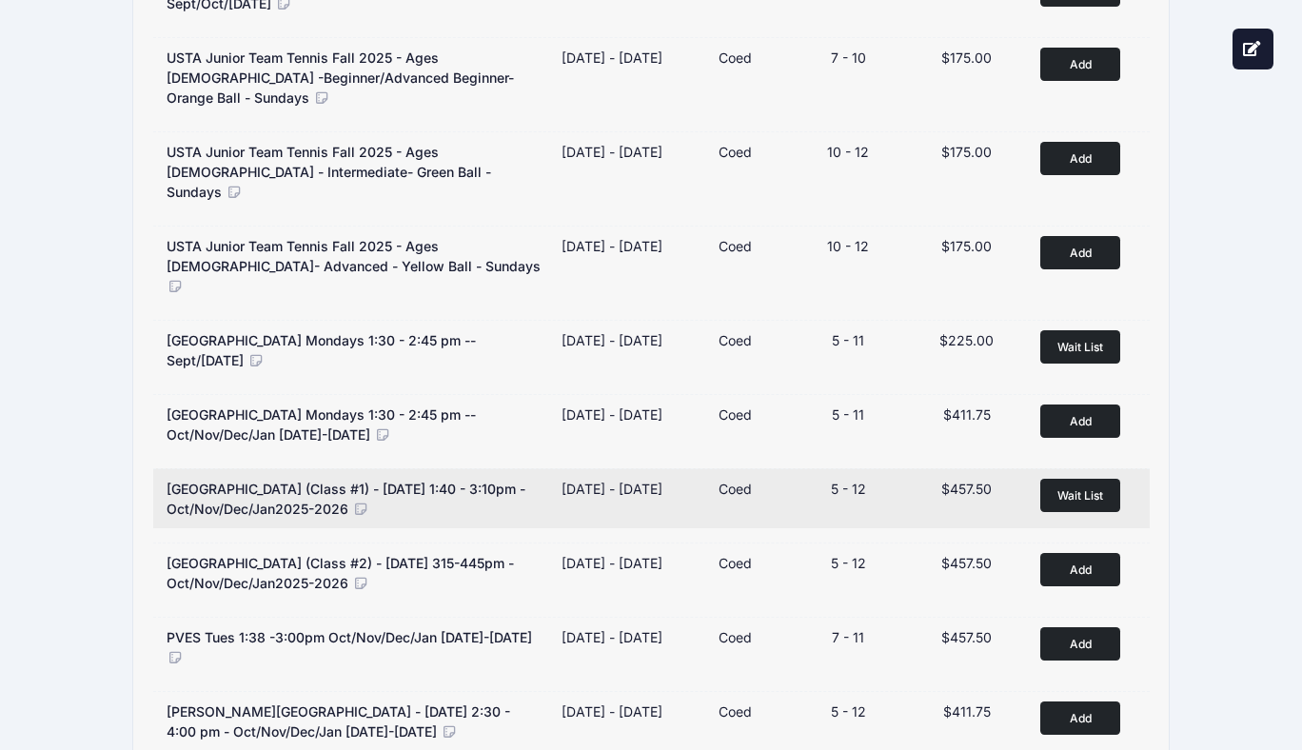
click at [361, 502] on icon at bounding box center [360, 508] width 17 height 13
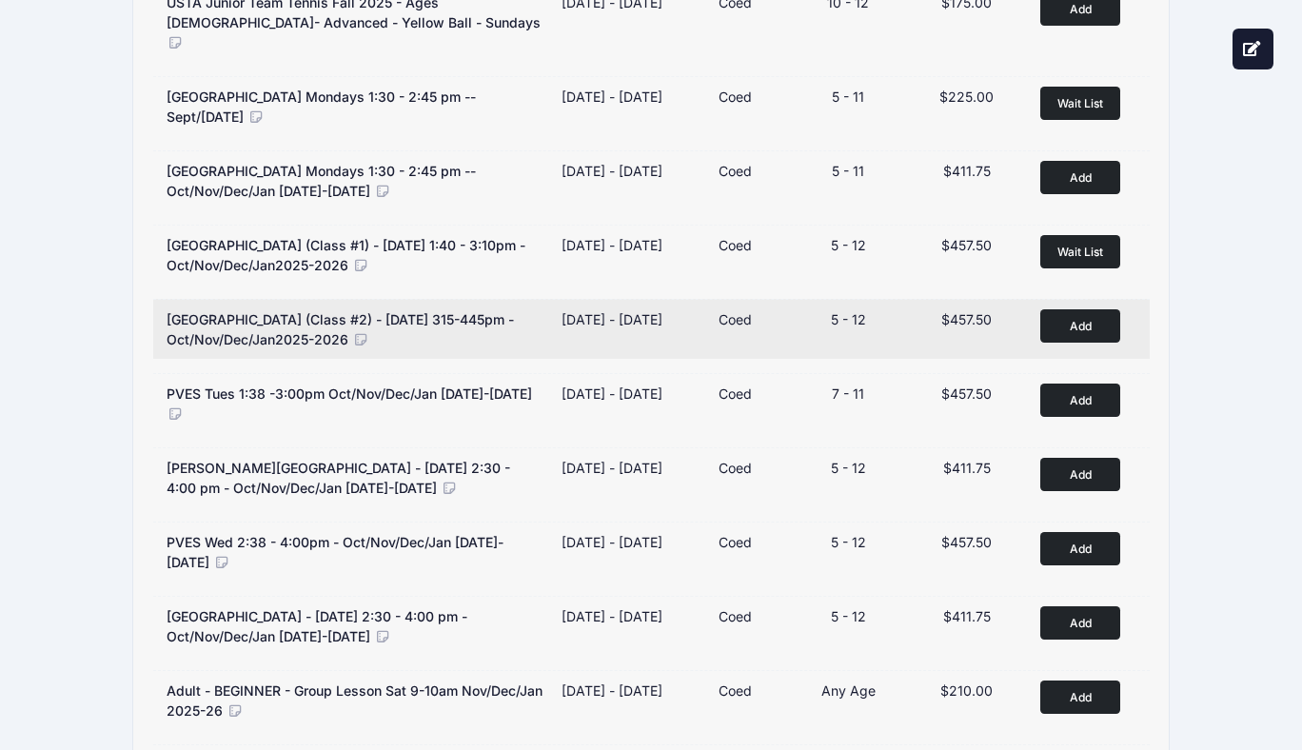
scroll to position [1307, 0]
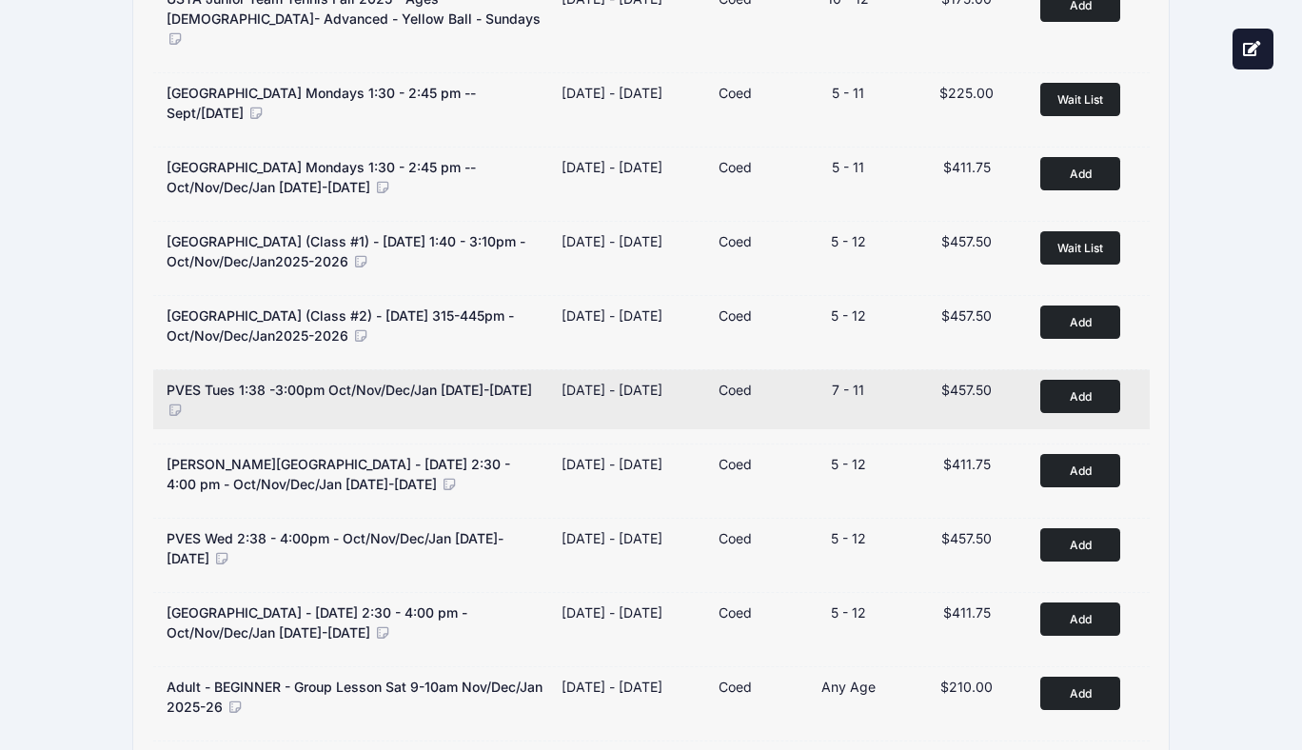
click at [184, 404] on icon at bounding box center [175, 410] width 17 height 13
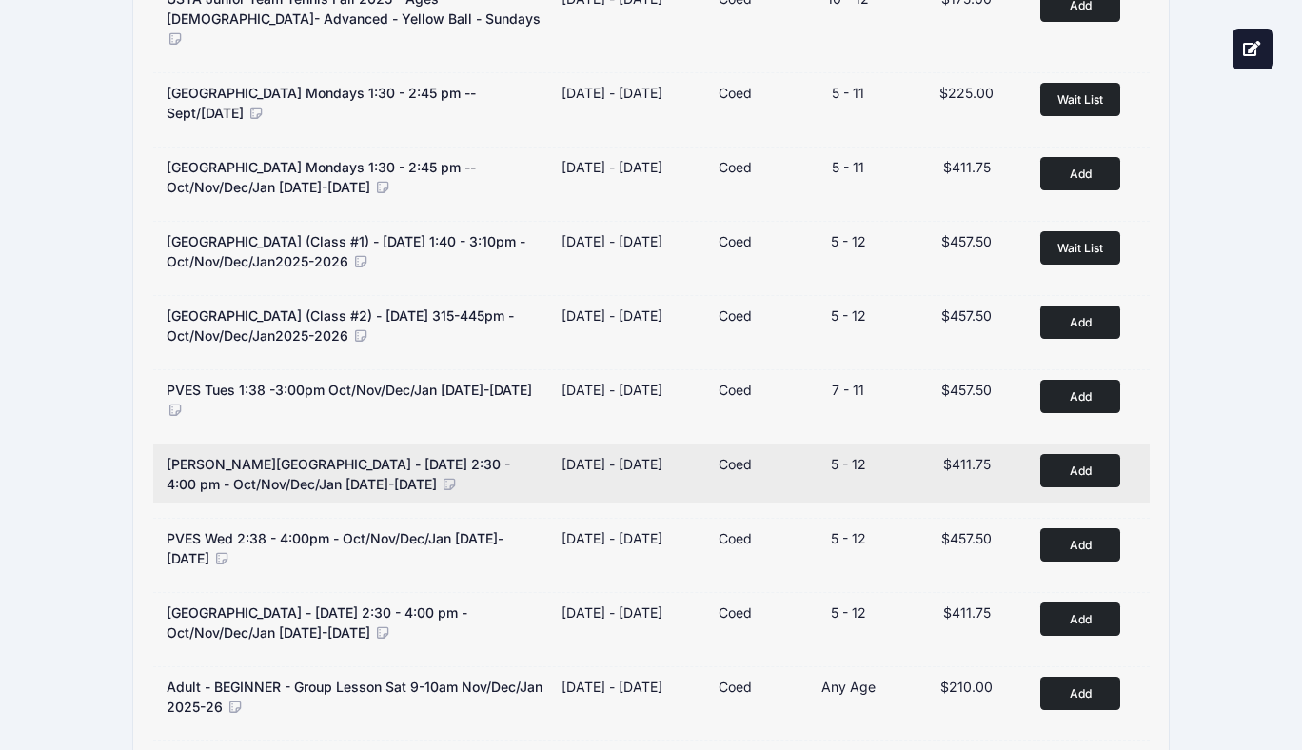
click at [441, 478] on icon at bounding box center [449, 484] width 17 height 13
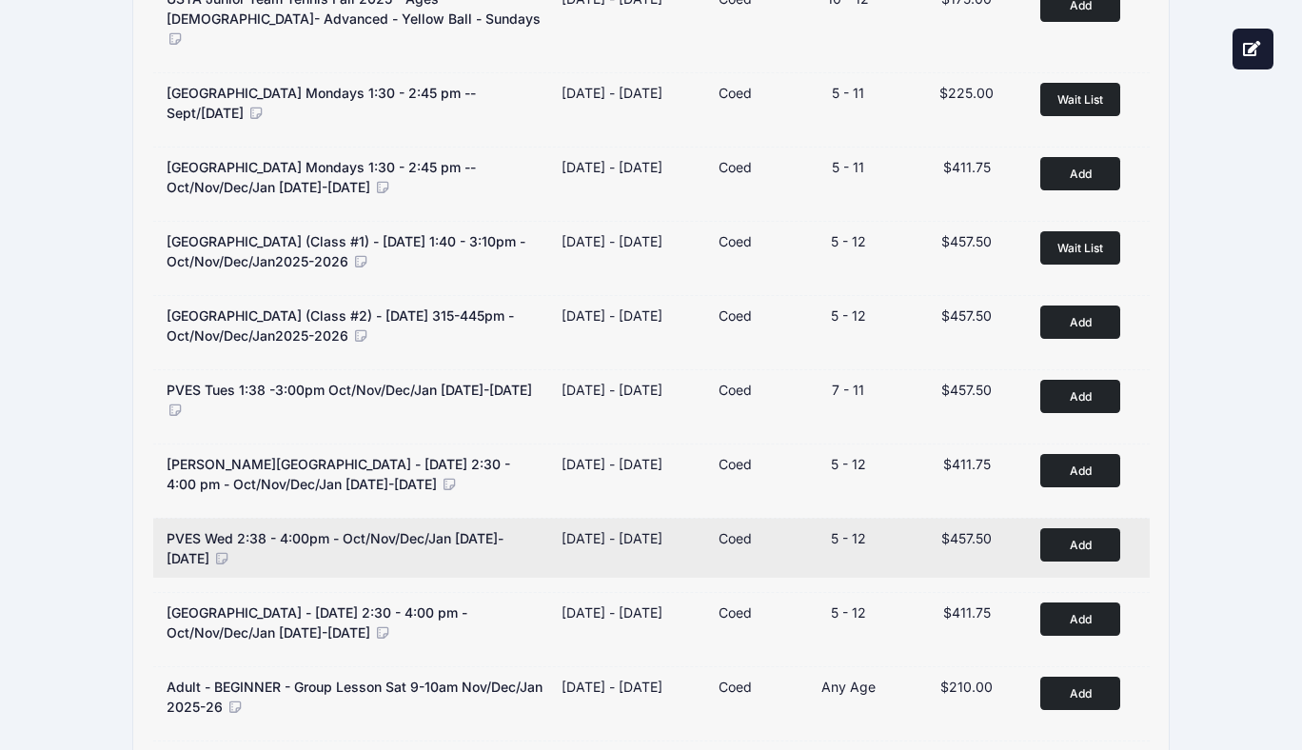
click at [213, 552] on icon at bounding box center [221, 558] width 17 height 13
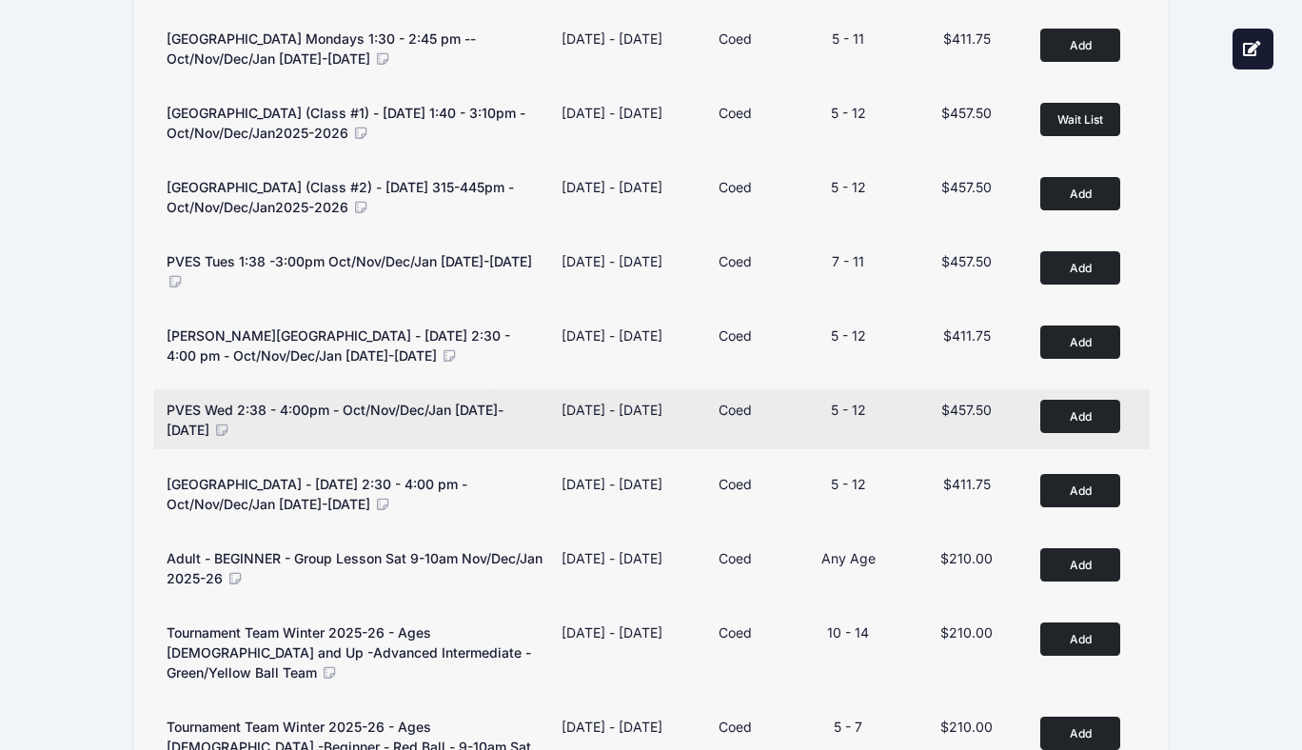
scroll to position [1441, 0]
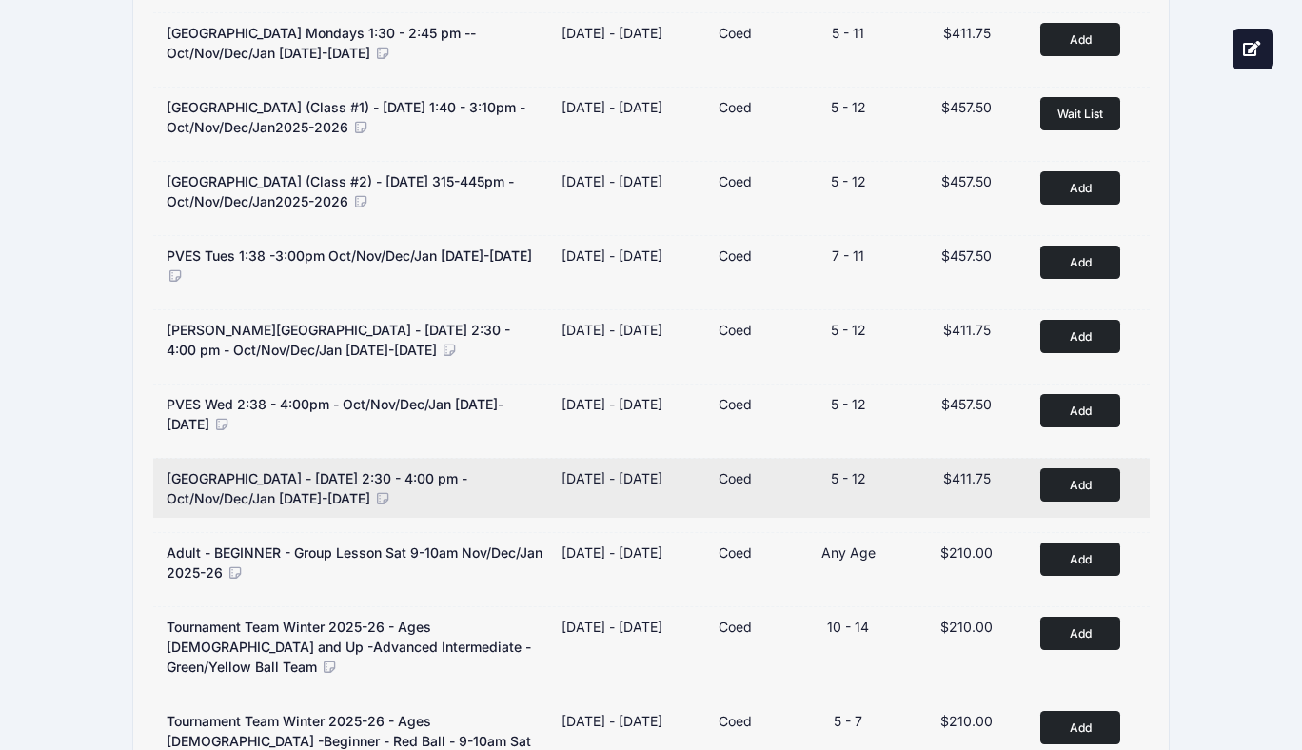
click at [374, 492] on icon at bounding box center [382, 498] width 17 height 13
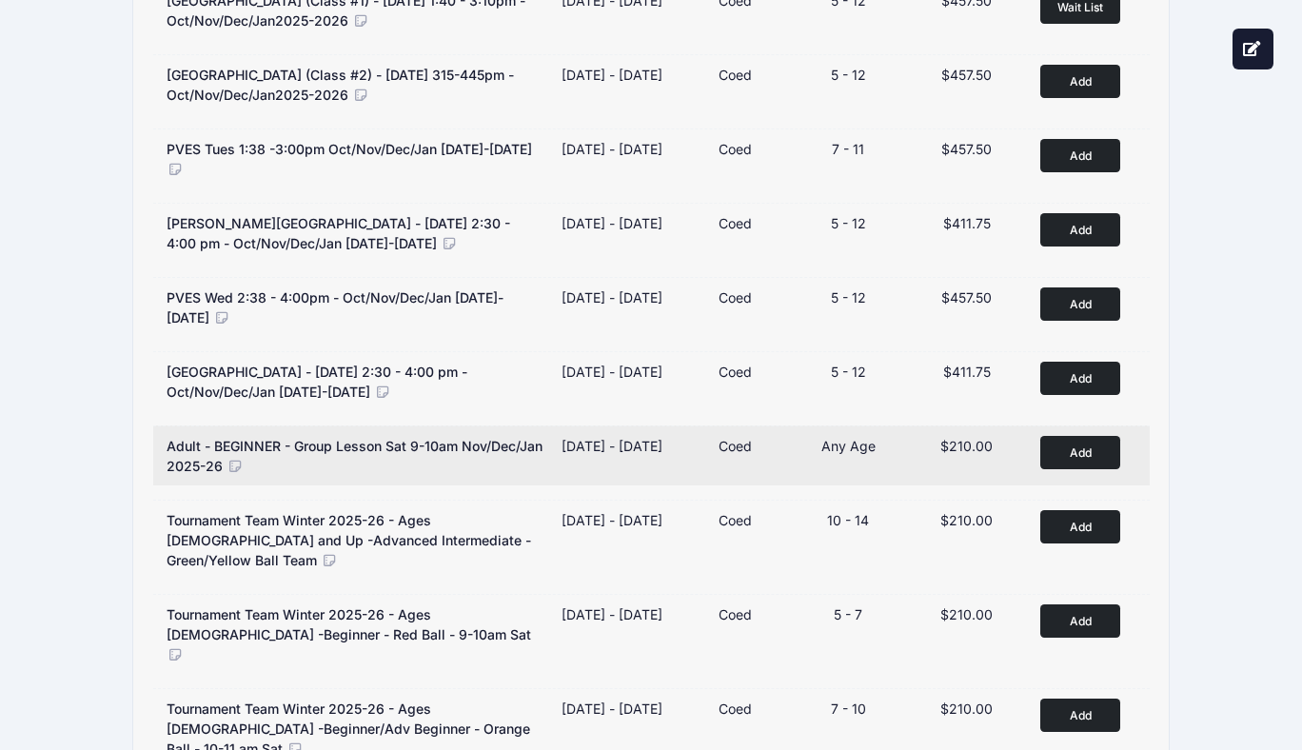
scroll to position [1551, 0]
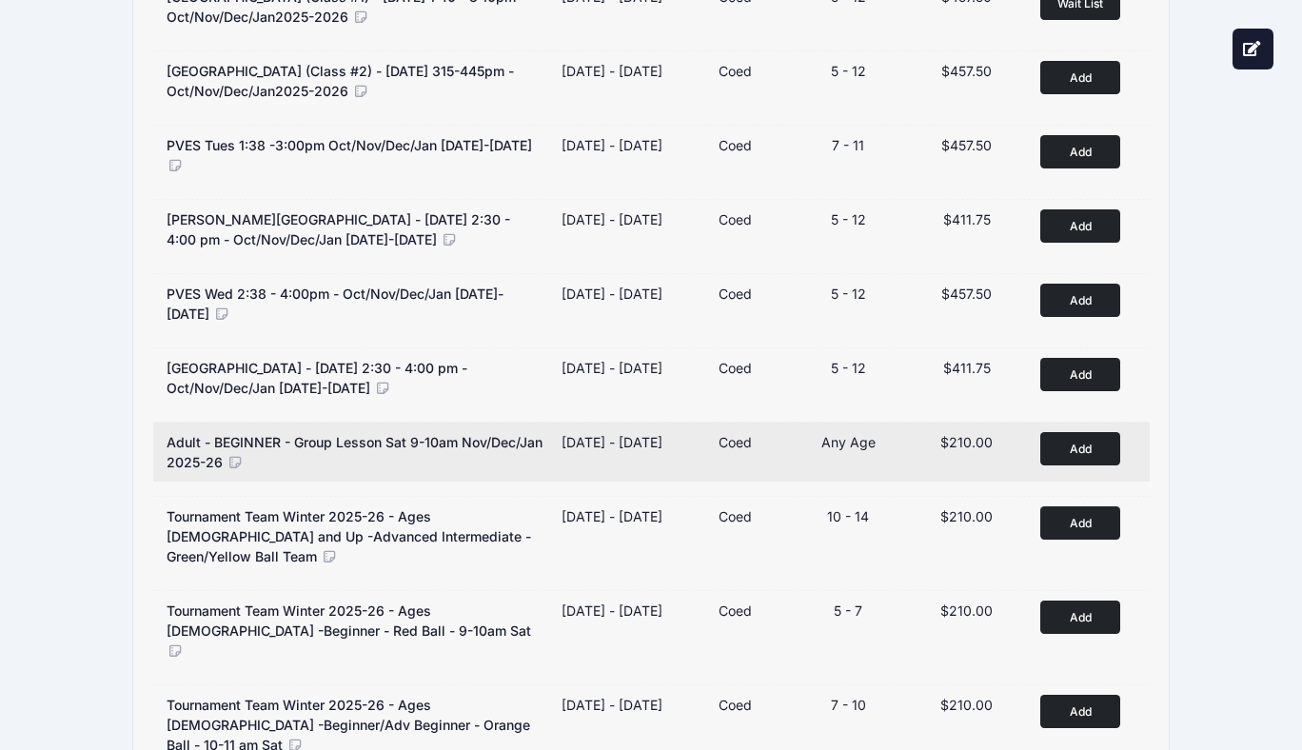
click at [244, 456] on icon at bounding box center [235, 462] width 17 height 13
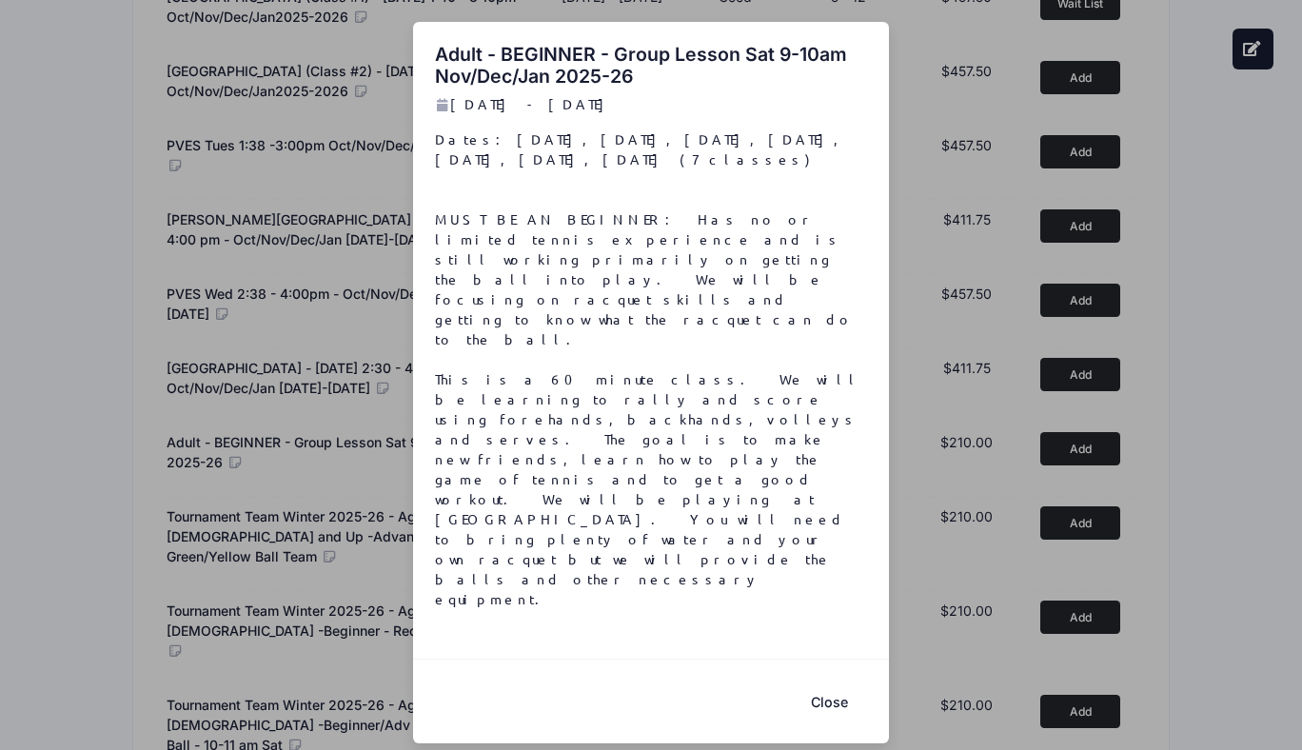
click at [829, 681] on button "Close" at bounding box center [829, 701] width 76 height 41
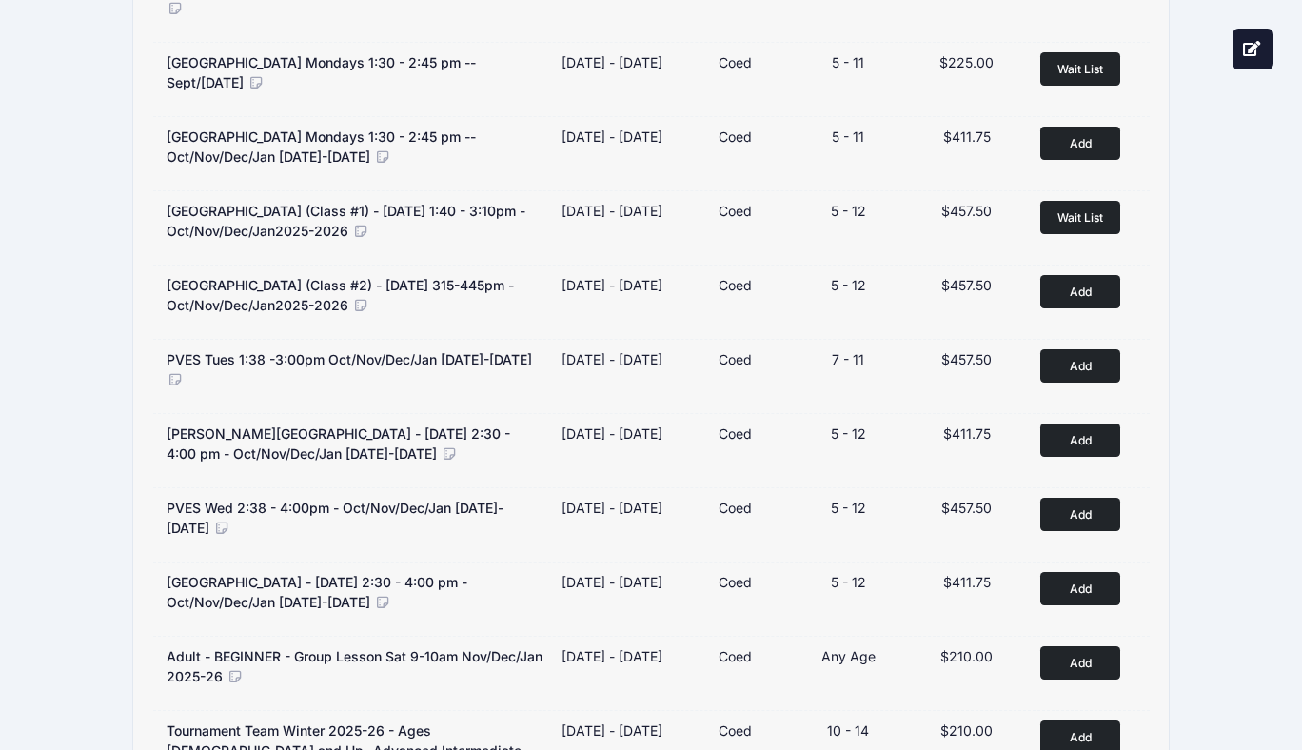
scroll to position [1334, 0]
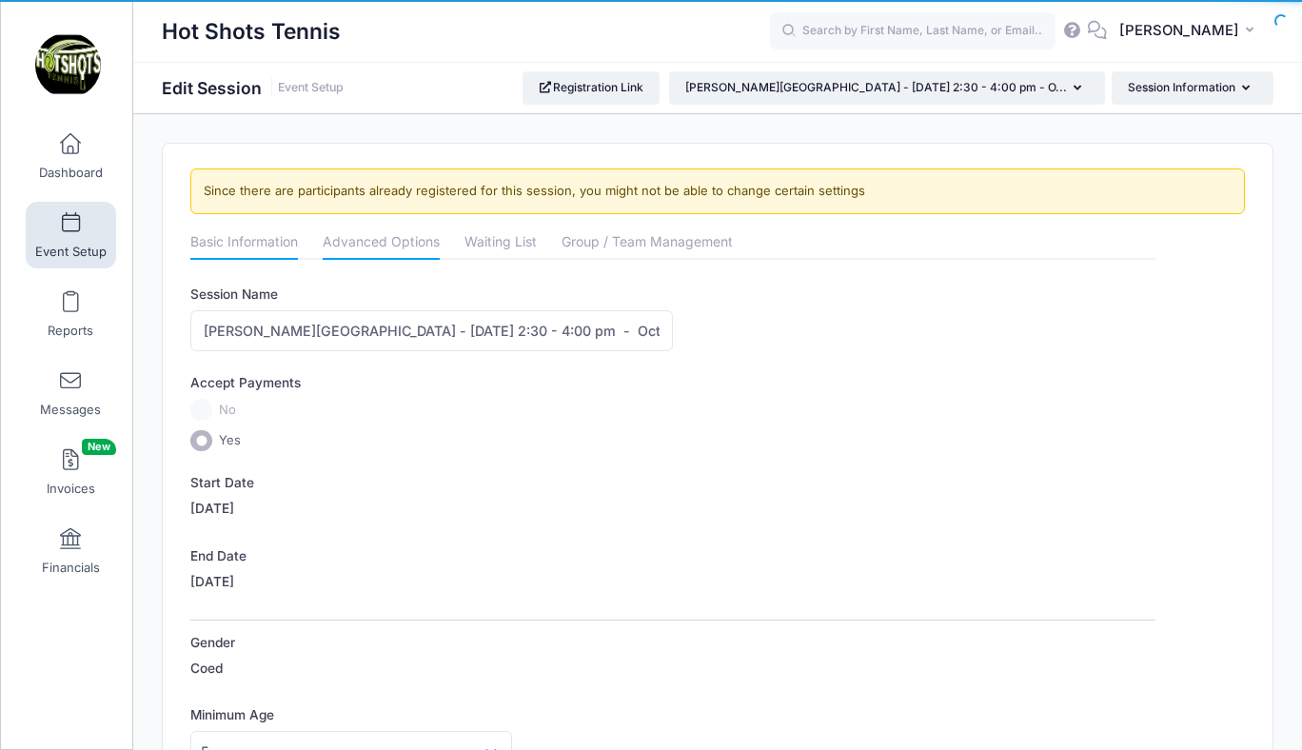
click at [385, 238] on link "Advanced Options" at bounding box center [381, 244] width 117 height 34
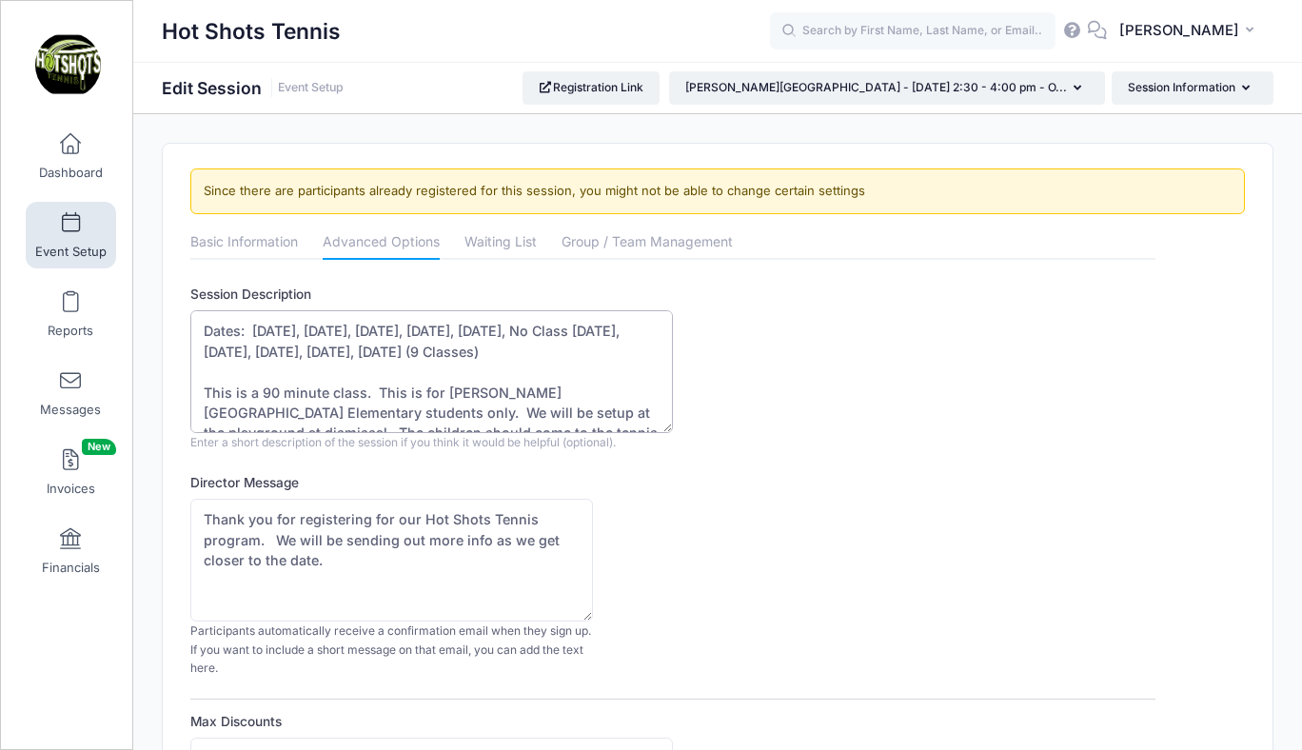
drag, startPoint x: 251, startPoint y: 330, endPoint x: 482, endPoint y: 365, distance: 233.0
click at [482, 365] on textarea "Dates: [DATE], [DATE], [DATE], [DATE], [DATE], No Class [DATE], [DATE], [DATE],…" at bounding box center [431, 371] width 483 height 123
click at [218, 237] on link "Basic Information" at bounding box center [244, 244] width 108 height 34
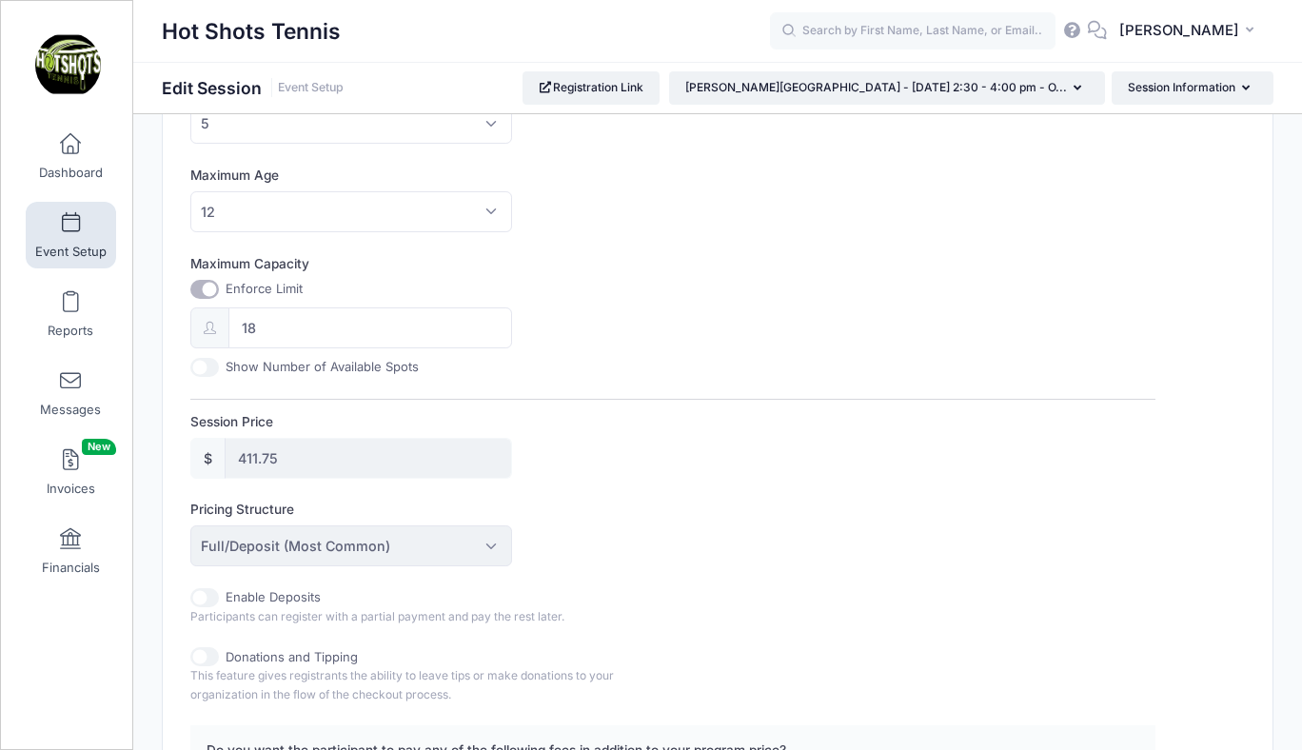
scroll to position [661, 0]
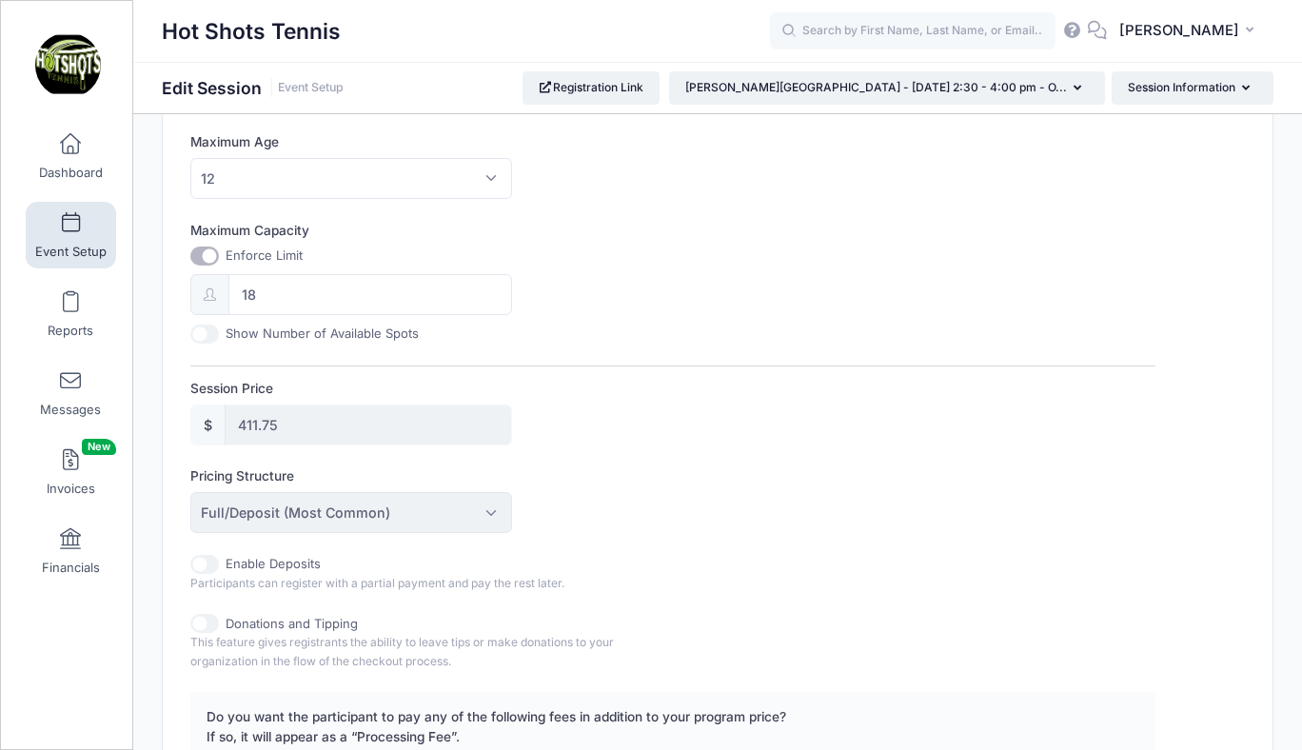
click at [70, 223] on span at bounding box center [70, 223] width 0 height 21
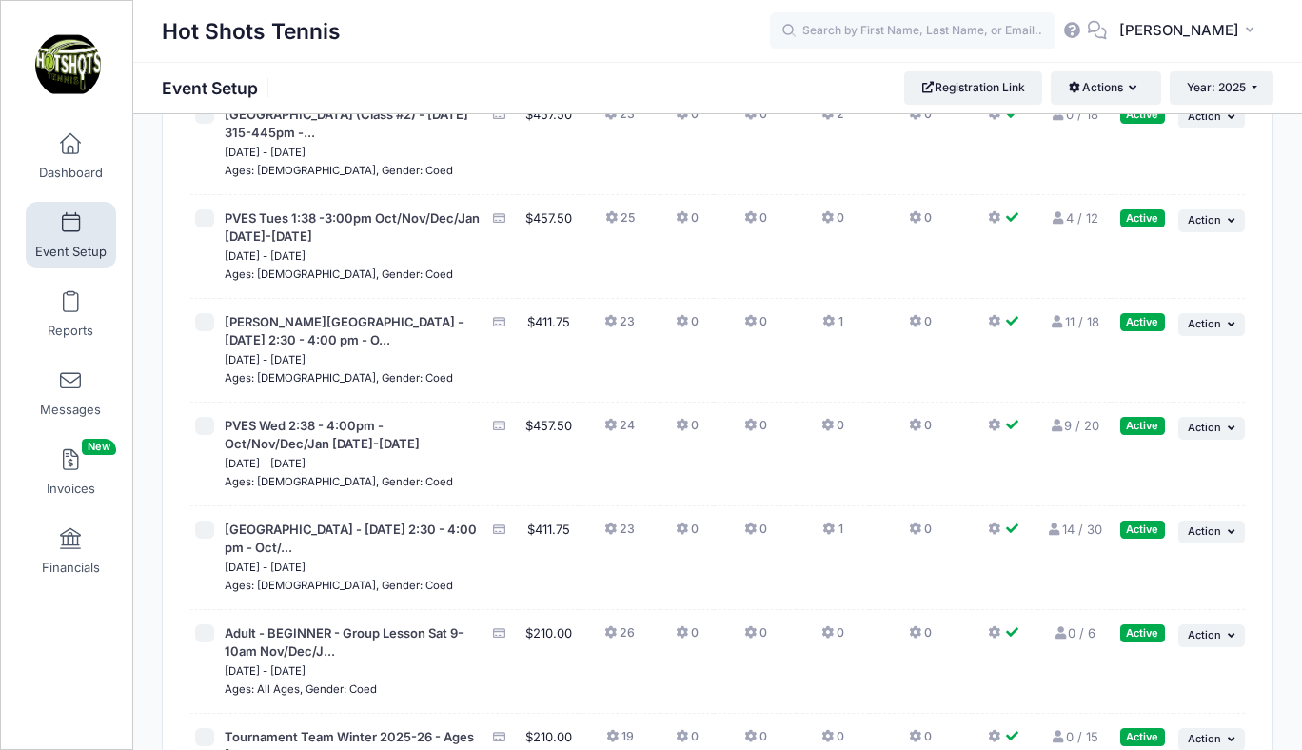
scroll to position [6267, 0]
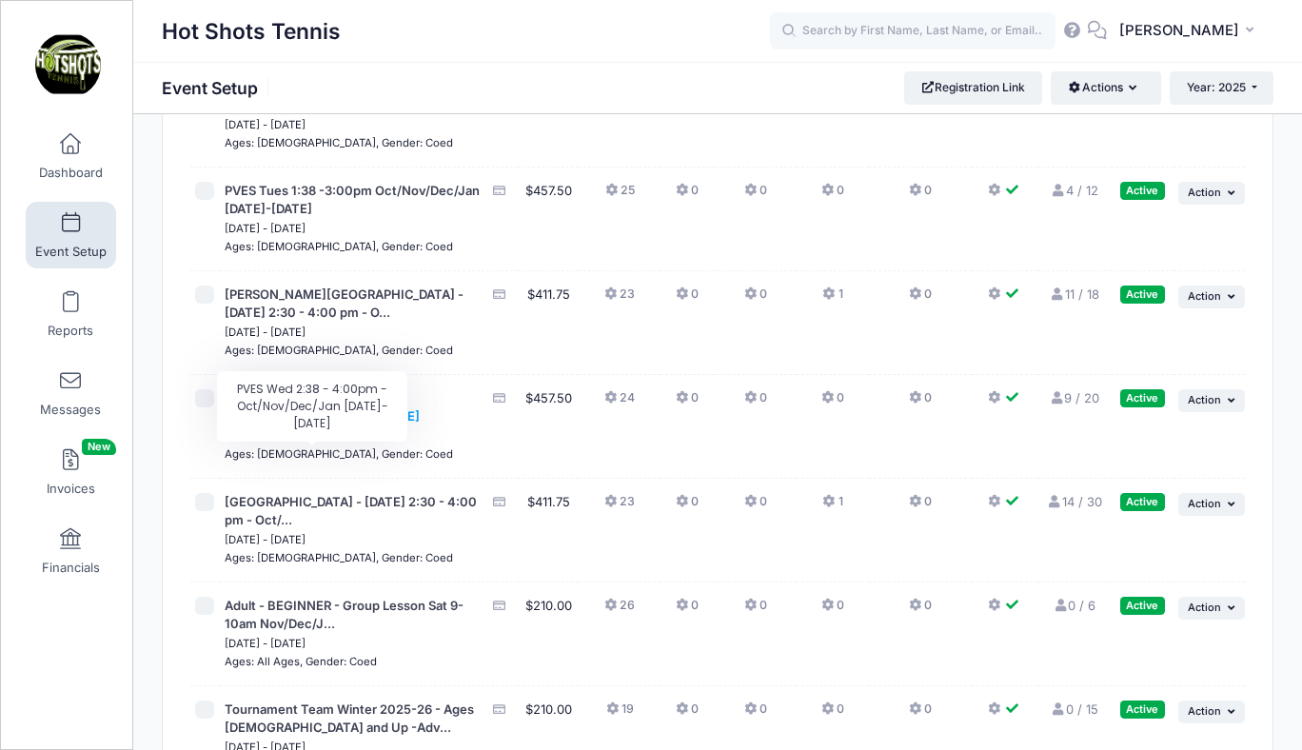
click at [367, 424] on span "PVES Wed 2:38 - 4:00pm - Oct/Nov/Dec/Jan [DATE]-[DATE]" at bounding box center [322, 407] width 195 height 34
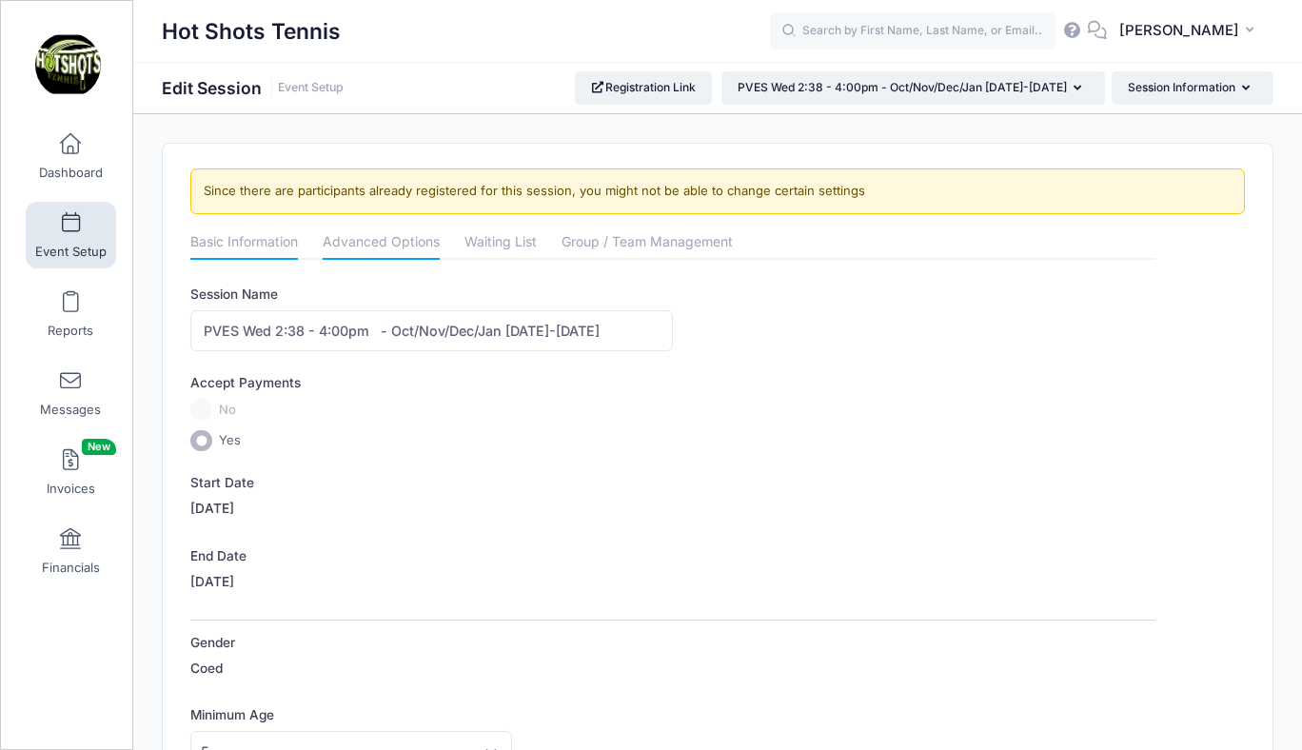
click at [378, 246] on link "Advanced Options" at bounding box center [381, 244] width 117 height 34
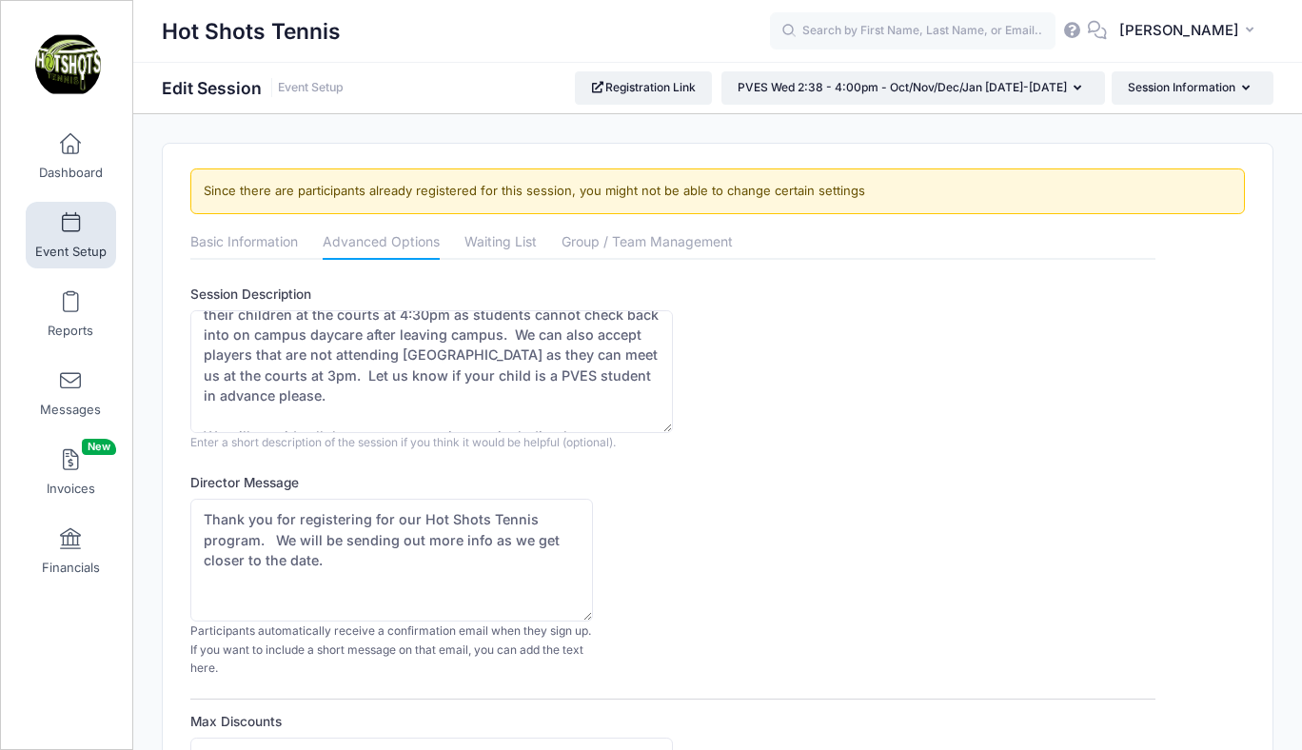
scroll to position [110, 0]
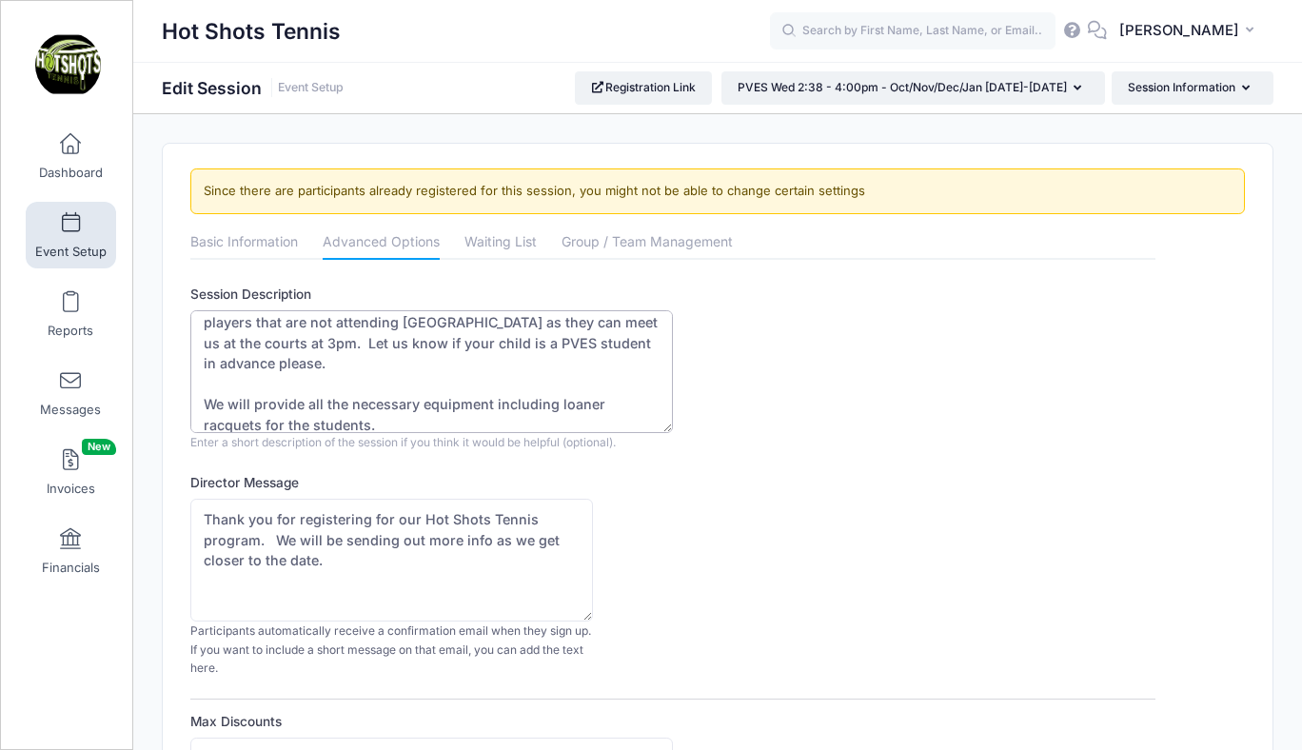
click at [577, 341] on textarea "This is a 90 minute class. We will pick up the kids from PVES gate at dismissal…" at bounding box center [431, 371] width 483 height 123
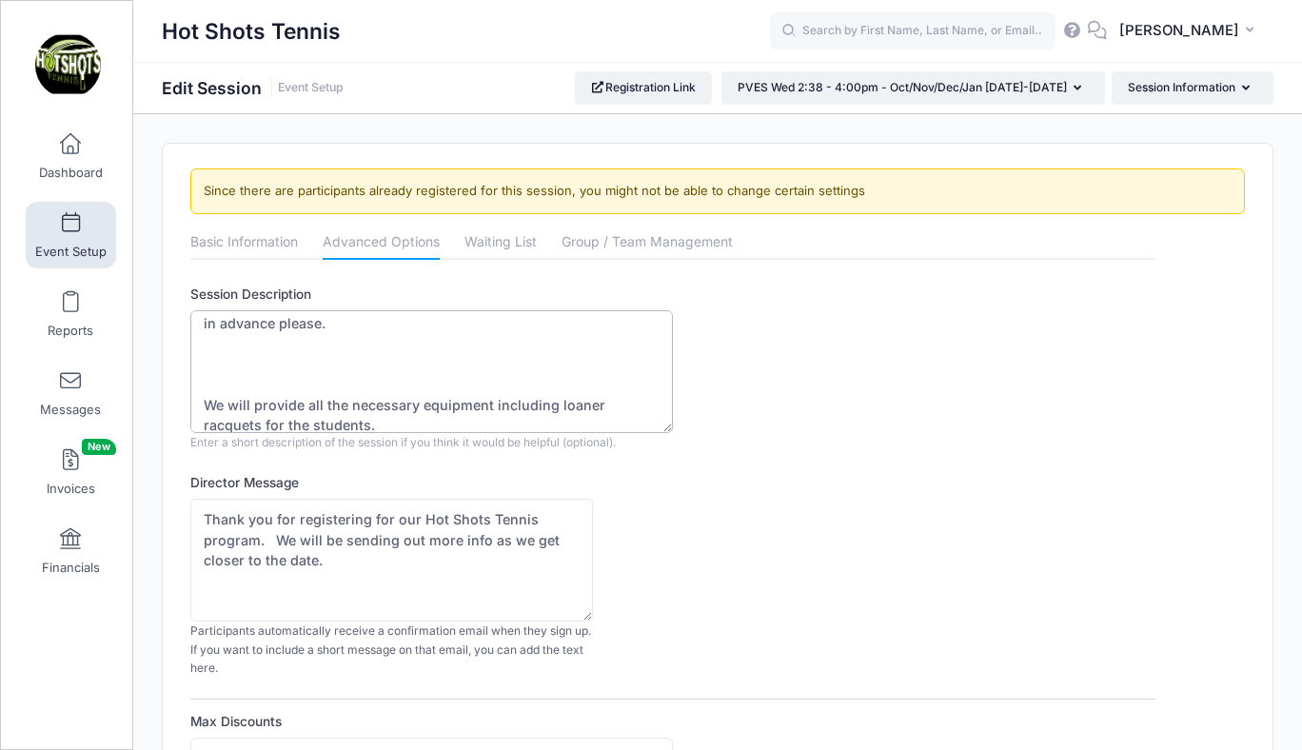
paste textarea "Oct 22, Oct 29, Nov 5, Nov 12, Nov 19, No Class Nov 26, Dec 3, Dec 10, Dec 17, …"
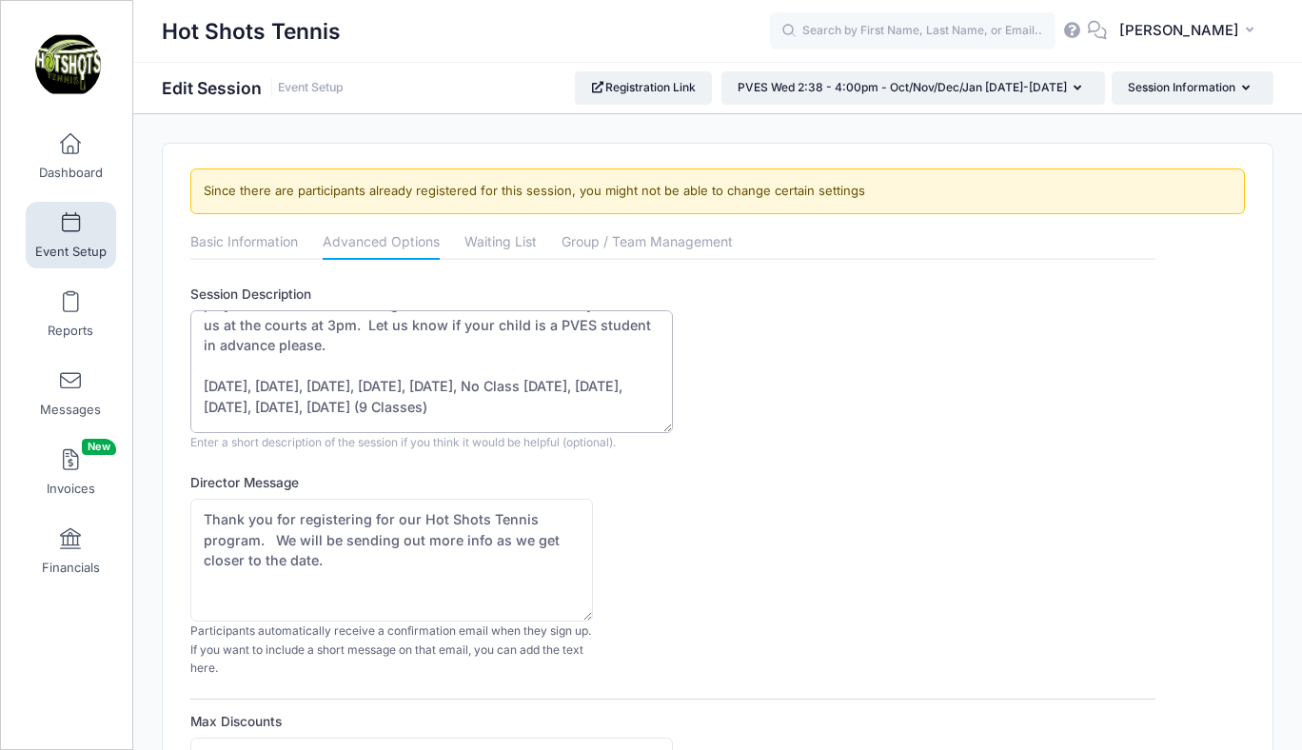
scroll to position [122, 0]
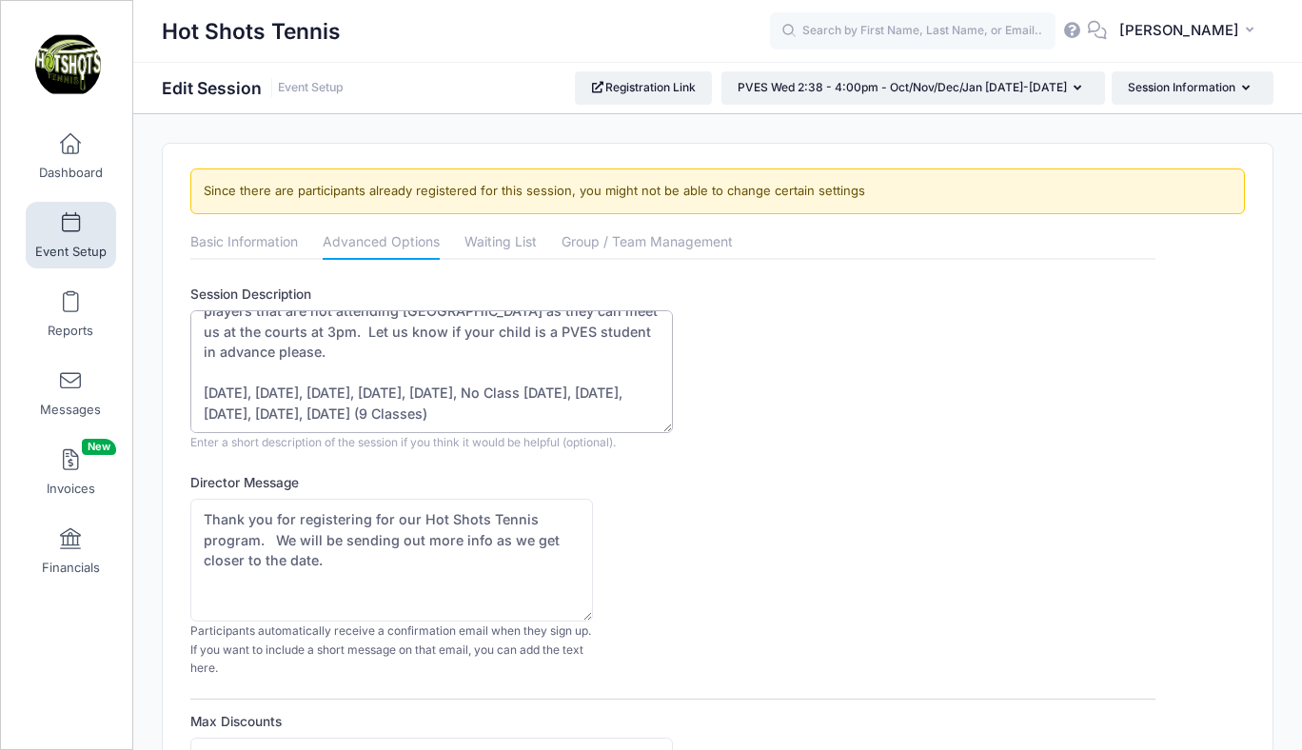
click at [409, 401] on textarea "This is a 90 minute class. We will pick up the kids from PVES gate at dismissal…" at bounding box center [431, 371] width 483 height 123
click at [456, 372] on textarea "This is a 90 minute class. We will pick up the kids from PVES gate at dismissal…" at bounding box center [431, 371] width 483 height 123
click at [563, 369] on textarea "This is a 90 minute class. We will pick up the kids from PVES gate at dismissal…" at bounding box center [431, 371] width 483 height 123
click at [277, 389] on textarea "This is a 90 minute class. We will pick up the kids from PVES gate at dismissal…" at bounding box center [431, 371] width 483 height 123
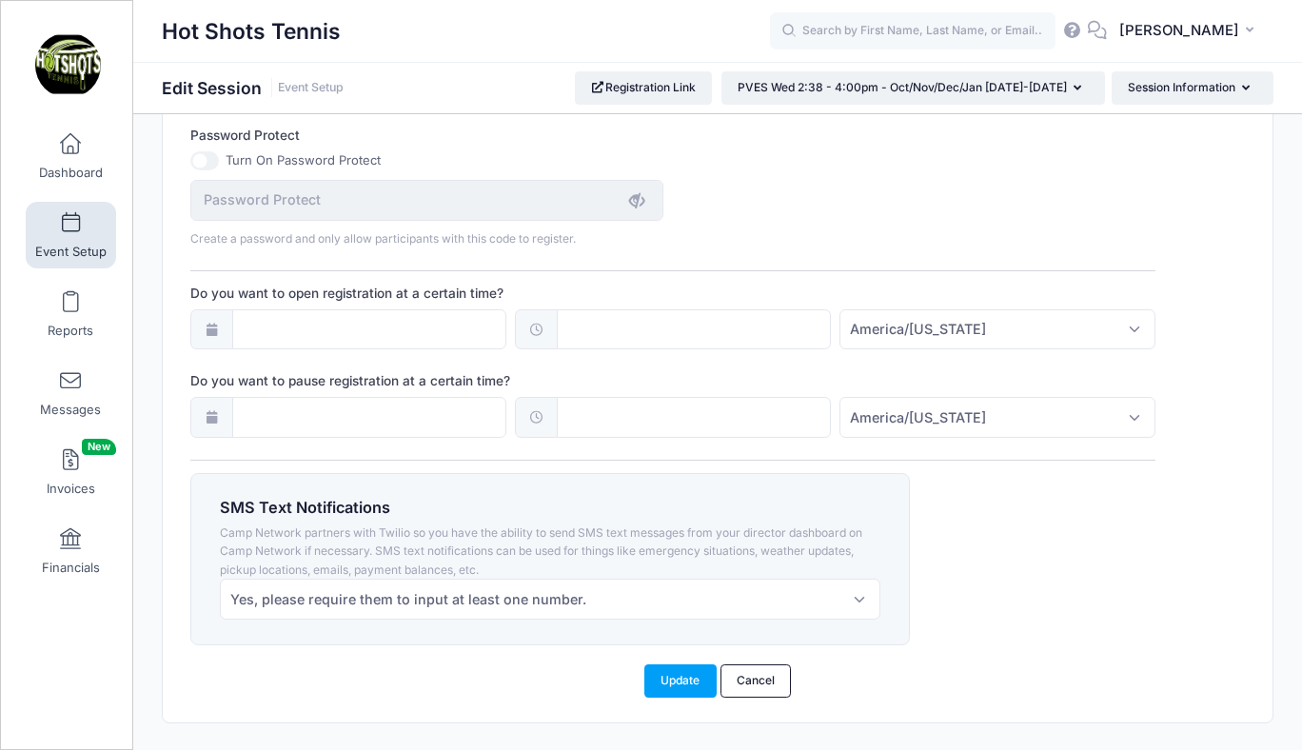
scroll to position [1433, 0]
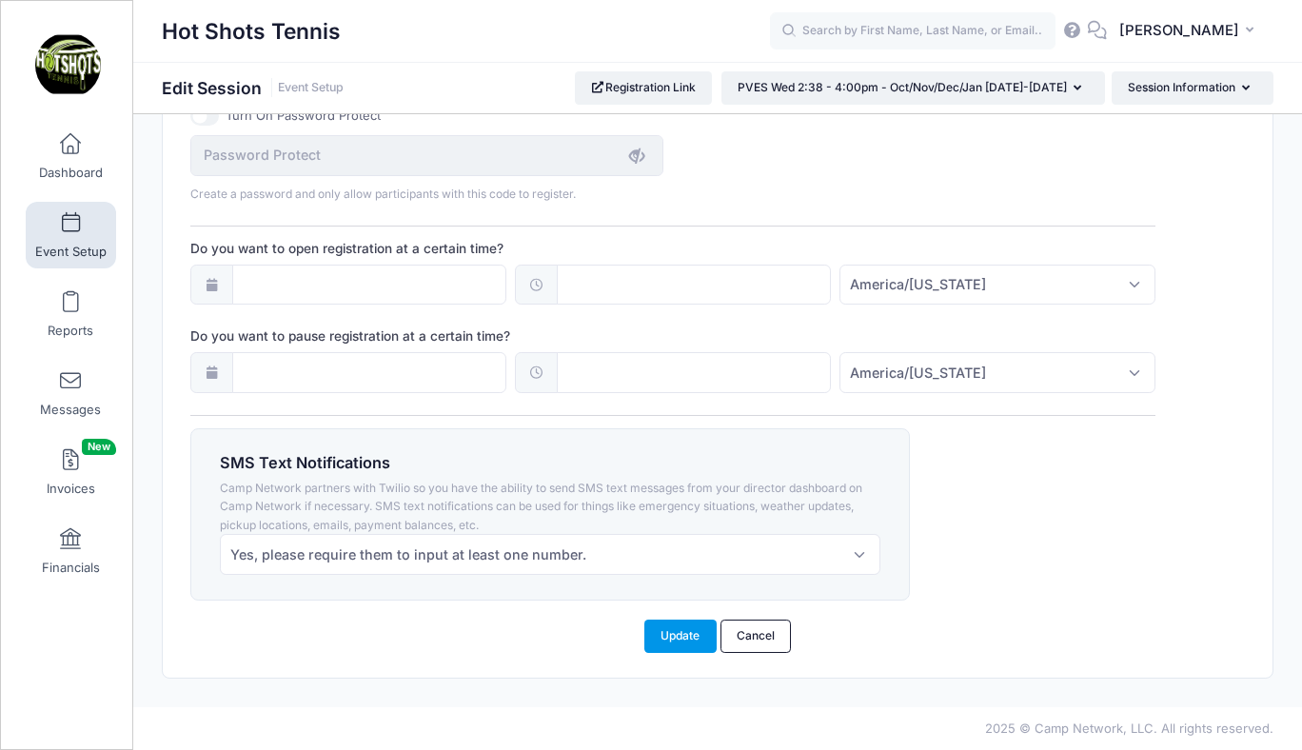
type textarea "This is a 90 minute class. We will pick up the kids from PVES gate at dismissal…"
click at [674, 625] on button "Update" at bounding box center [680, 636] width 72 height 32
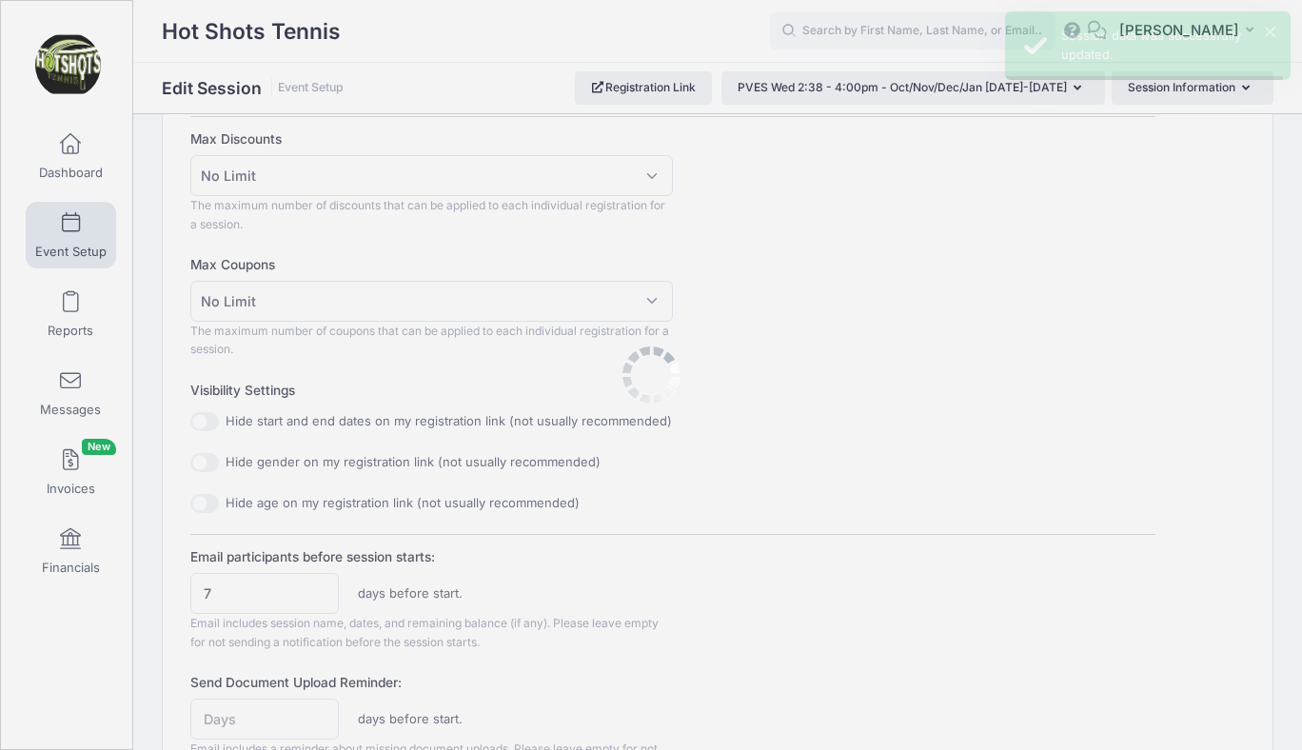
scroll to position [0, 0]
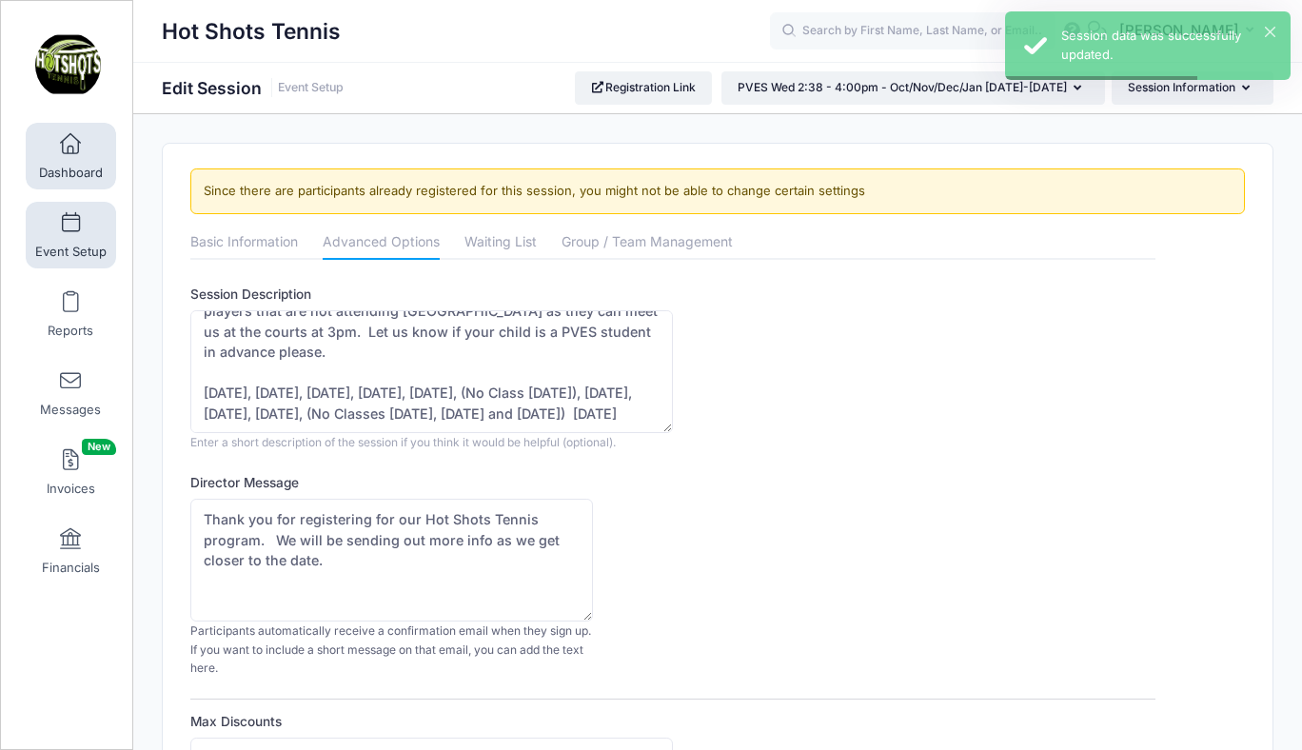
click at [78, 157] on link "Dashboard" at bounding box center [71, 156] width 90 height 67
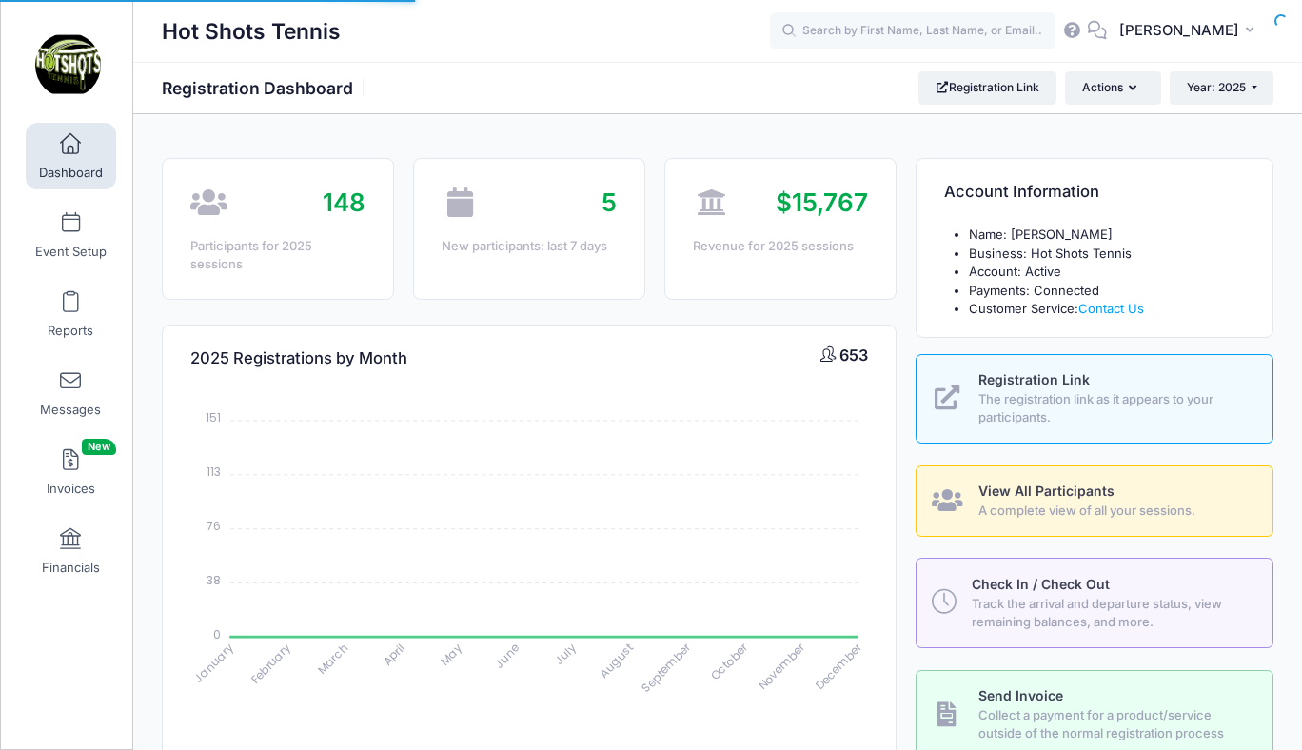
select select
